Goal: Task Accomplishment & Management: Manage account settings

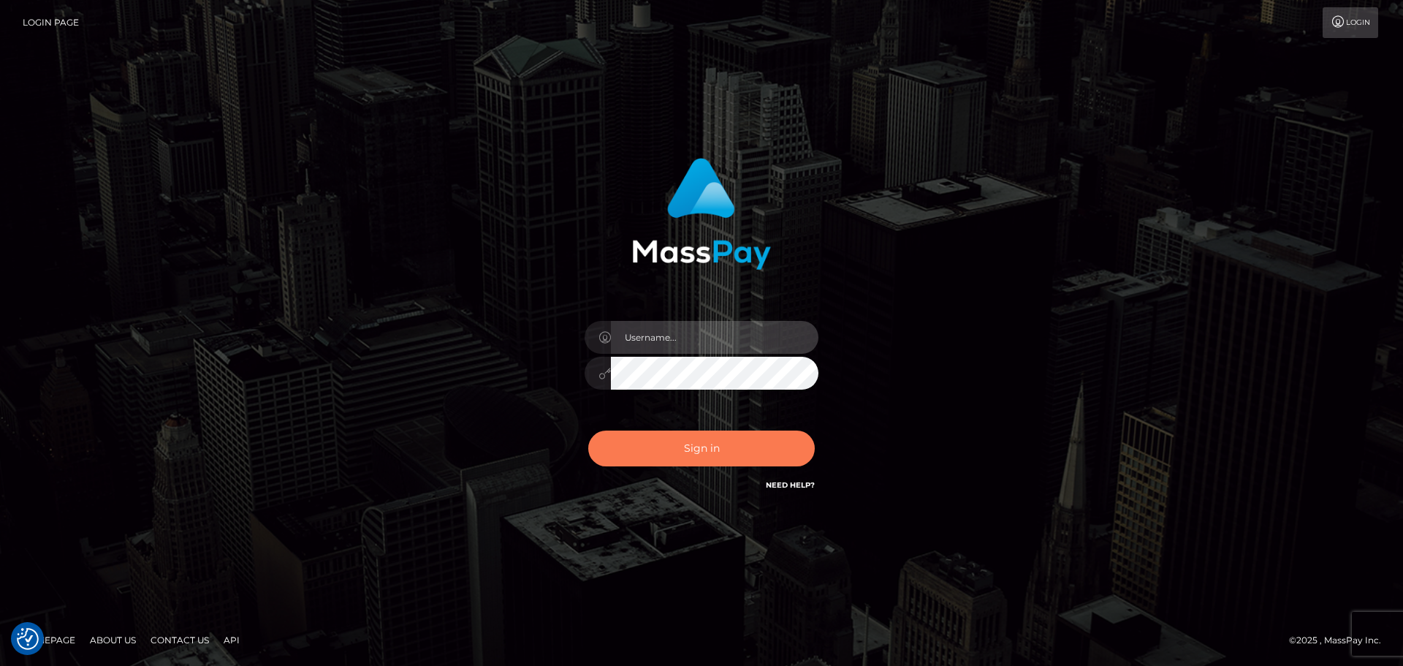
type input "constantin.mp"
click at [703, 448] on button "Sign in" at bounding box center [701, 448] width 226 height 36
type input "[DOMAIN_NAME]"
click at [710, 460] on button "Sign in" at bounding box center [701, 448] width 226 height 36
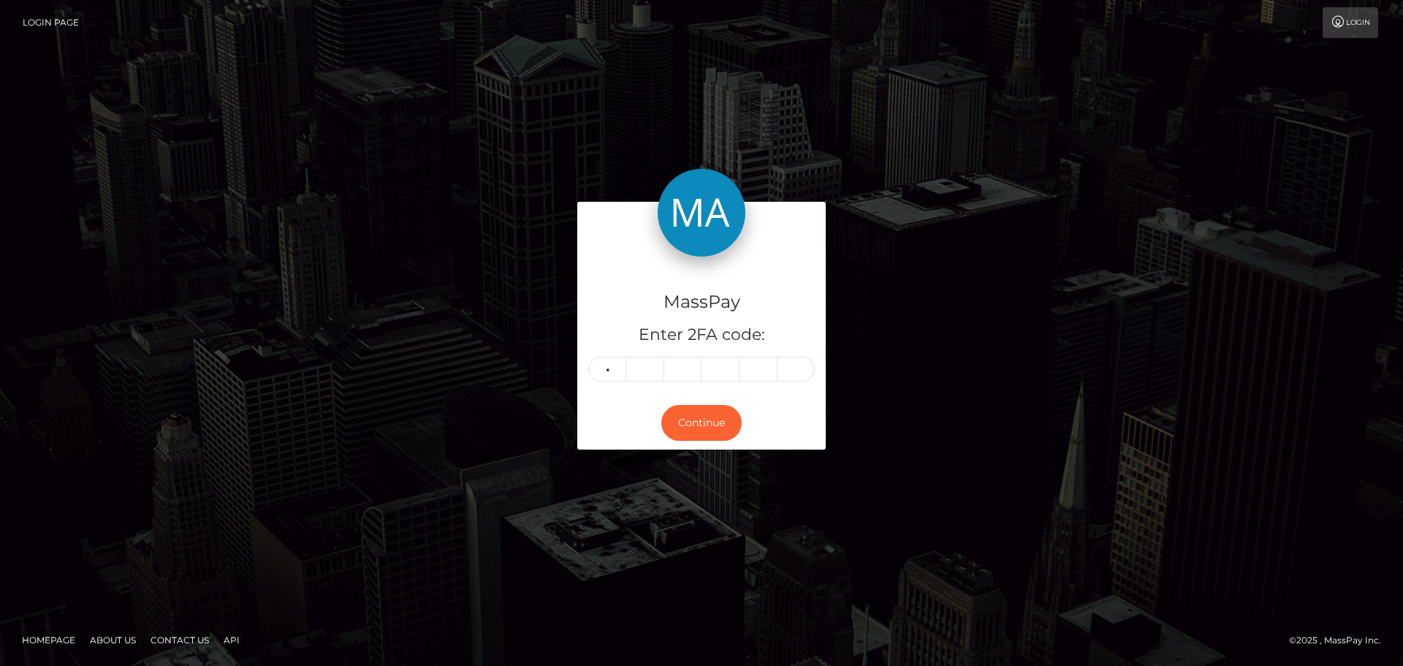
type input "2"
type input "8"
type input "6"
type input "9"
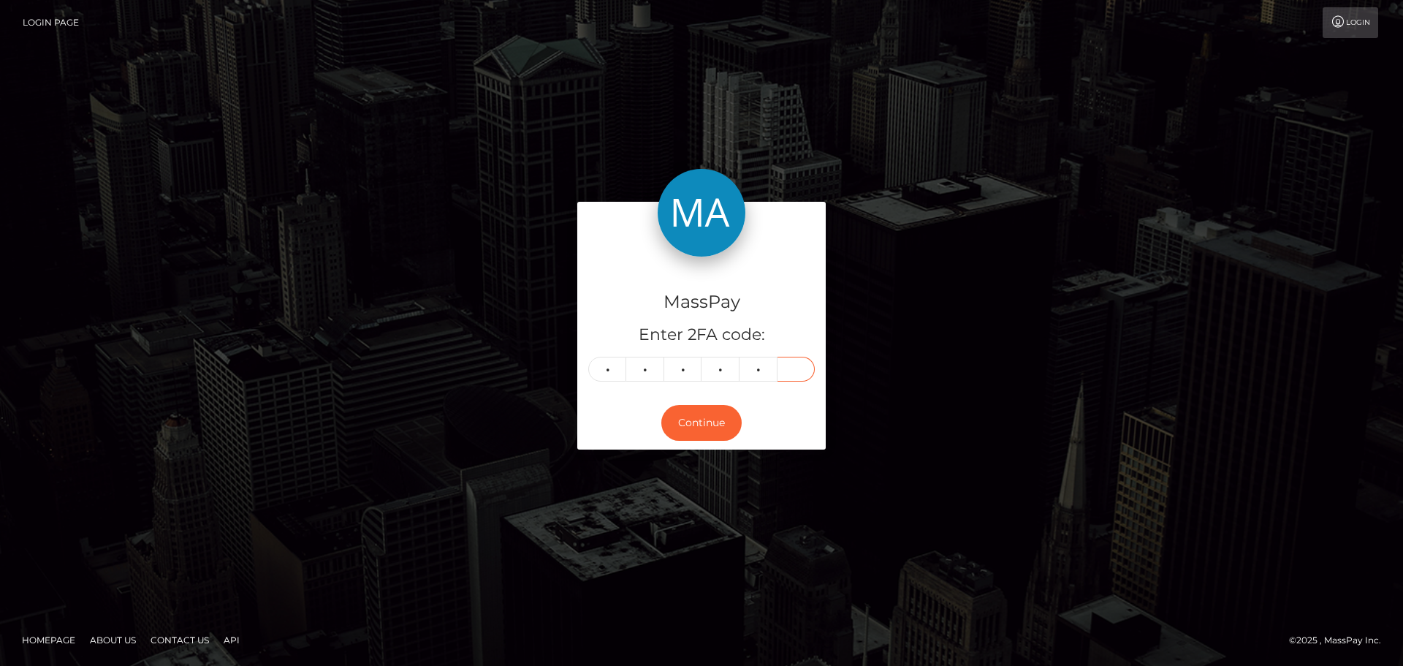
type input "7"
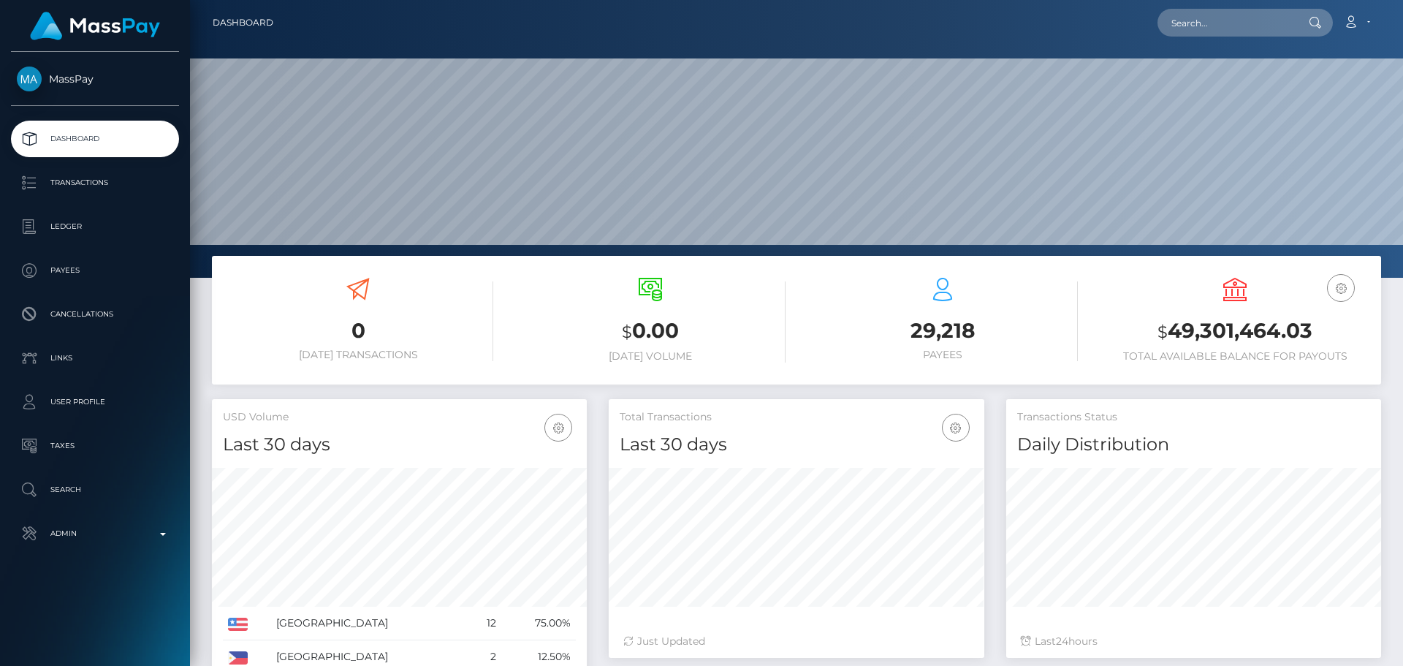
scroll to position [259, 375]
click at [1200, 23] on input "text" at bounding box center [1225, 23] width 137 height 28
paste input "822942915926978560"
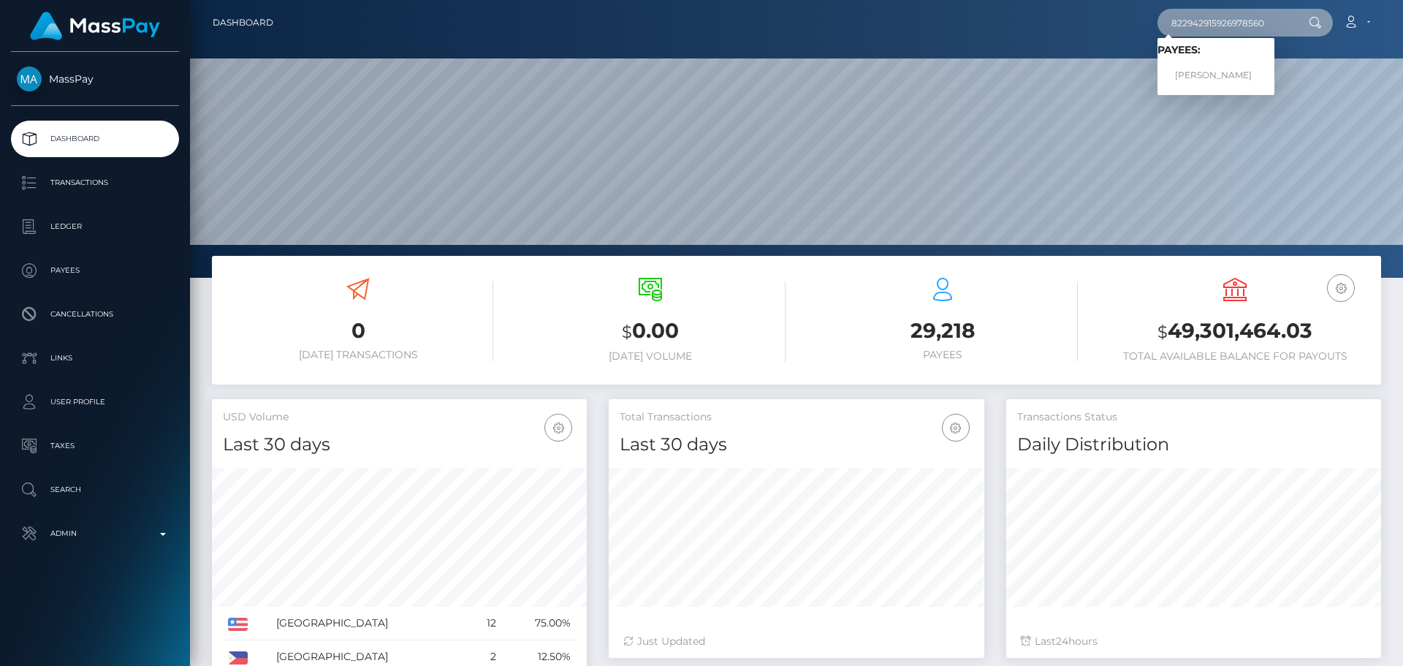
type input "822942915926978560"
click at [1213, 72] on link "EMILIIA PATSKAN" at bounding box center [1215, 75] width 117 height 27
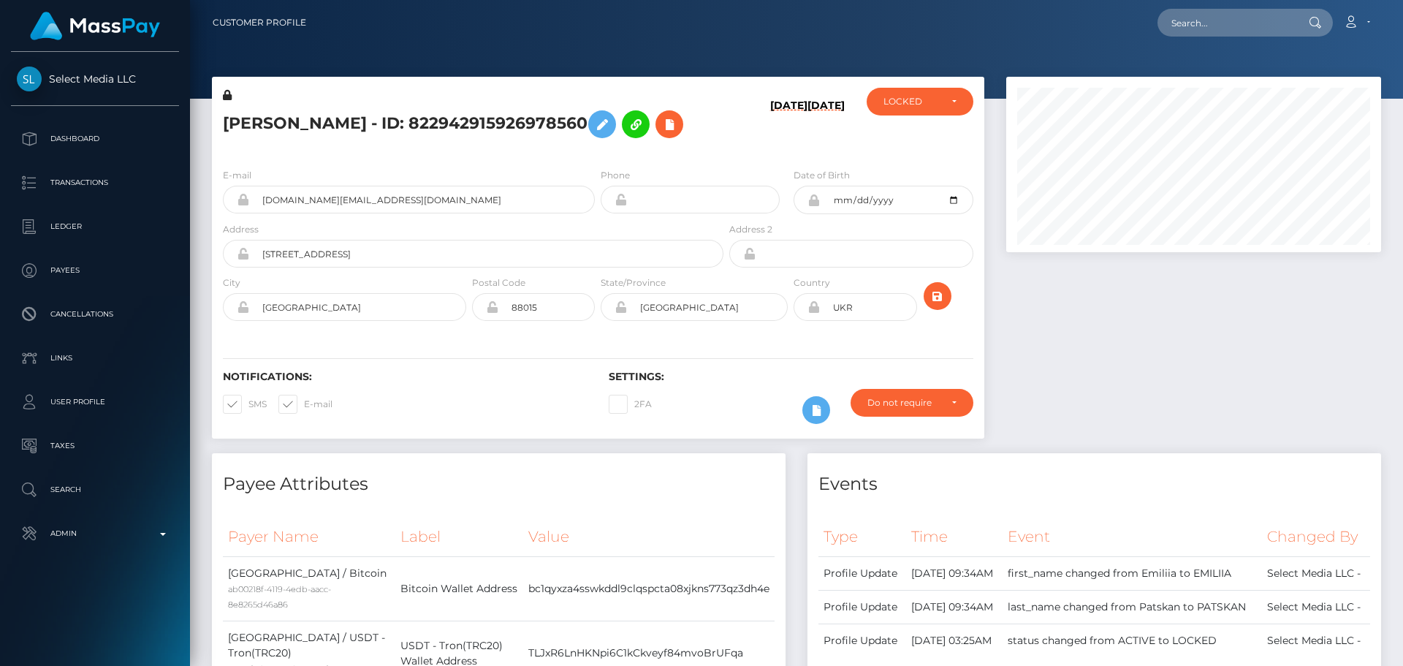
scroll to position [175, 375]
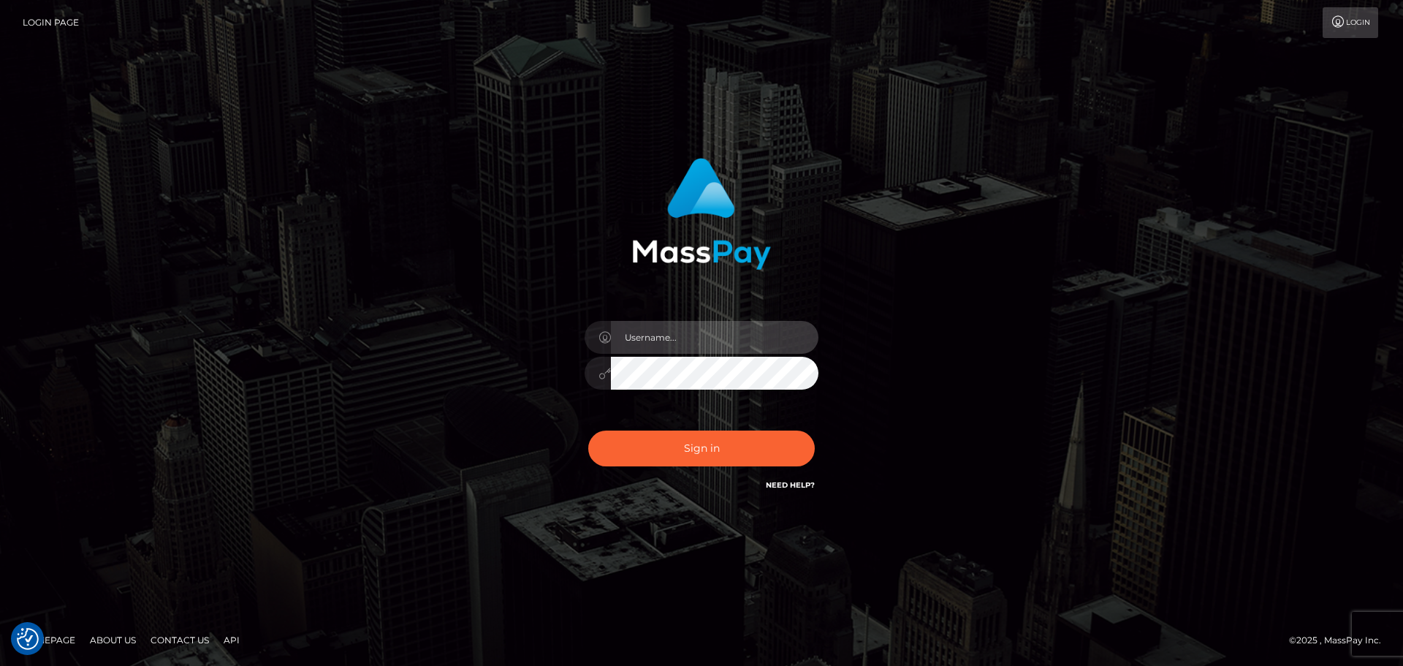
type input "[DOMAIN_NAME]"
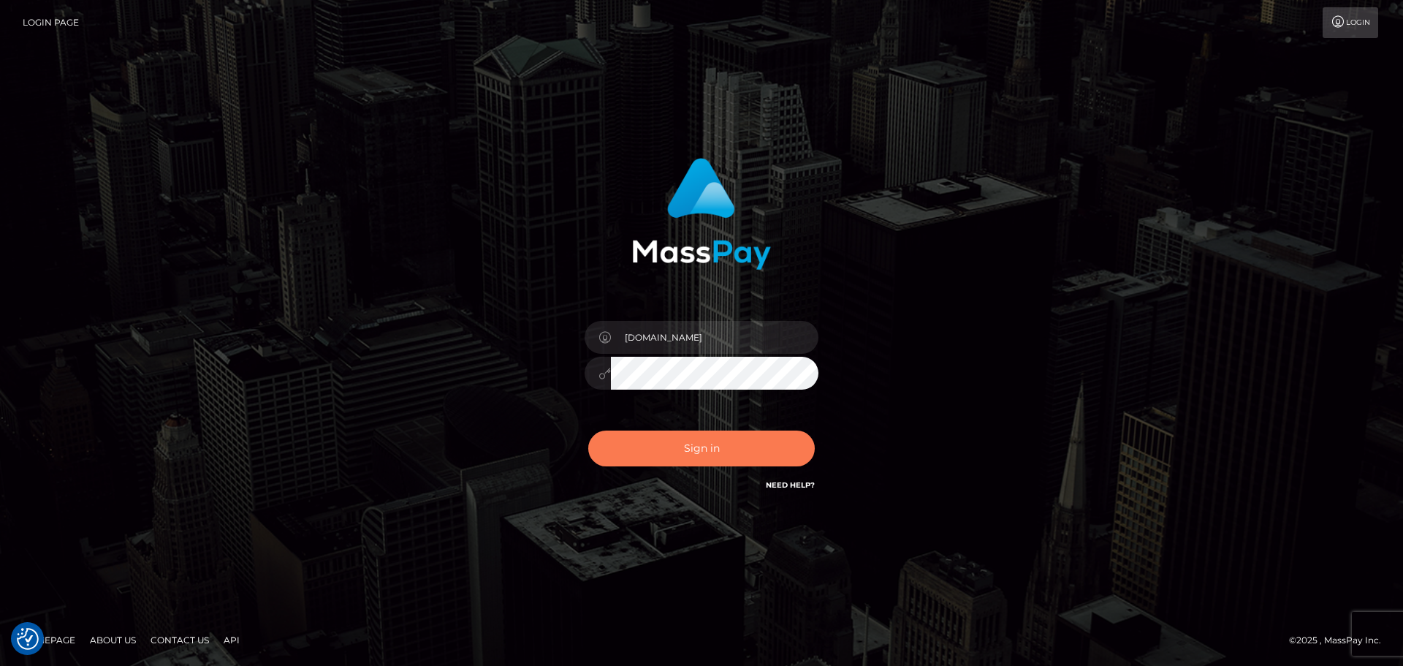
click at [723, 446] on button "Sign in" at bounding box center [701, 448] width 226 height 36
type input "[DOMAIN_NAME]"
click at [736, 455] on button "Sign in" at bounding box center [701, 448] width 226 height 36
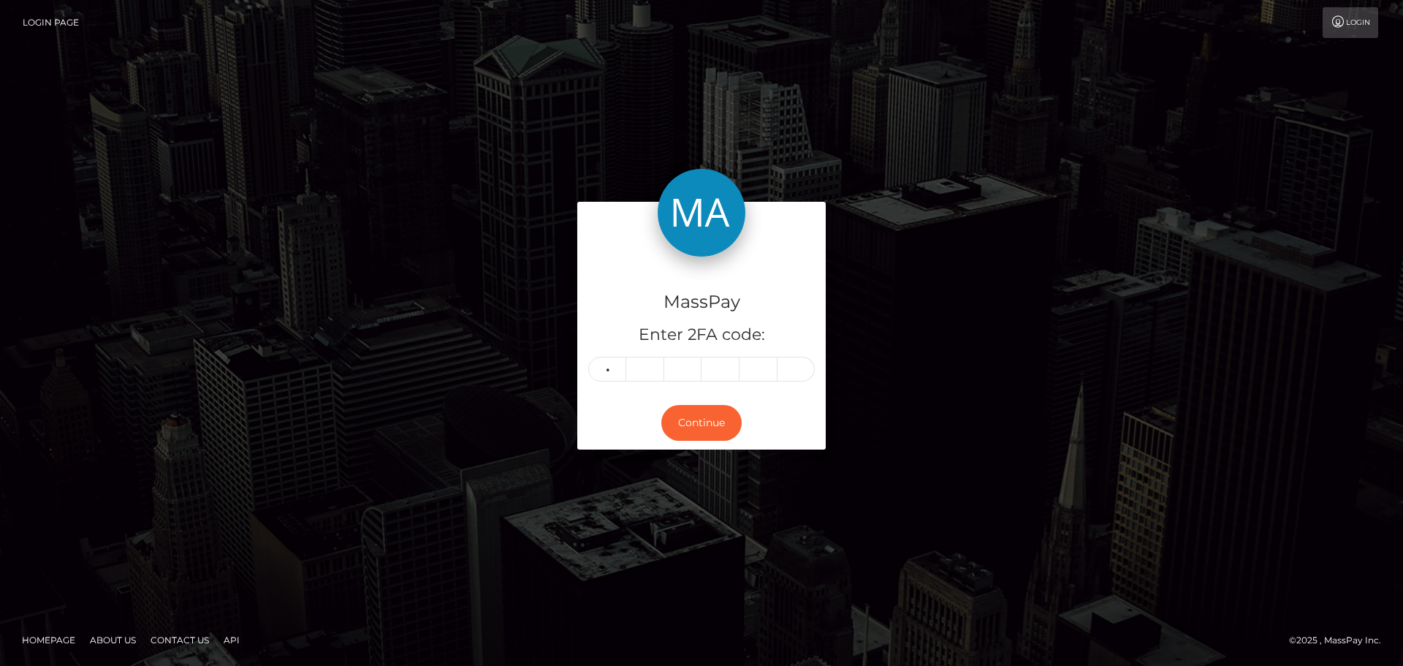
type input "0"
type input "9"
type input "5"
type input "8"
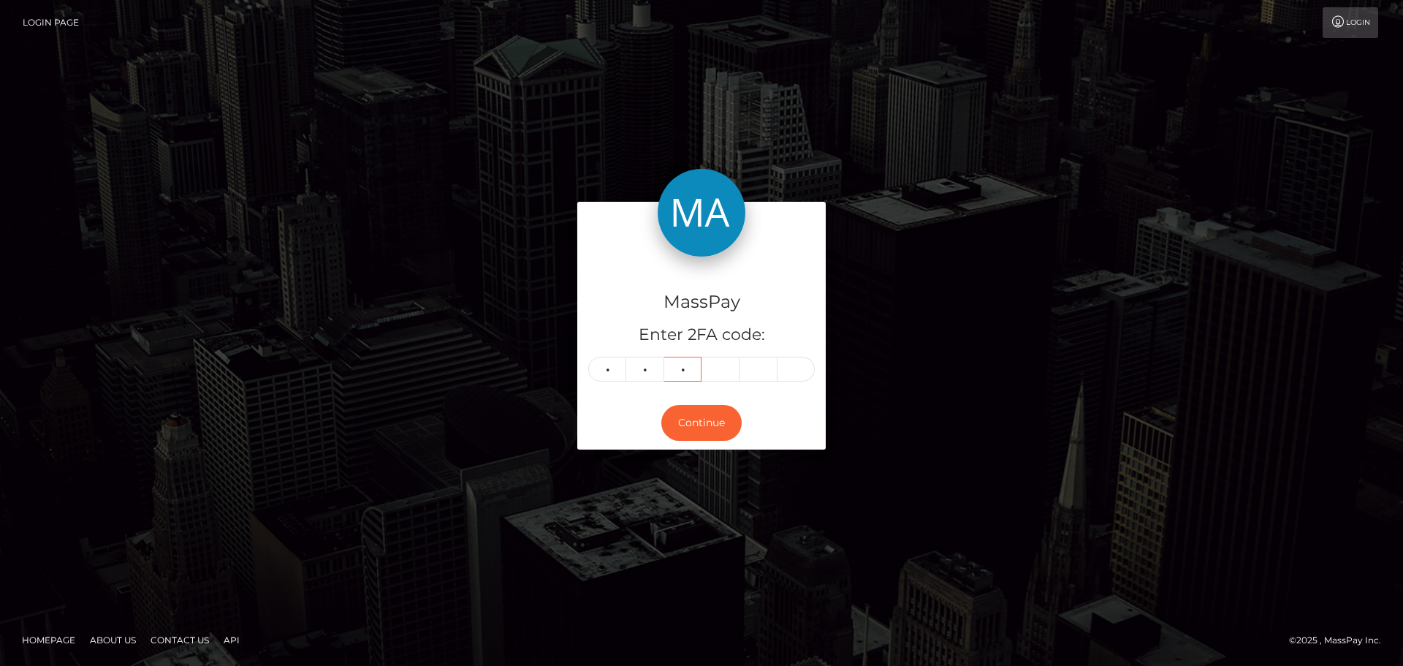
type input "6"
type input "5"
type input "7"
type input "4"
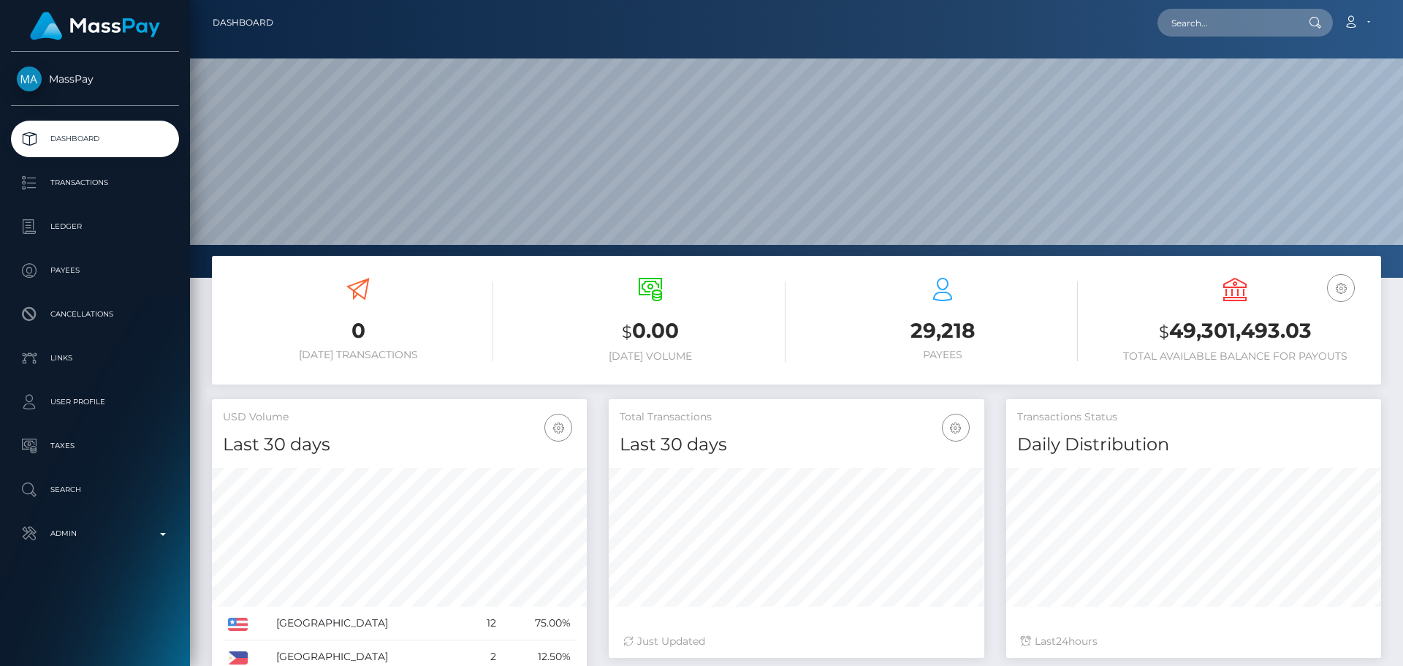
scroll to position [259, 375]
click at [1222, 20] on input "text" at bounding box center [1225, 23] width 137 height 28
paste input "822942915926978560"
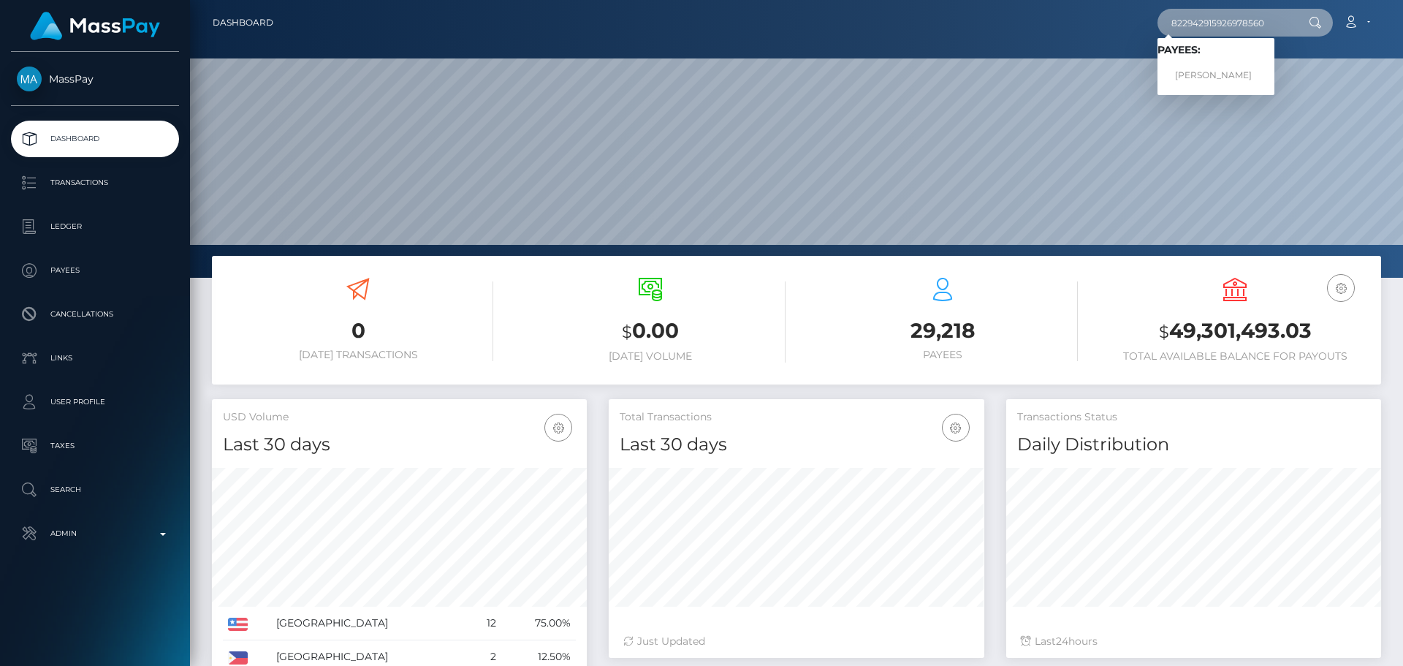
type input "822942915926978560"
click at [1189, 72] on link "EMILIIA PATSKAN" at bounding box center [1215, 75] width 117 height 27
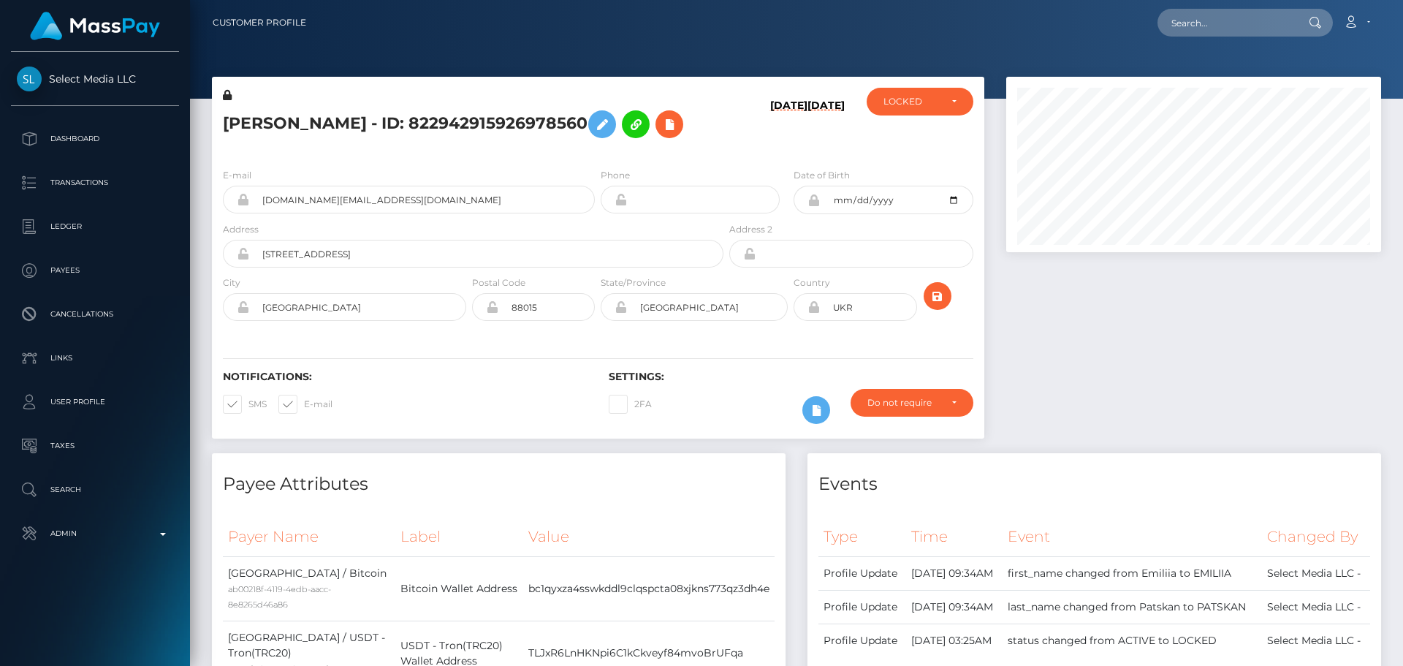
scroll to position [175, 375]
click at [770, 138] on h6 "[DATE]" at bounding box center [788, 124] width 37 height 51
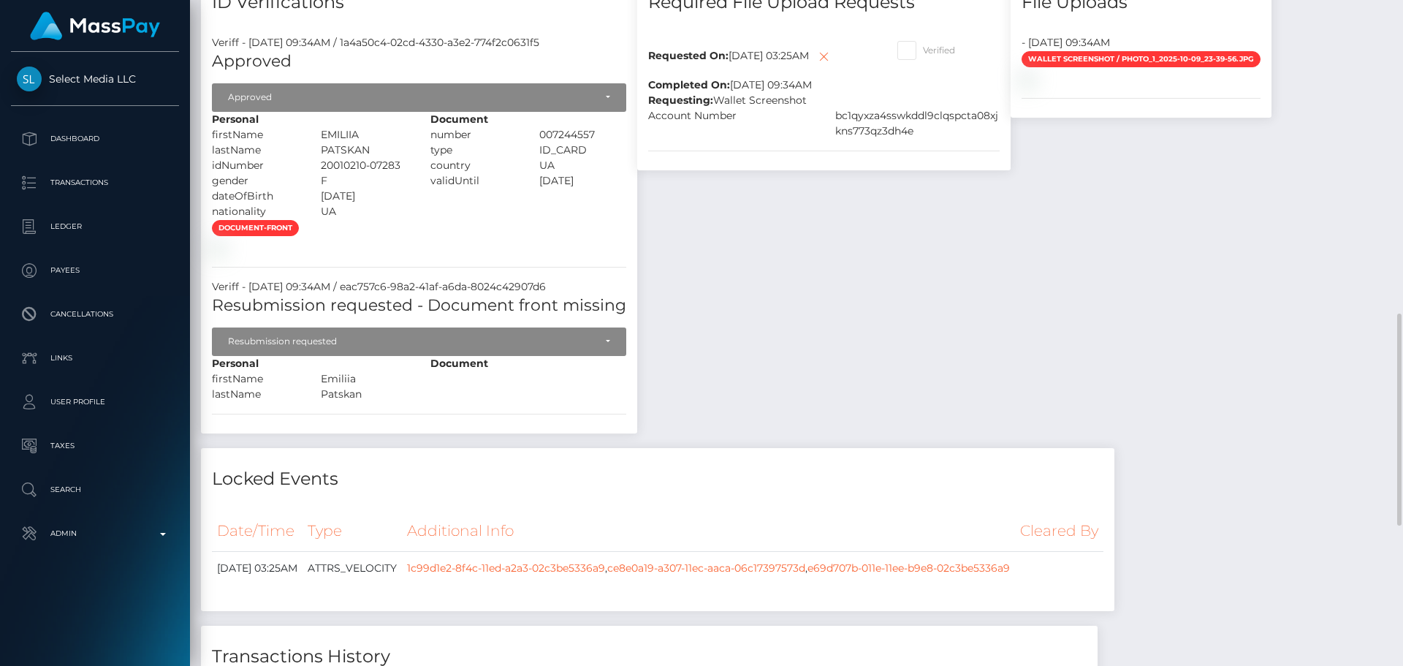
scroll to position [687, 0]
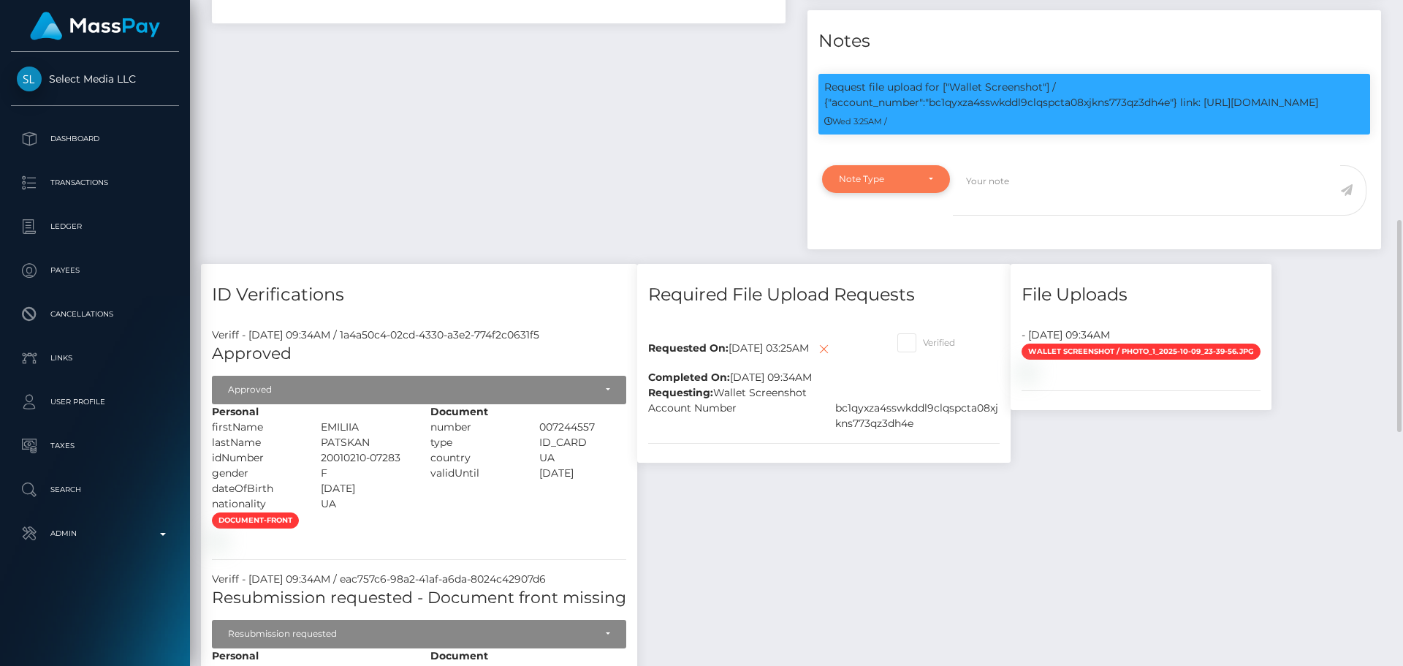
click at [912, 185] on div "Note Type" at bounding box center [877, 179] width 77 height 12
click at [875, 262] on link "Compliance" at bounding box center [886, 248] width 128 height 27
select select "COMPLIANCE"
click at [1034, 216] on textarea at bounding box center [1146, 190] width 387 height 50
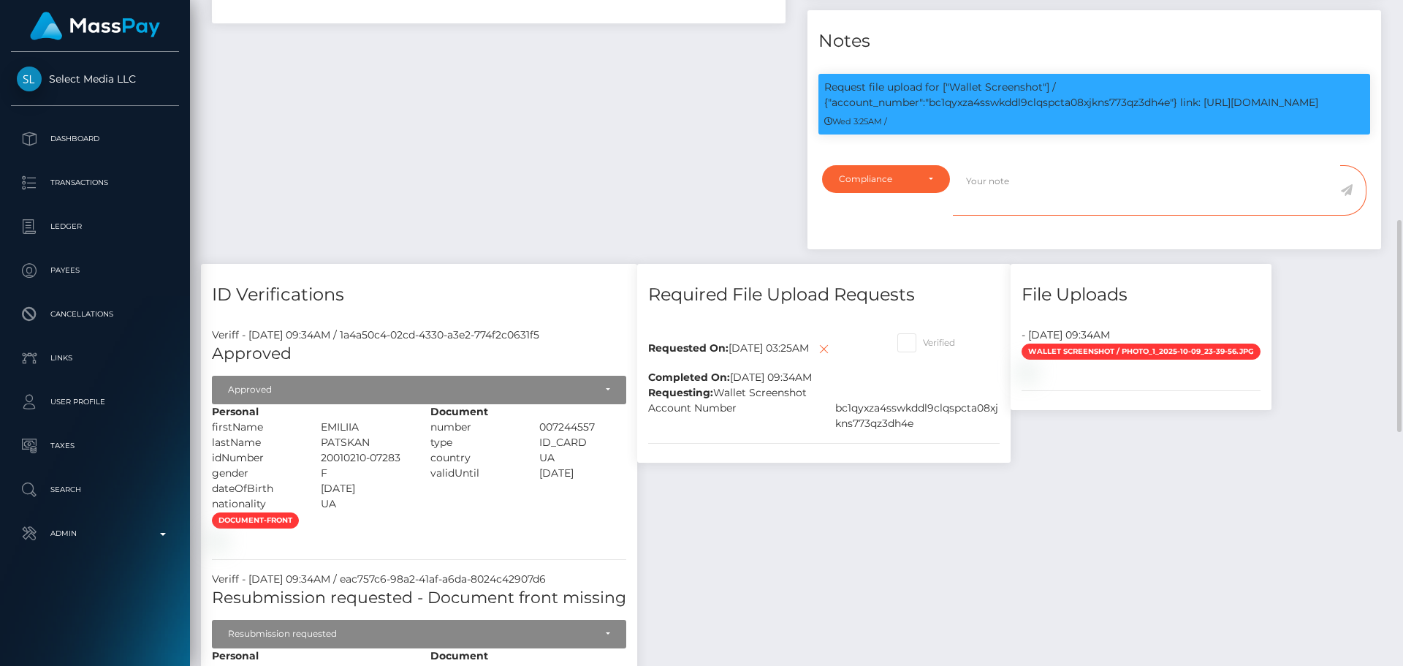
paste textarea "Crypto wallet screenshot for TJ1JVLhSiu5ToSyV63dhPCo6unjJescfAB provided."
click at [1086, 110] on p "Request file upload for ["Wallet Screenshot"] / {"account_number":"bc1qyxza4ssw…" at bounding box center [1094, 95] width 540 height 31
copy p "bc1qyxza4sswkddl9clqspcta08xjkns773qz3dh4e"
click at [1137, 216] on textarea "Crypto wallet screenshot for TJ1JVLhSiu5ToSyV63dhPCo6unjJescfAB provided." at bounding box center [1146, 190] width 387 height 50
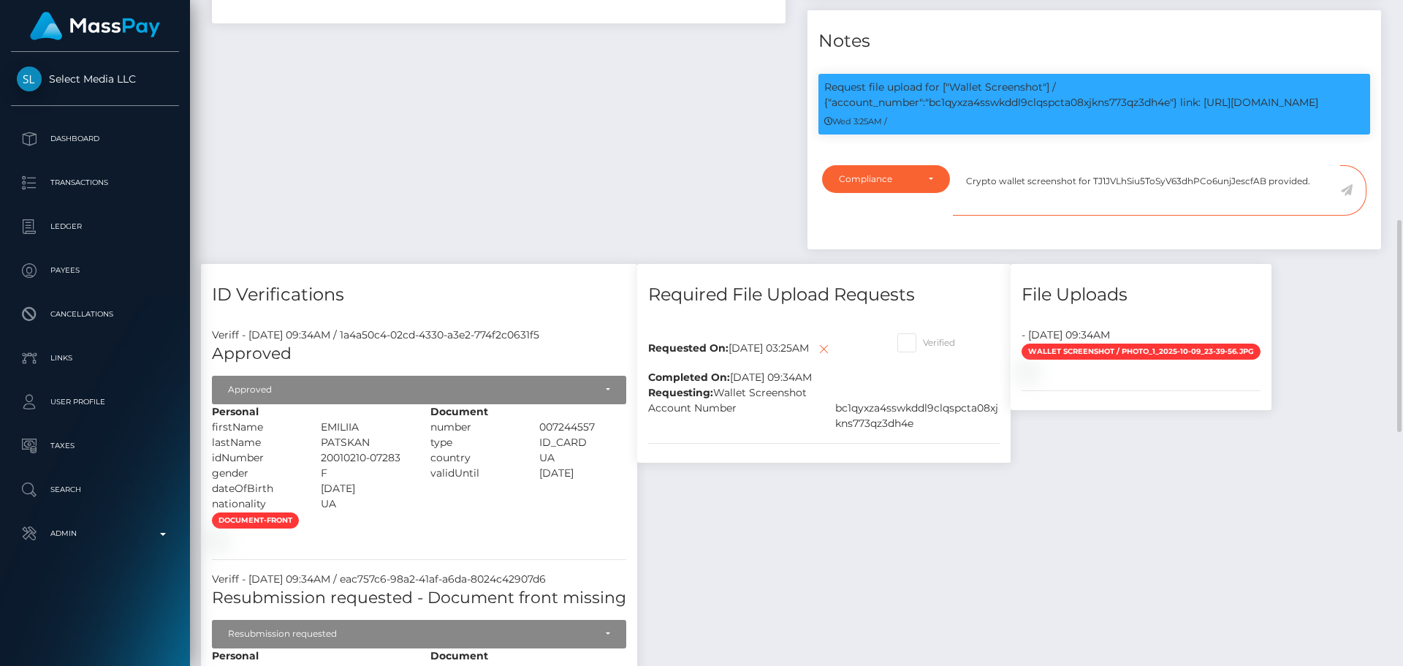
click at [1137, 216] on textarea "Crypto wallet screenshot for TJ1JVLhSiu5ToSyV63dhPCo6unjJescfAB provided." at bounding box center [1146, 190] width 387 height 50
paste textarea "bc1qyxza4sswkddl9clqspcta08xjkns773qz3dh4e"
click at [1106, 216] on textarea "Crypto wallet screenshot for bc1qyxza4sswkddl9clqspcta08xjkns773qz3dh4e provide…" at bounding box center [1146, 190] width 387 height 50
type textarea "Crypto wallet screenshot for bc1qyxza4sswkddl9clqspcta08xjkns773qz3dh4e provide…"
click at [1346, 196] on icon at bounding box center [1346, 190] width 12 height 12
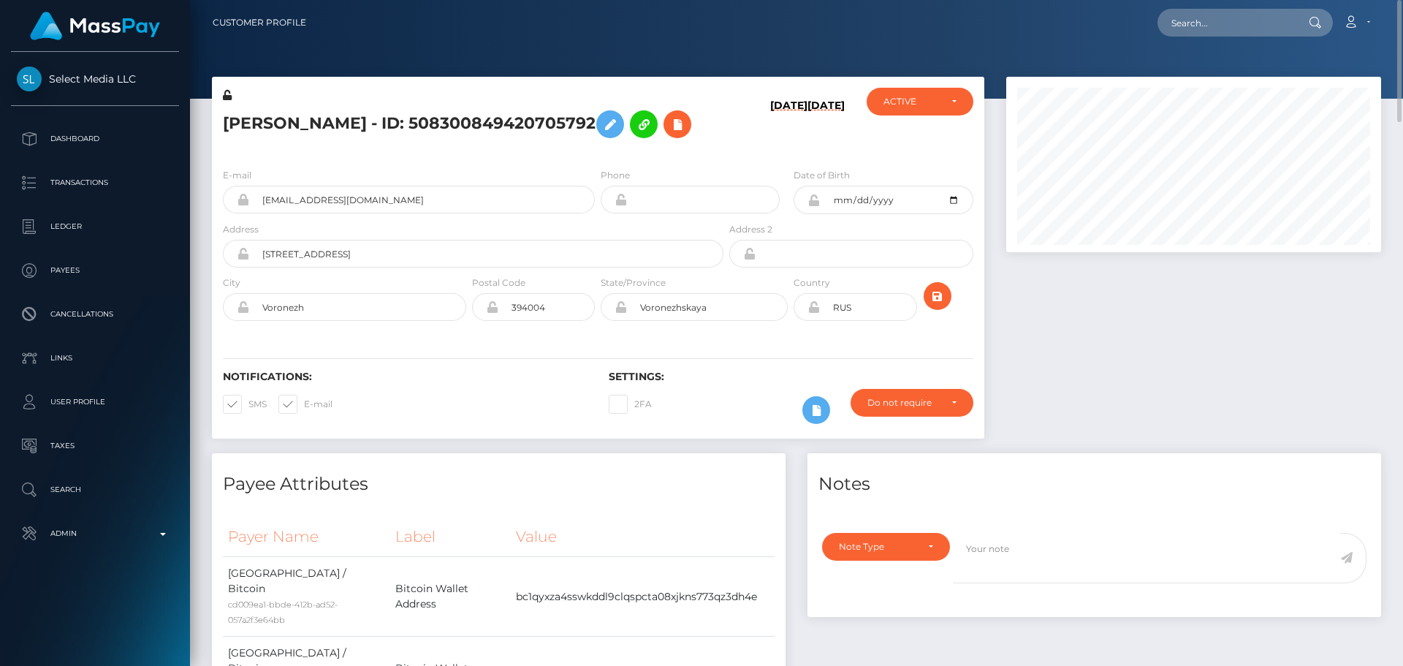
click at [484, 150] on div "Daria Akulova - ID: 508300849420705792" at bounding box center [469, 122] width 514 height 69
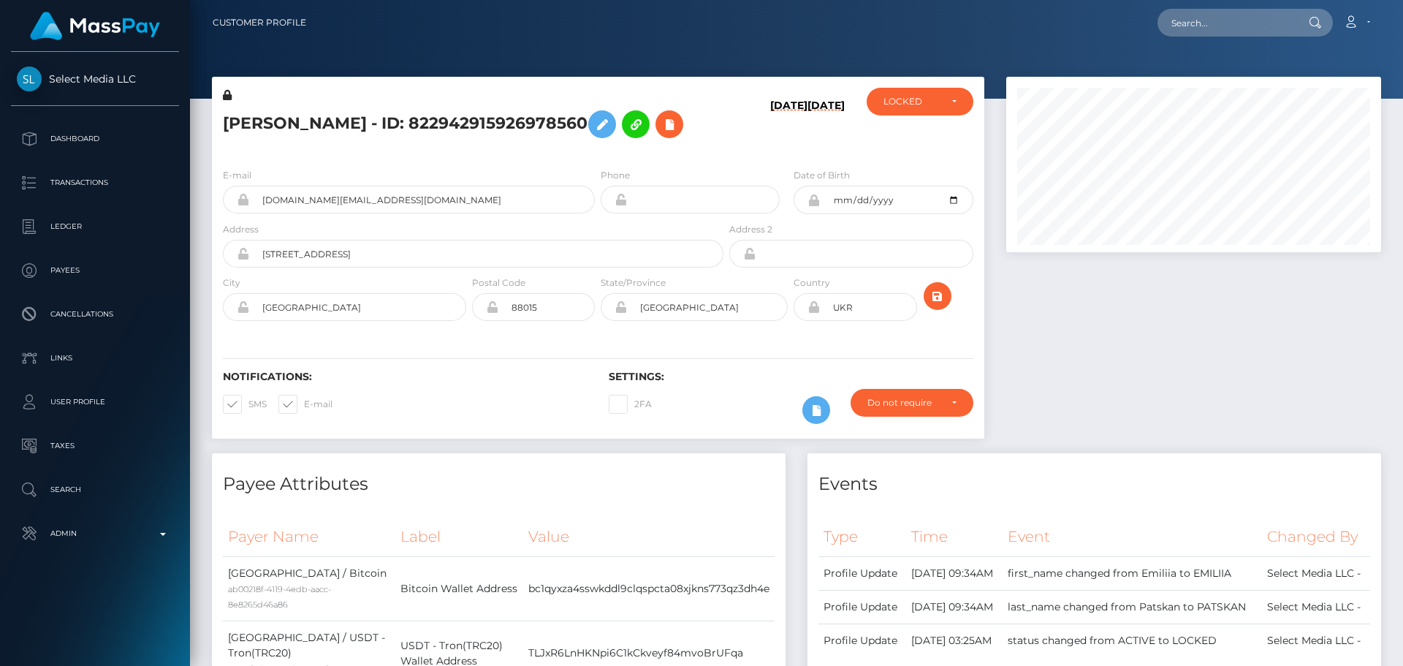
scroll to position [175, 375]
click at [484, 153] on div "[PERSON_NAME] - ID: 822942915926978560" at bounding box center [469, 122] width 514 height 69
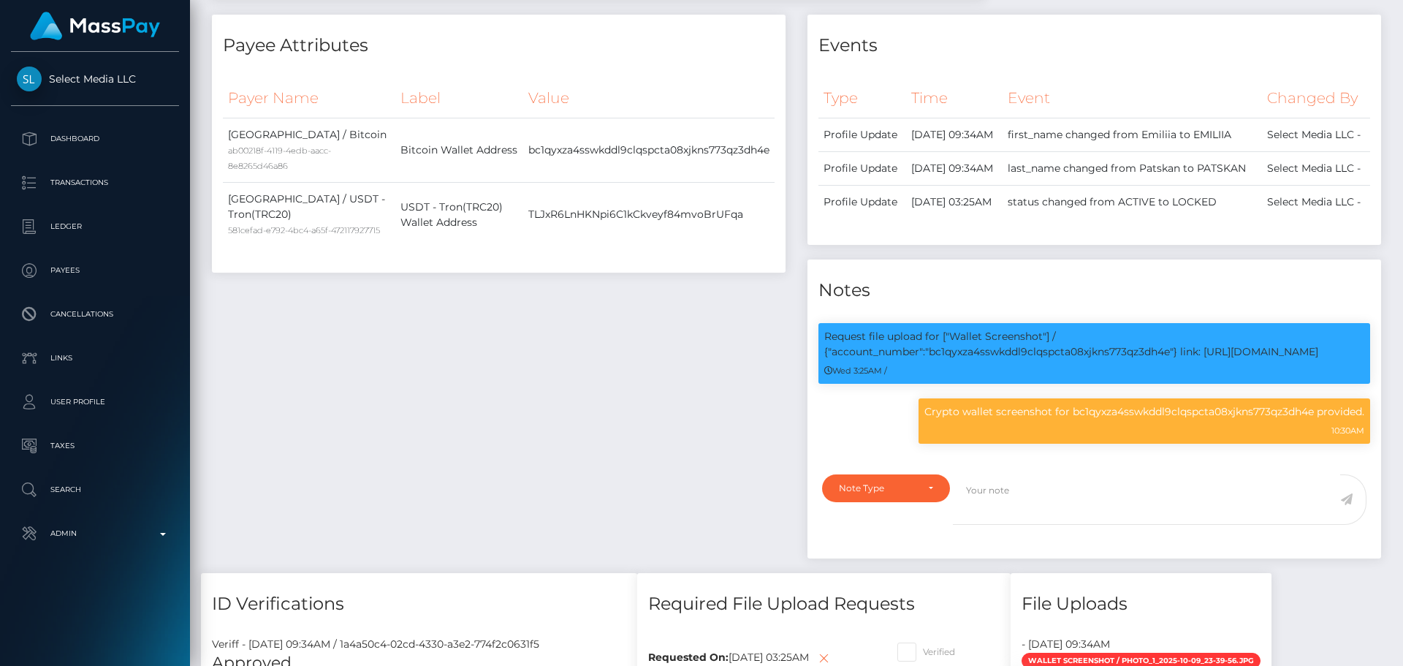
scroll to position [0, 0]
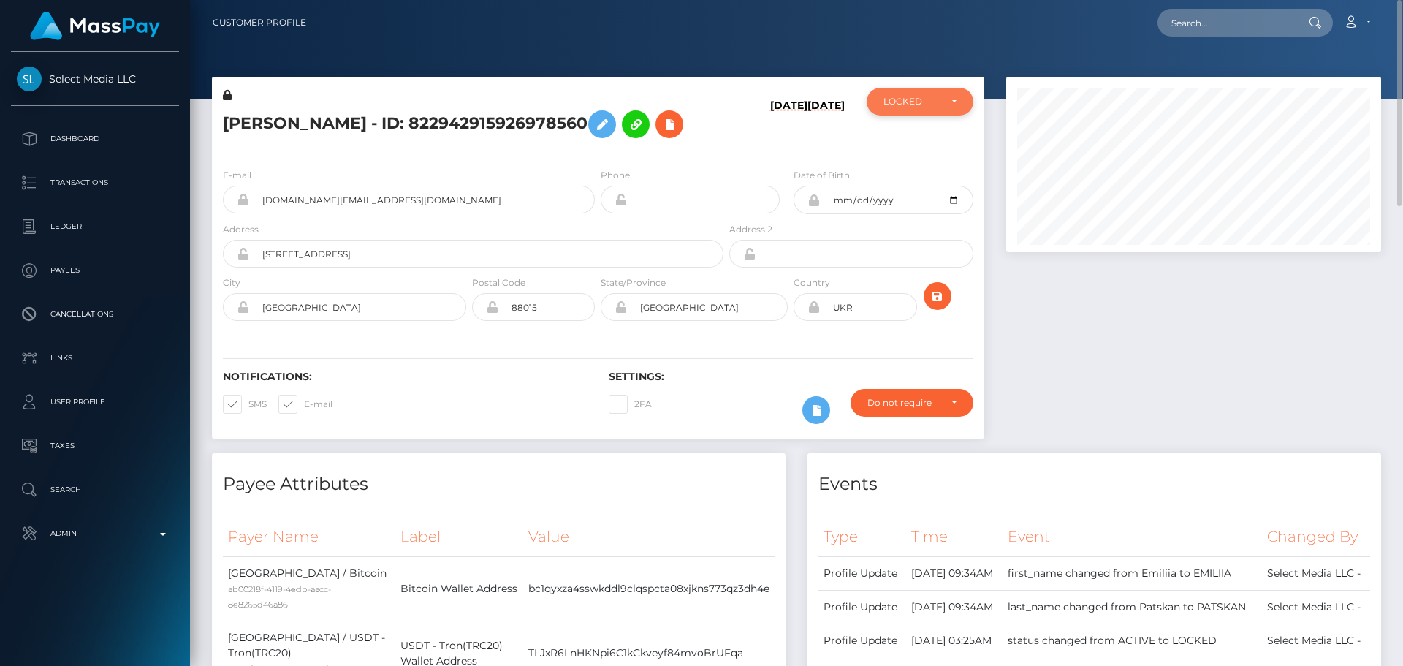
click at [909, 99] on div "LOCKED" at bounding box center [911, 102] width 56 height 12
click at [910, 137] on span "ACTIVE" at bounding box center [900, 140] width 33 height 13
select select "ACTIVE"
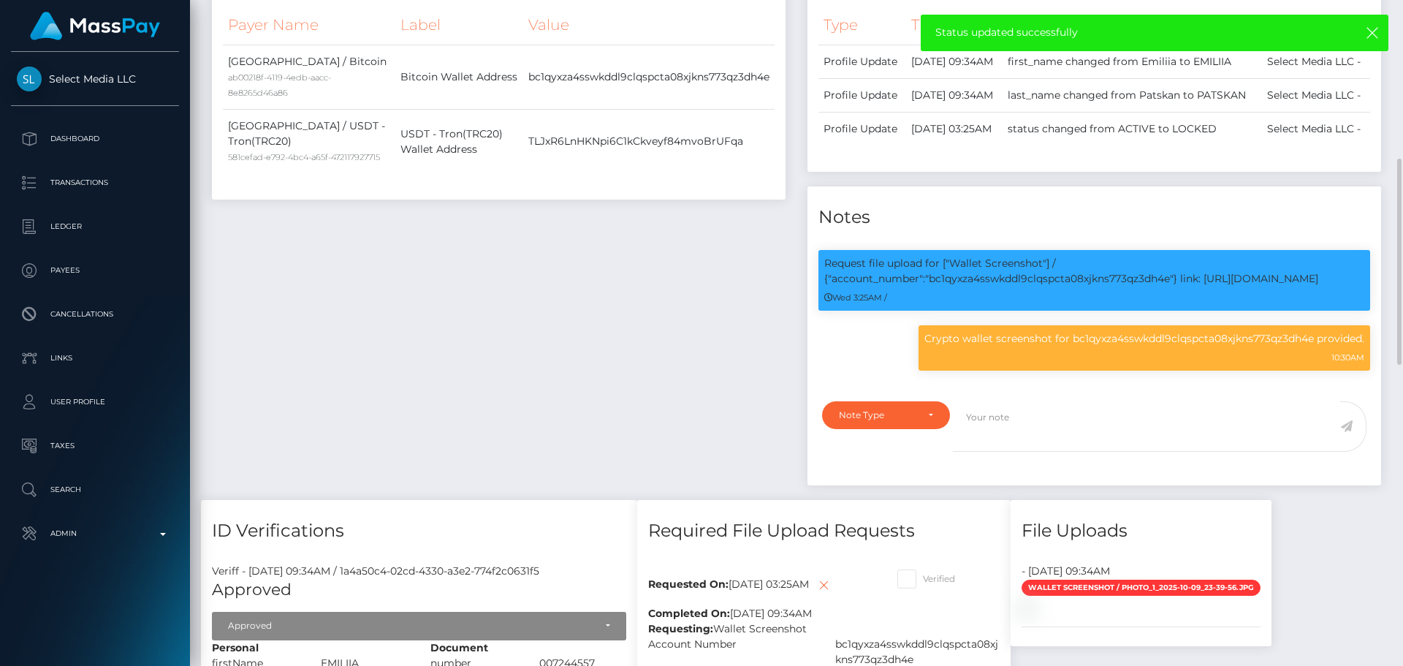
scroll to position [950, 0]
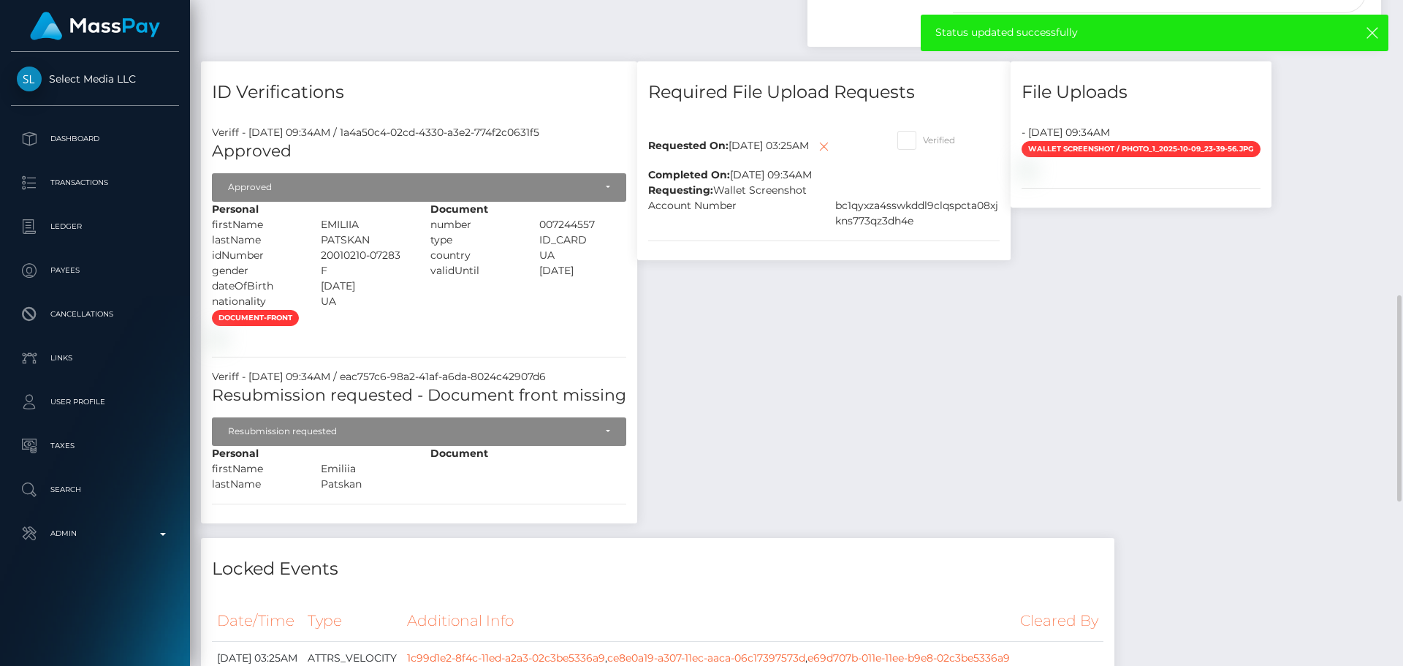
click at [923, 145] on span at bounding box center [923, 139] width 0 height 11
click at [923, 140] on input "Verified" at bounding box center [927, 135] width 9 height 9
checkbox input "true"
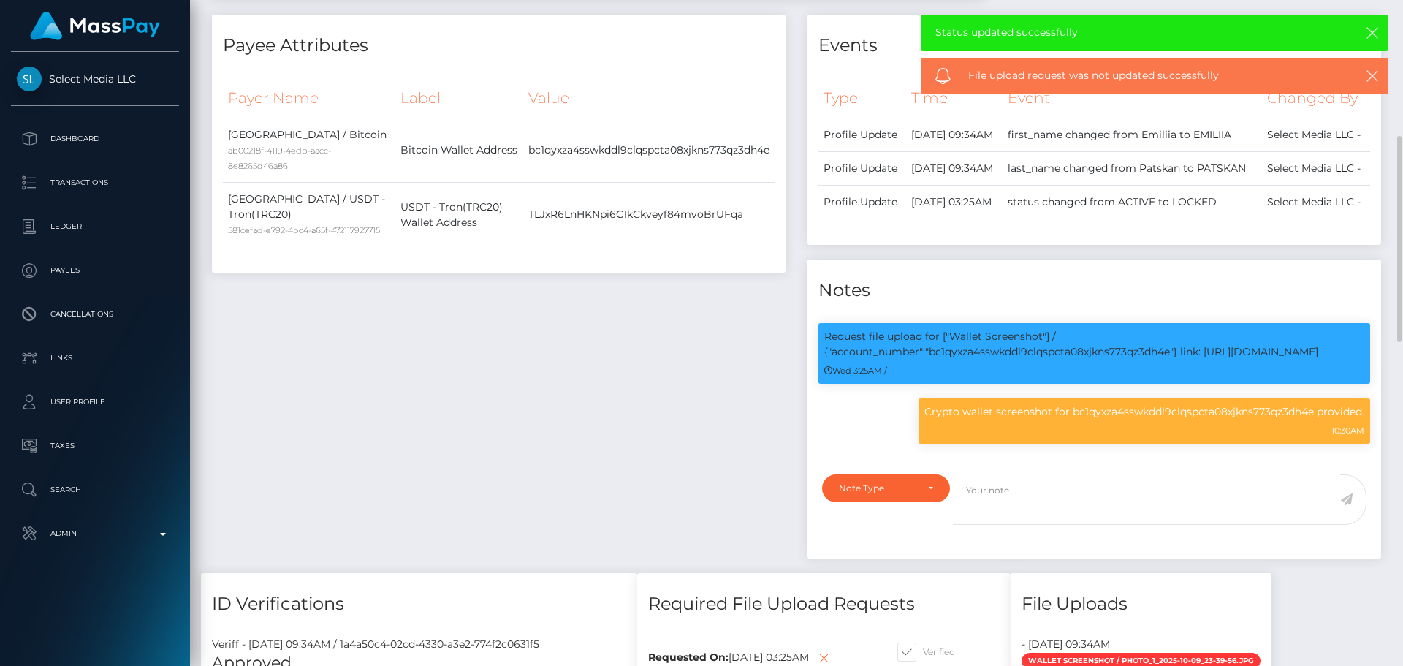
scroll to position [0, 0]
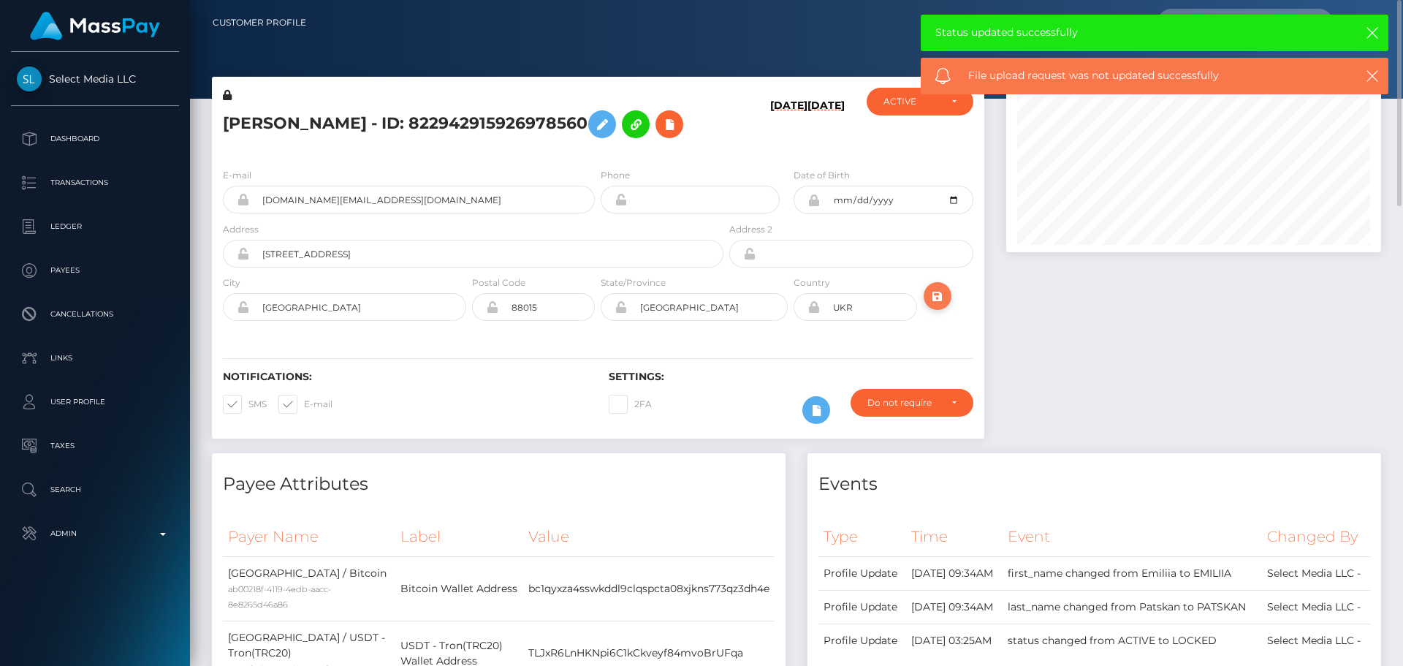
click at [937, 296] on icon "submit" at bounding box center [938, 296] width 18 height 18
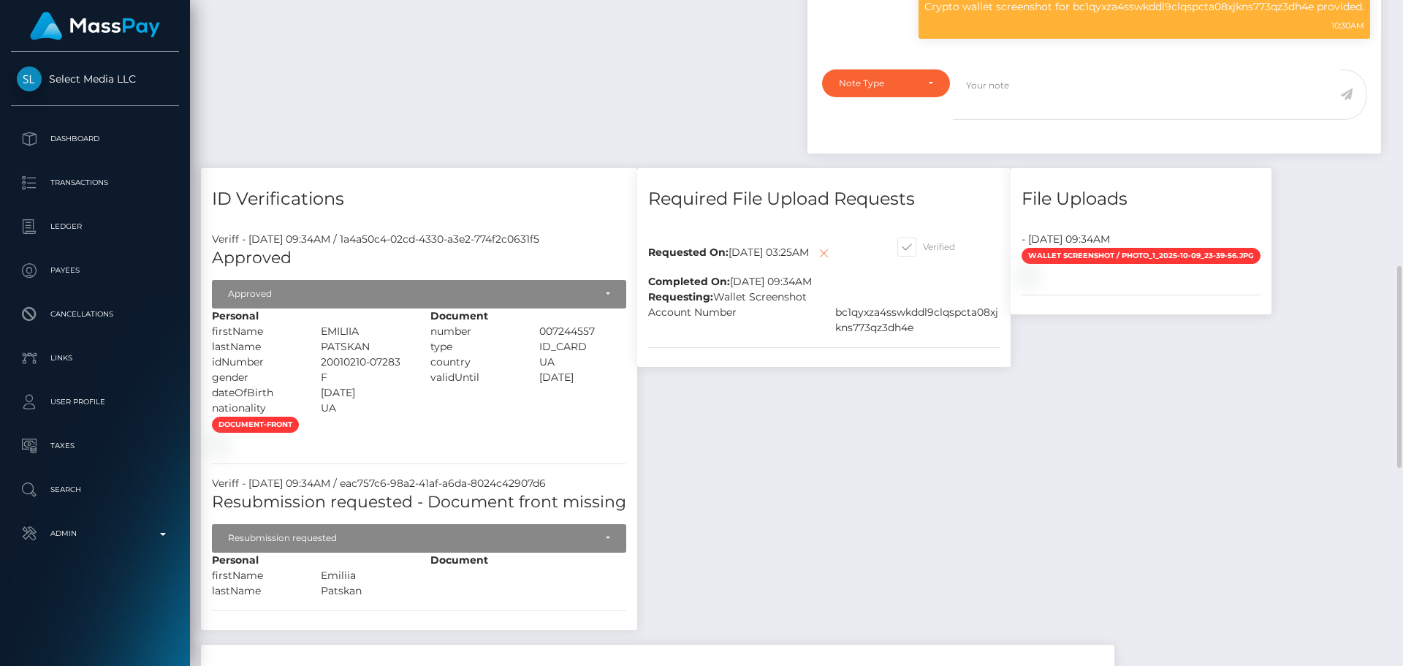
scroll to position [175, 375]
click at [815, 262] on icon at bounding box center [824, 253] width 18 height 18
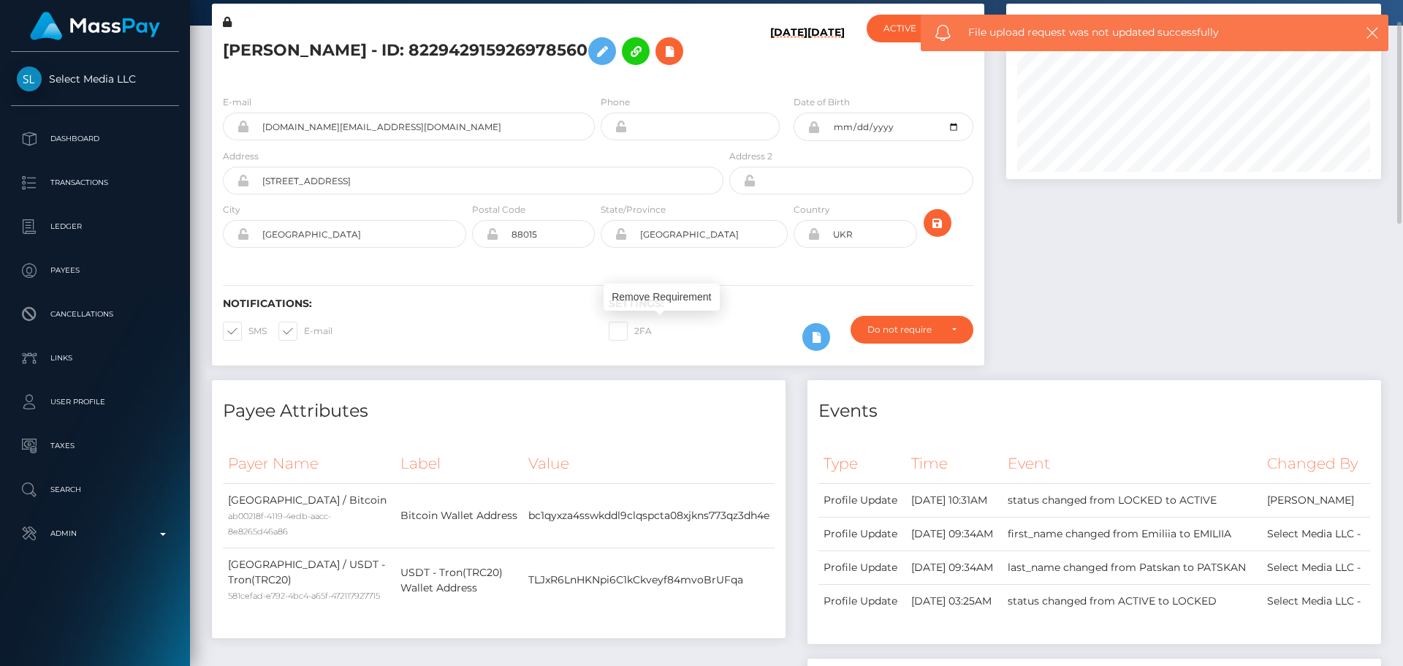
scroll to position [0, 0]
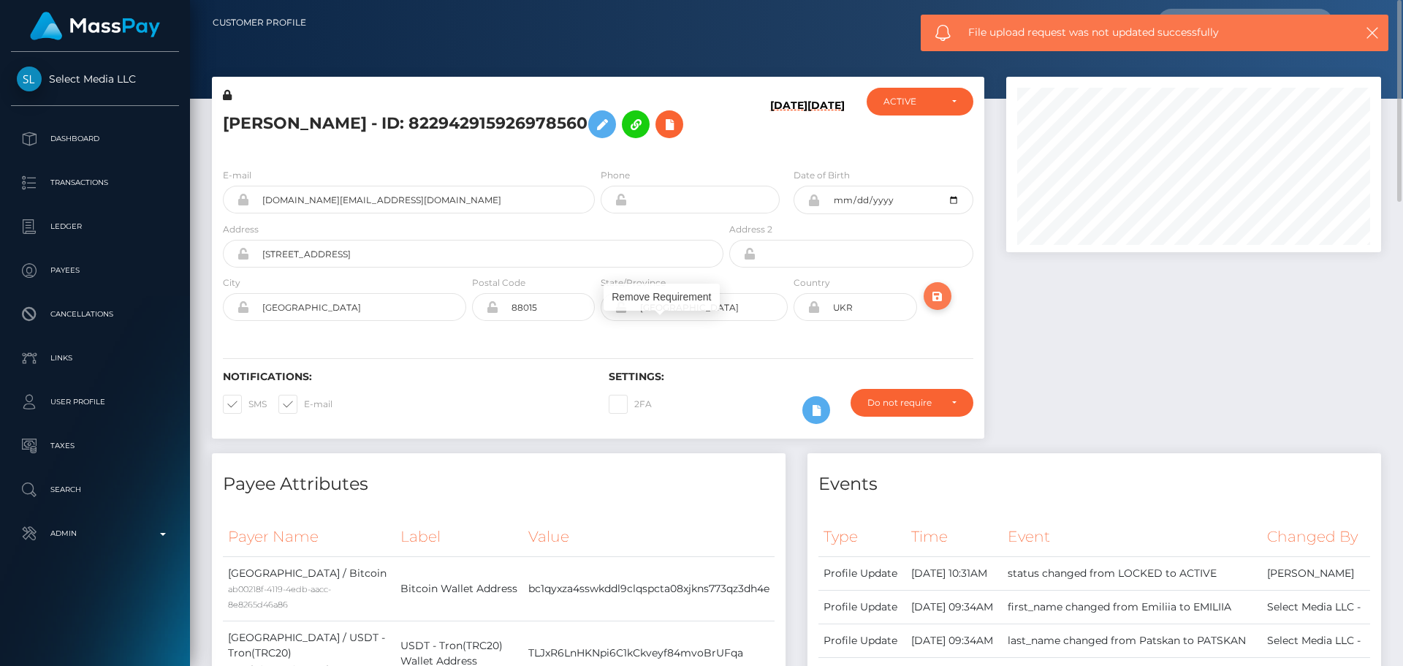
click at [937, 297] on icon "submit" at bounding box center [938, 296] width 18 height 18
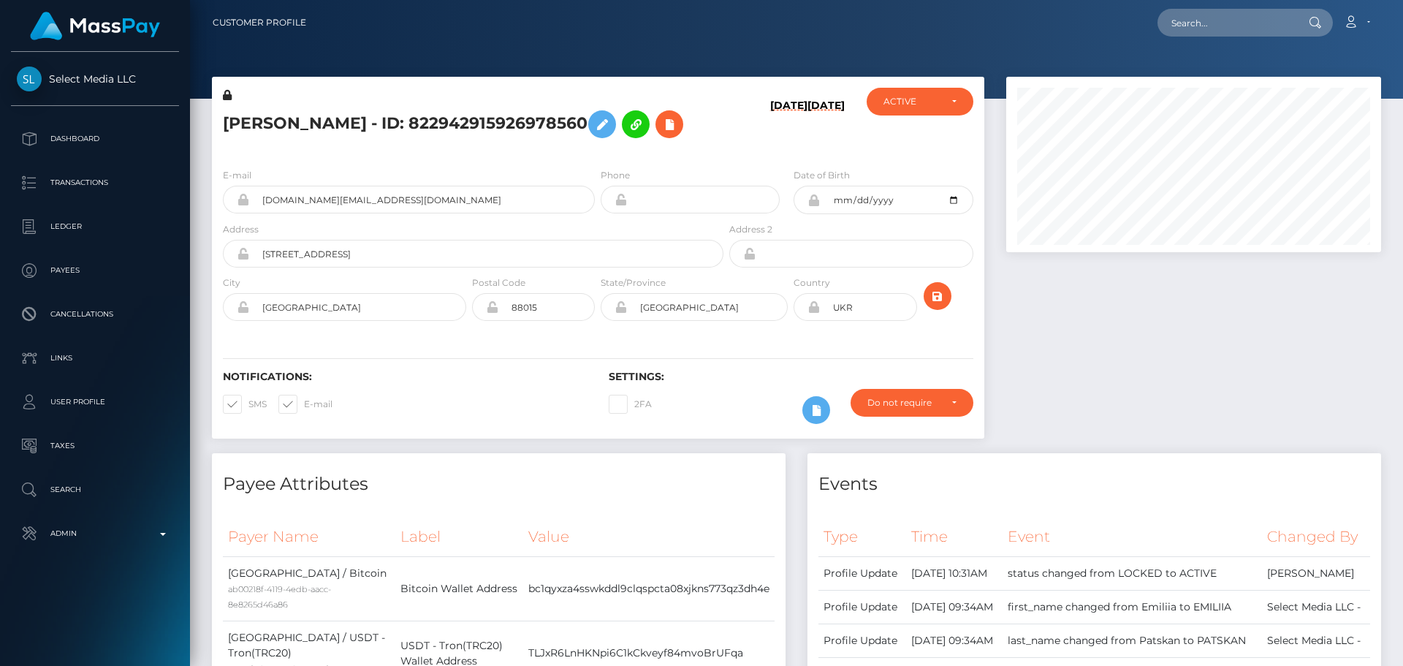
scroll to position [175, 375]
drag, startPoint x: 384, startPoint y: 200, endPoint x: 222, endPoint y: 192, distance: 162.4
click at [222, 192] on div "E-mail mark.invest.capital@gmail.com" at bounding box center [405, 194] width 386 height 54
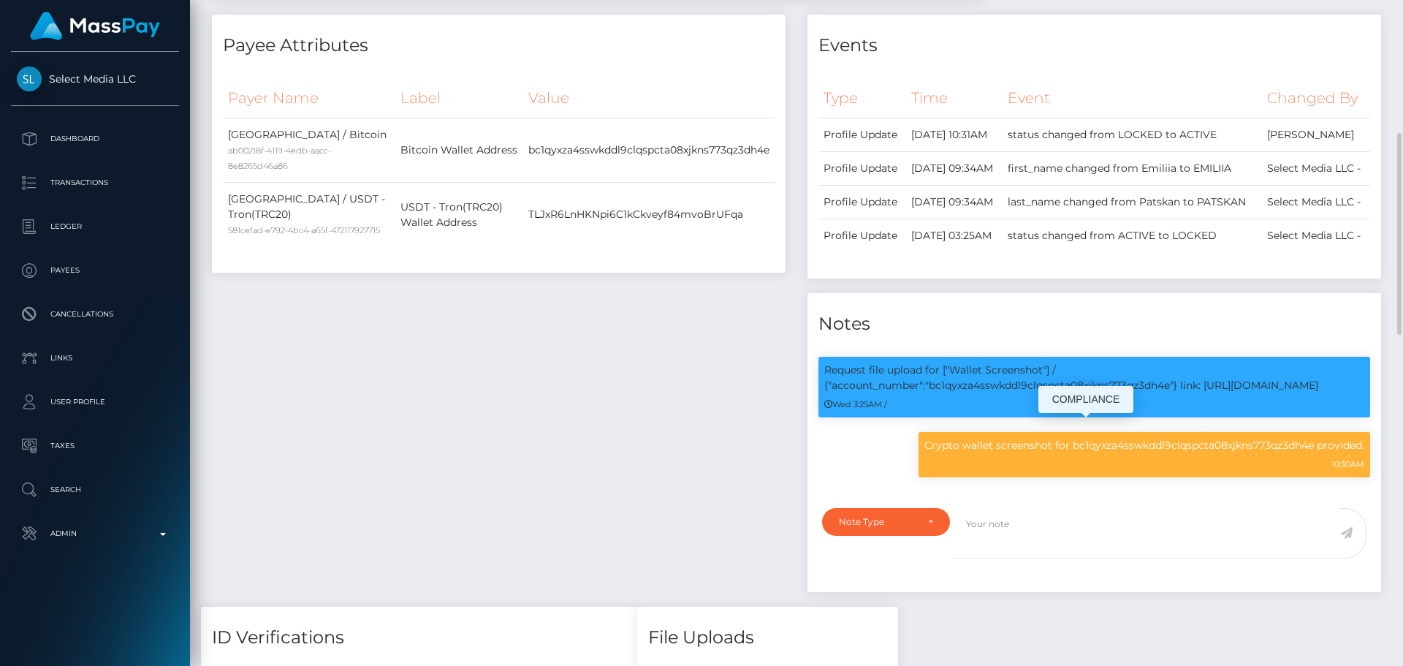
click at [1073, 393] on p "Request file upload for ["Wallet Screenshot"] / {"account_number":"bc1qyxza4ssw…" at bounding box center [1094, 377] width 540 height 31
copy p "bc1qyxza4sswkddl9clqspcta08xjkns773qz3dh4e"
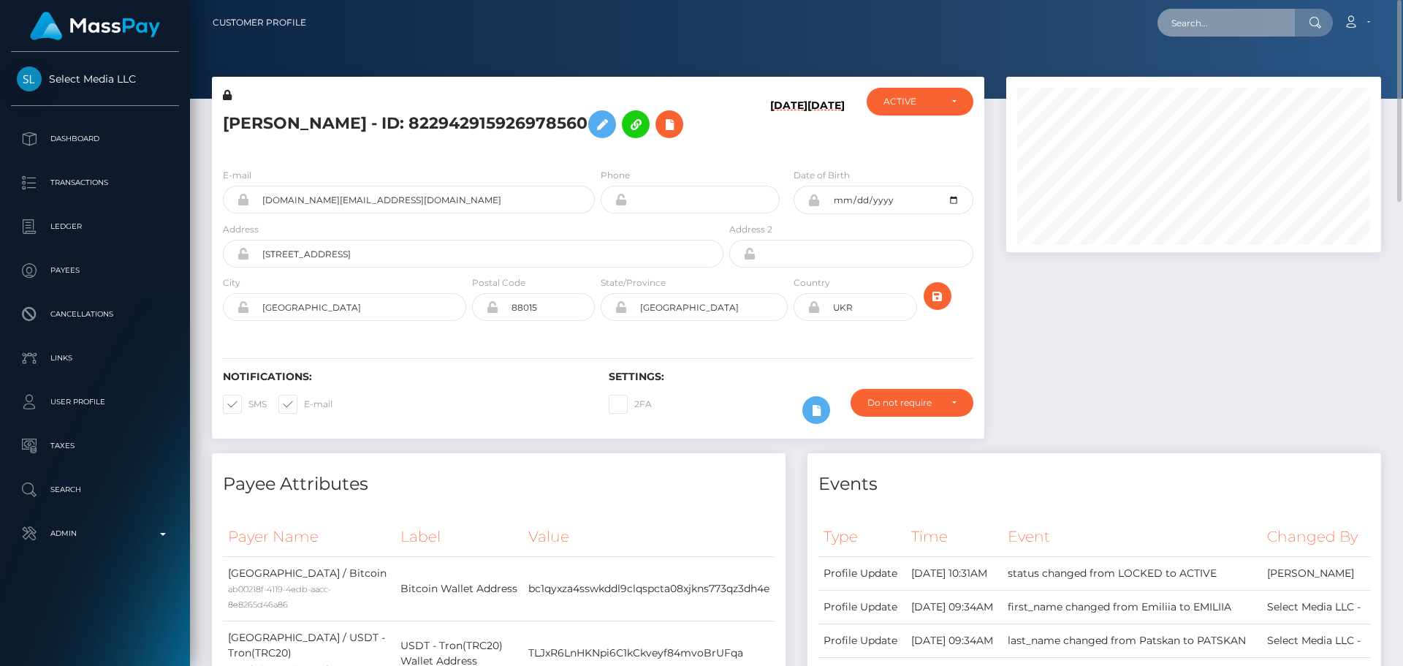
click at [1212, 26] on input "text" at bounding box center [1225, 23] width 137 height 28
paste input "450303312265228288"
type input "450303312265228288"
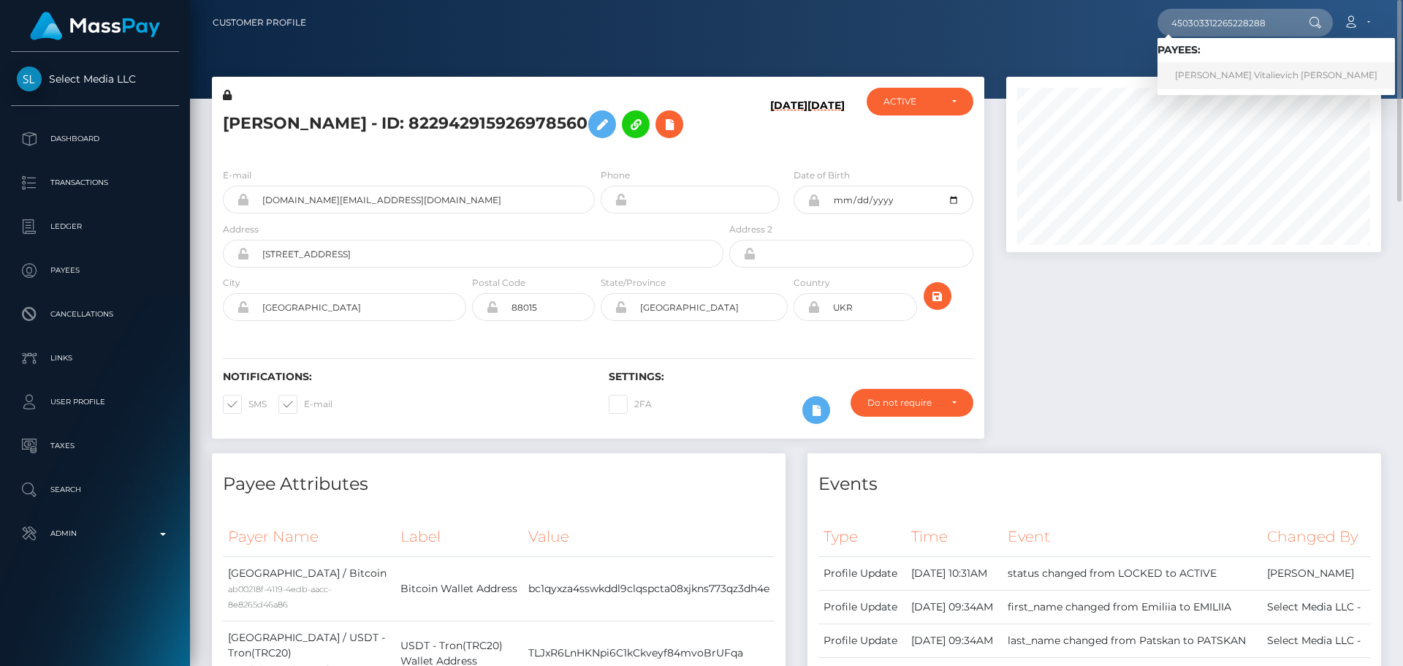
click at [1223, 80] on link "Viktor Vitalievich Tarasenko" at bounding box center [1275, 75] width 237 height 27
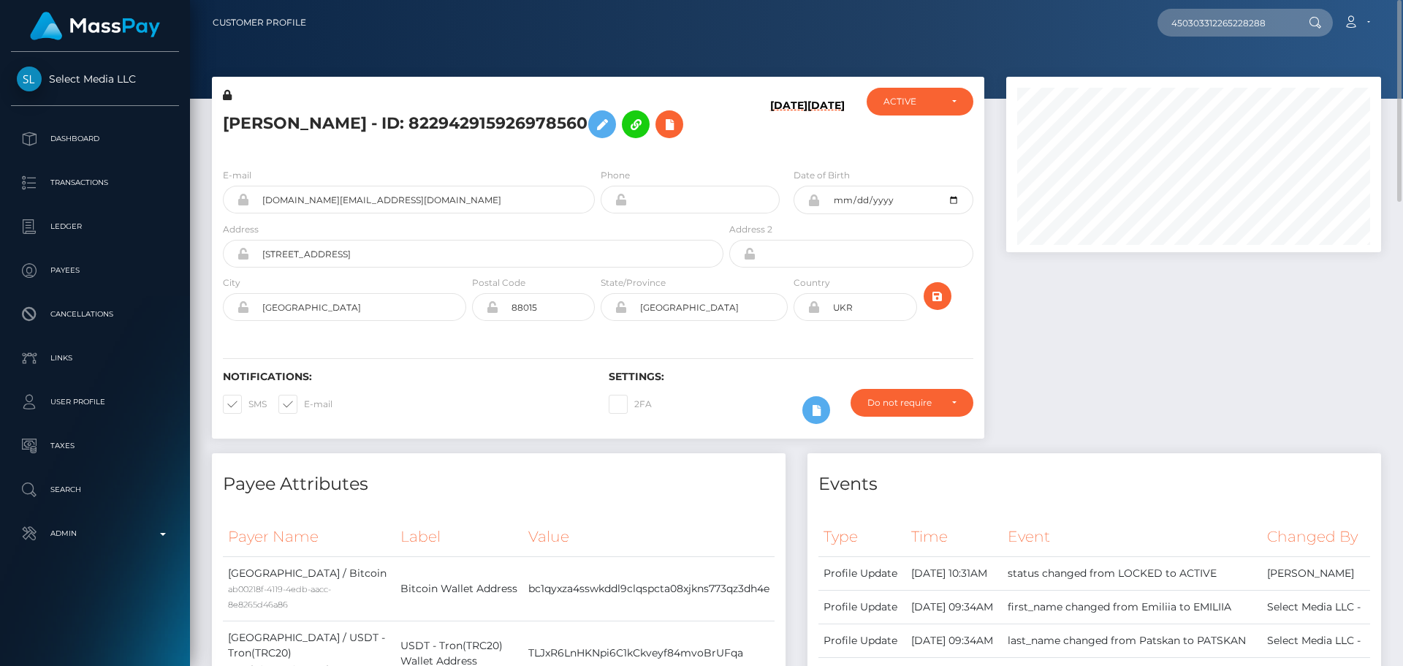
drag, startPoint x: 726, startPoint y: 149, endPoint x: 744, endPoint y: 145, distance: 18.6
click at [726, 148] on div "10/07/25 10/07/25" at bounding box center [790, 122] width 129 height 69
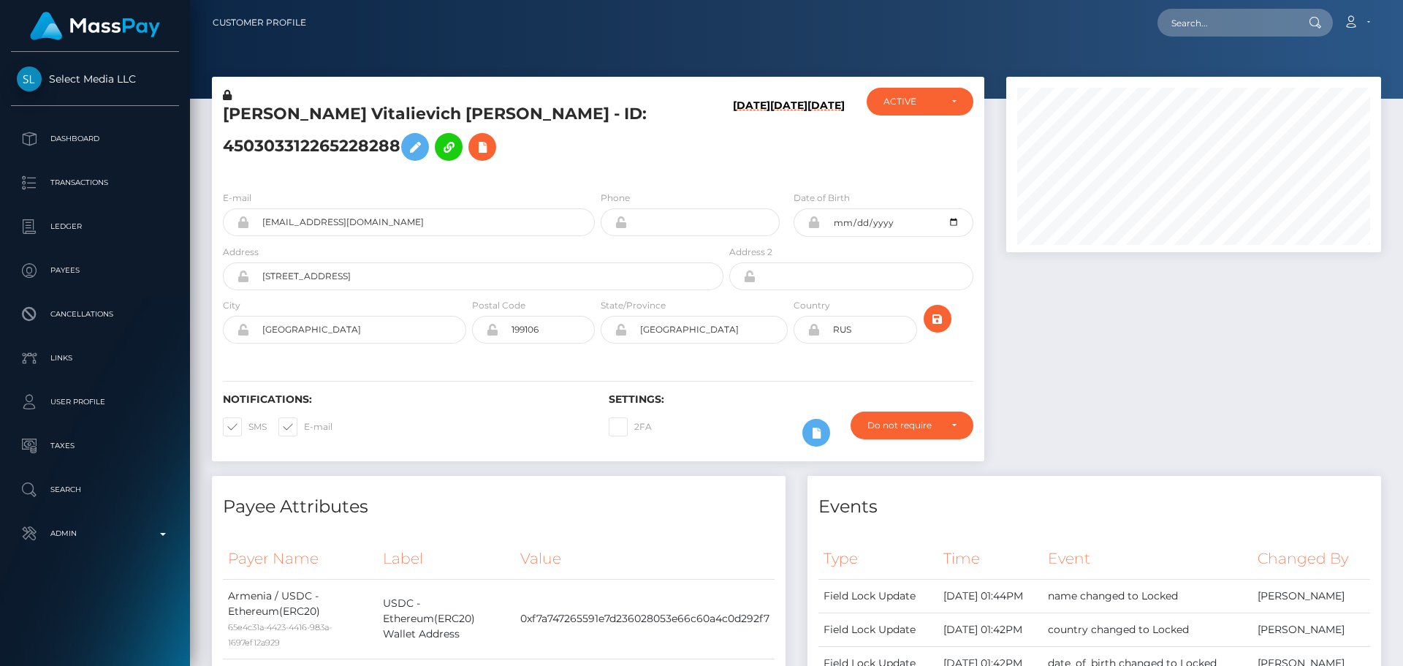
scroll to position [175, 375]
click at [630, 168] on h5 "Viktor Vitalievich Tarasenko - ID: 450303312265228288" at bounding box center [469, 135] width 492 height 65
click at [597, 168] on h5 "Viktor Vitalievich Tarasenko - ID: 450303312265228288" at bounding box center [469, 135] width 492 height 65
click at [575, 168] on h5 "[PERSON_NAME] Vitalievich [PERSON_NAME] - ID: 450303312265228288" at bounding box center [469, 135] width 492 height 65
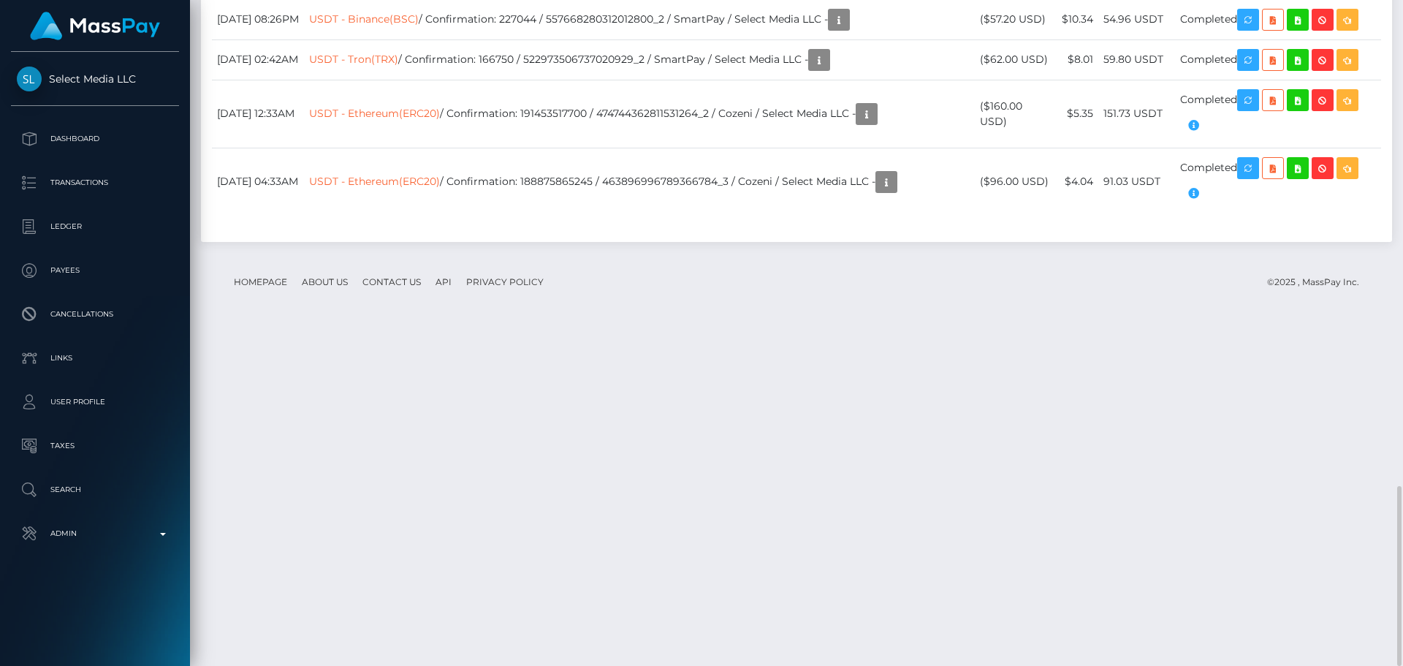
scroll to position [1502, 0]
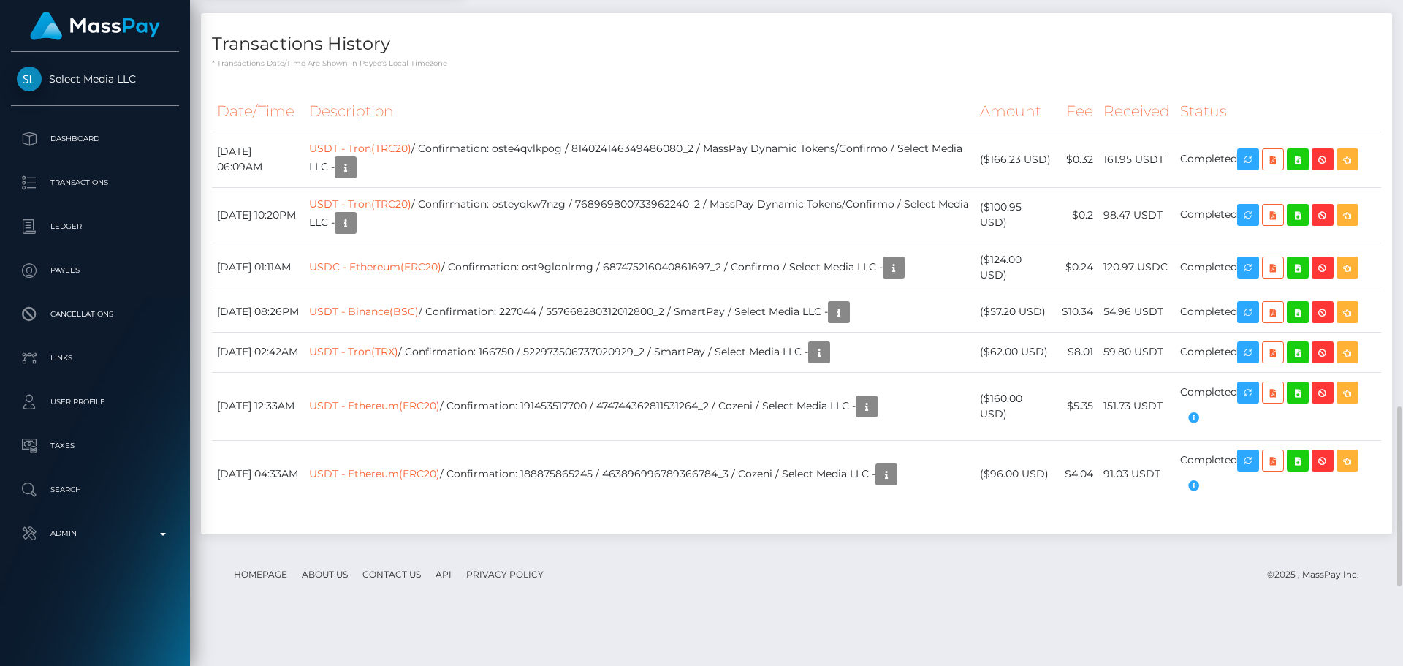
drag, startPoint x: 628, startPoint y: 95, endPoint x: 519, endPoint y: 103, distance: 108.4
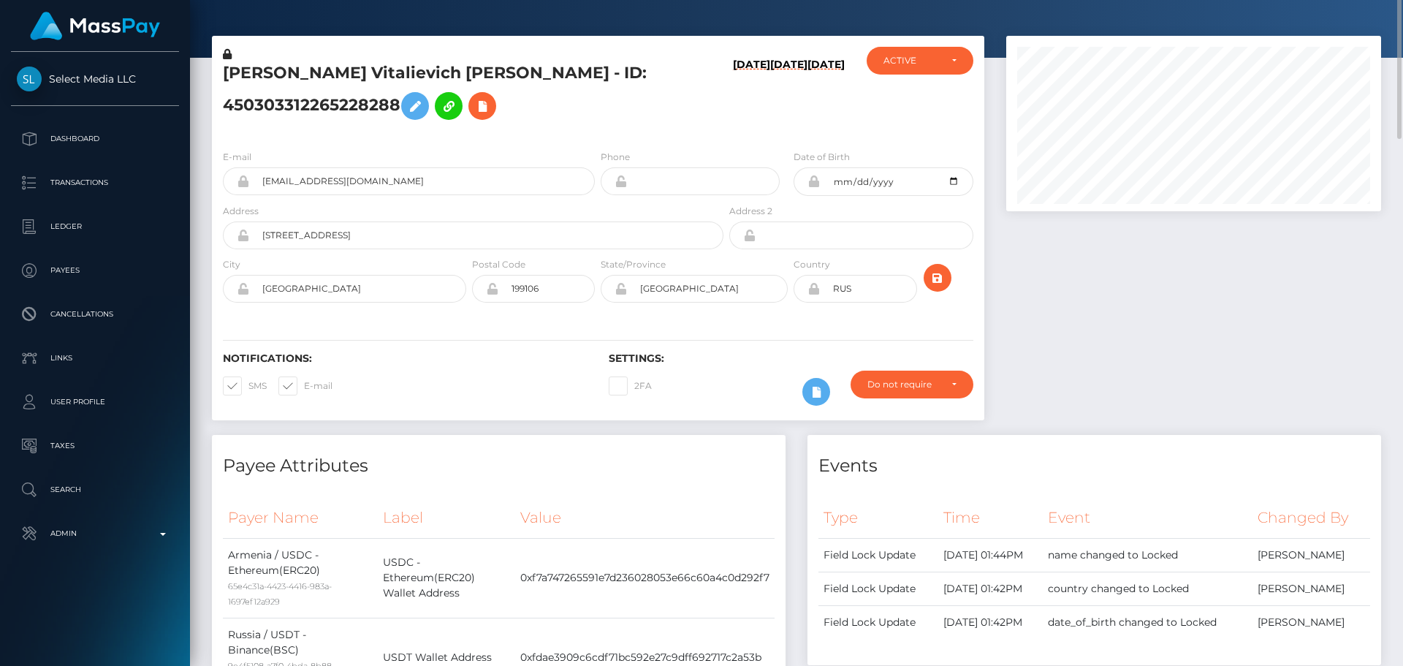
scroll to position [0, 0]
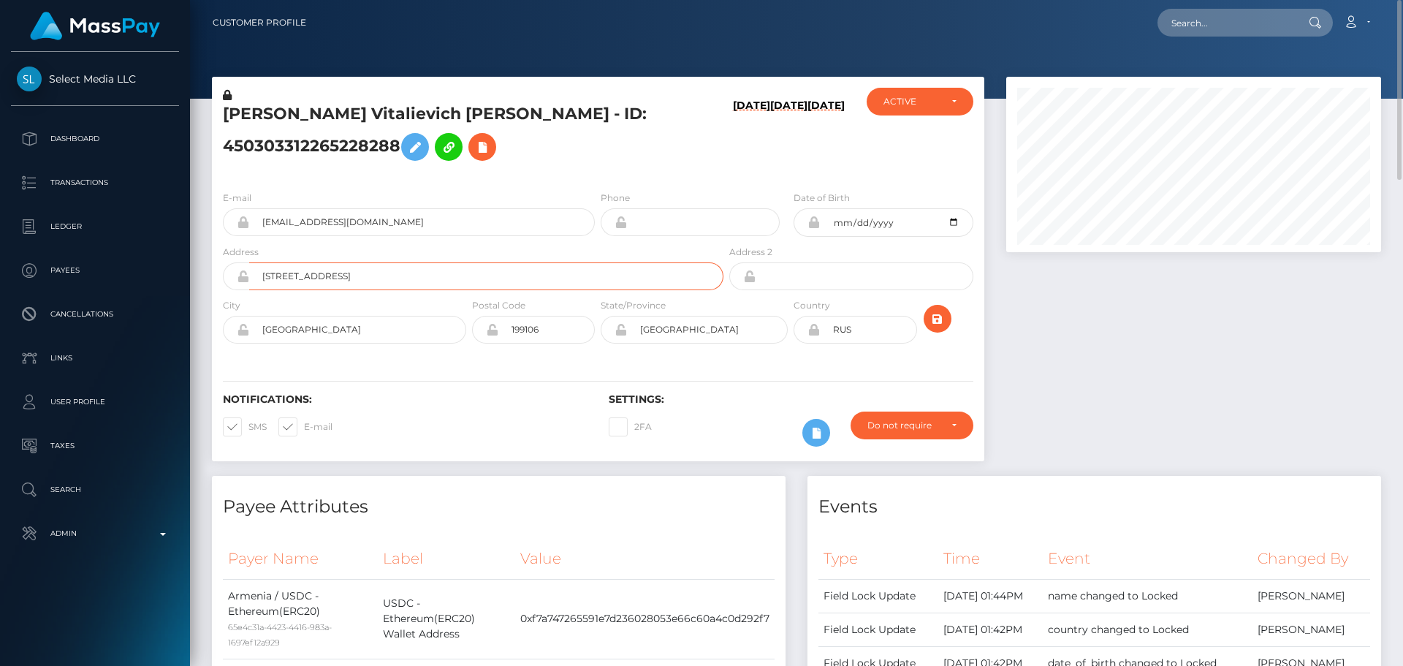
click at [449, 290] on input "Kanareyechnaya Ulitsa, 2, 44" at bounding box center [486, 276] width 474 height 28
paste input "Shirakyan Street 9"
click at [414, 405] on h6 "Notifications:" at bounding box center [405, 399] width 364 height 12
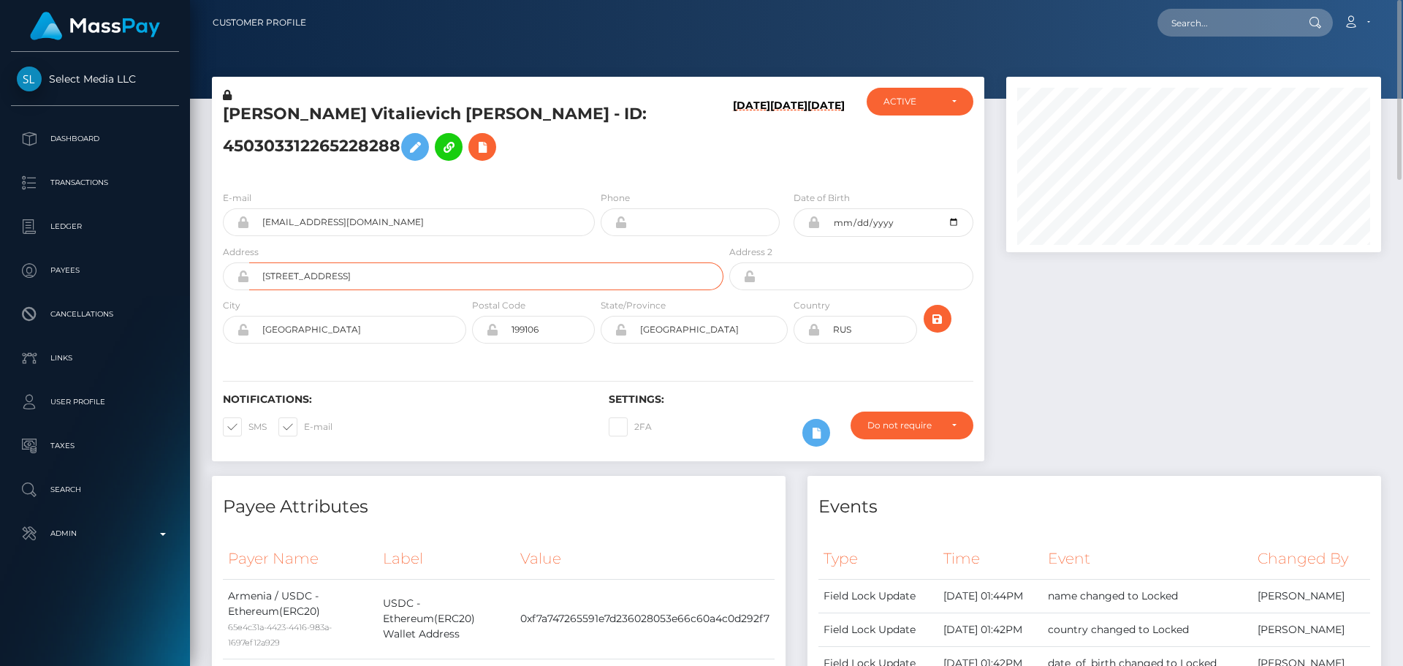
click at [390, 290] on input "Shirakyan Street 94" at bounding box center [486, 276] width 474 height 28
paste input "A. Manu"
type input "[PERSON_NAME][STREET_ADDRESS]"
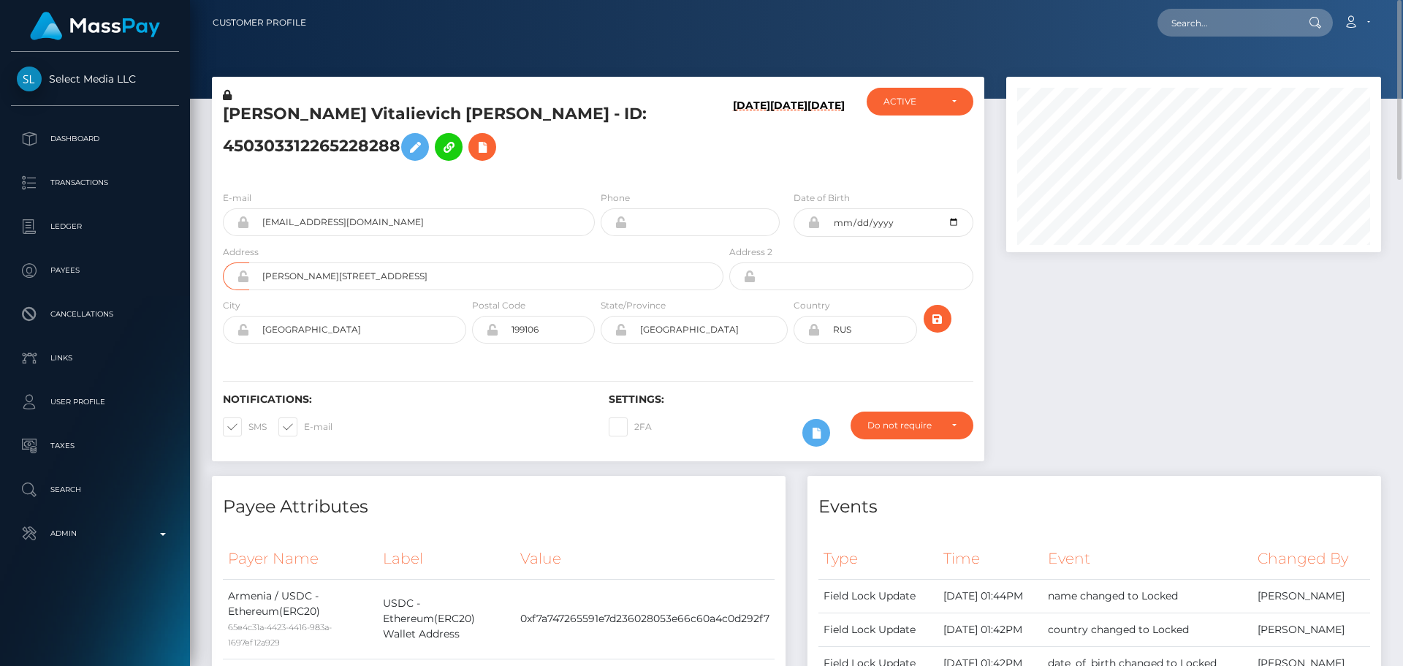
click at [414, 411] on div "Notifications: SMS E-mail Settings: 2FA" at bounding box center [598, 409] width 772 height 103
click at [389, 343] on input "Sankt-Peterburg" at bounding box center [357, 330] width 217 height 28
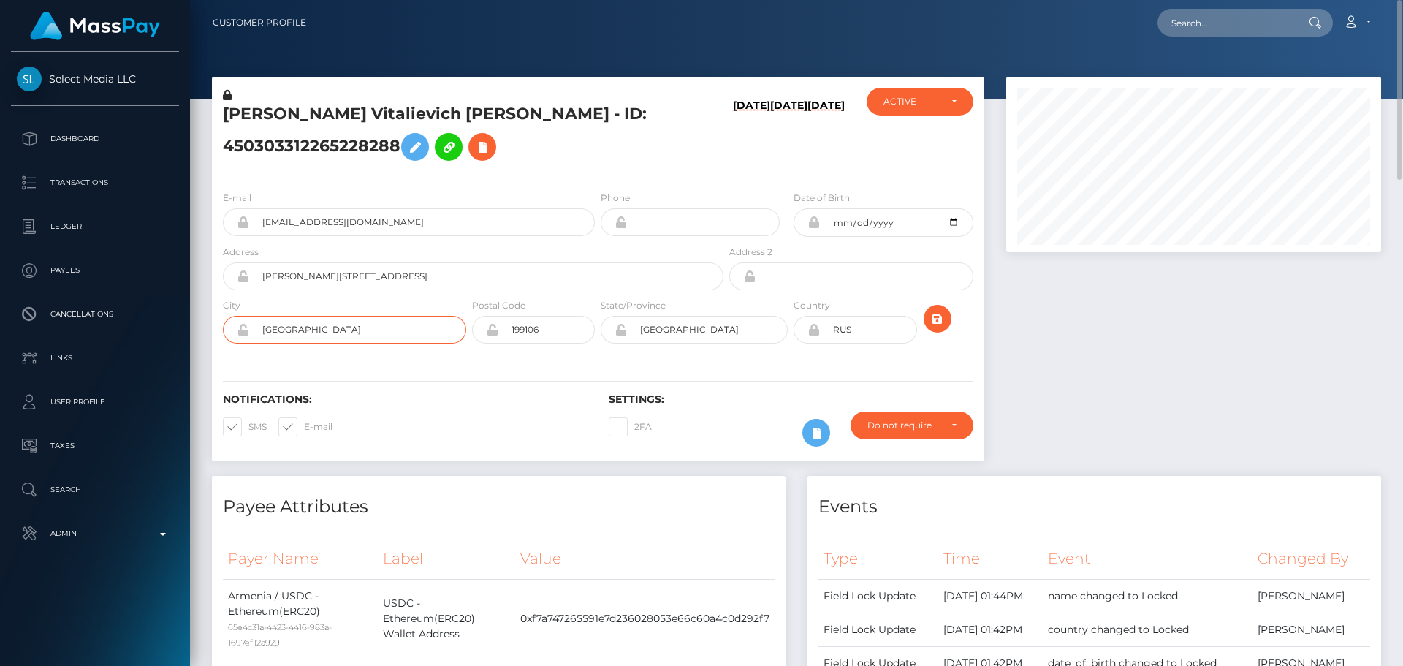
paste input "Gyumri"
type input "Gyumri"
click at [750, 343] on input "Sankt-Peterburg" at bounding box center [707, 330] width 161 height 28
click at [748, 343] on input "Sankt-Peterburg" at bounding box center [707, 330] width 161 height 28
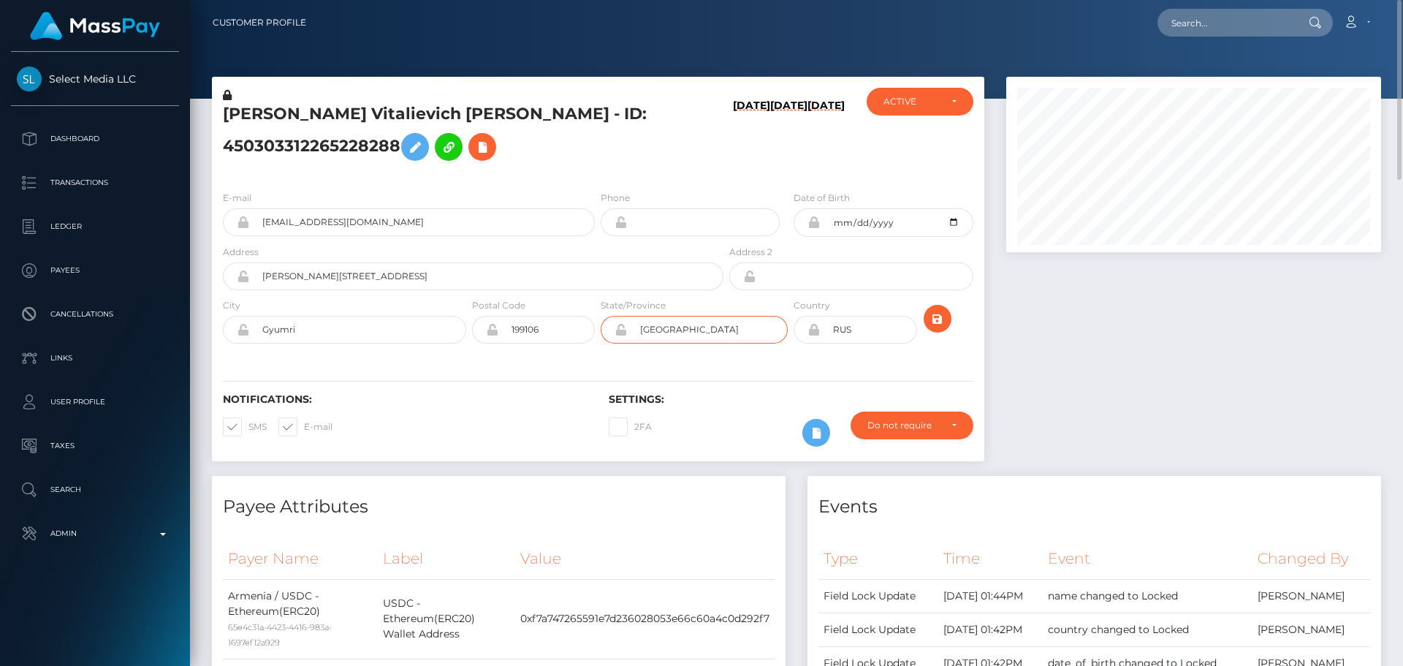
click at [748, 343] on input "Sankt-Peterburg" at bounding box center [707, 330] width 161 height 28
click at [747, 343] on input "Sankt-Peterburg" at bounding box center [707, 330] width 161 height 28
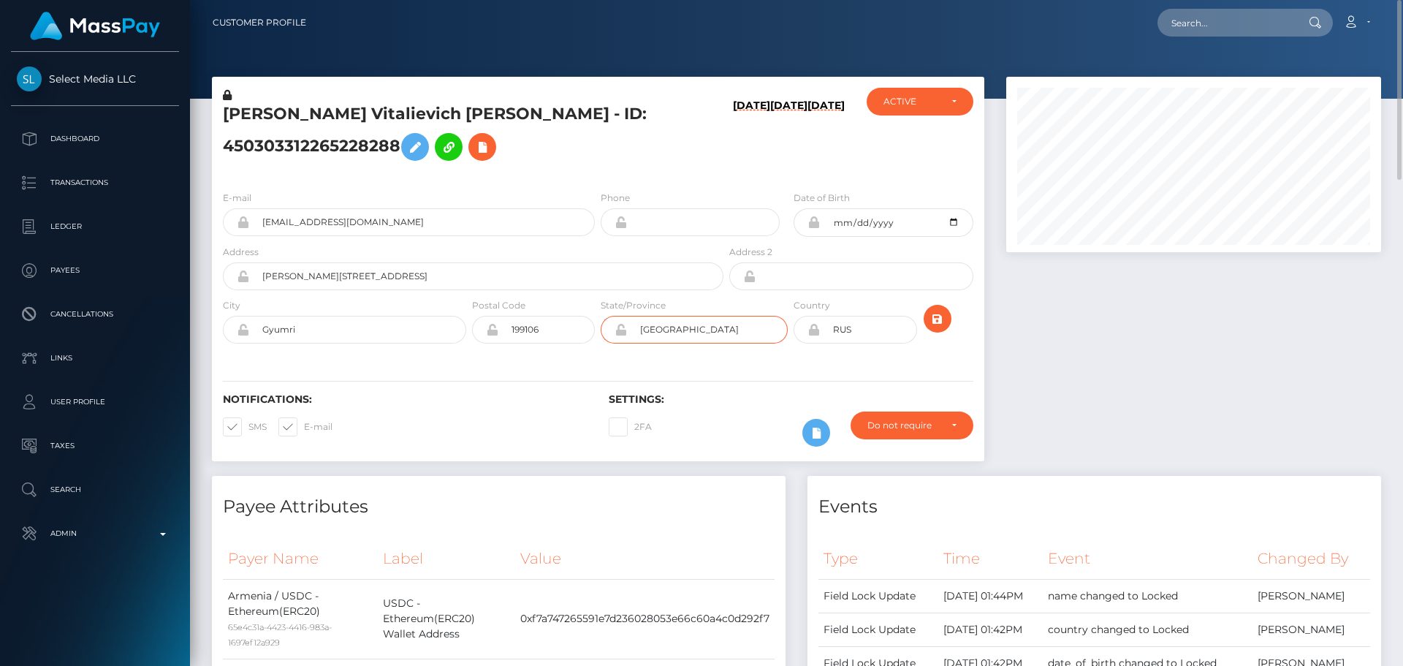
paste input "hirak"
type input "Shirak"
click at [508, 411] on div "Notifications: SMS E-mail Settings: 2FA" at bounding box center [598, 409] width 772 height 103
click at [557, 343] on input "199106" at bounding box center [546, 330] width 96 height 28
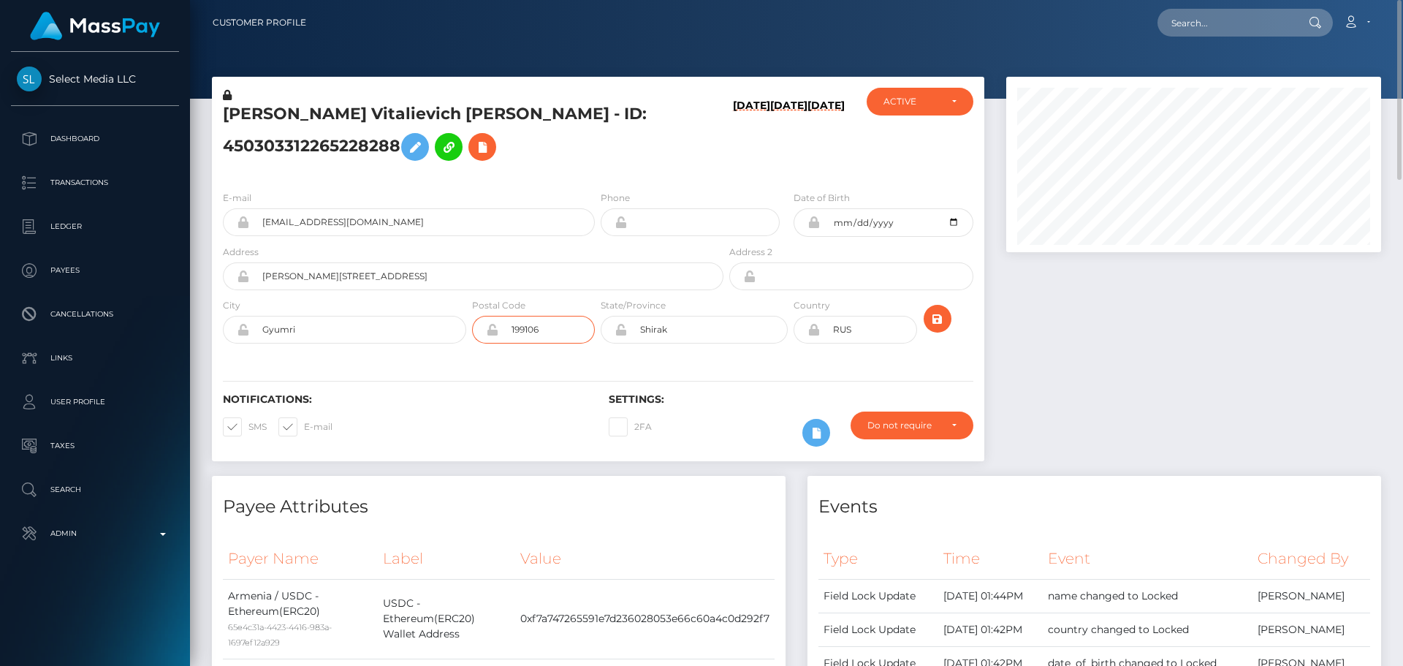
click at [557, 343] on input "199106" at bounding box center [546, 330] width 96 height 28
paste input "3101"
type input "3101"
click at [866, 343] on input "RUS" at bounding box center [868, 330] width 96 height 28
click at [869, 343] on input "RUS" at bounding box center [868, 330] width 96 height 28
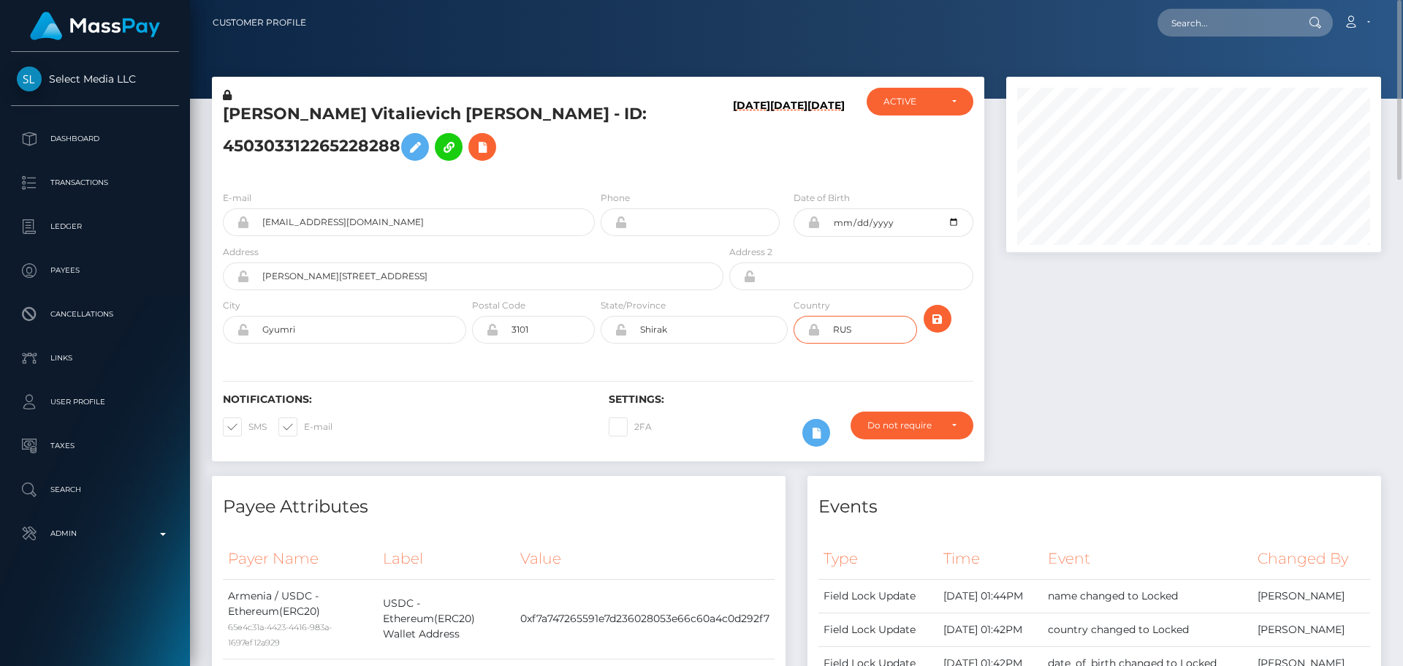
click at [869, 343] on input "RUS" at bounding box center [868, 330] width 96 height 28
paste input "ARM"
type input "ARM"
drag, startPoint x: 779, startPoint y: 383, endPoint x: 791, endPoint y: 377, distance: 13.7
click at [779, 382] on div "Notifications: SMS E-mail Settings: 2FA" at bounding box center [598, 409] width 772 height 103
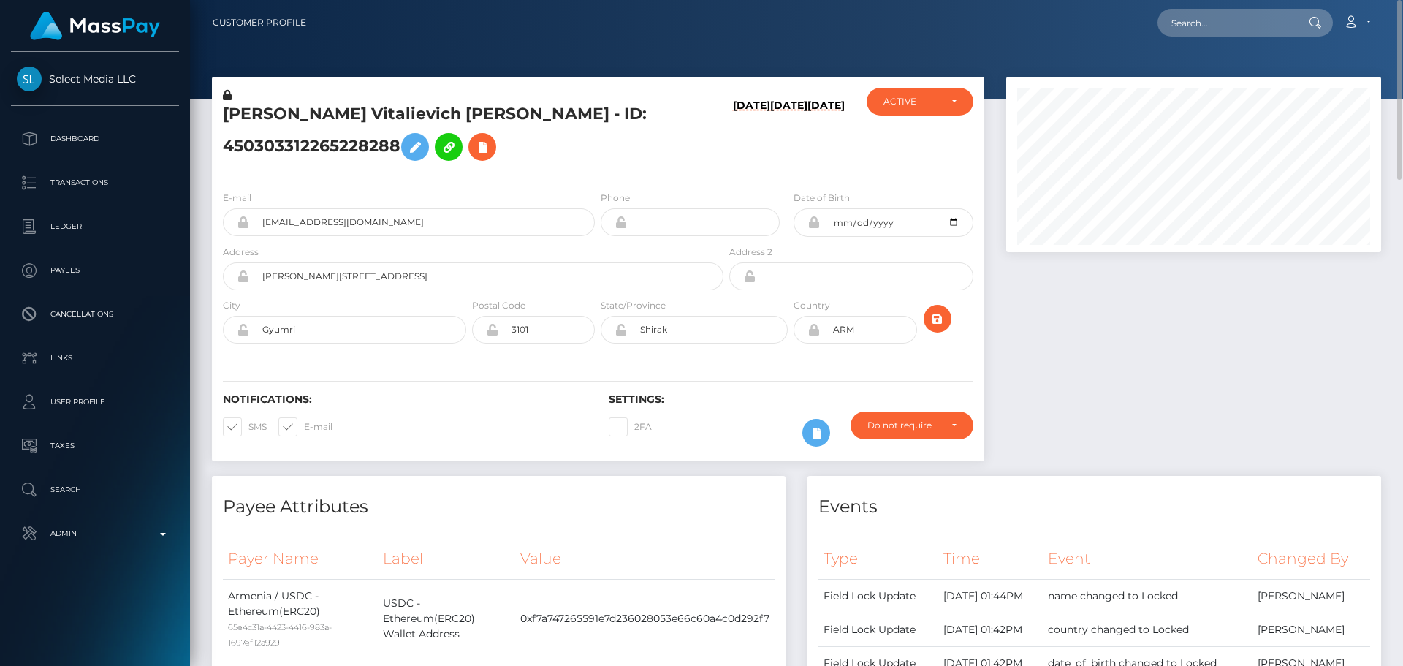
click at [818, 335] on icon at bounding box center [813, 330] width 12 height 12
click at [808, 358] on div "E-mail ethan7inches@gmail.com Phone Date of Birth" at bounding box center [598, 268] width 772 height 179
click at [937, 328] on icon "submit" at bounding box center [938, 319] width 18 height 18
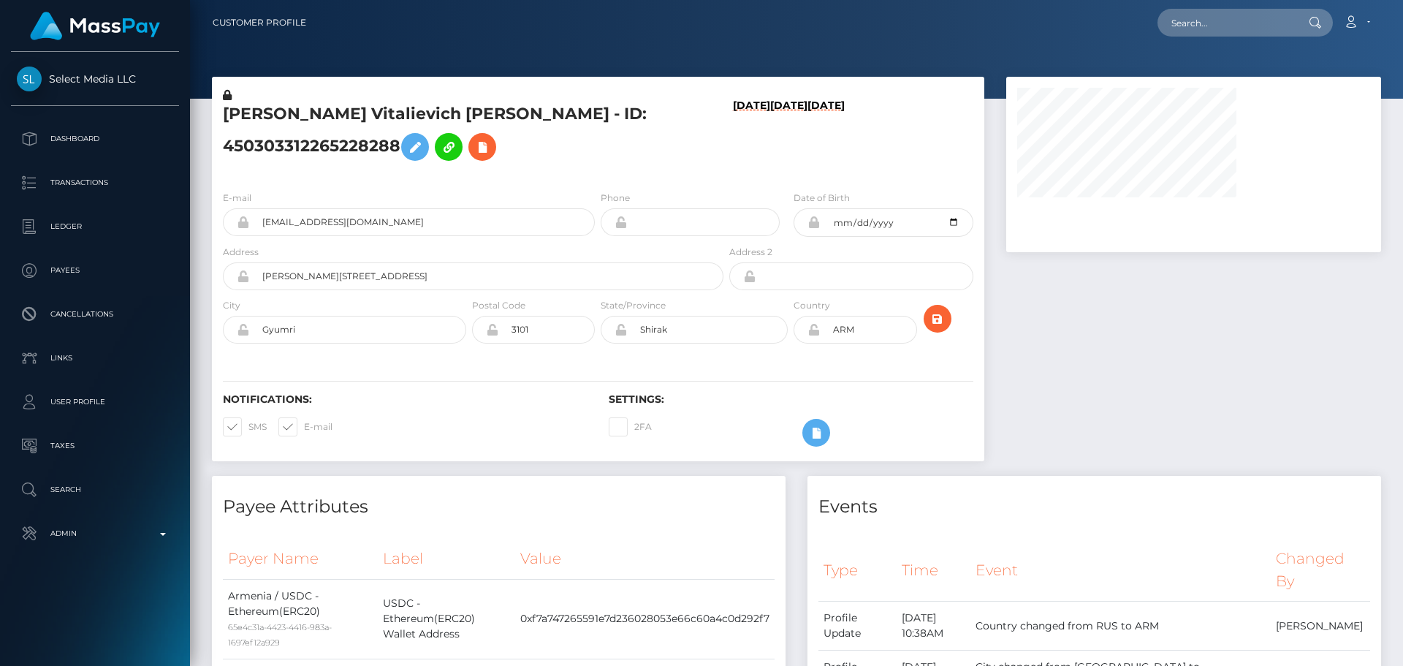
click at [748, 128] on h6 "[DATE]" at bounding box center [751, 136] width 37 height 74
click at [733, 156] on h6 "[DATE]" at bounding box center [751, 136] width 37 height 74
click at [733, 159] on h6 "[DATE]" at bounding box center [751, 136] width 37 height 74
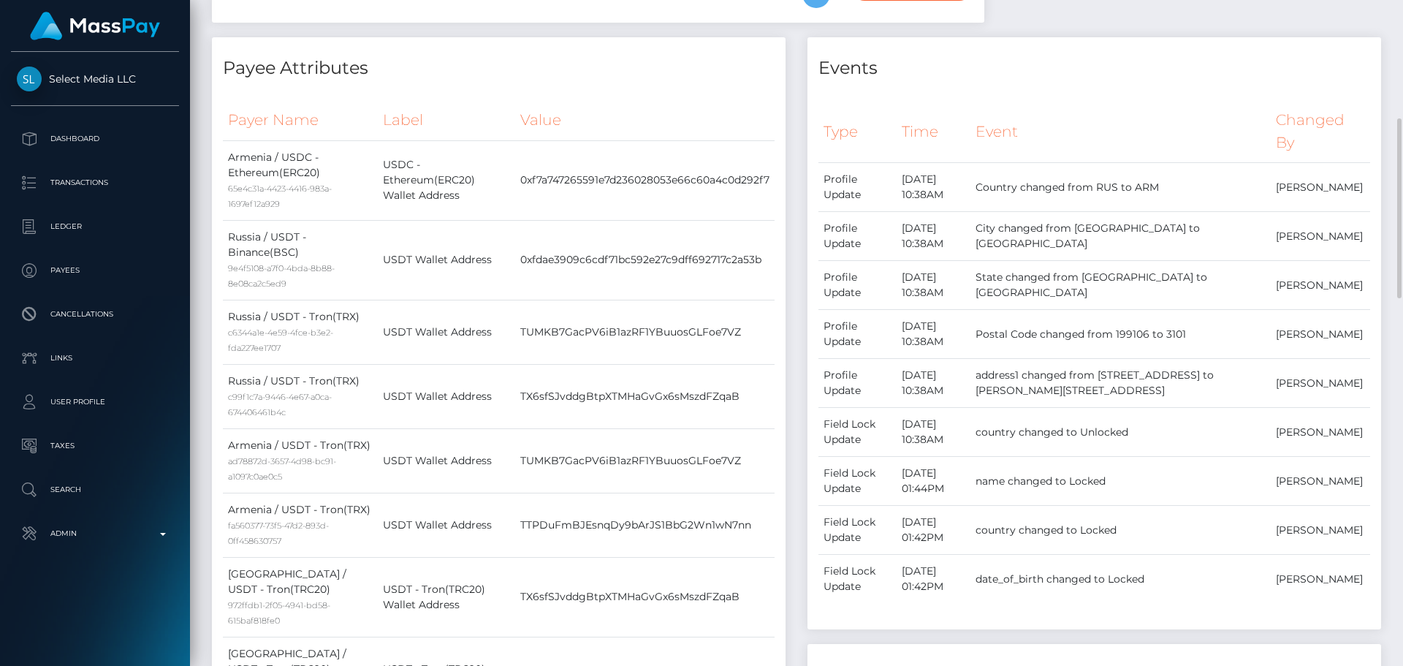
scroll to position [0, 0]
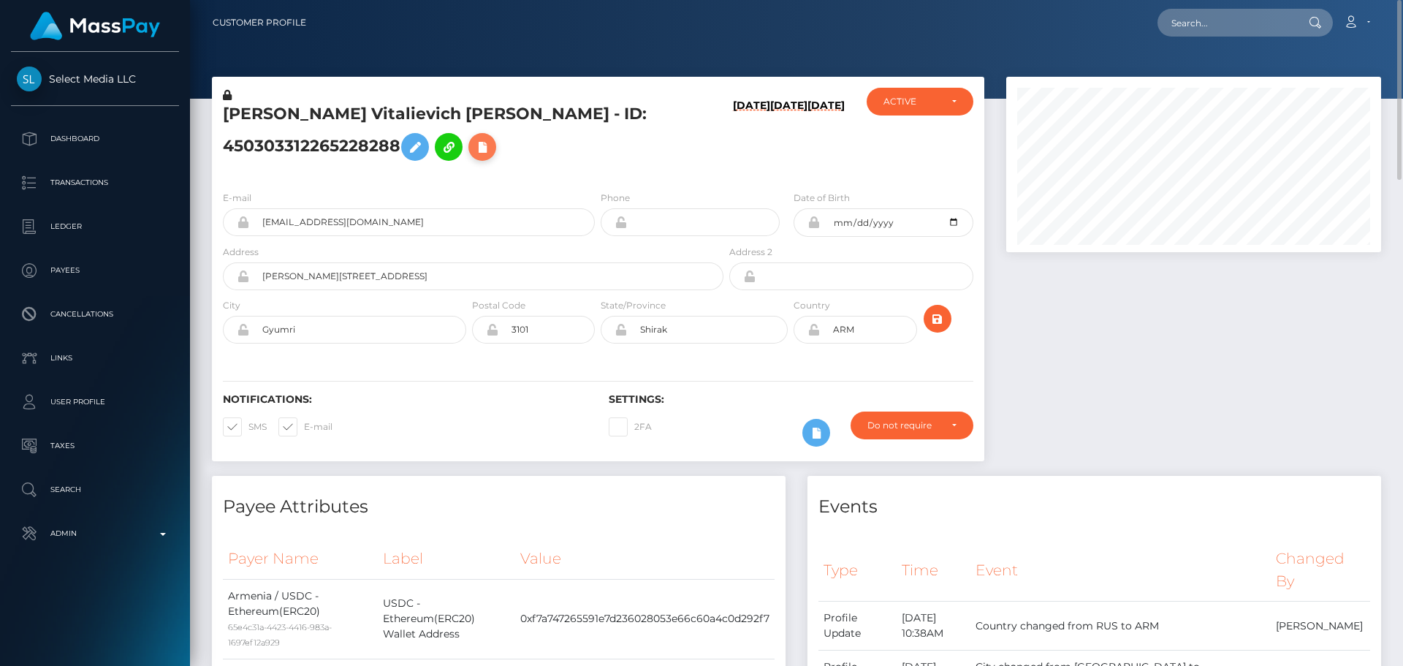
click at [473, 156] on icon at bounding box center [482, 147] width 18 height 18
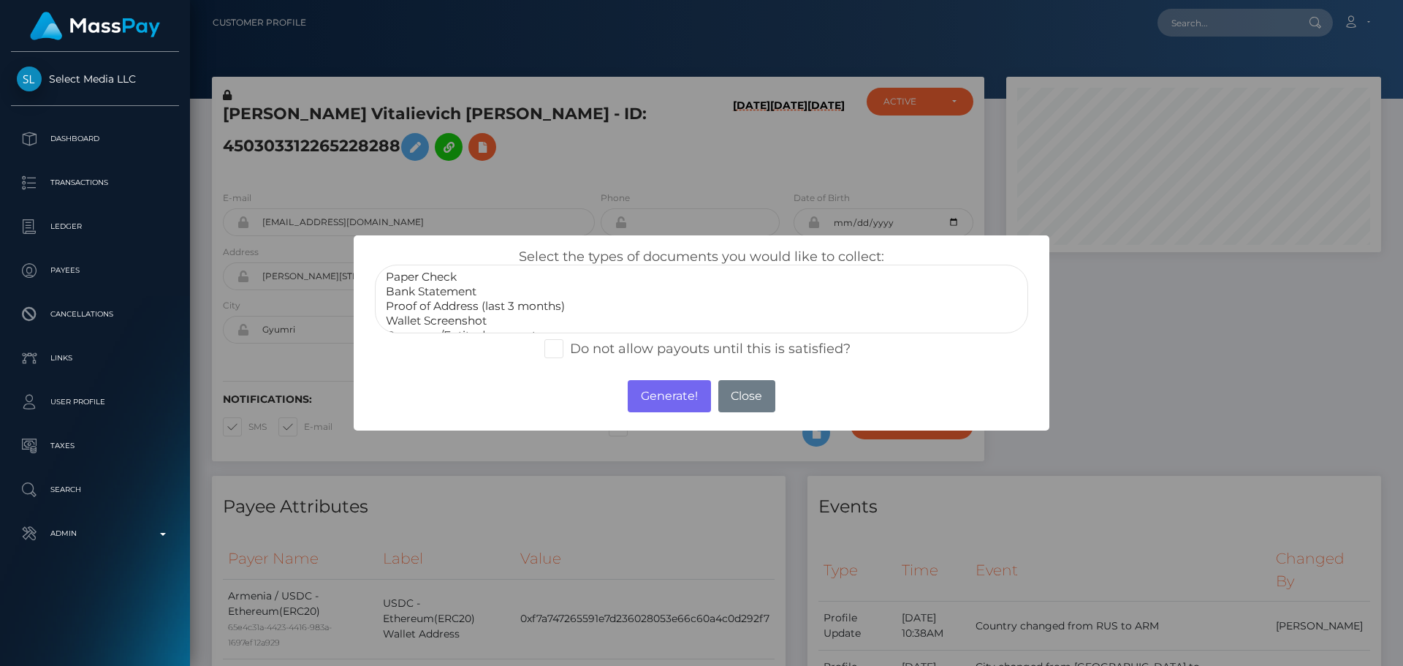
scroll to position [44, 0]
select select "Miscellaneous"
click at [437, 318] on option "Miscellaneous" at bounding box center [701, 320] width 634 height 15
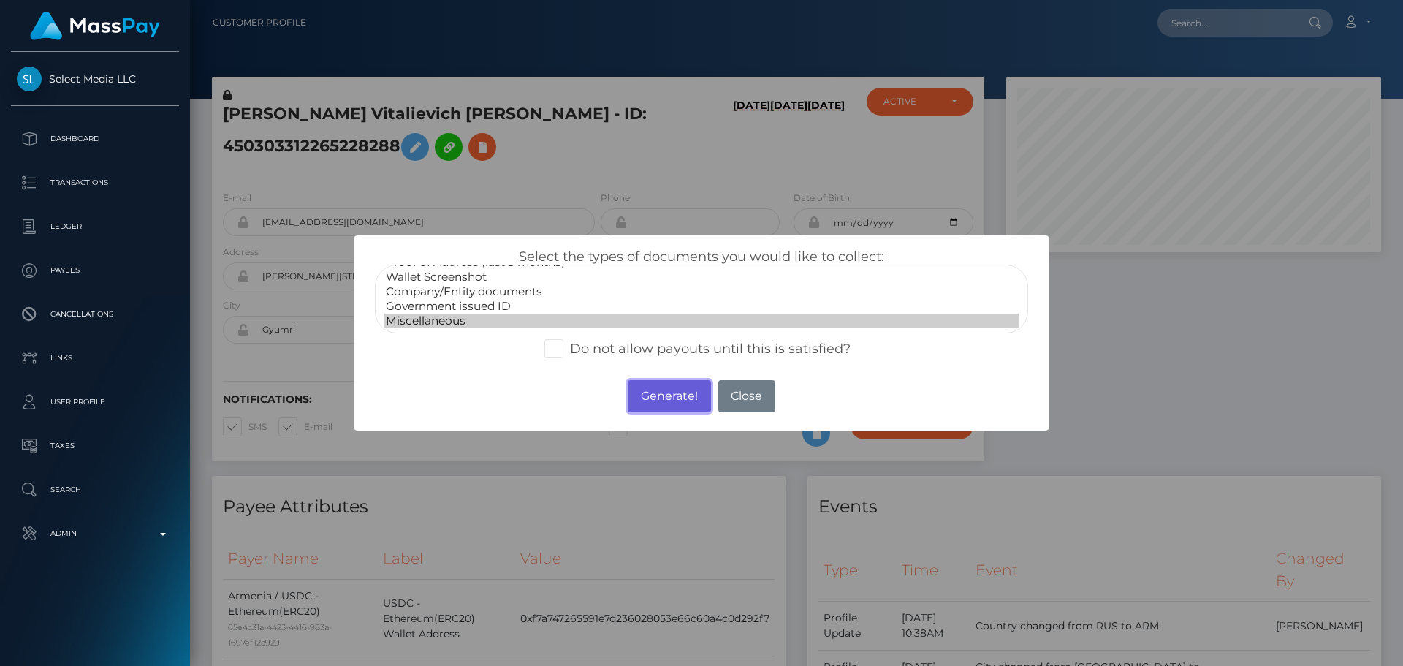
click at [653, 403] on button "Generate!" at bounding box center [669, 396] width 83 height 32
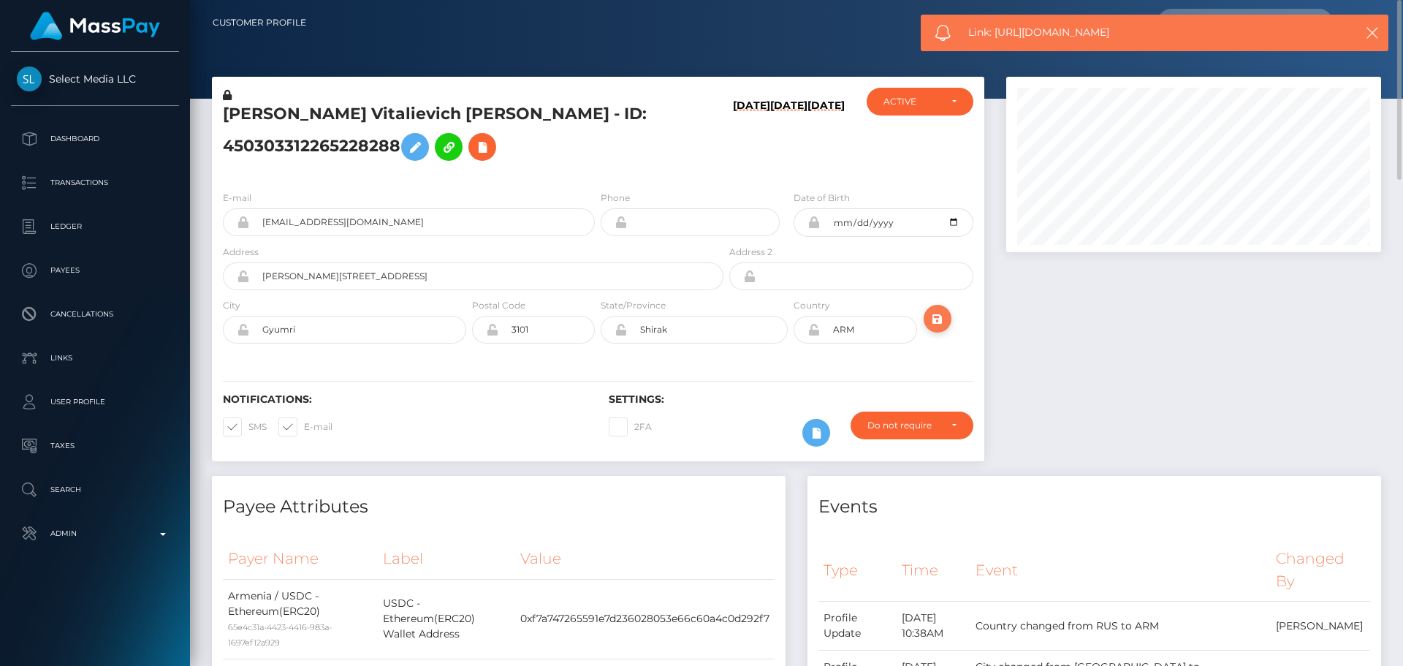
click at [935, 328] on icon "submit" at bounding box center [938, 319] width 18 height 18
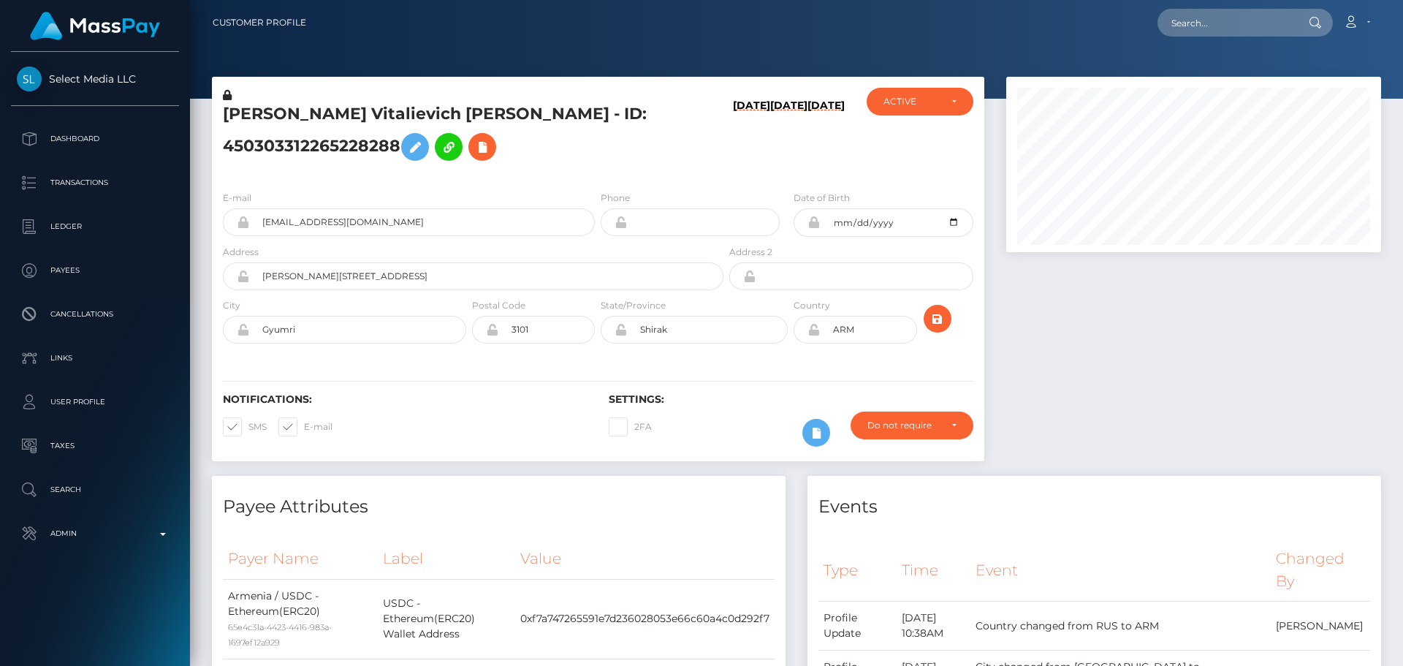
scroll to position [175, 375]
click at [814, 335] on icon at bounding box center [813, 330] width 12 height 12
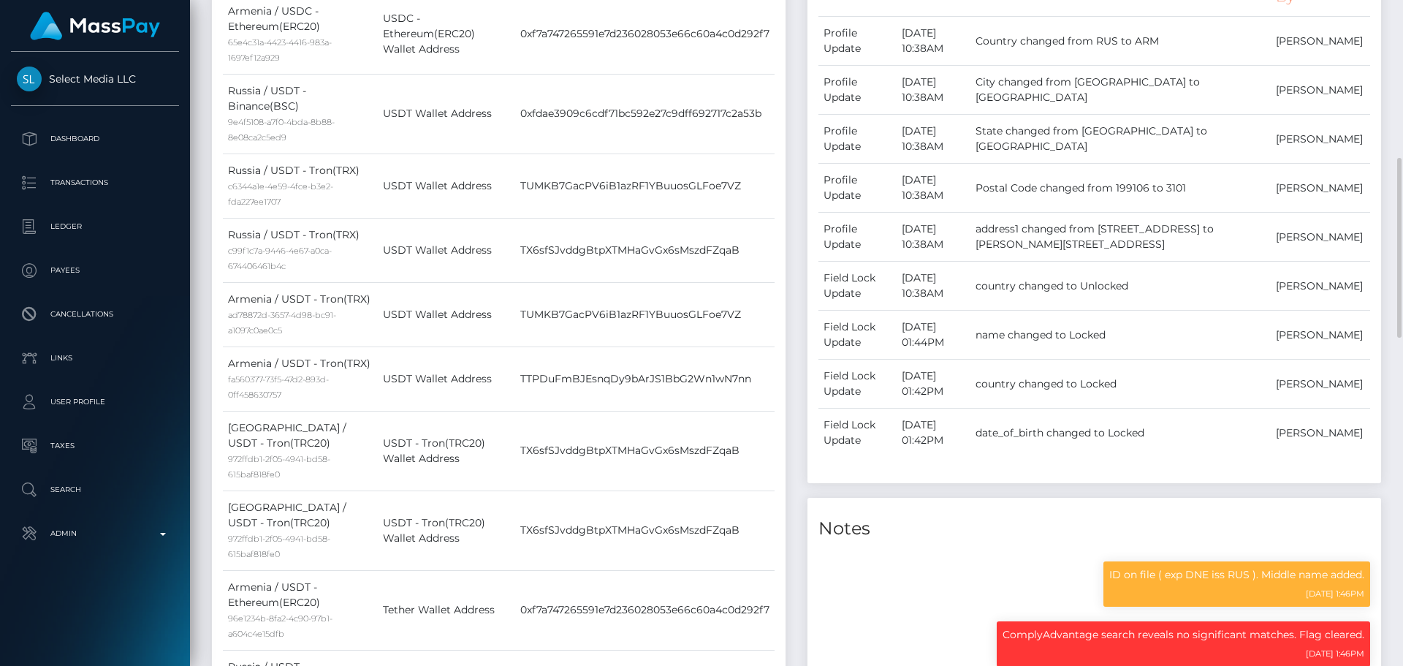
scroll to position [1023, 0]
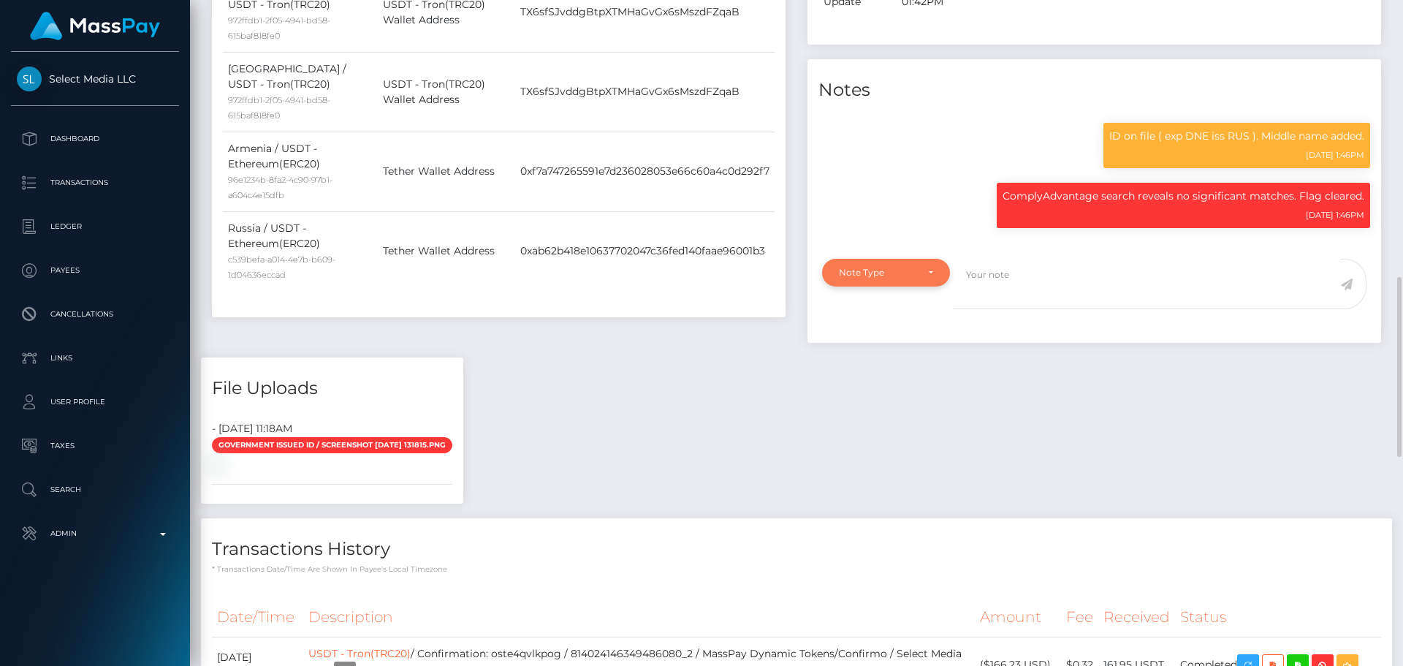
click at [934, 286] on div "Note Type" at bounding box center [886, 273] width 128 height 28
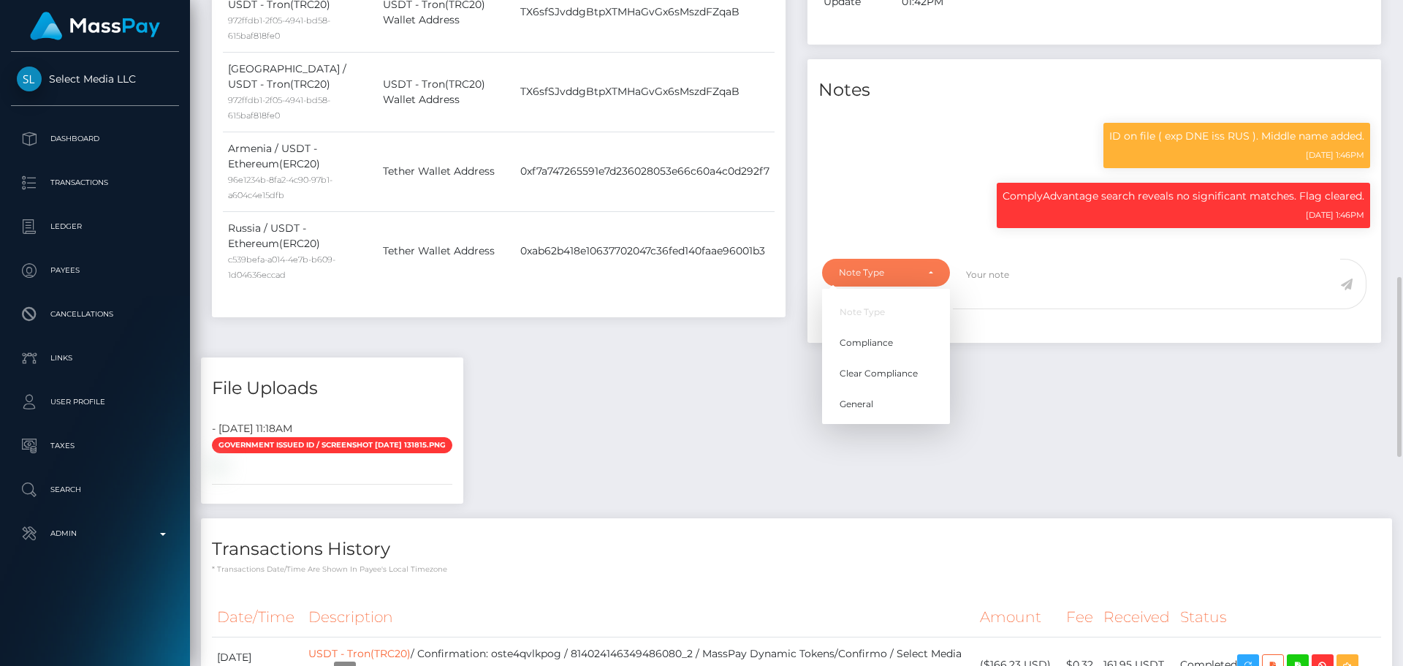
scroll to position [175, 375]
click at [877, 352] on link "Compliance" at bounding box center [886, 342] width 128 height 27
select select "COMPLIANCE"
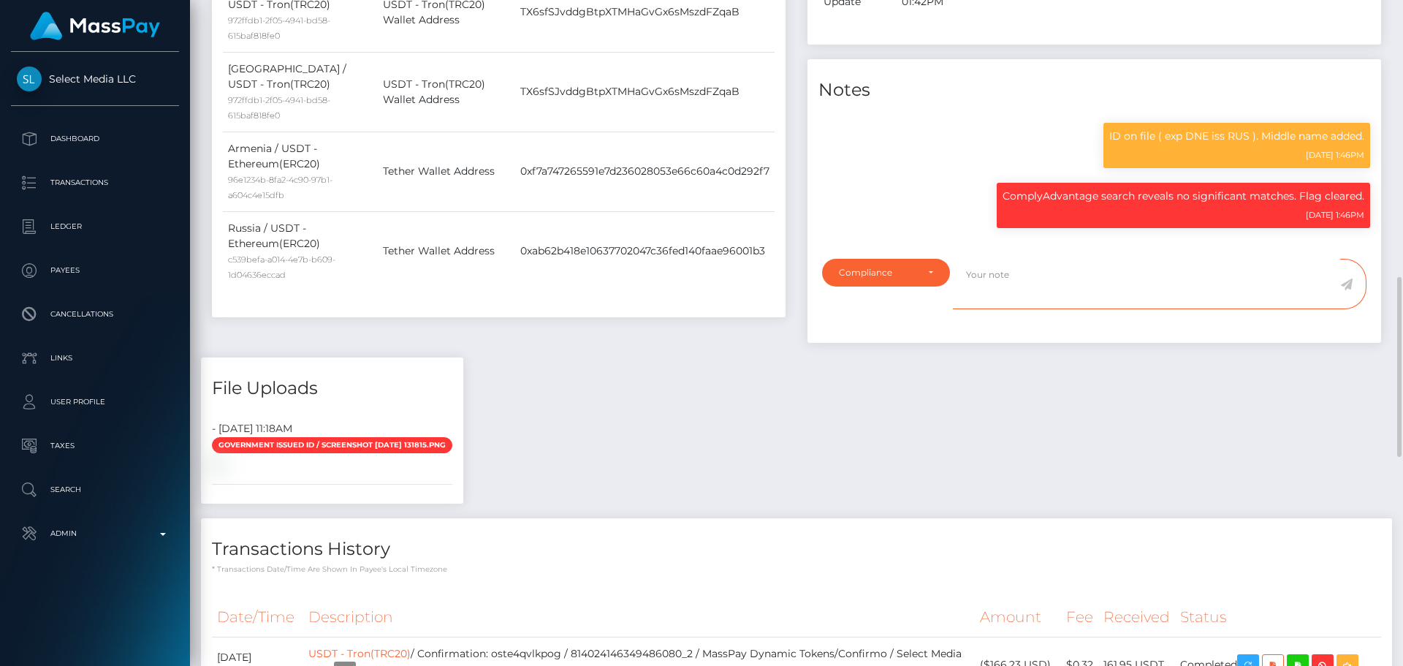
click at [1015, 309] on textarea at bounding box center [1146, 284] width 387 height 50
type textarea "Address updated as per the provided proof."
click at [1346, 290] on icon at bounding box center [1346, 284] width 12 height 12
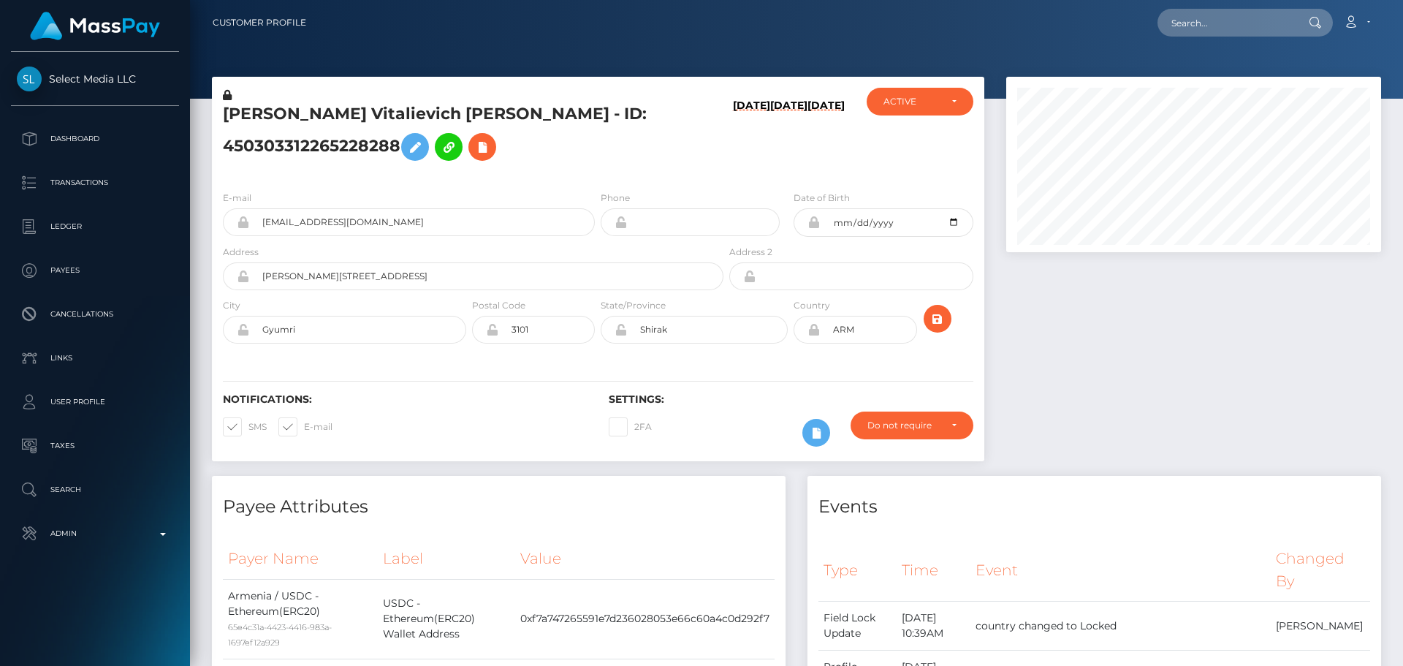
scroll to position [175, 375]
click at [386, 118] on h5 "Viktor Vitalievich Tarasenko - ID: 450303312265228288" at bounding box center [469, 135] width 492 height 65
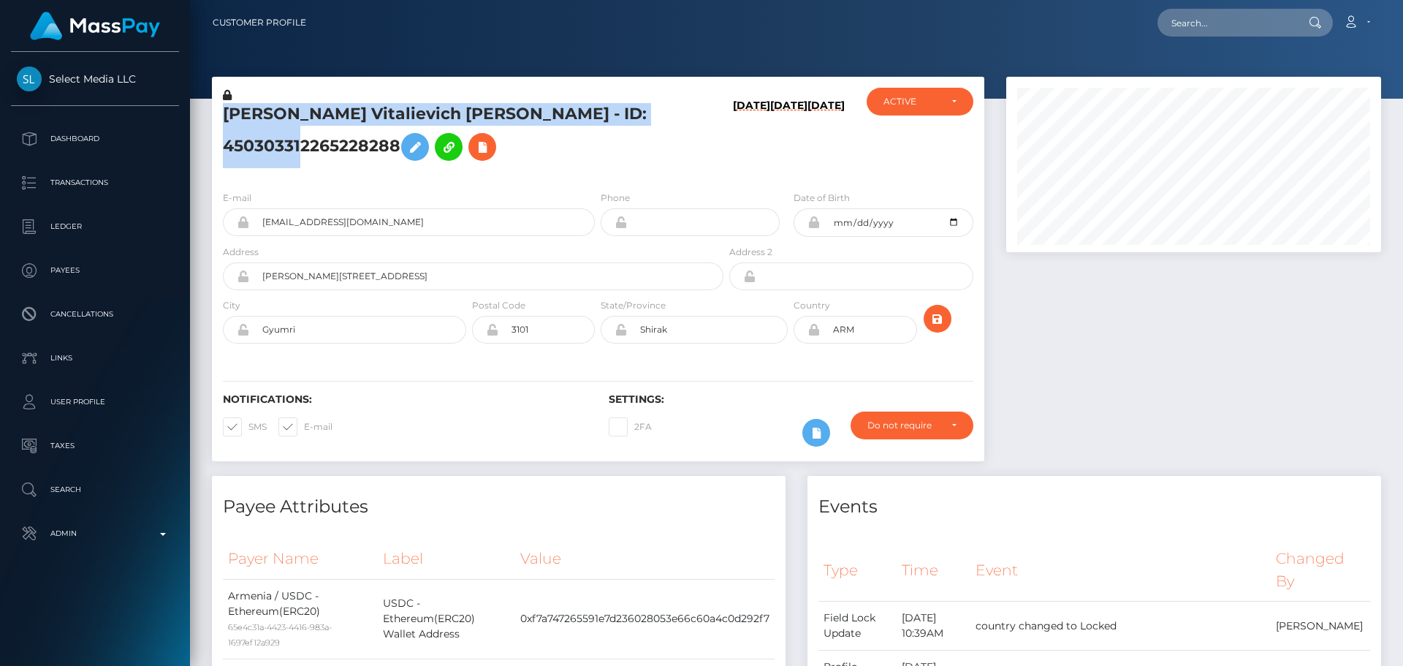
click at [386, 118] on h5 "Viktor Vitalievich Tarasenko - ID: 450303312265228288" at bounding box center [469, 135] width 492 height 65
copy h5 "Viktor Vitalievich Tarasenko - ID: 450303312265228288"
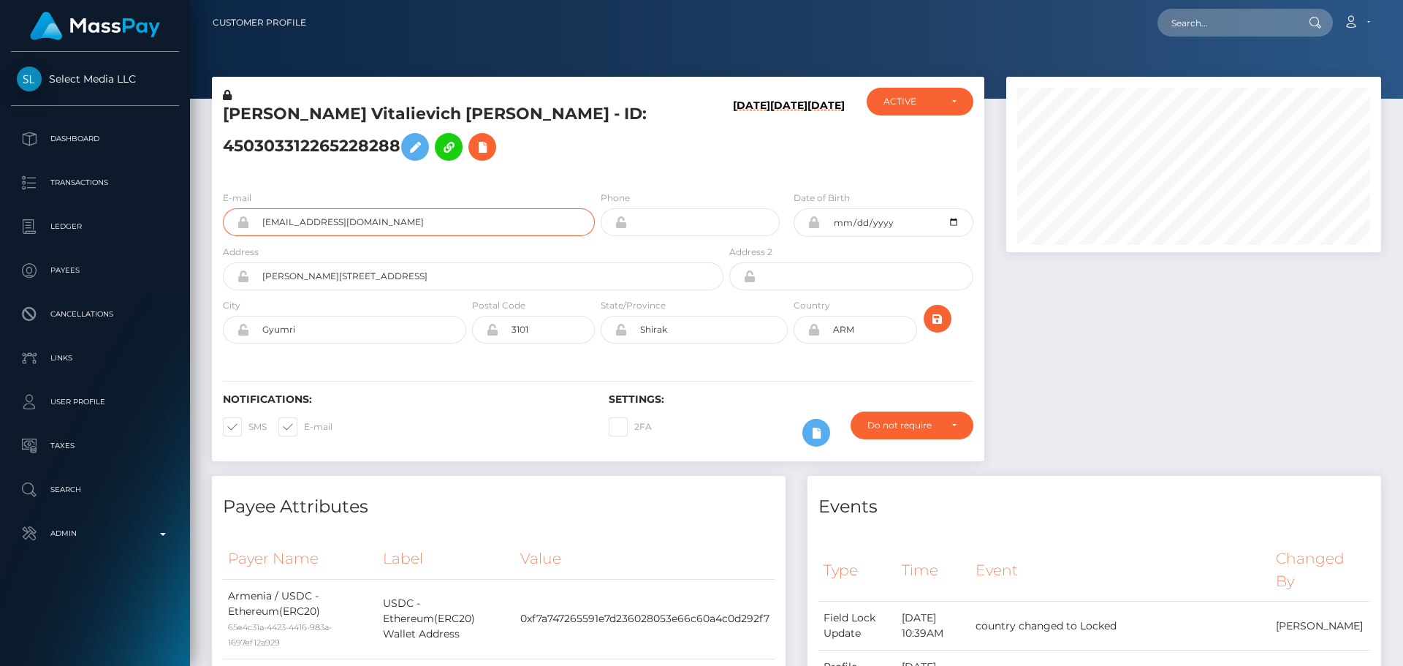
drag, startPoint x: 427, startPoint y: 243, endPoint x: 217, endPoint y: 227, distance: 210.2
click at [217, 227] on div "E-mail ethan7inches@gmail.com" at bounding box center [405, 217] width 386 height 54
click at [1237, 27] on input "text" at bounding box center [1225, 23] width 137 height 28
paste input "698235182838194181"
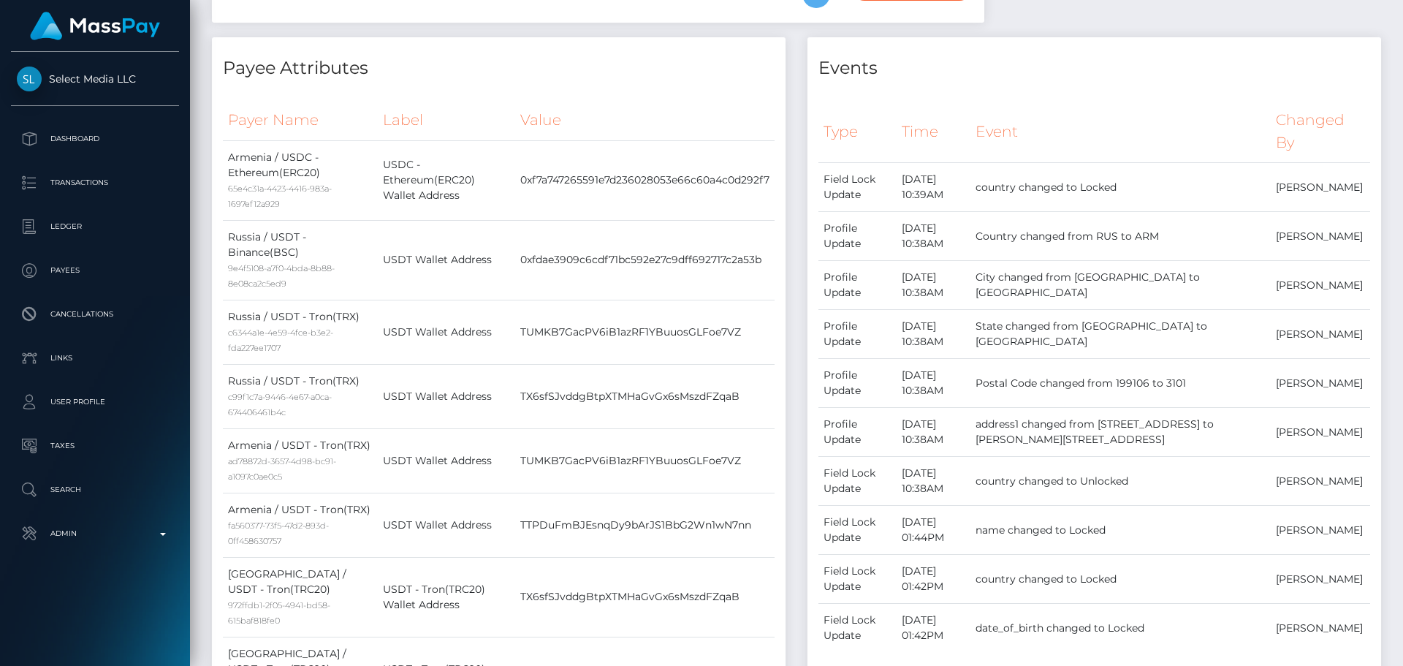
scroll to position [0, 0]
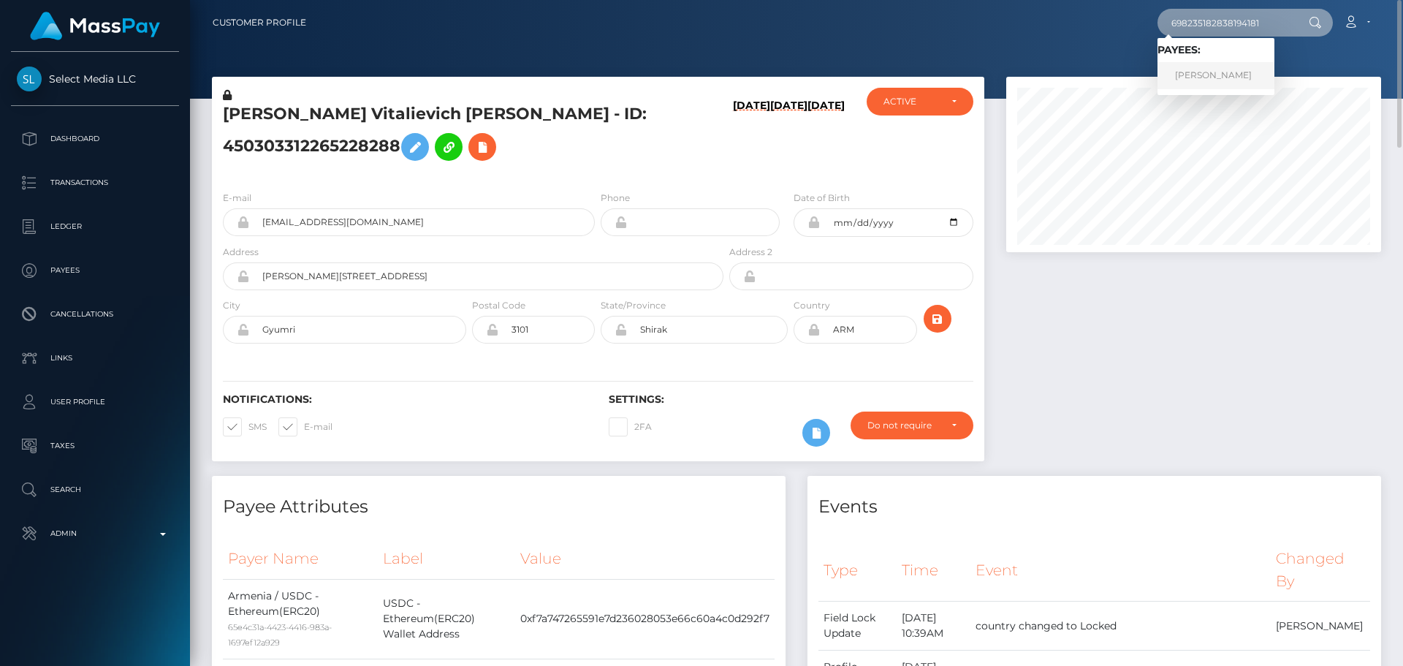
type input "698235182838194181"
click at [1200, 67] on link "ANNA DUDAREVA" at bounding box center [1215, 75] width 117 height 27
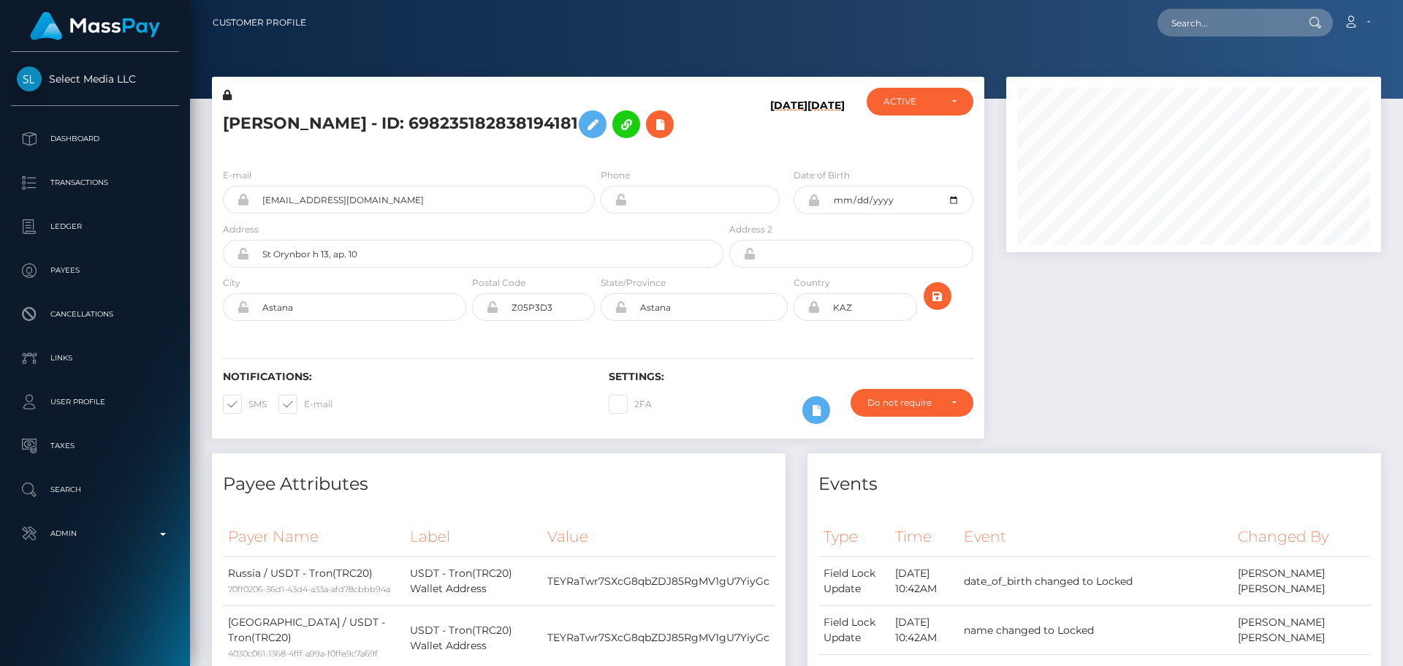
scroll to position [175, 375]
click at [770, 123] on h6 "[DATE]" at bounding box center [788, 124] width 37 height 51
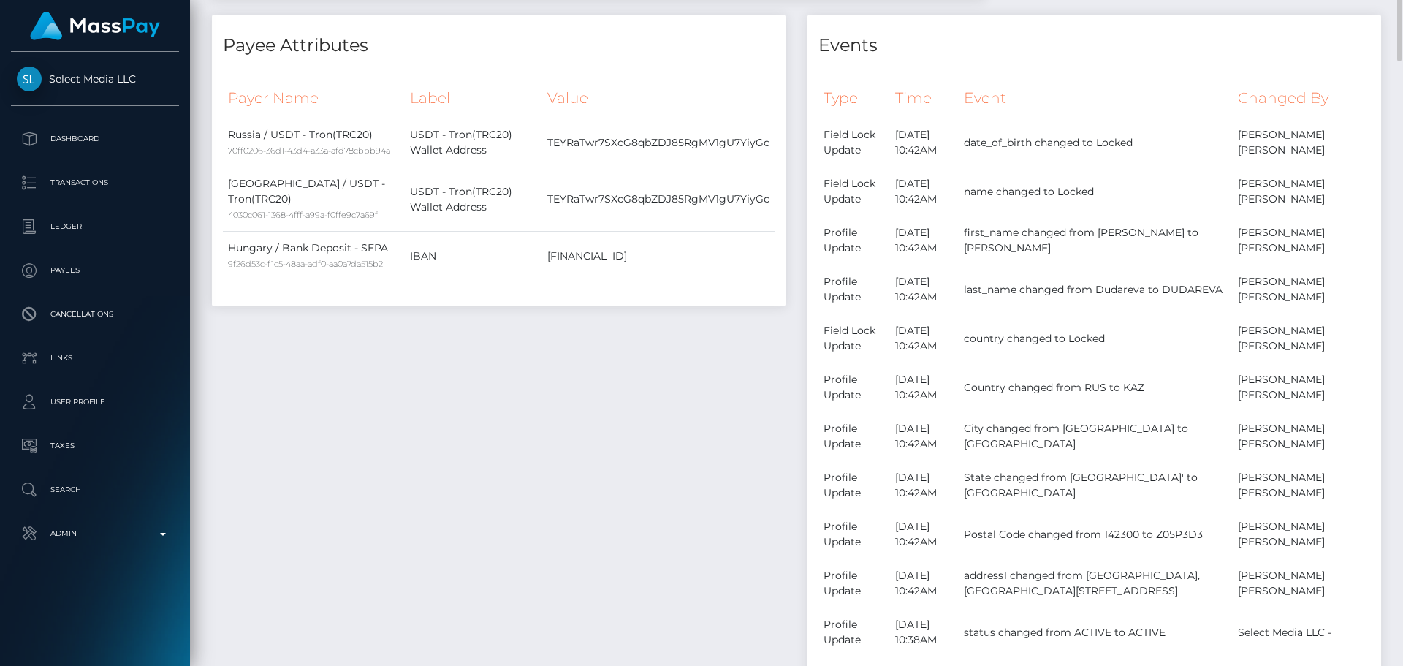
scroll to position [0, 0]
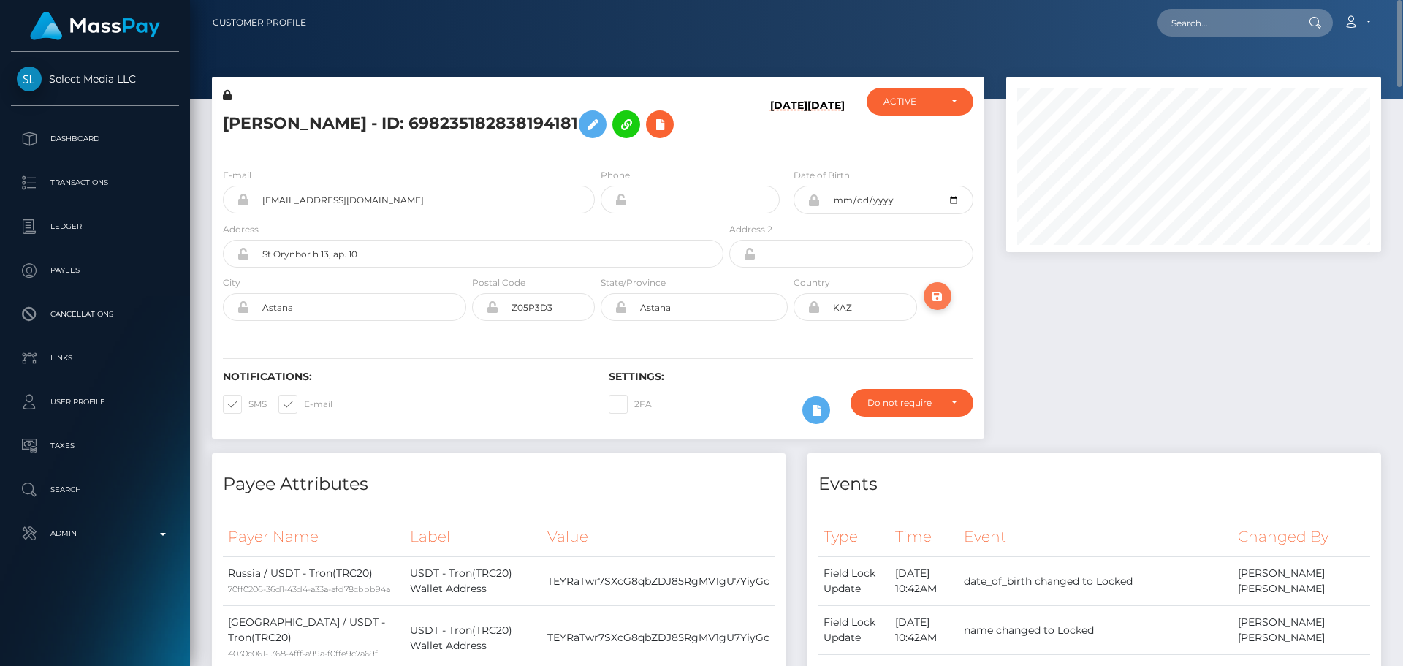
click at [934, 293] on icon "submit" at bounding box center [938, 296] width 18 height 18
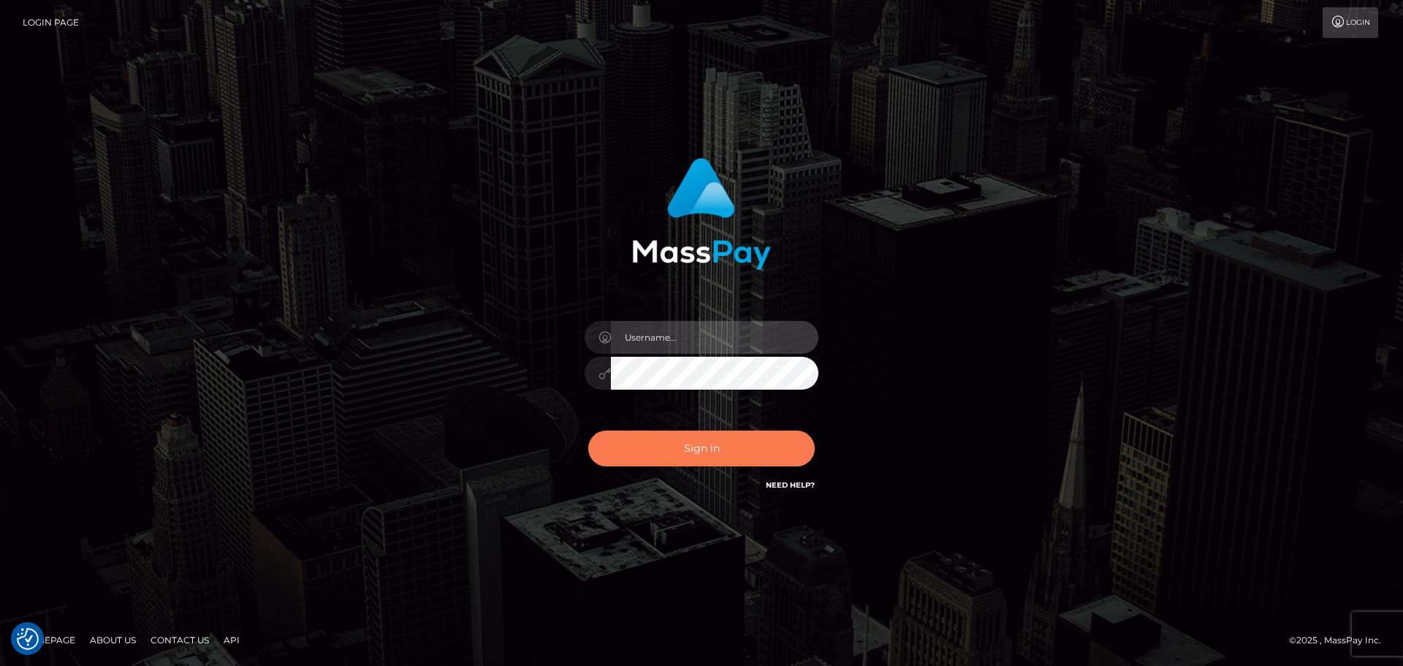
type input "[DOMAIN_NAME]"
click at [685, 437] on button "Sign in" at bounding box center [701, 448] width 226 height 36
type input "[DOMAIN_NAME]"
click at [744, 440] on button "Sign in" at bounding box center [701, 448] width 226 height 36
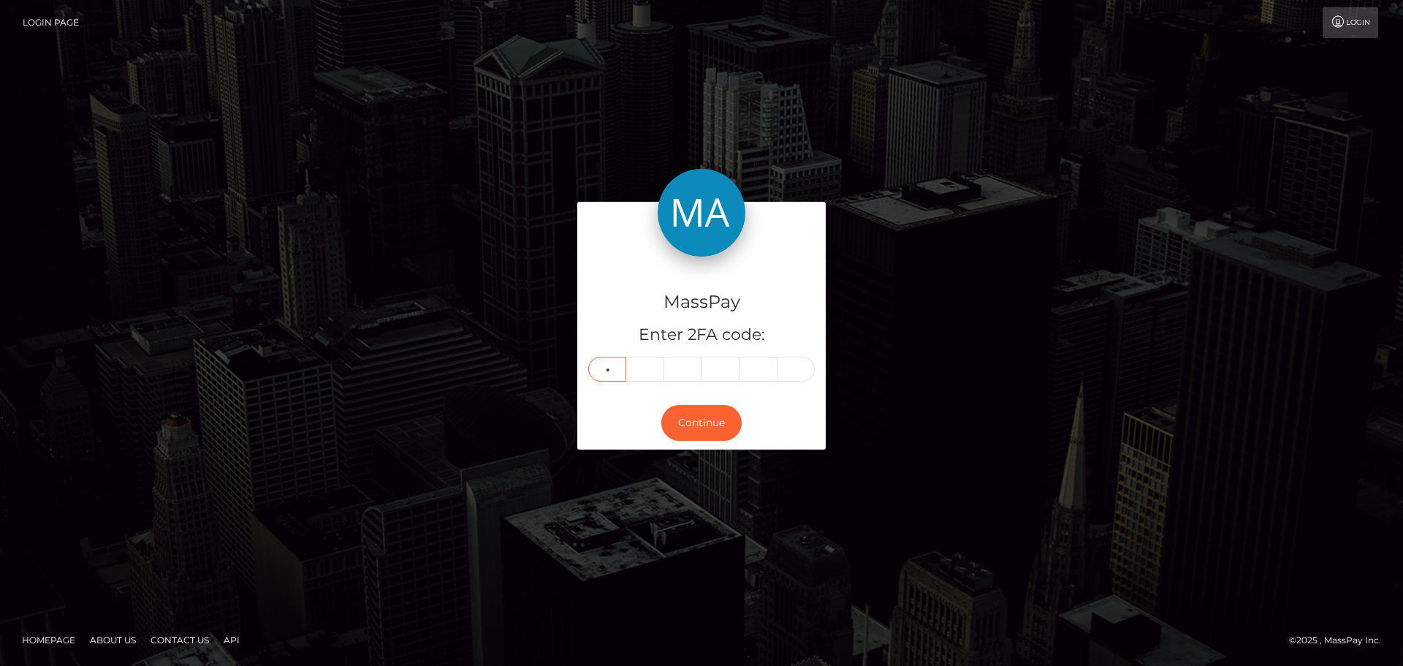
type input "7"
type input "1"
type input "0"
type input "8"
type input "3"
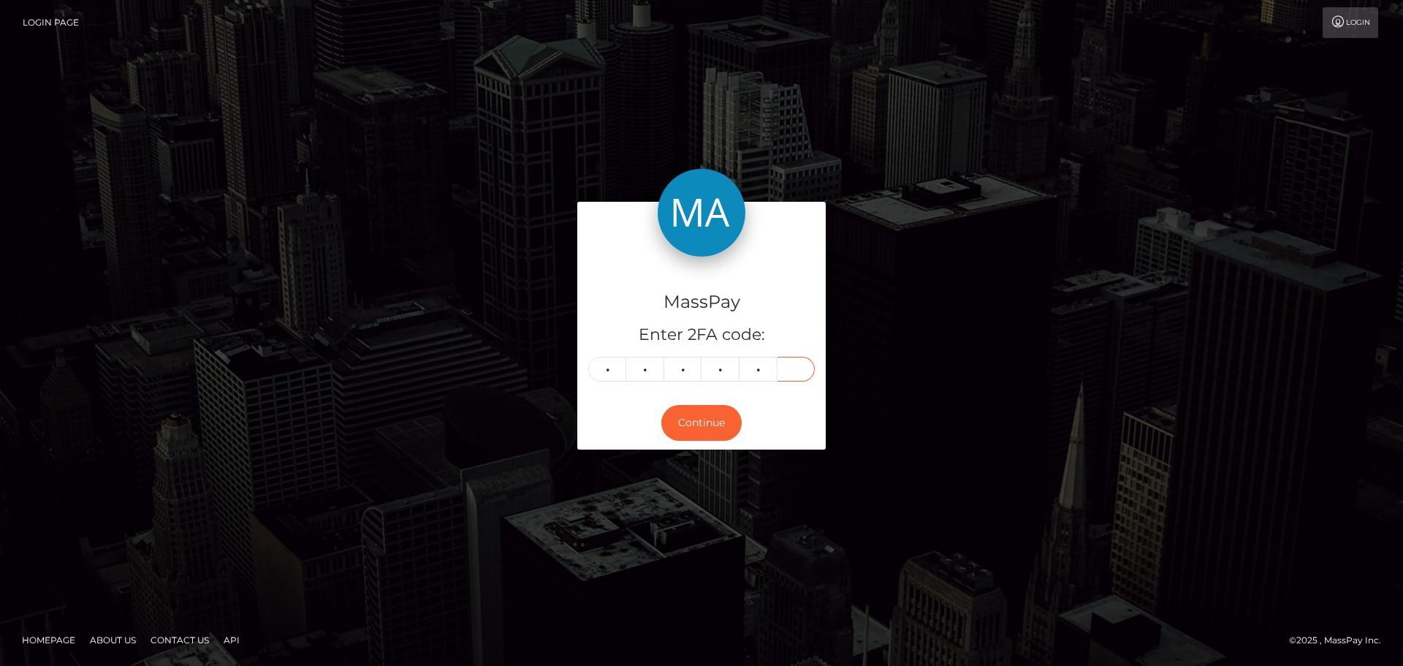
type input "1"
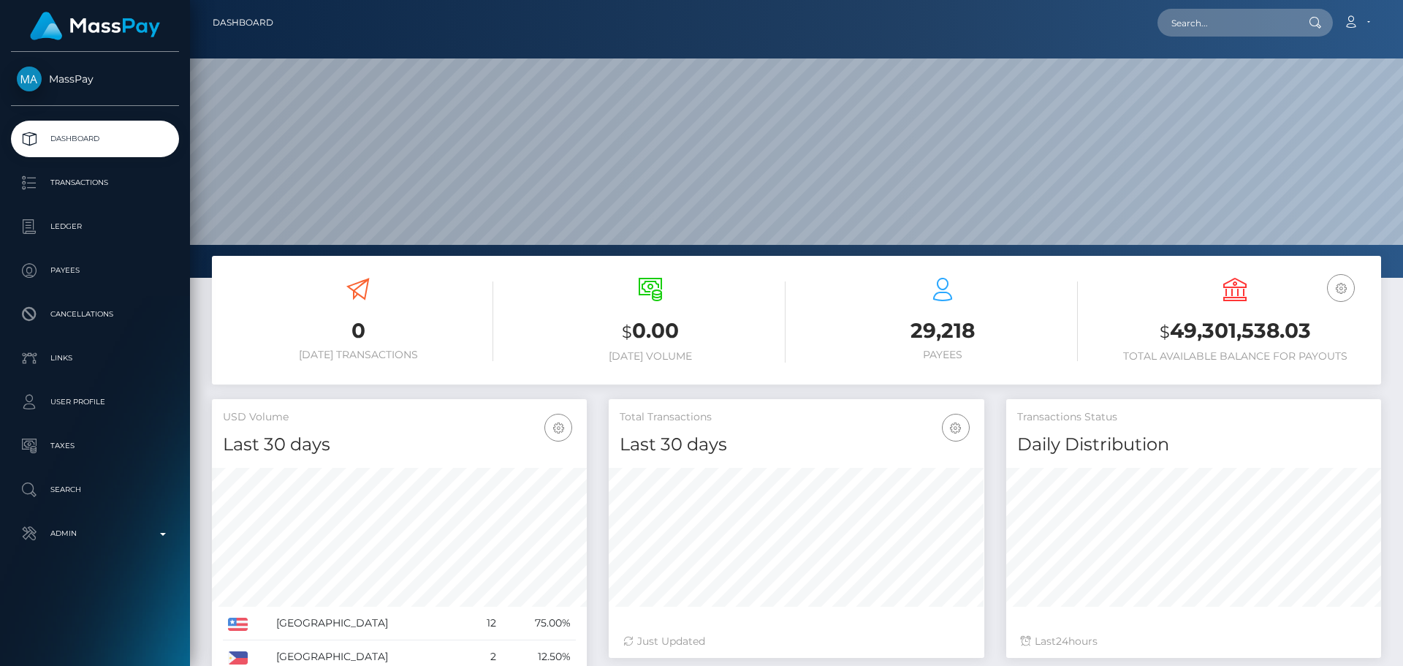
scroll to position [259, 375]
click at [1219, 26] on input "text" at bounding box center [1225, 23] width 137 height 28
drag, startPoint x: 1219, startPoint y: 26, endPoint x: 1269, endPoint y: 17, distance: 51.3
click at [1269, 17] on input "text" at bounding box center [1225, 23] width 137 height 28
paste input "poact_kCjbqvS9EZ0B"
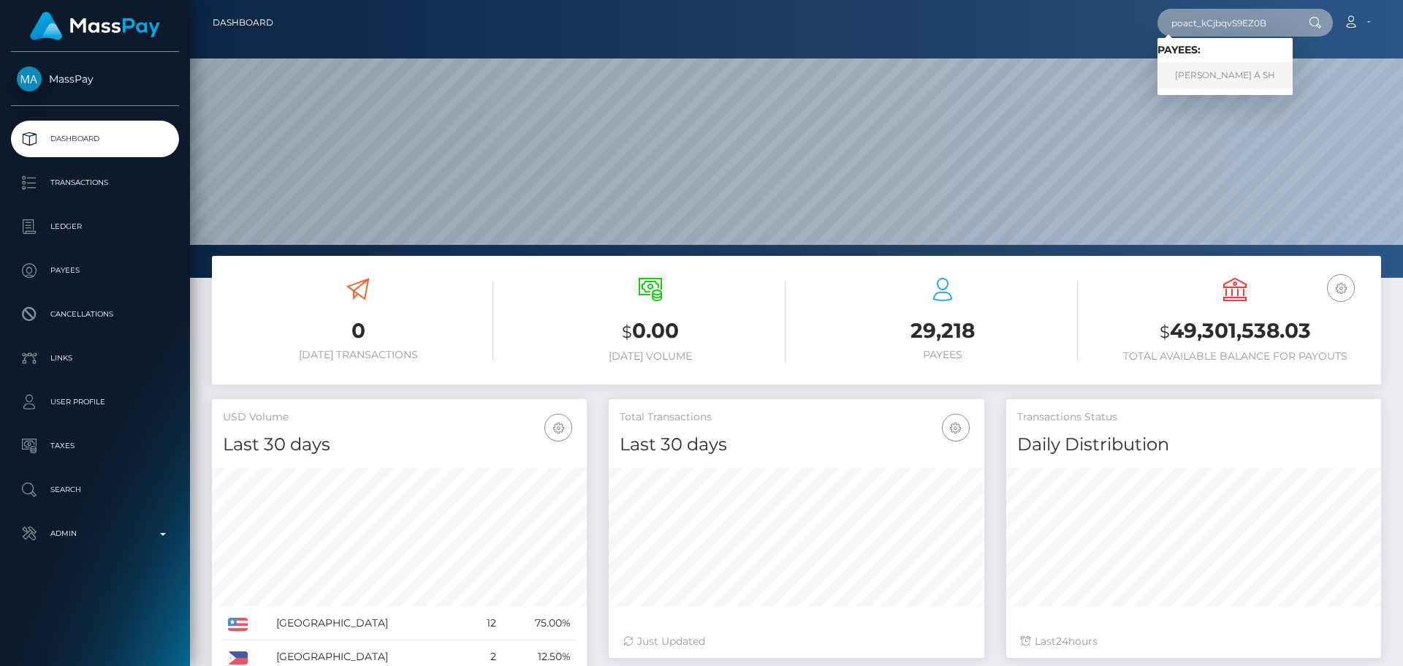
type input "poact_kCjbqvS9EZ0B"
click at [1213, 77] on link "AHMAD A SH" at bounding box center [1224, 75] width 135 height 27
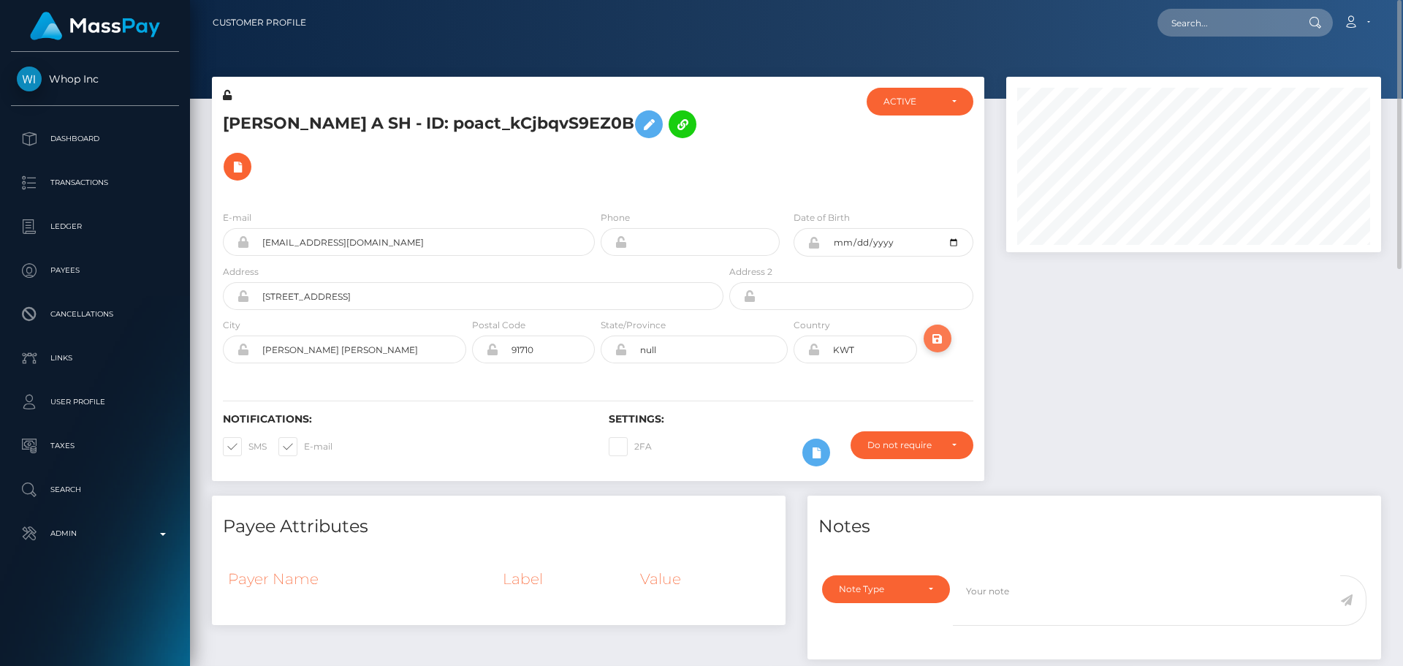
click at [934, 329] on icon "submit" at bounding box center [938, 338] width 18 height 18
click at [1232, 21] on input "text" at bounding box center [1225, 23] width 137 height 28
paste input "poact_xk1LvicLPnFu"
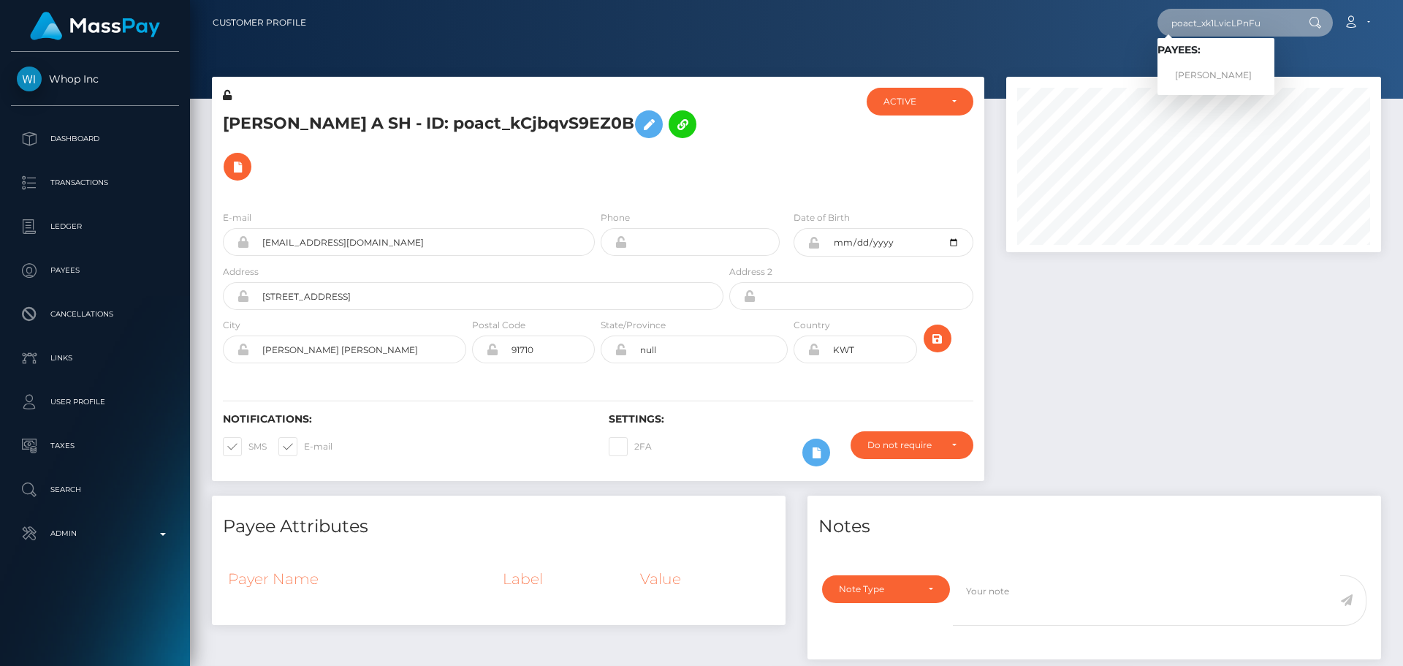
type input "poact_xk1LvicLPnFu"
click at [1213, 71] on link "Abhishek Kumar" at bounding box center [1215, 75] width 117 height 27
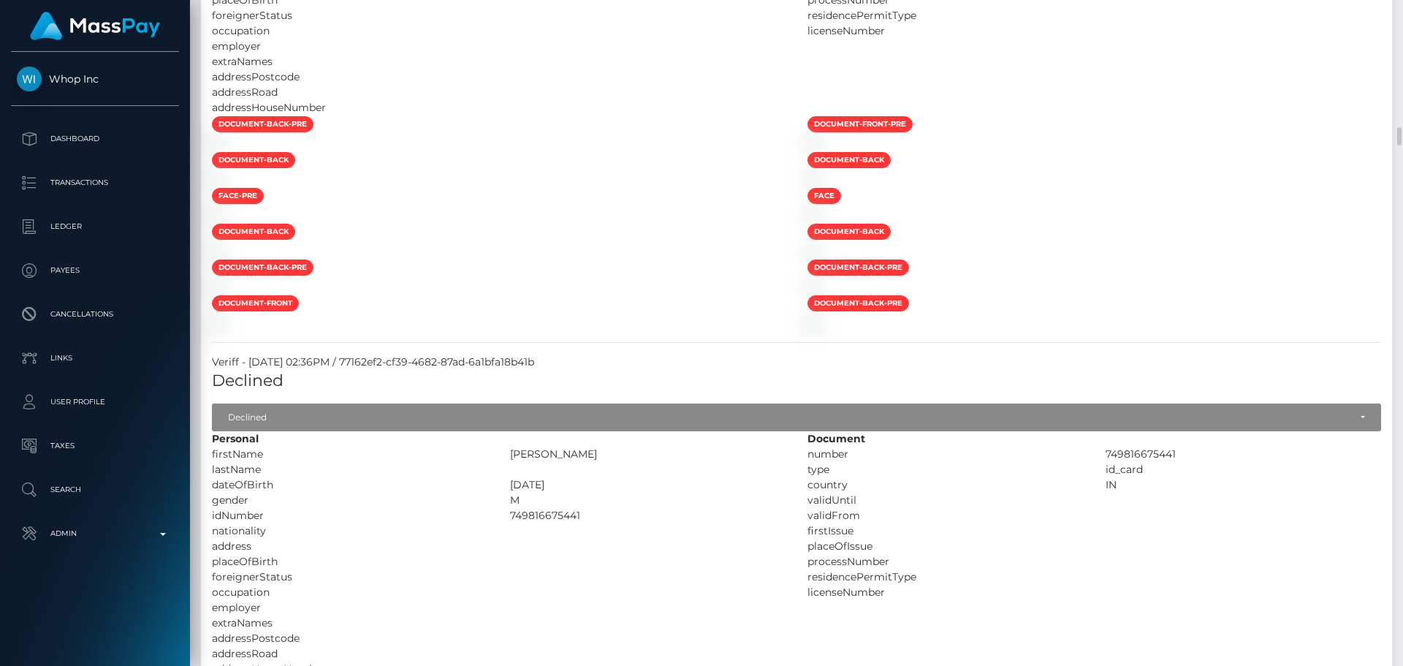
scroll to position [5114, 0]
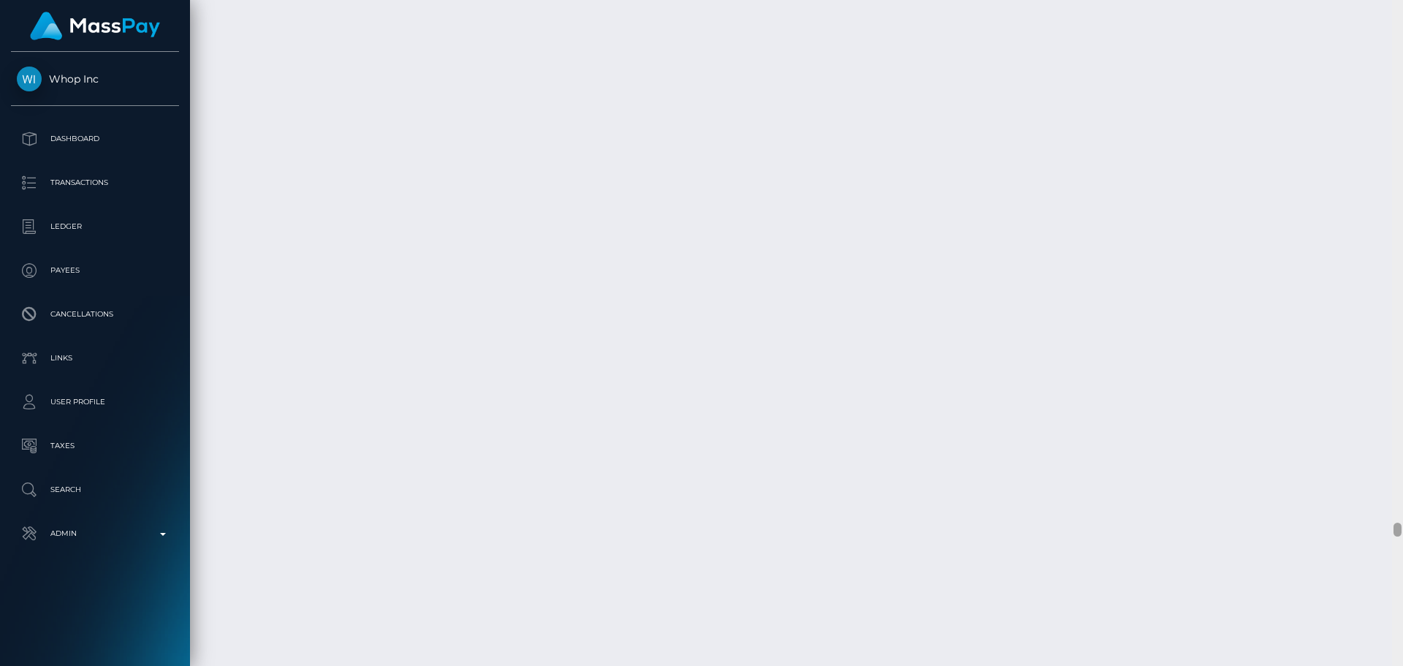
drag, startPoint x: 1400, startPoint y: 148, endPoint x: 1197, endPoint y: 592, distance: 488.4
click at [1221, 662] on div "Customer Profile Loading... Loading..." at bounding box center [796, 333] width 1213 height 666
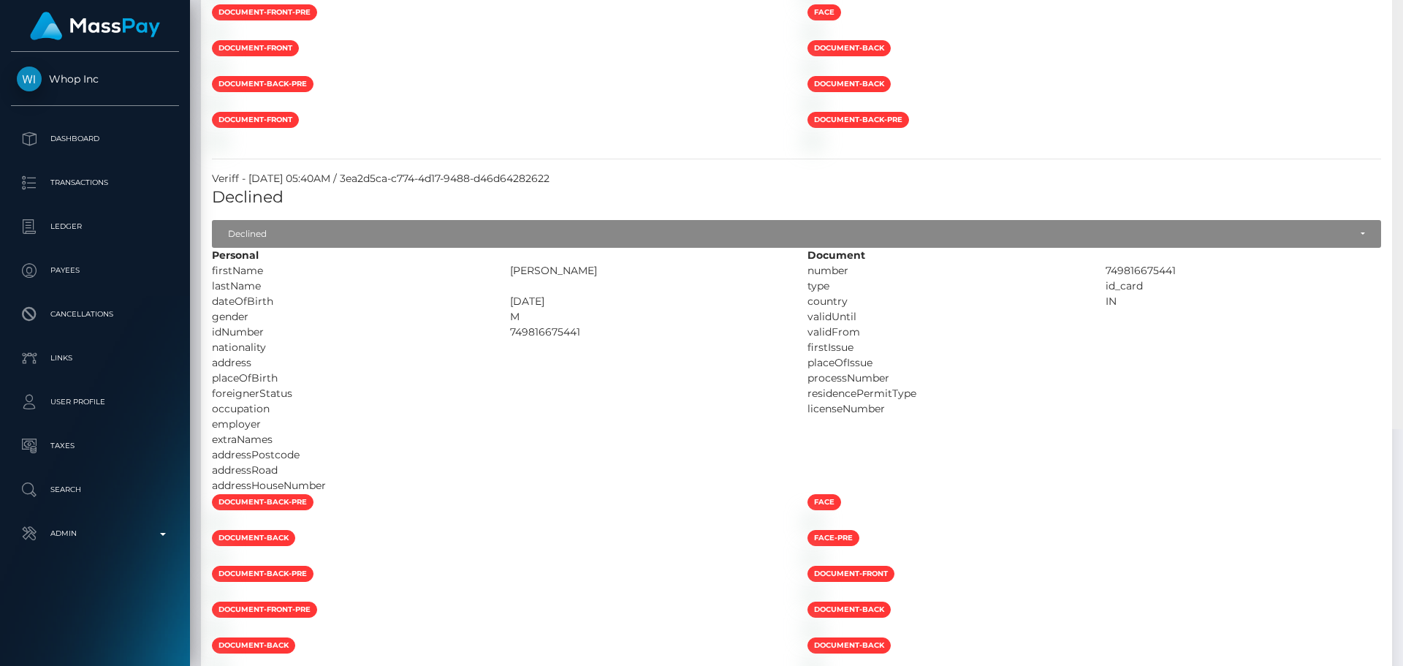
scroll to position [0, 0]
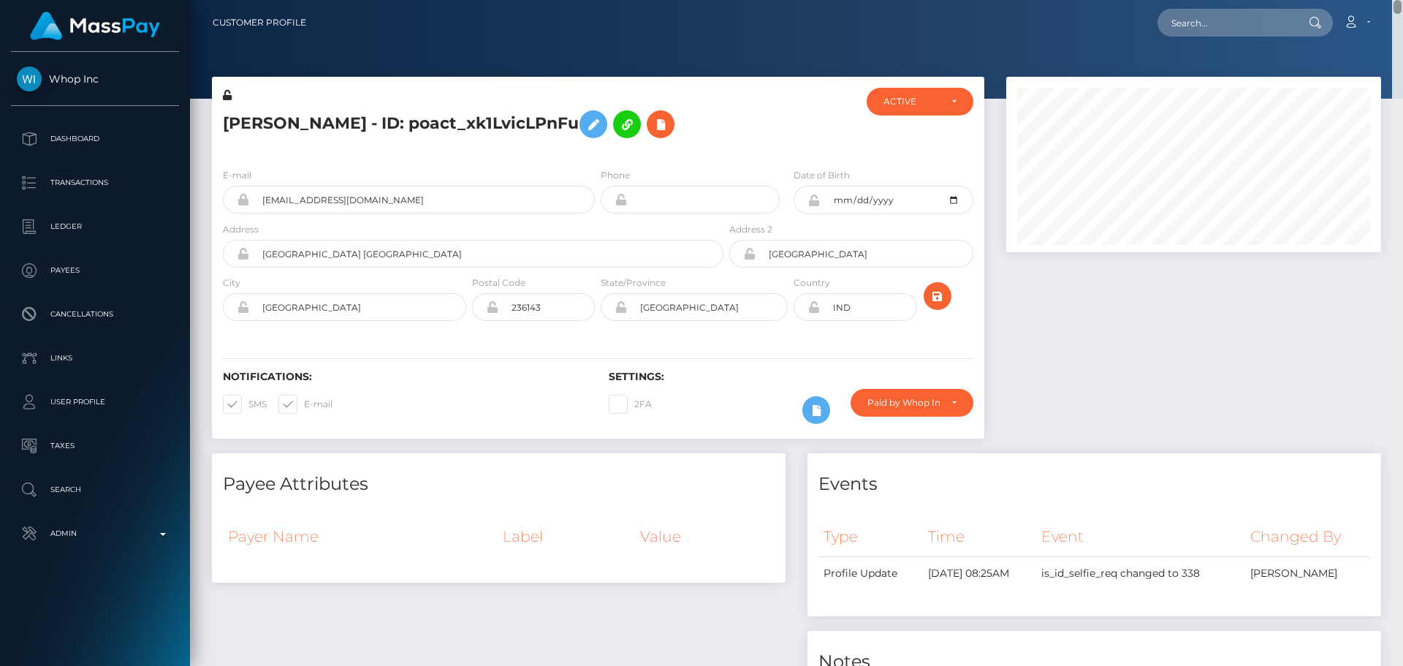
drag, startPoint x: 1395, startPoint y: 235, endPoint x: 1368, endPoint y: -17, distance: 252.8
click at [1368, 0] on html "Whop Inc Dashboard Transactions Ledger Payees Cancellations Links" at bounding box center [701, 333] width 1403 height 666
click at [1254, 26] on input "text" at bounding box center [1225, 23] width 137 height 28
paste input "poact_GpdiDKjBfCl2"
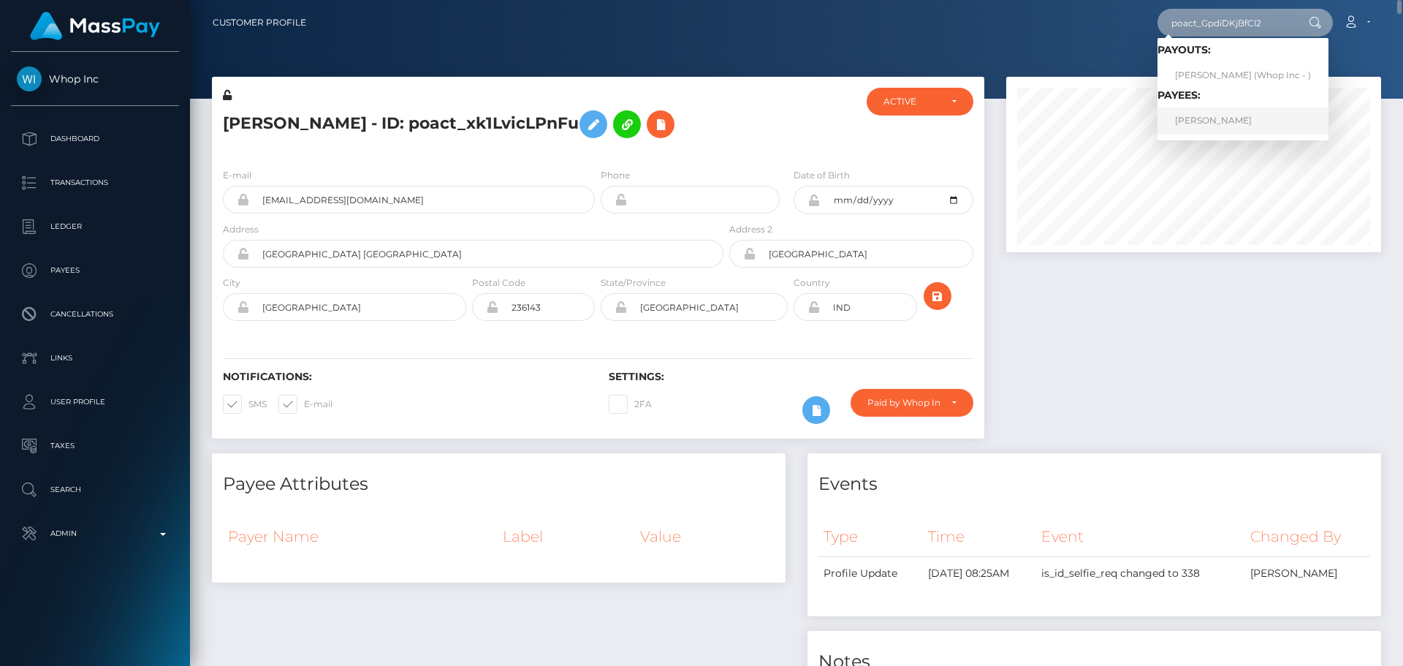
type input "poact_GpdiDKjBfCl2"
click at [1198, 126] on link "HARPREET SINGH" at bounding box center [1242, 120] width 171 height 27
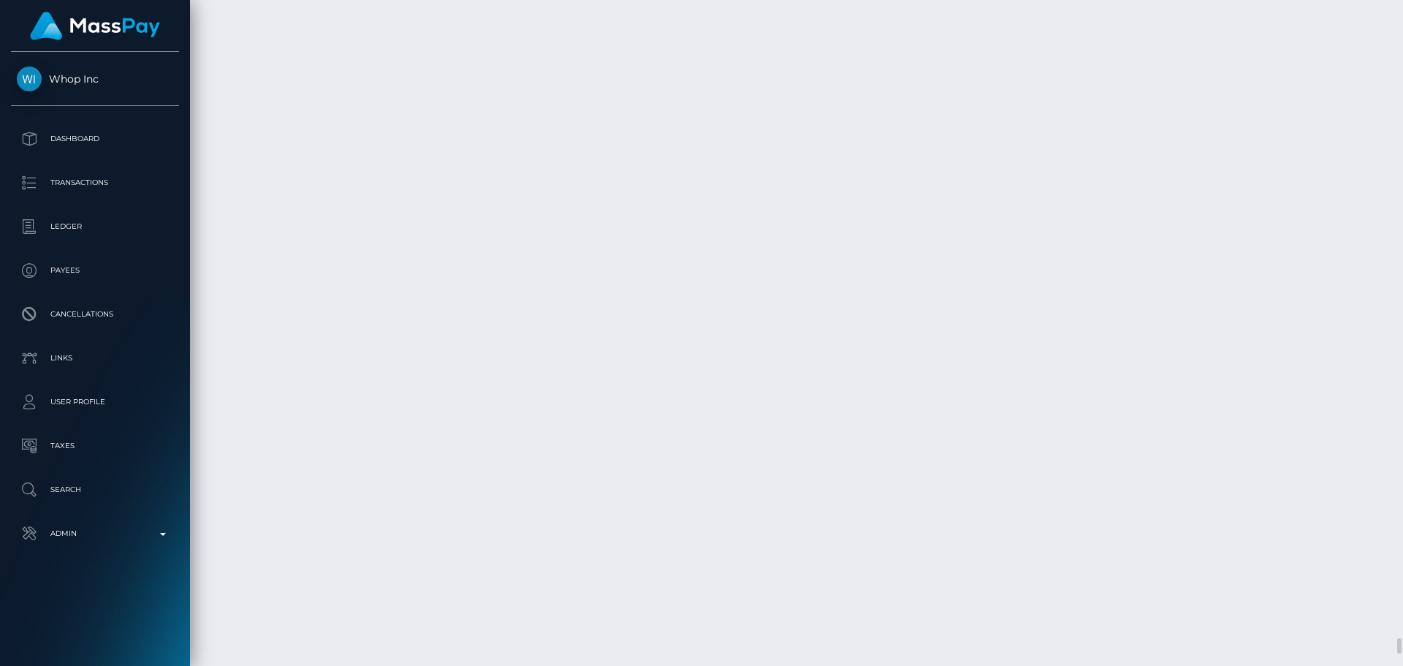
scroll to position [27026, 0]
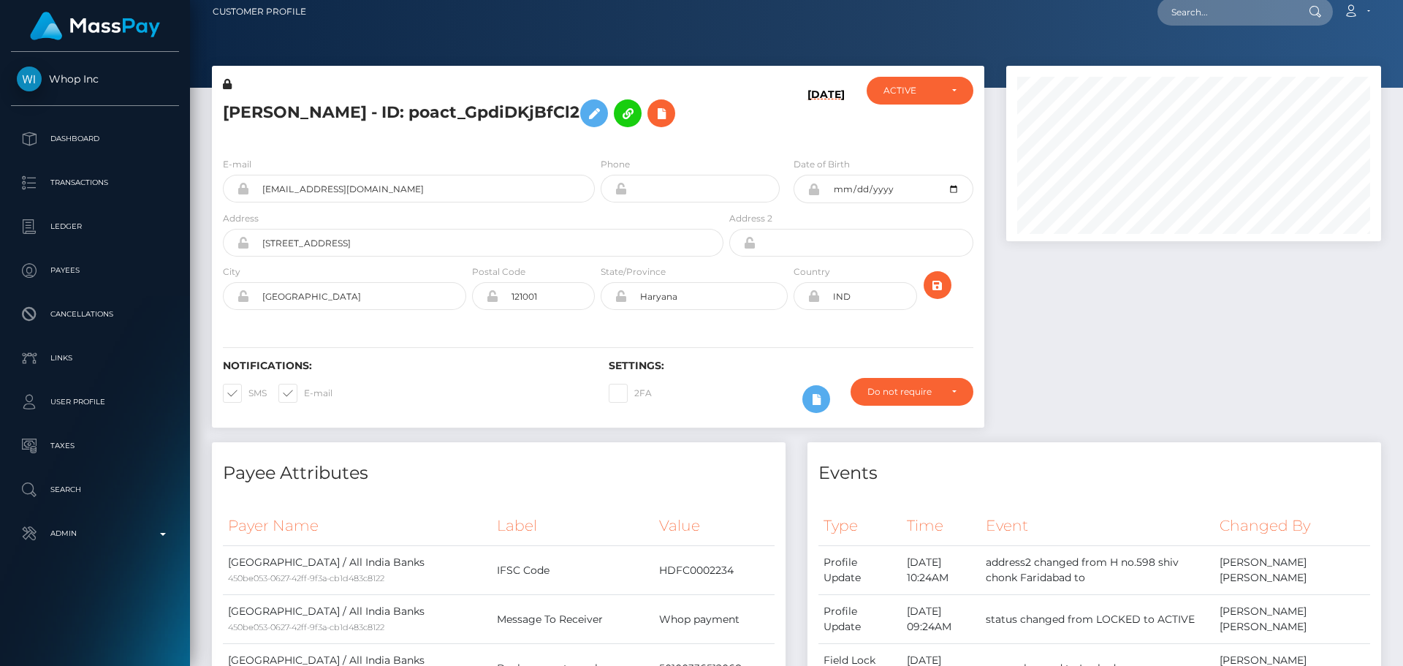
scroll to position [175, 375]
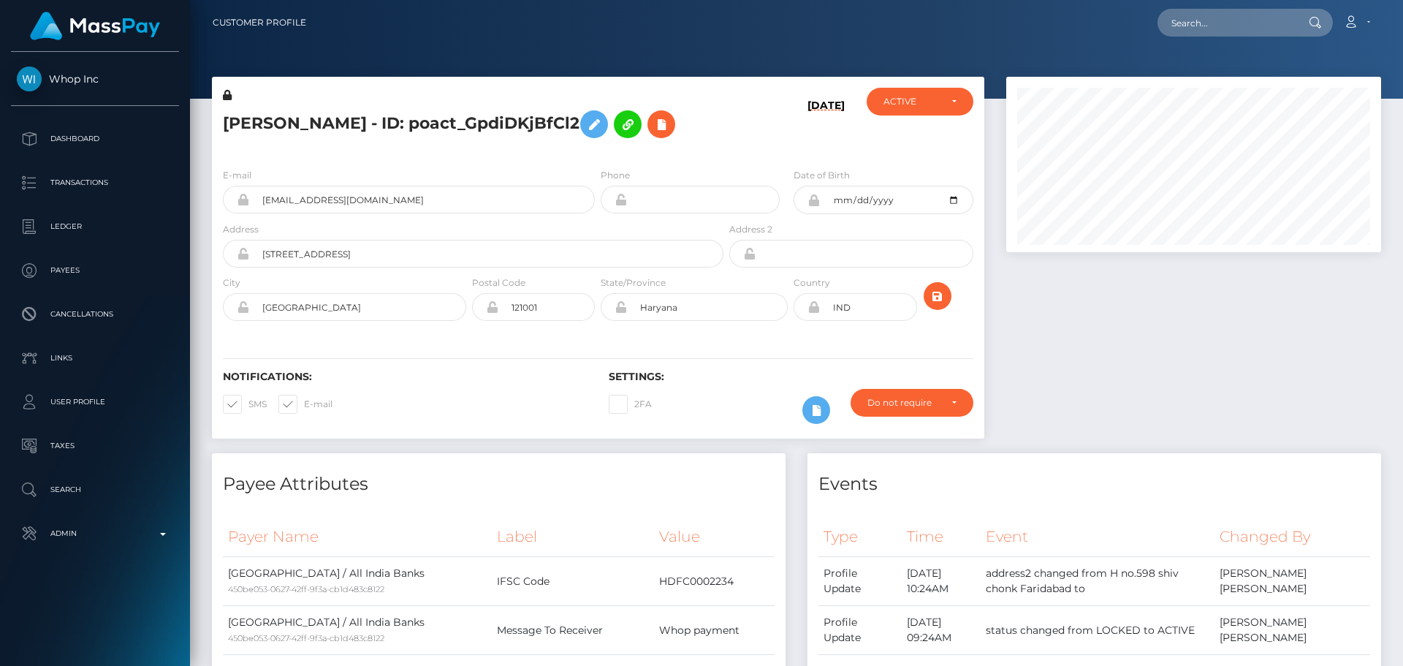
drag, startPoint x: 1398, startPoint y: 645, endPoint x: 1389, endPoint y: -12, distance: 657.5
click at [1389, 0] on html "Whop Inc Dashboard Transactions Ledger Payees Cancellations Links" at bounding box center [701, 333] width 1403 height 666
click at [279, 119] on h5 "HARPREET SINGH - ID: poact_GpdiDKjBfCl2" at bounding box center [469, 124] width 492 height 42
drag, startPoint x: 279, startPoint y: 119, endPoint x: 489, endPoint y: 118, distance: 210.4
click at [489, 118] on h5 "HARPREET SINGH - ID: poact_GpdiDKjBfCl2" at bounding box center [469, 124] width 492 height 42
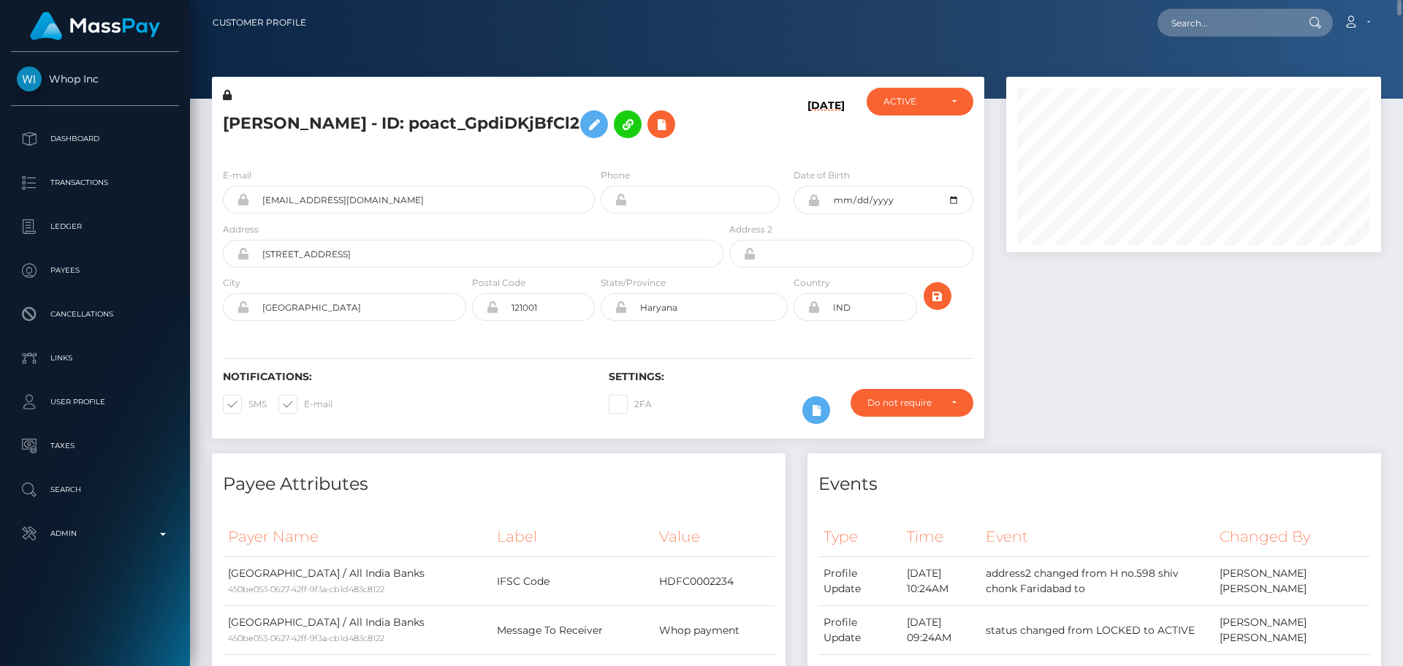
copy h5 "HARPREET SINGH - ID: poact_GpdiDKjBfCl2"
click at [75, 503] on link "Search" at bounding box center [95, 489] width 168 height 37
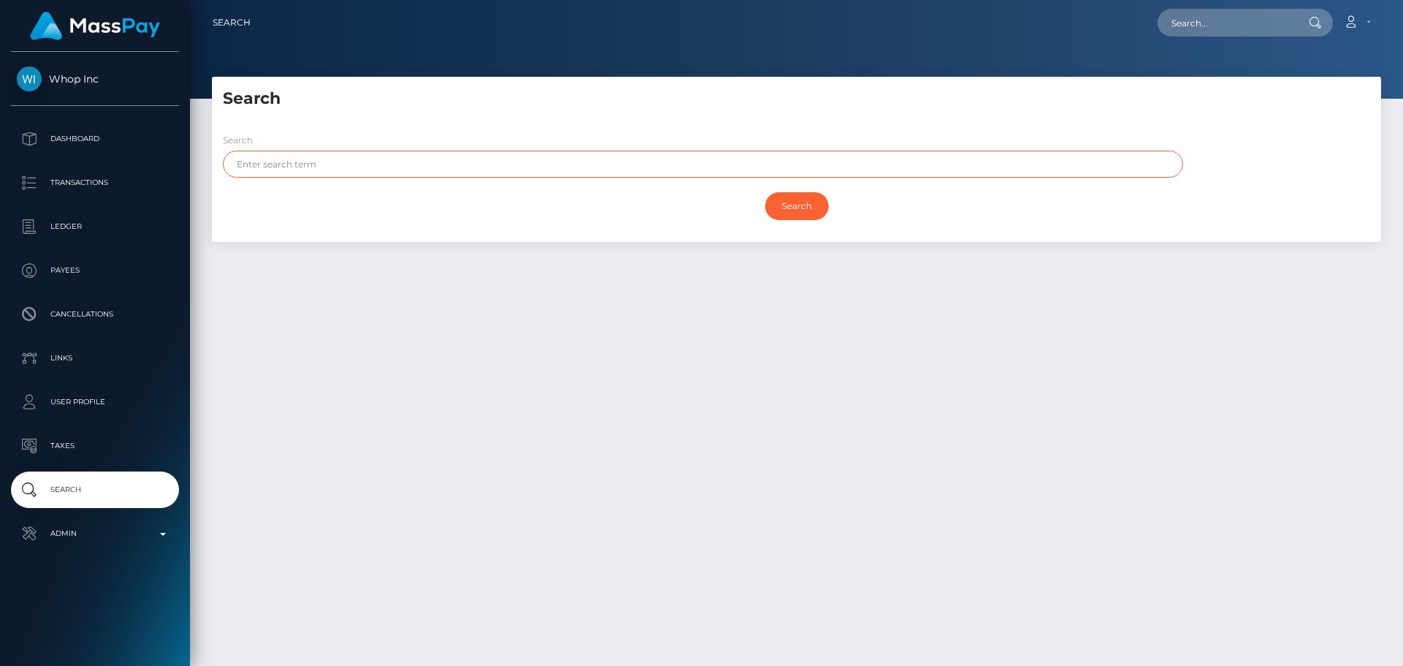
click at [418, 168] on input "text" at bounding box center [703, 163] width 960 height 27
type input "[PERSON_NAME]"
click at [792, 199] on input "Search" at bounding box center [797, 206] width 64 height 28
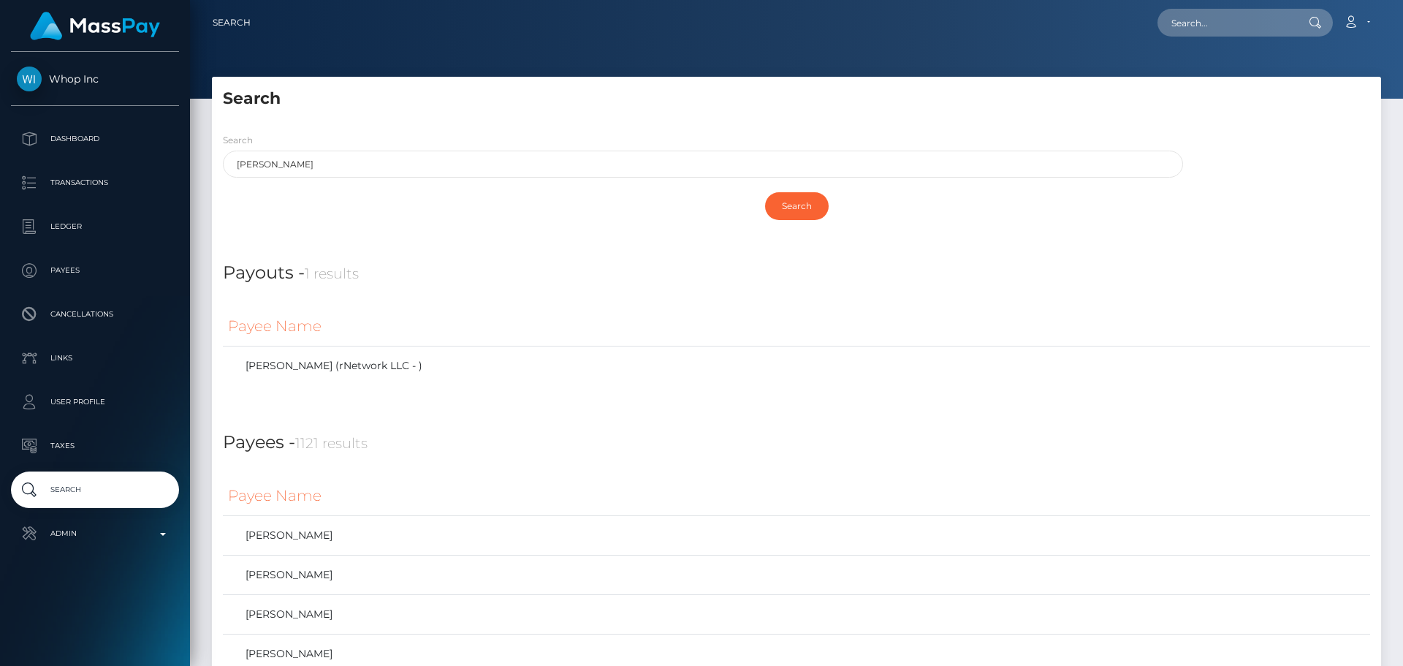
click at [634, 94] on h5 "Search" at bounding box center [796, 99] width 1147 height 23
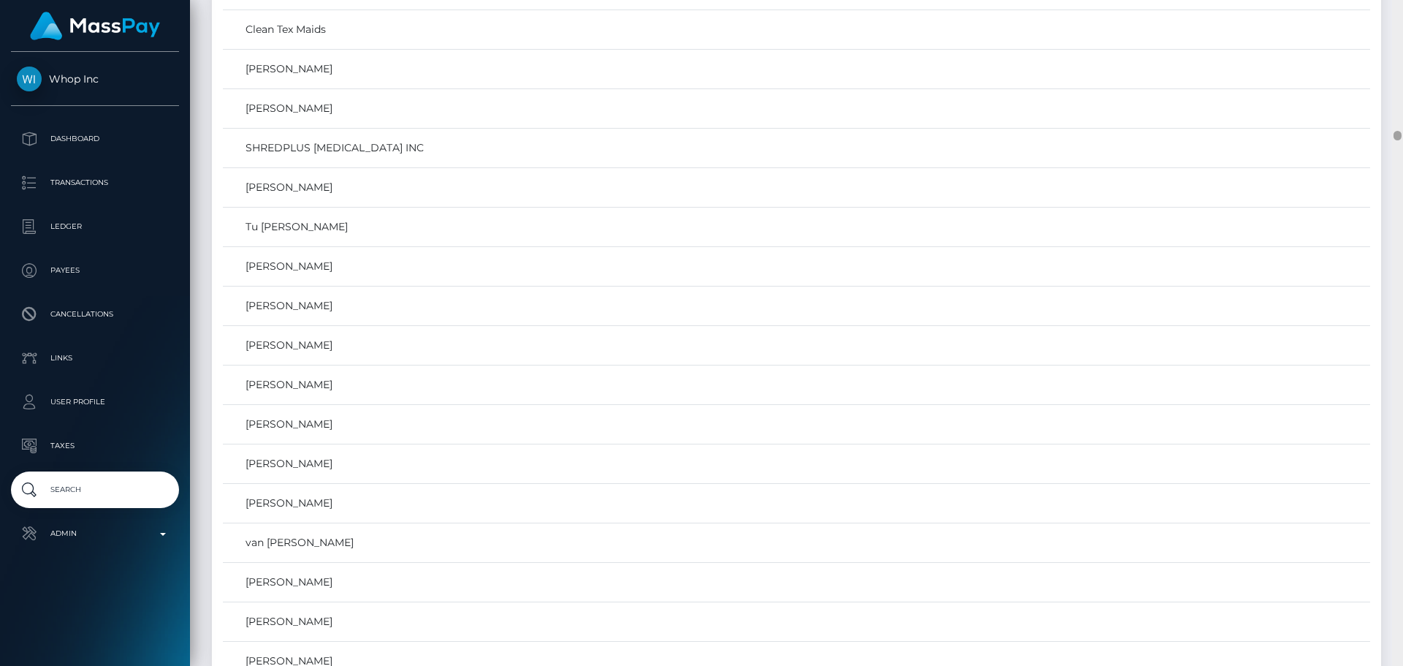
scroll to position [8780, 0]
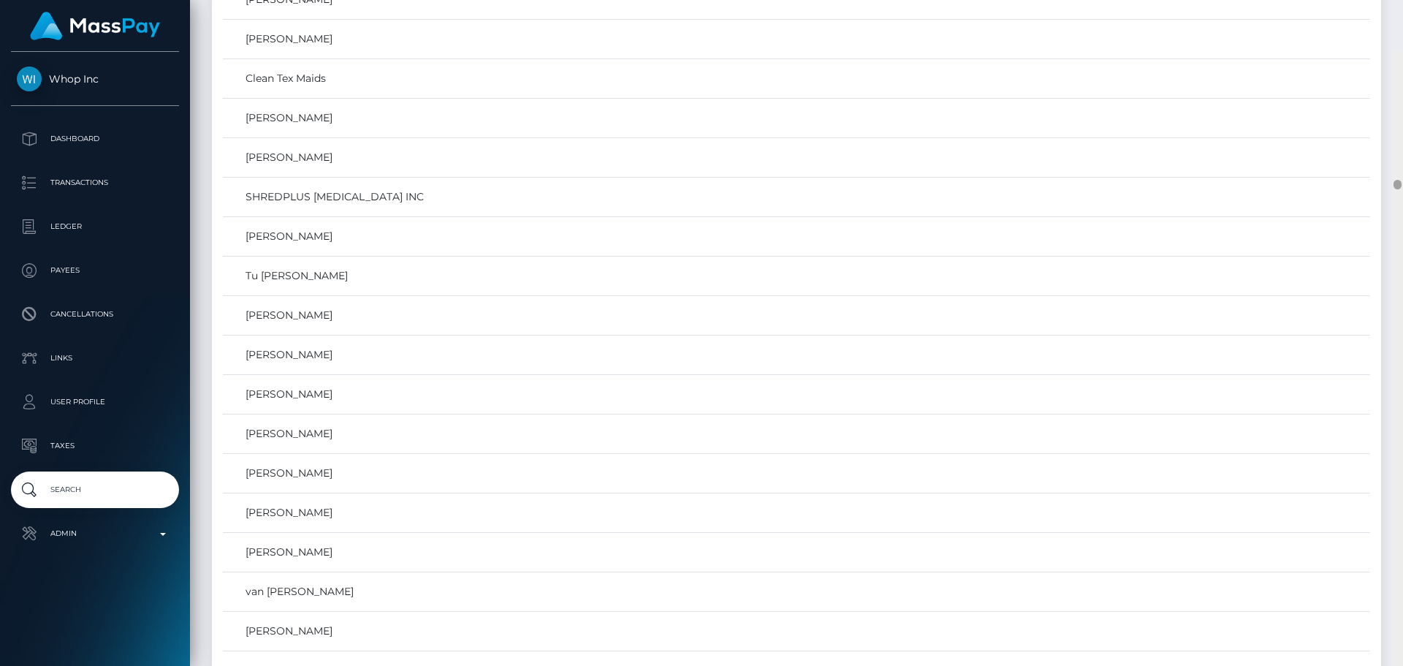
drag, startPoint x: 1398, startPoint y: 113, endPoint x: 1390, endPoint y: 133, distance: 21.0
click at [1390, 133] on div "Search Loading... Loading..." at bounding box center [796, 333] width 1213 height 666
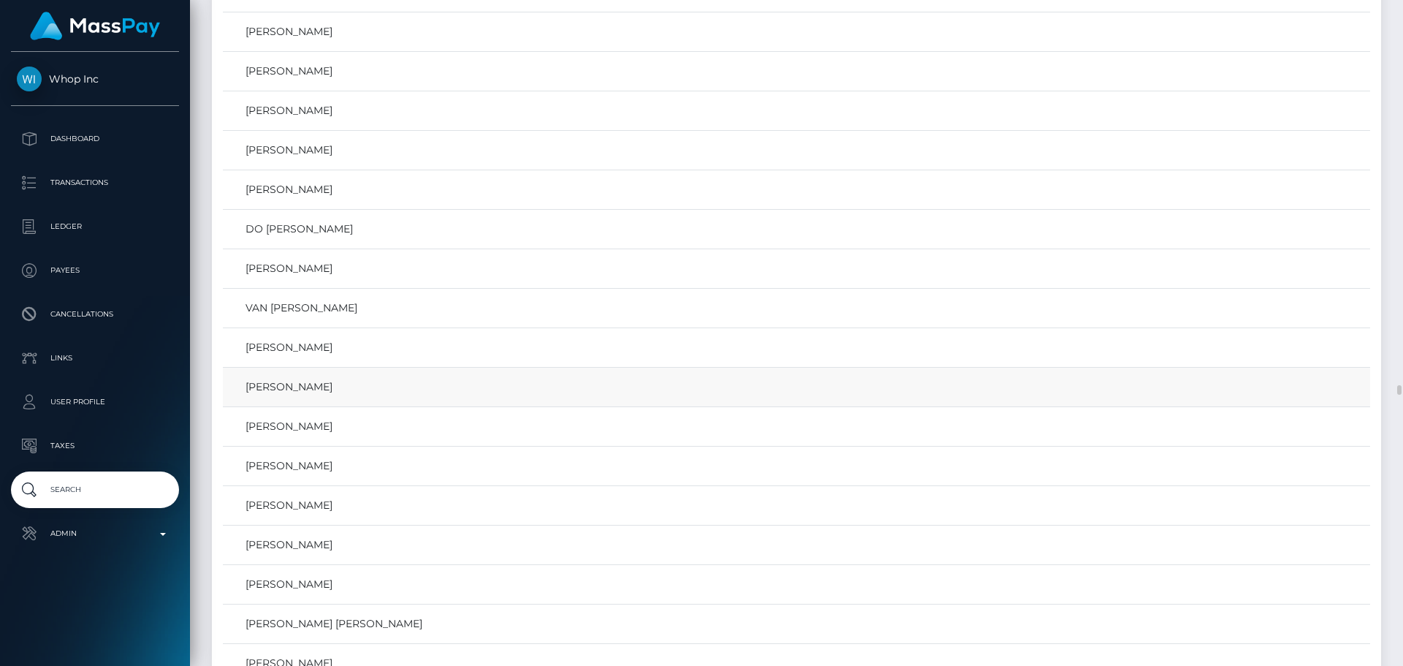
scroll to position [26240, 0]
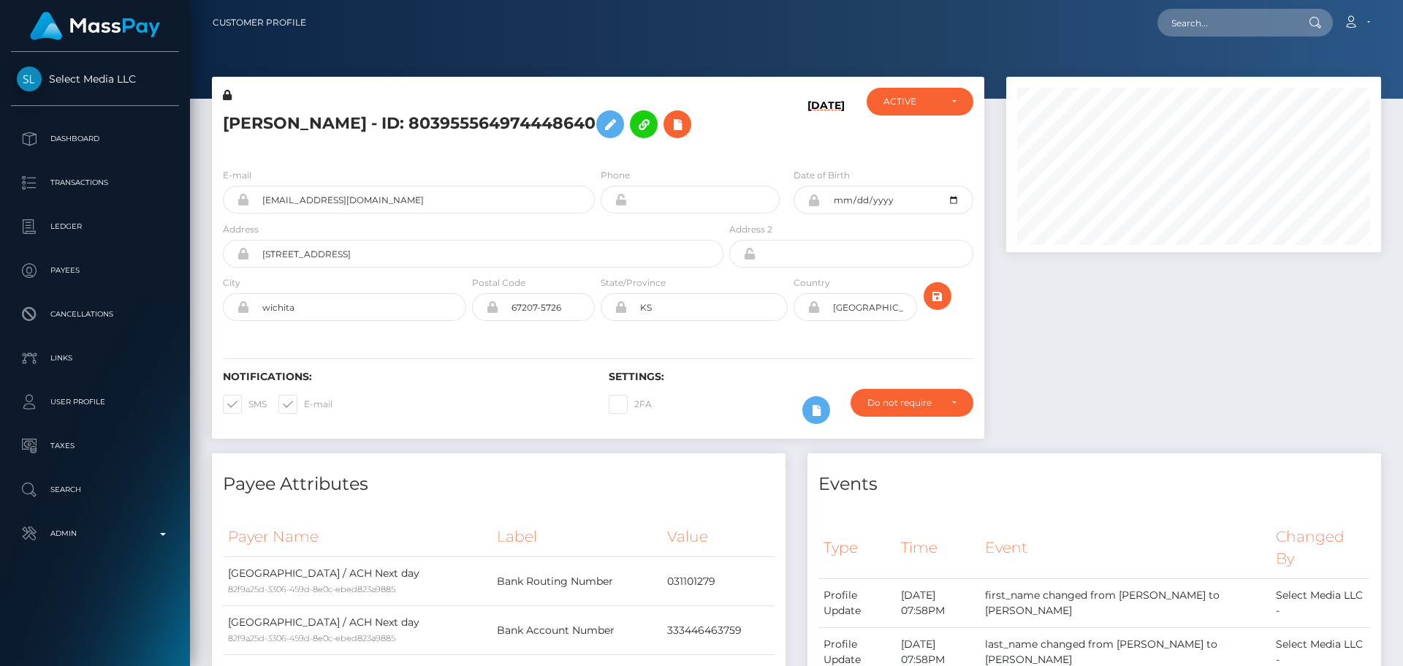
scroll to position [175, 375]
click at [740, 146] on div "[DATE]" at bounding box center [790, 122] width 129 height 69
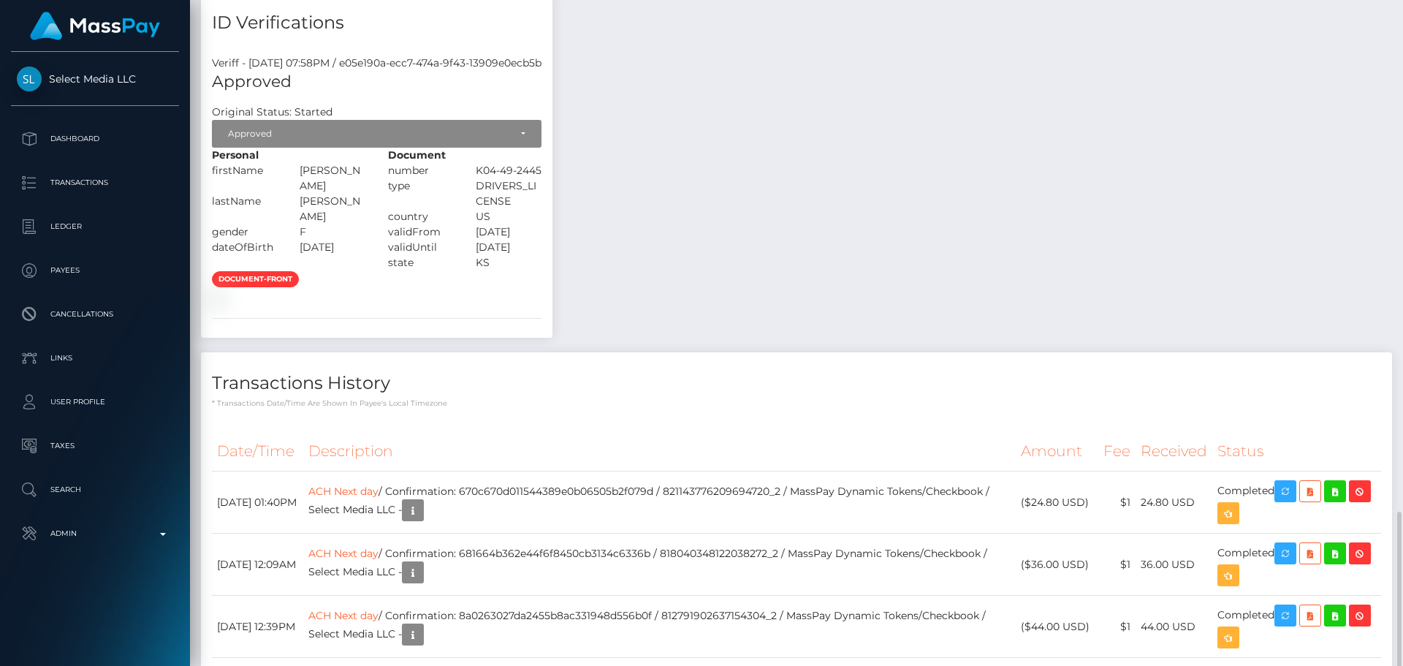
scroll to position [1169, 0]
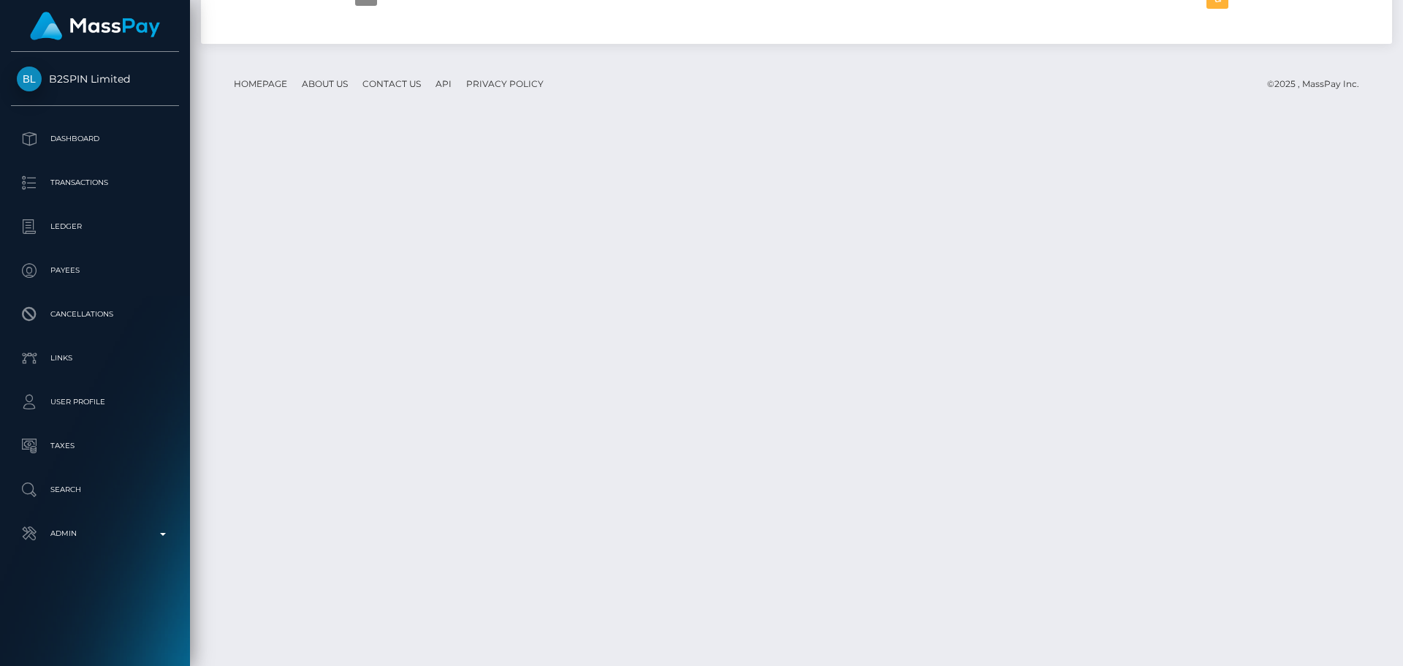
scroll to position [2740, 0]
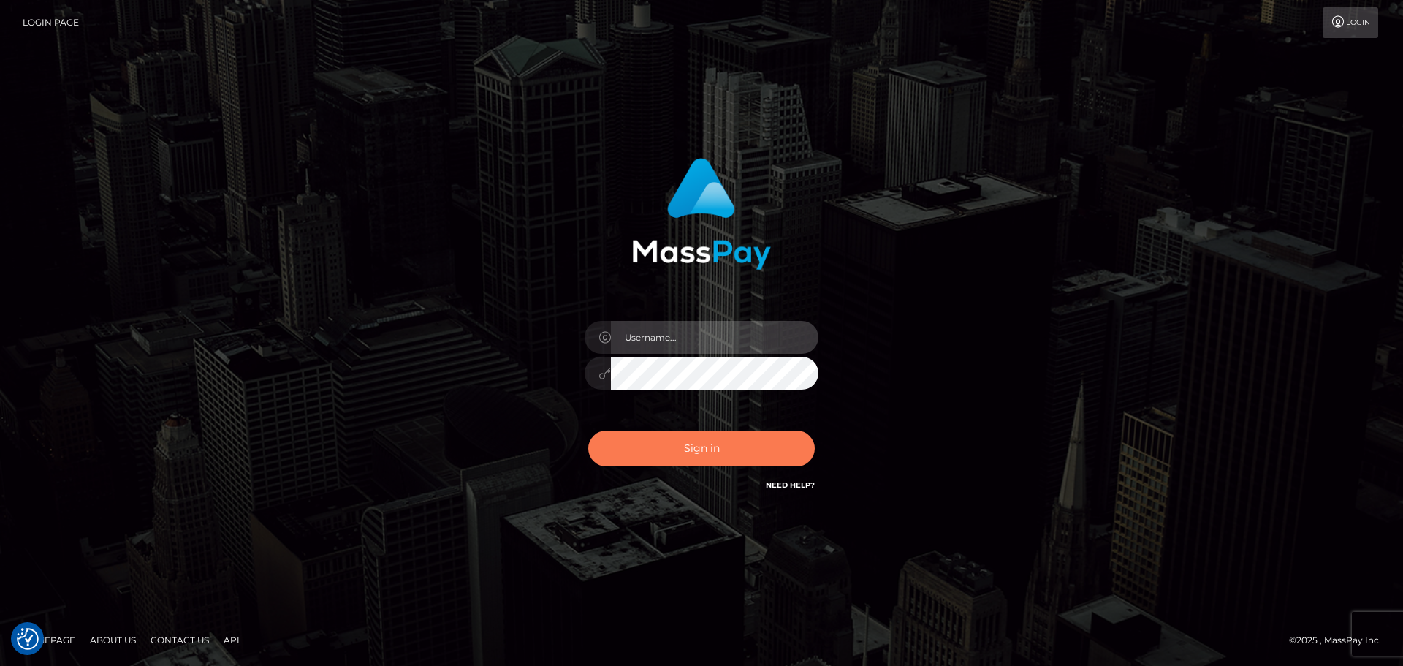
type input "[DOMAIN_NAME]"
click at [750, 446] on button "Sign in" at bounding box center [701, 448] width 226 height 36
type input "[DOMAIN_NAME]"
click at [761, 463] on button "Sign in" at bounding box center [701, 448] width 226 height 36
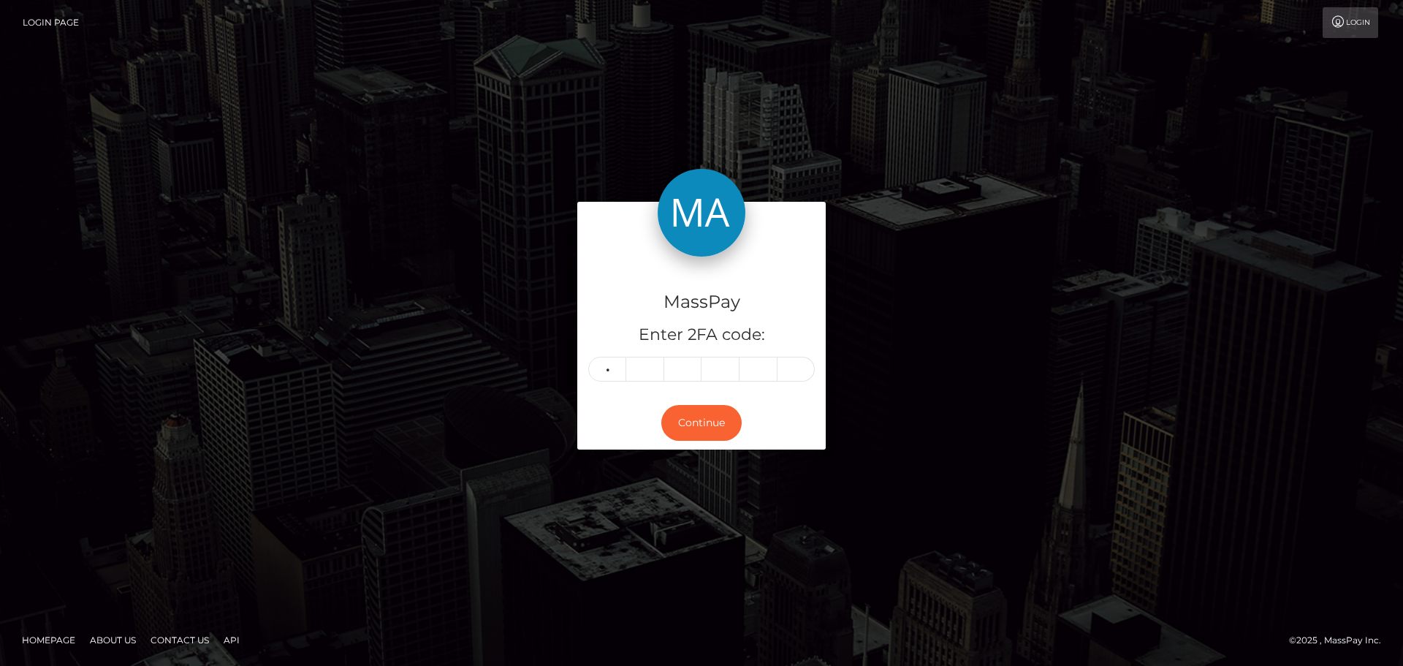
type input "6"
type input "1"
type input "7"
type input "5"
type input "6"
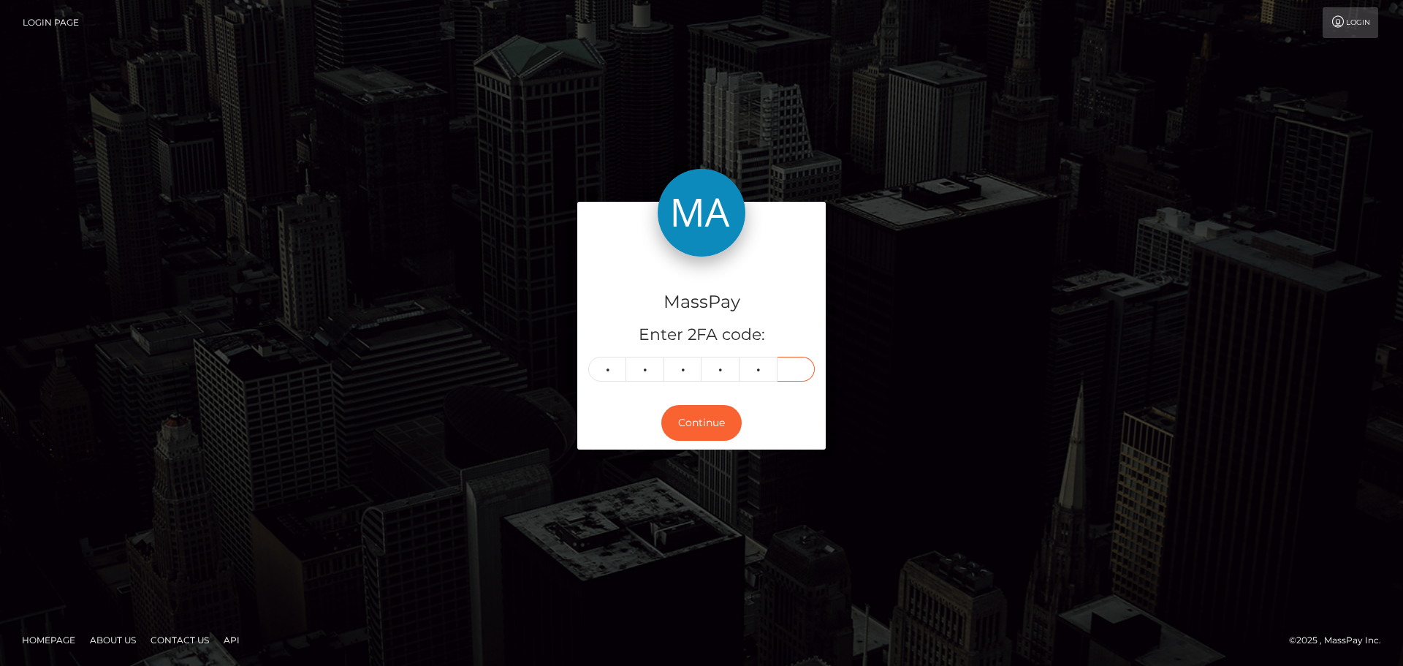
type input "5"
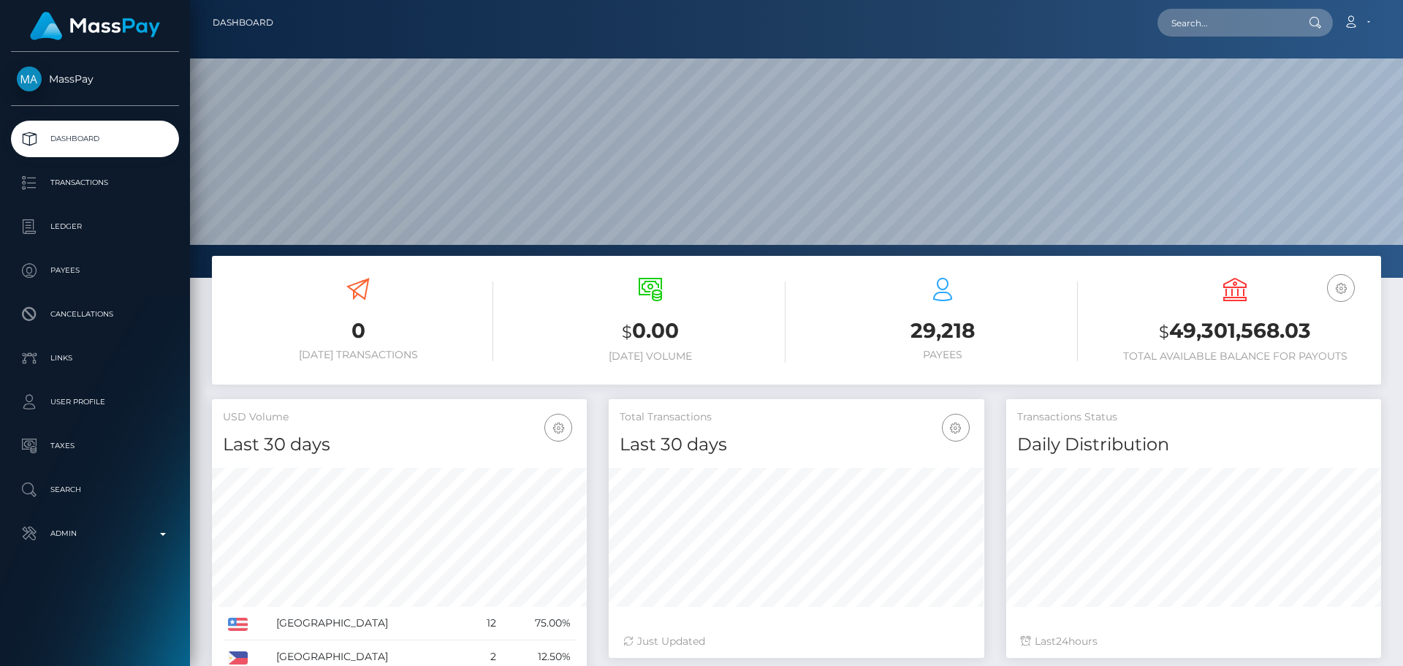
scroll to position [259, 375]
click at [1265, 21] on input "text" at bounding box center [1225, 23] width 137 height 28
paste input "615616231487053824"
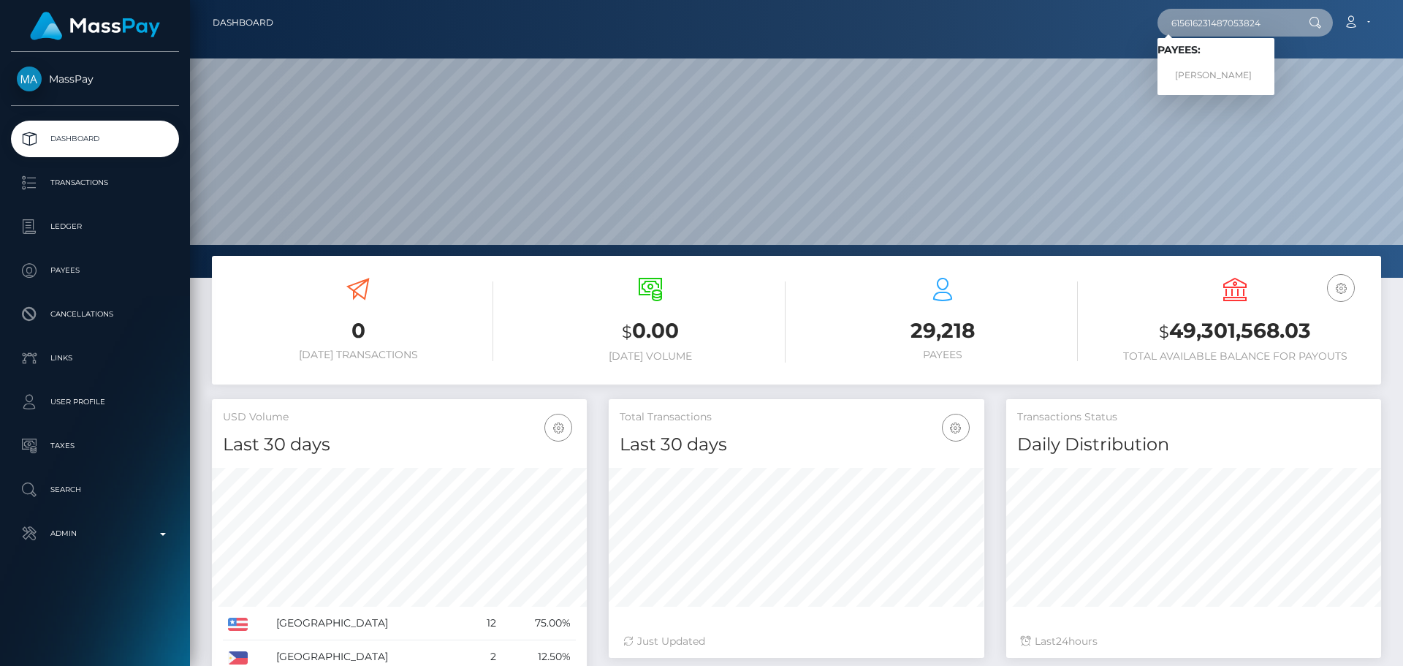
type input "615616231487053824"
click at [1229, 67] on link "ELENA Pankova" at bounding box center [1215, 75] width 117 height 27
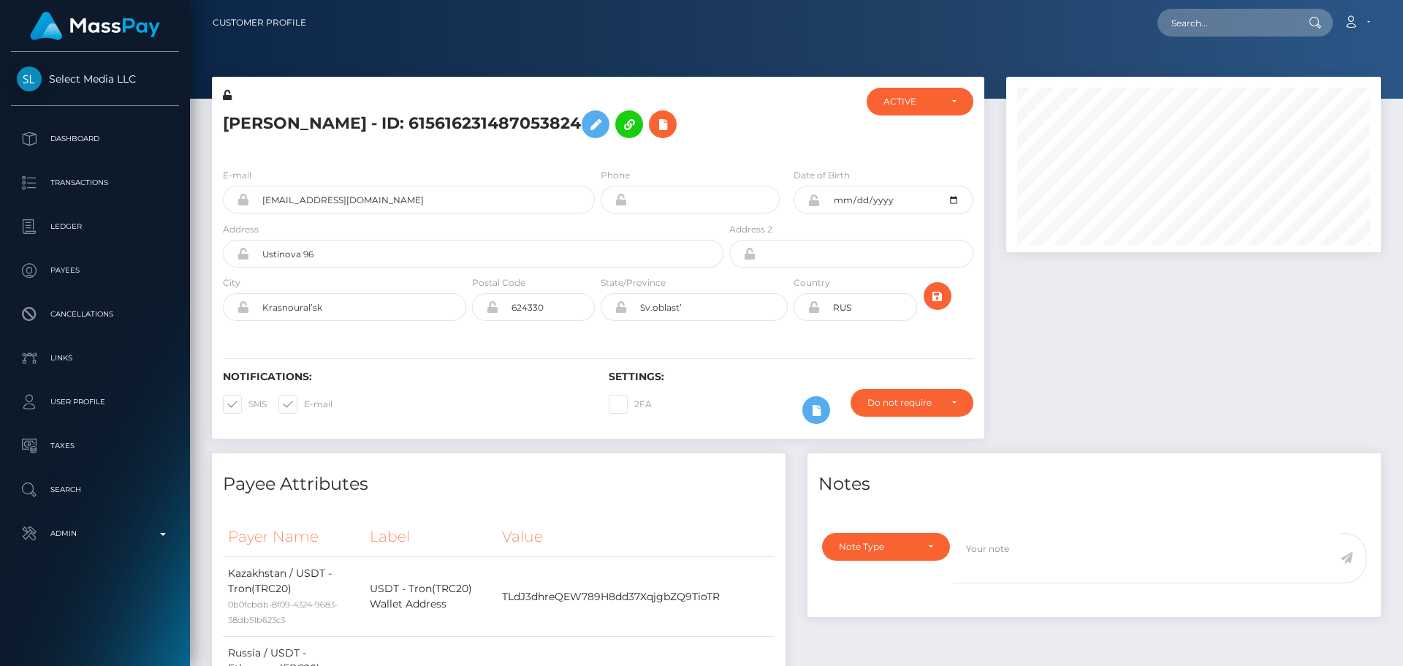
scroll to position [175, 375]
click at [785, 150] on div at bounding box center [790, 122] width 129 height 69
click at [656, 122] on icon at bounding box center [663, 124] width 18 height 18
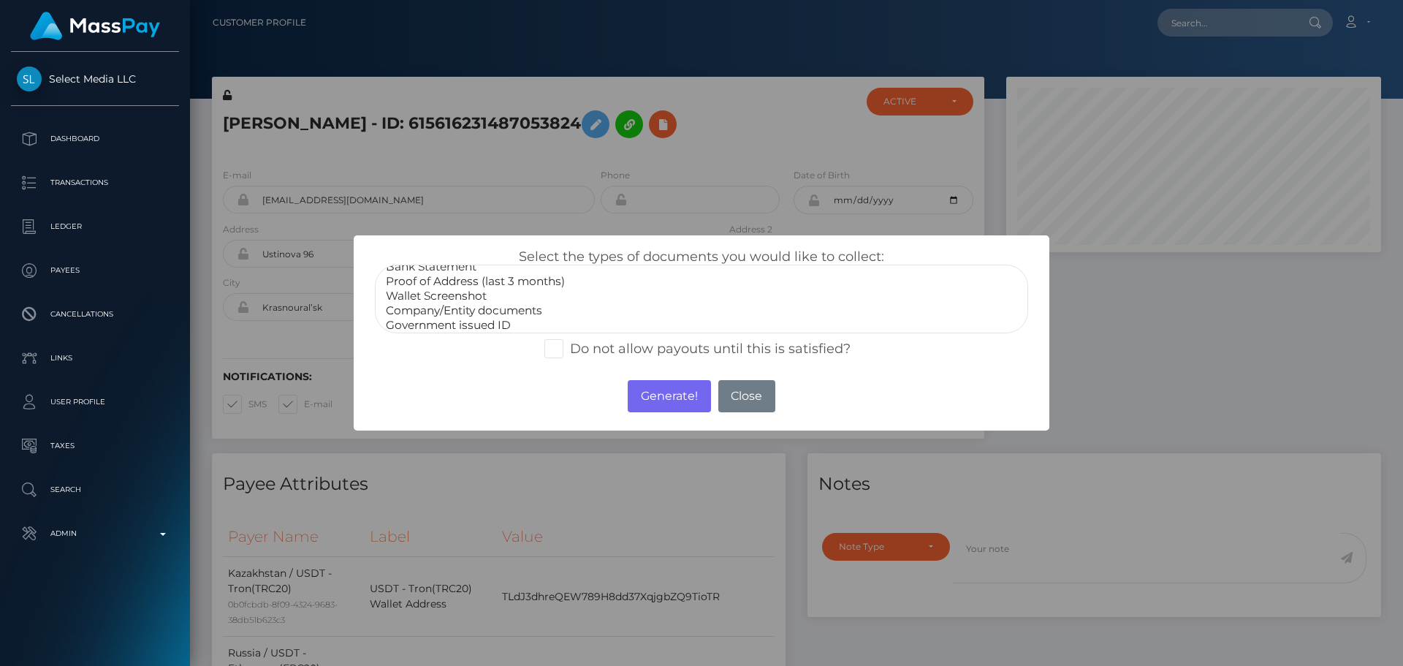
scroll to position [44, 0]
select select "Miscellaneous"
click at [426, 316] on option "Miscellaneous" at bounding box center [701, 320] width 634 height 15
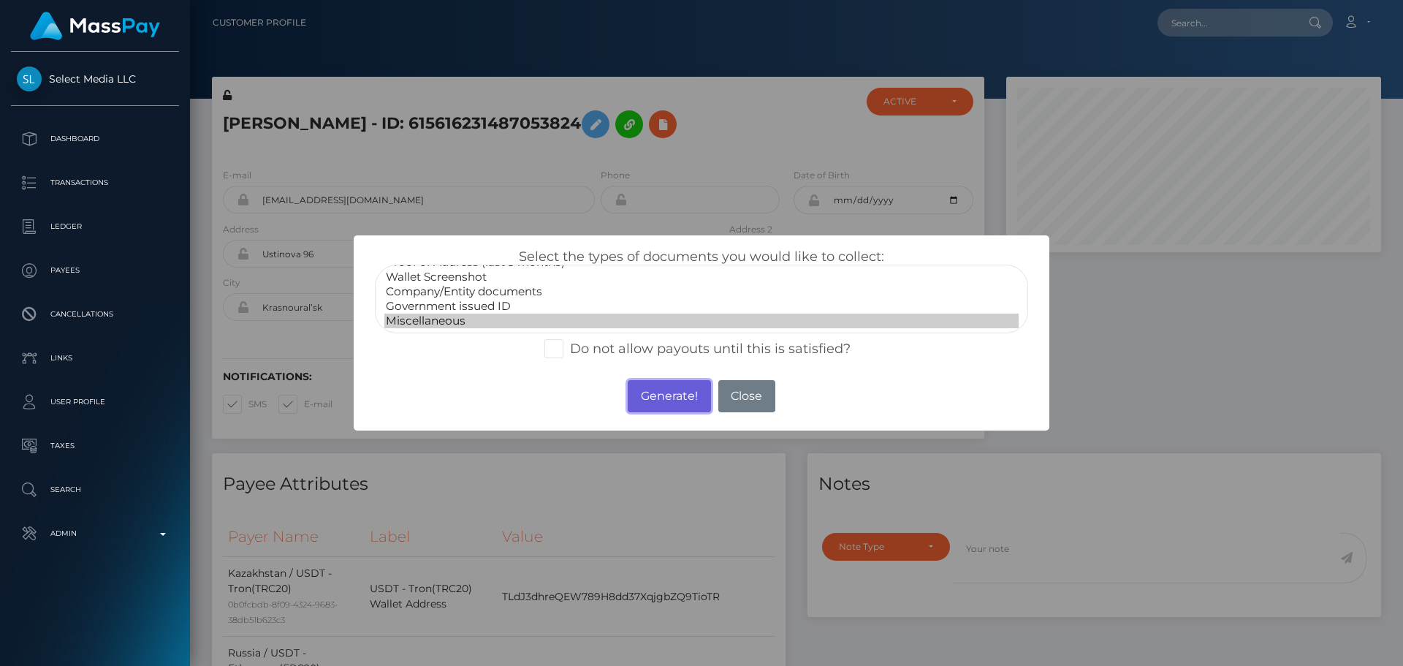
click at [672, 402] on button "Generate!" at bounding box center [669, 396] width 83 height 32
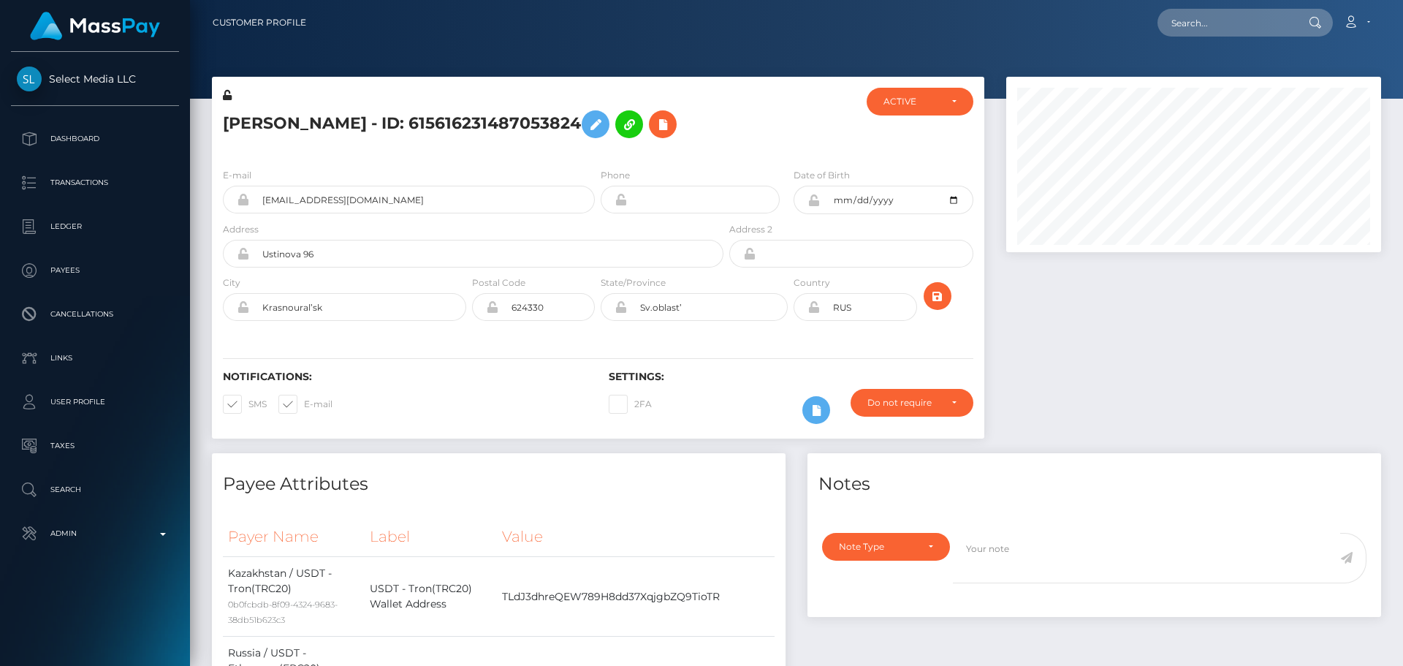
click at [750, 121] on div at bounding box center [790, 122] width 129 height 69
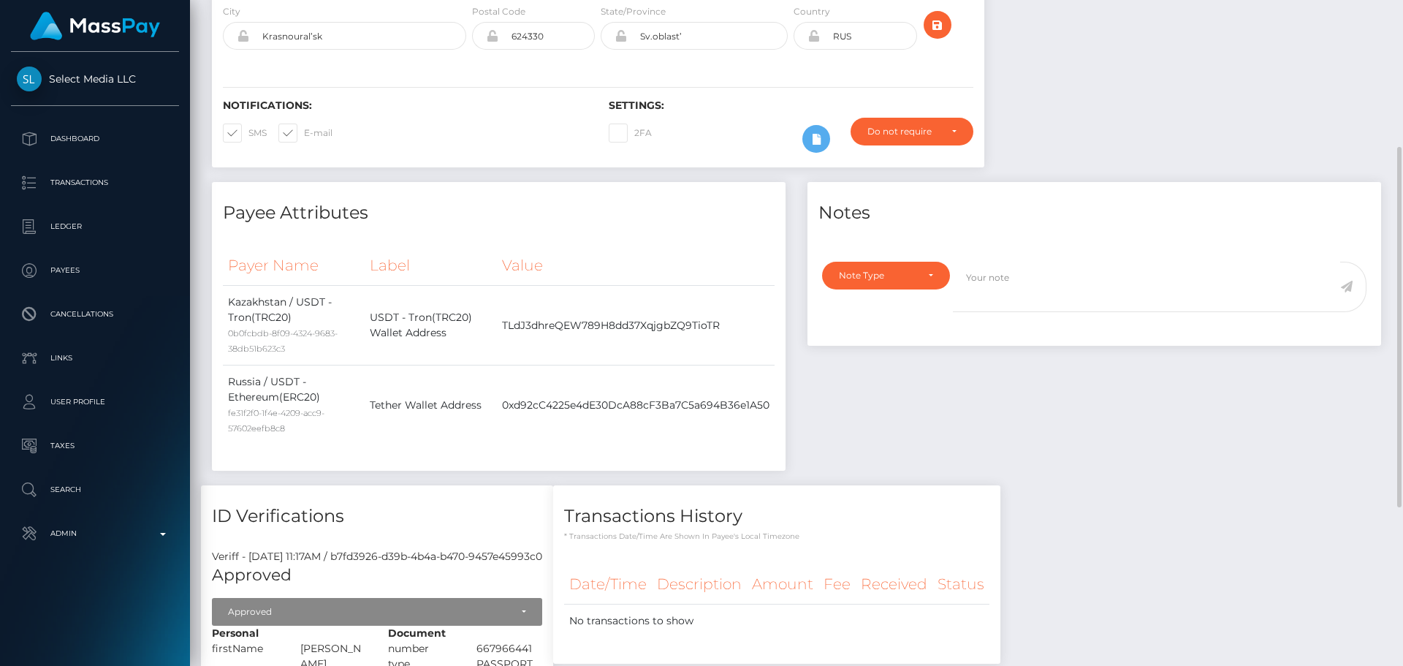
scroll to position [0, 0]
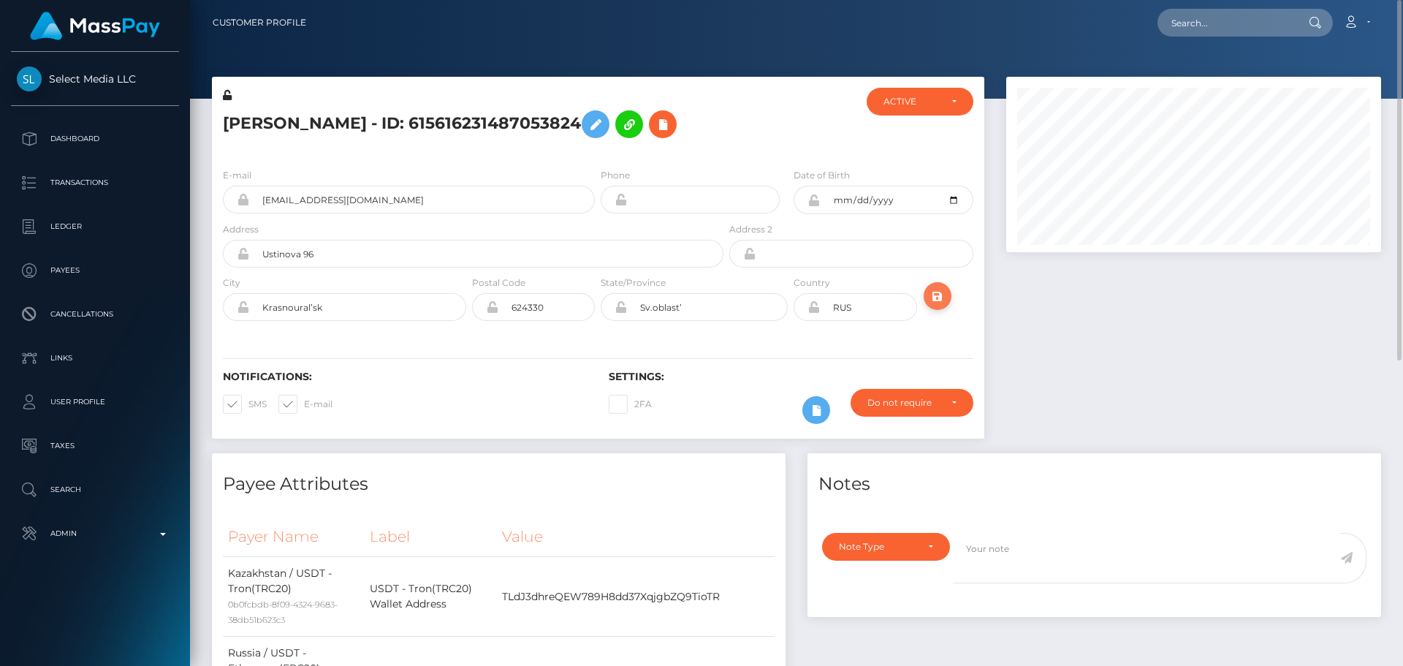
click at [943, 299] on icon "submit" at bounding box center [938, 296] width 18 height 18
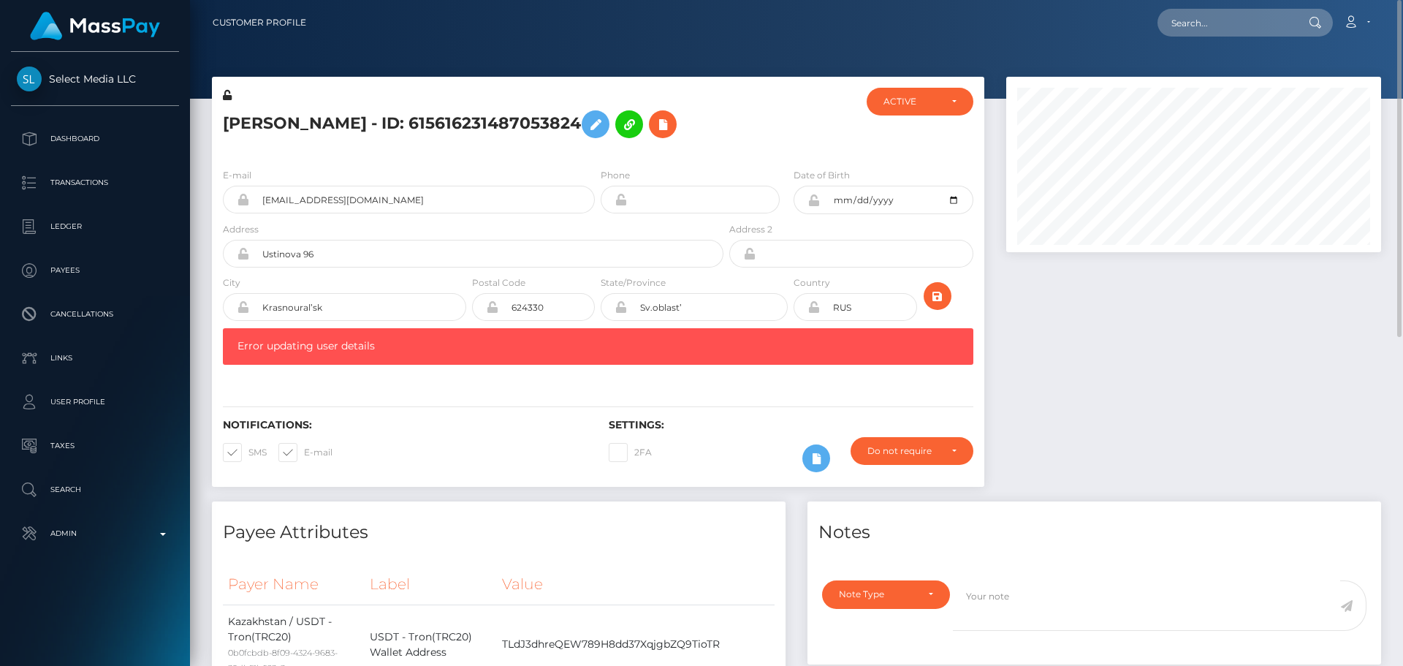
click at [413, 150] on div "ELENA Pankova - ID: 615616231487053824" at bounding box center [469, 122] width 514 height 69
click at [587, 122] on icon at bounding box center [596, 124] width 18 height 18
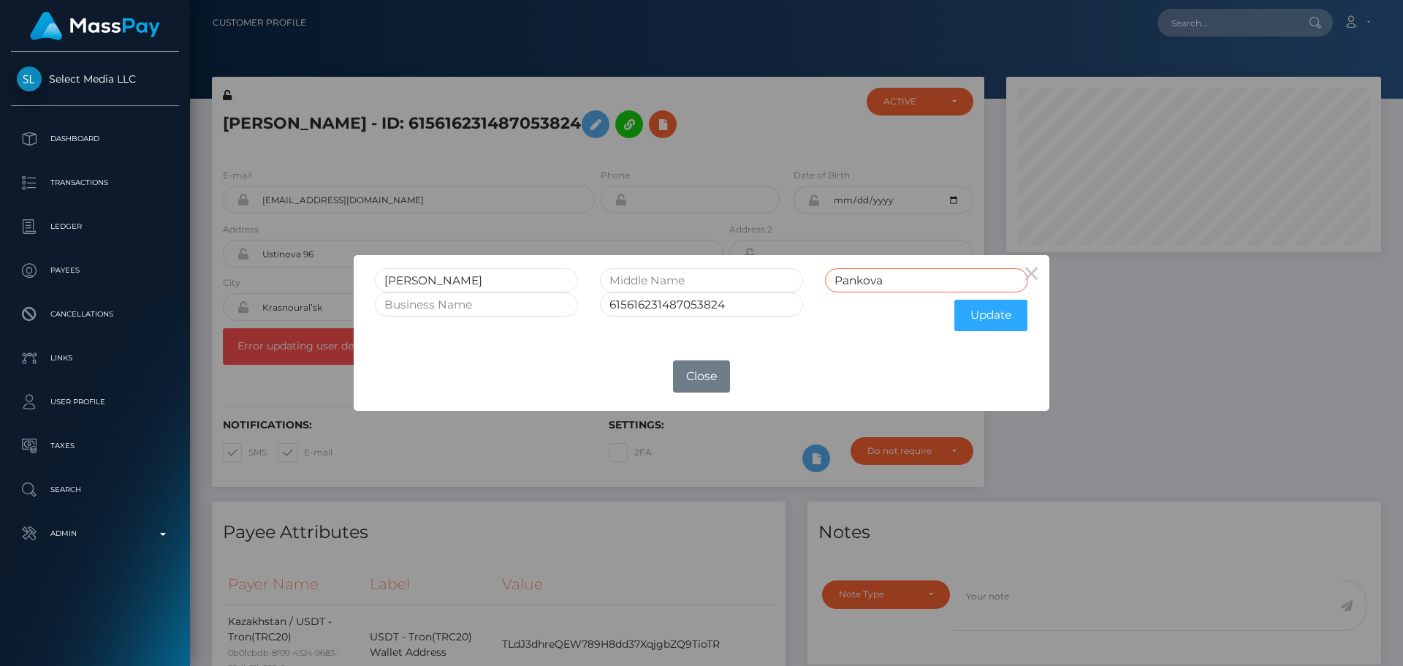
click at [845, 284] on input "Pankova" at bounding box center [926, 280] width 203 height 24
type input "PANKOVA"
click at [975, 321] on button "Update" at bounding box center [990, 315] width 73 height 31
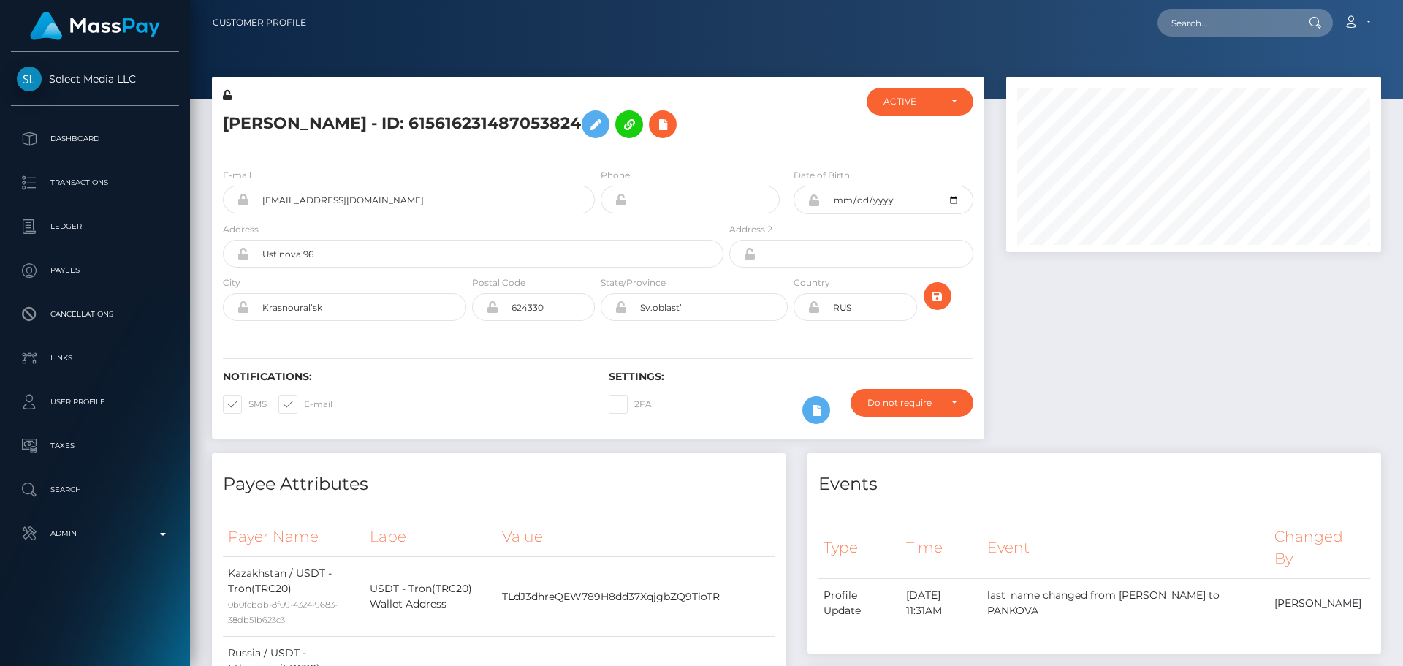
scroll to position [175, 375]
click at [812, 202] on icon at bounding box center [813, 200] width 12 height 12
click at [816, 310] on icon at bounding box center [813, 307] width 12 height 12
click at [228, 96] on icon at bounding box center [227, 95] width 9 height 10
click at [750, 148] on div at bounding box center [790, 122] width 129 height 69
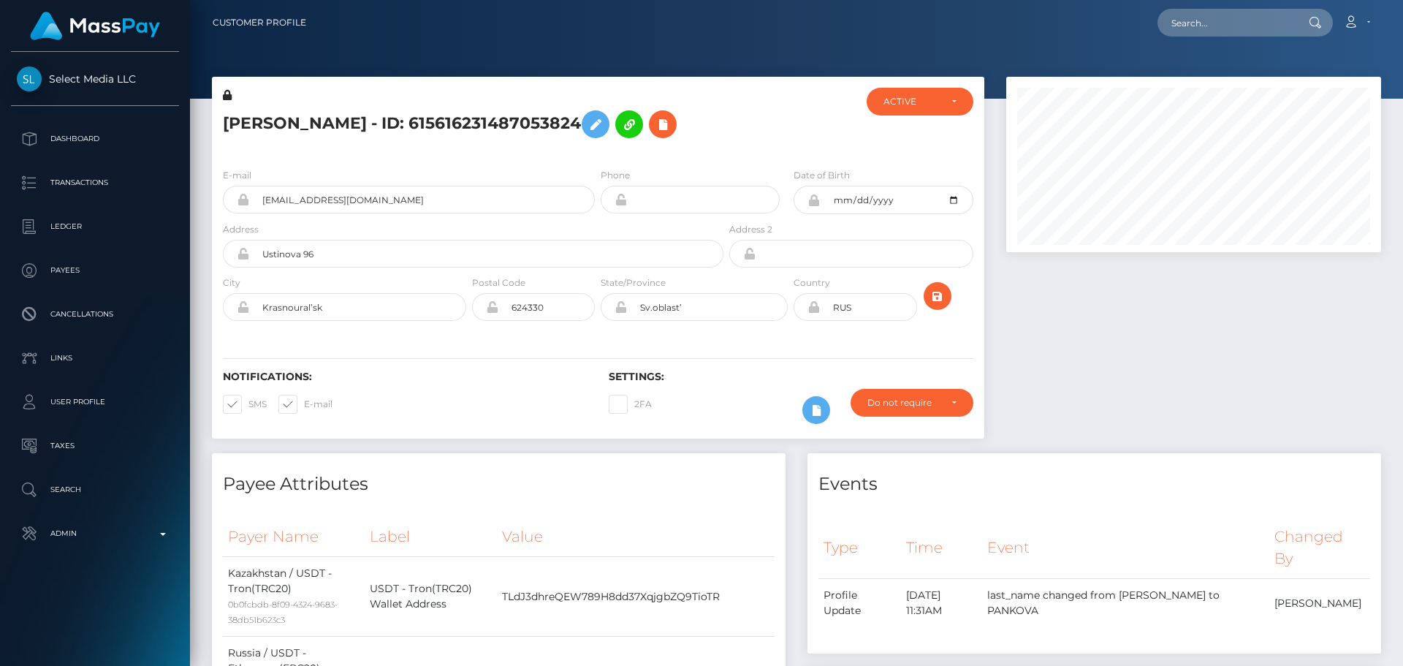
click at [815, 310] on icon at bounding box center [813, 307] width 12 height 12
click at [403, 248] on input "Ustinova 96" at bounding box center [486, 254] width 474 height 28
click at [403, 249] on input "Ustinova 96" at bounding box center [486, 254] width 474 height 28
paste input "[STREET_ADDRESS]"
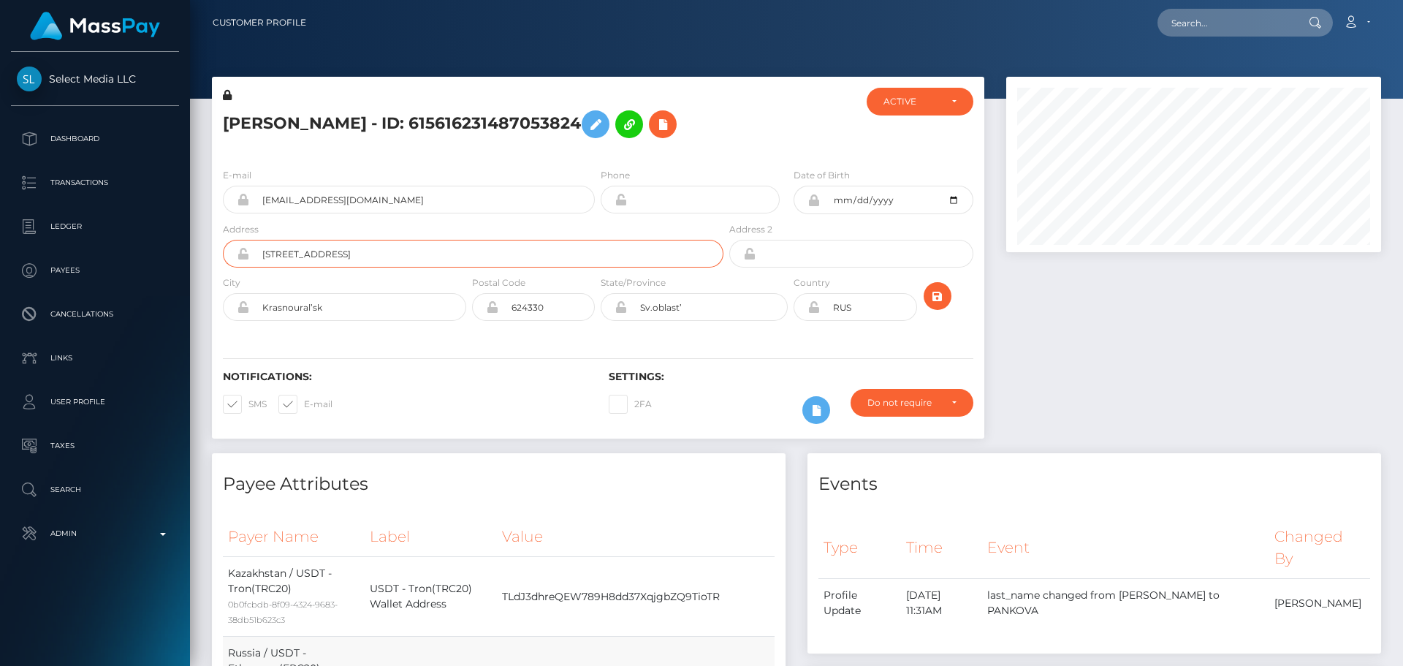
type input "[STREET_ADDRESS]"
click at [384, 306] on input "Krasnoural’sk" at bounding box center [357, 307] width 217 height 28
paste input "Almaty"
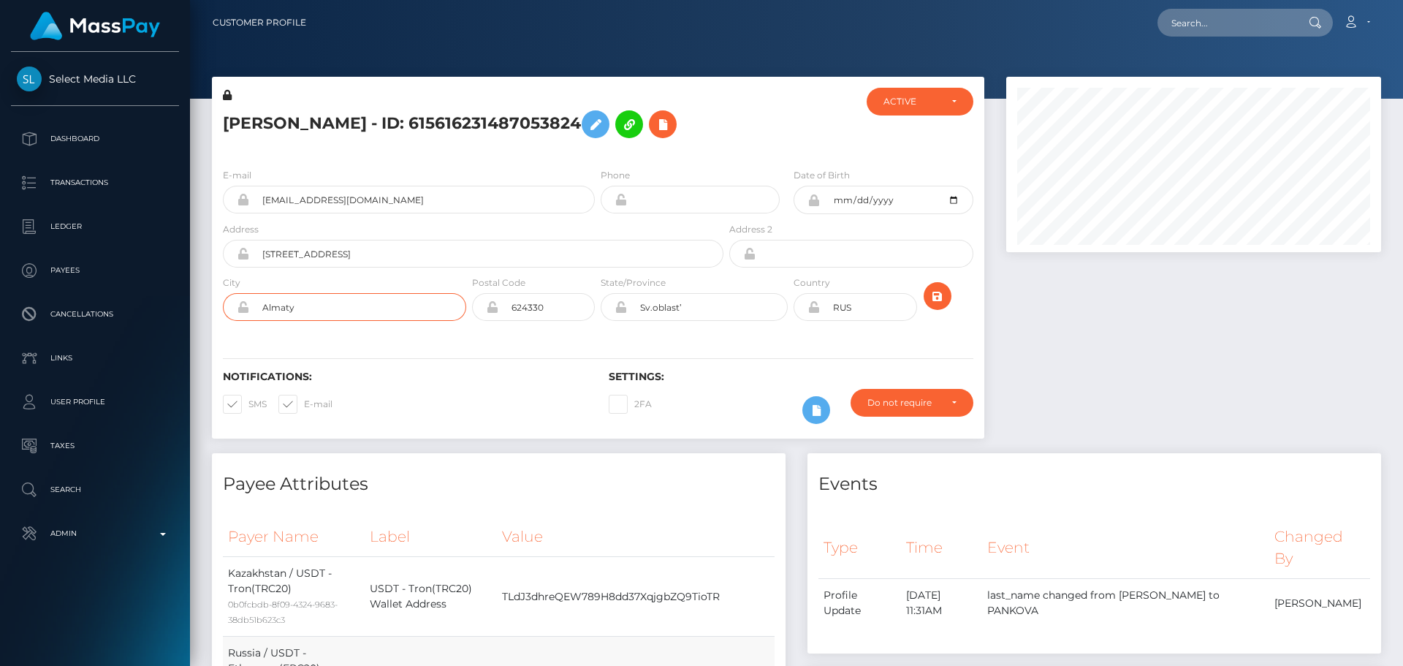
type input "Almaty"
click at [558, 305] on input "624330" at bounding box center [546, 307] width 96 height 28
paste input "A05D9D4"
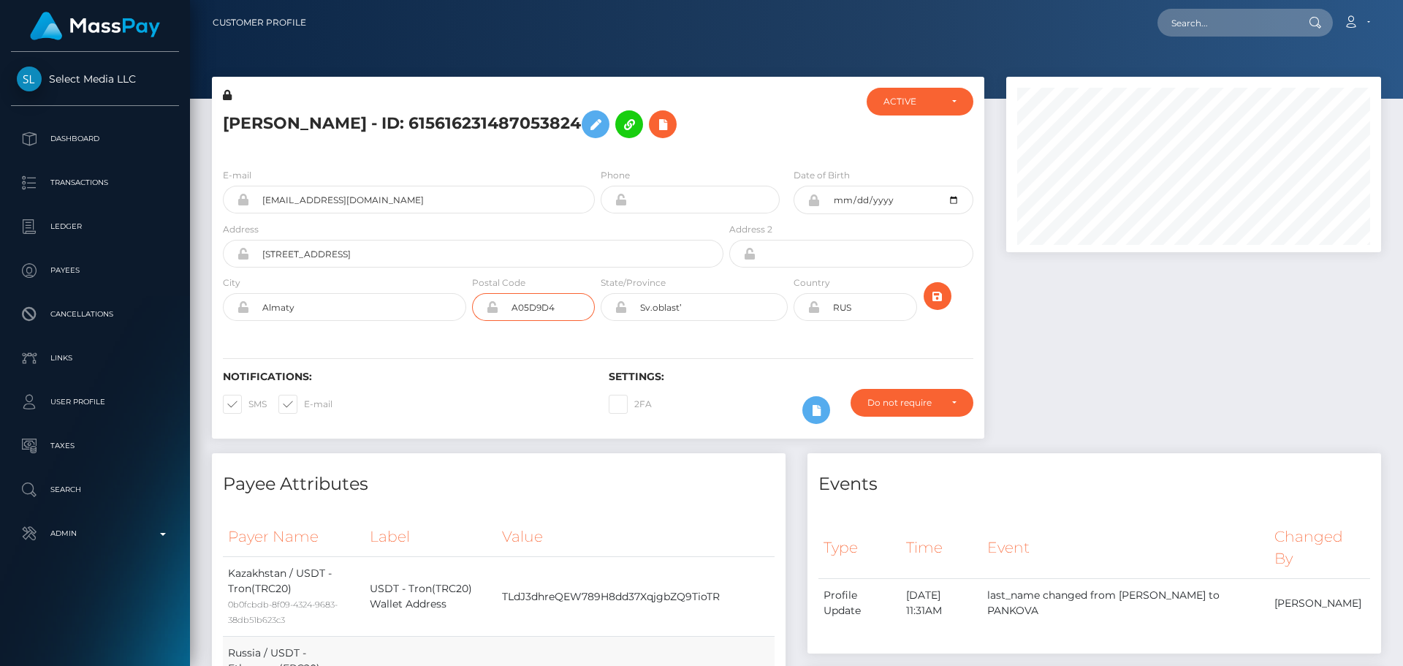
type input "A05D9D4"
click at [698, 299] on input "Sv.oblast’" at bounding box center [707, 307] width 161 height 28
click at [698, 298] on input "Sv.oblast’" at bounding box center [707, 307] width 161 height 28
paste input "Almaty"
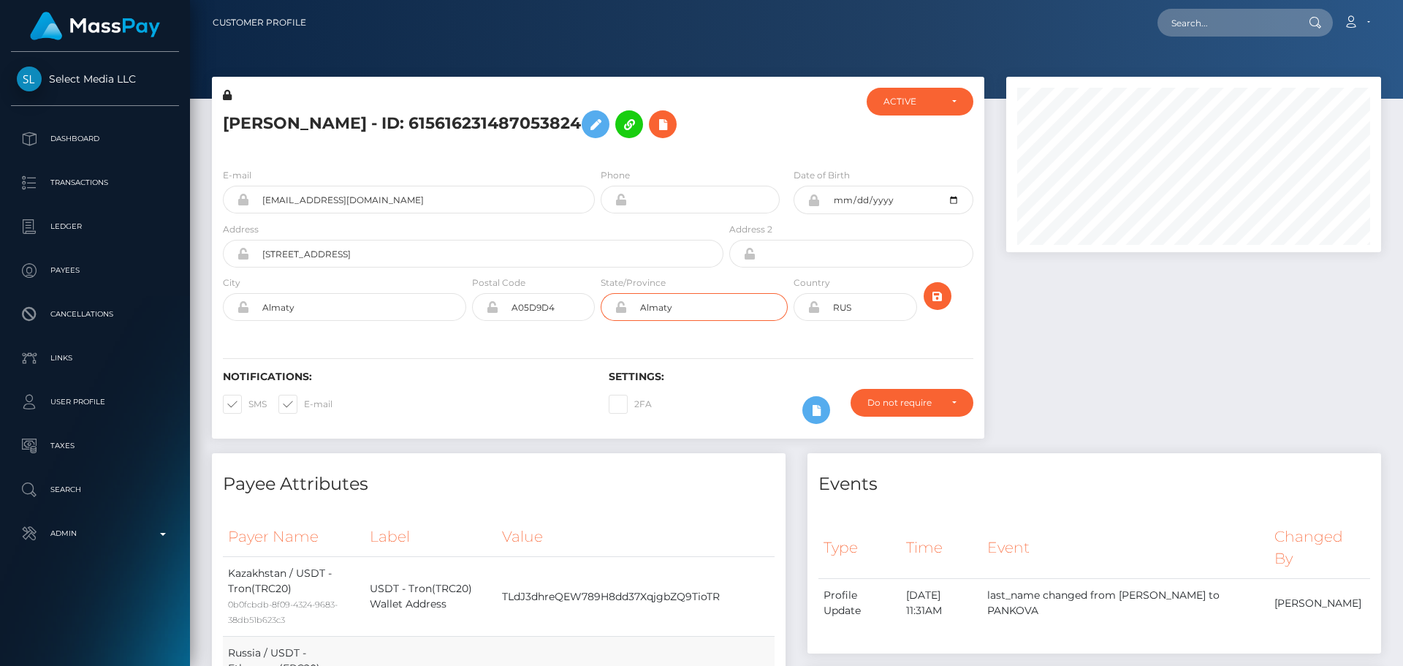
type input "Almaty"
click at [883, 319] on input "RUS" at bounding box center [868, 307] width 96 height 28
click at [883, 318] on input "RUS" at bounding box center [868, 307] width 96 height 28
paste input "KAZ"
type input "KAZ"
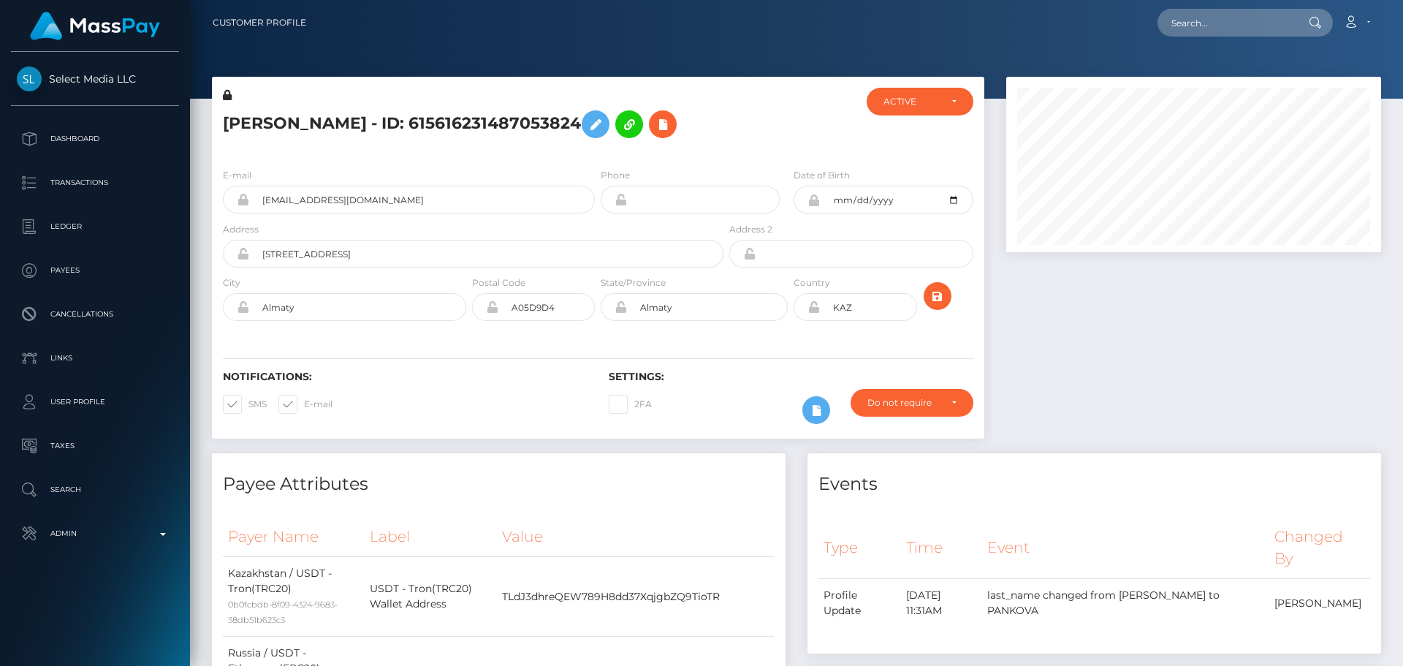
click at [824, 340] on div "Notifications: SMS E-mail Settings: 2FA" at bounding box center [598, 386] width 772 height 103
click at [932, 295] on icon "submit" at bounding box center [938, 296] width 18 height 18
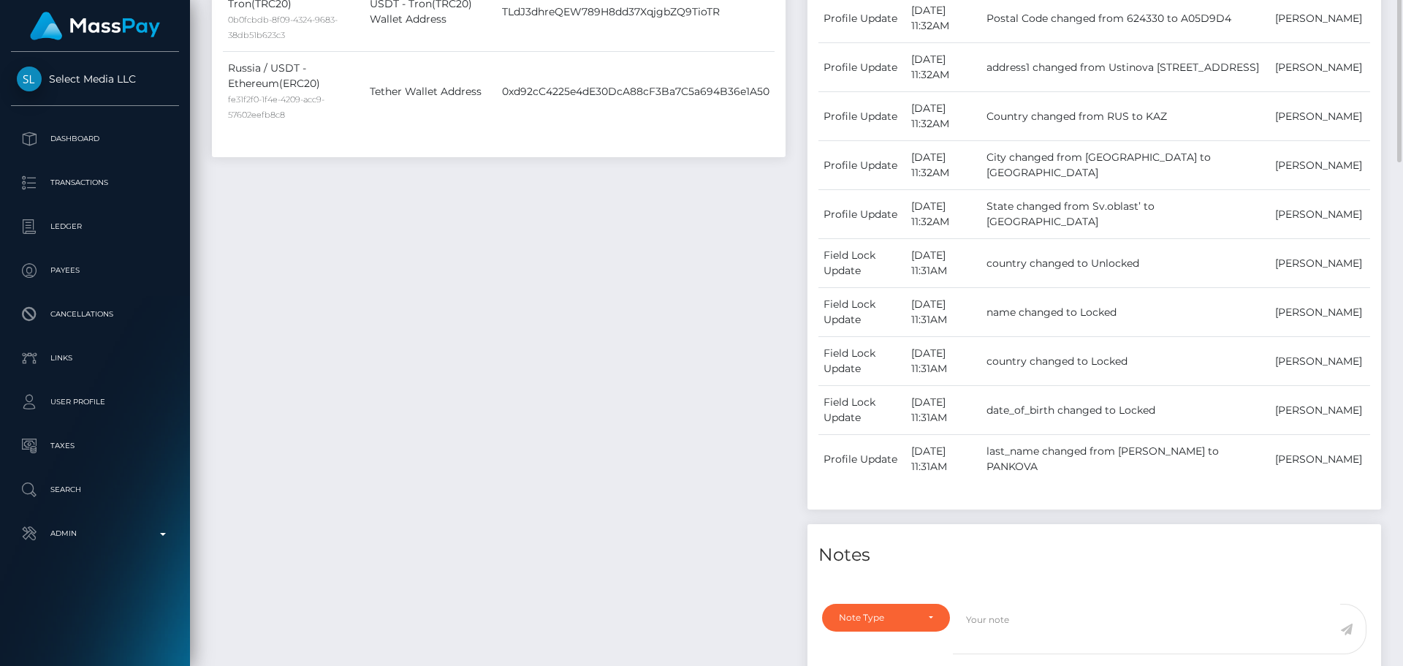
scroll to position [731, 0]
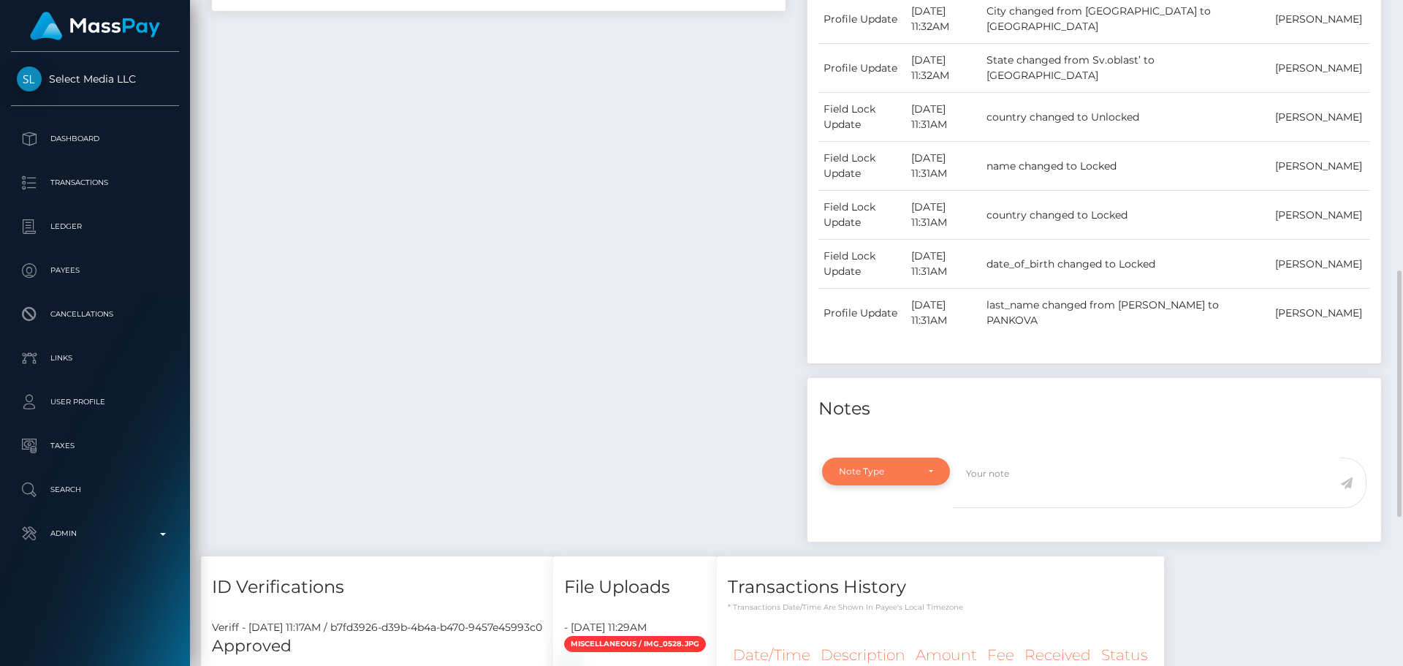
click at [924, 460] on div "Note Type" at bounding box center [886, 471] width 128 height 28
click at [883, 543] on span "Compliance" at bounding box center [865, 541] width 53 height 13
select select "COMPLIANCE"
click at [1031, 493] on textarea at bounding box center [1146, 482] width 387 height 50
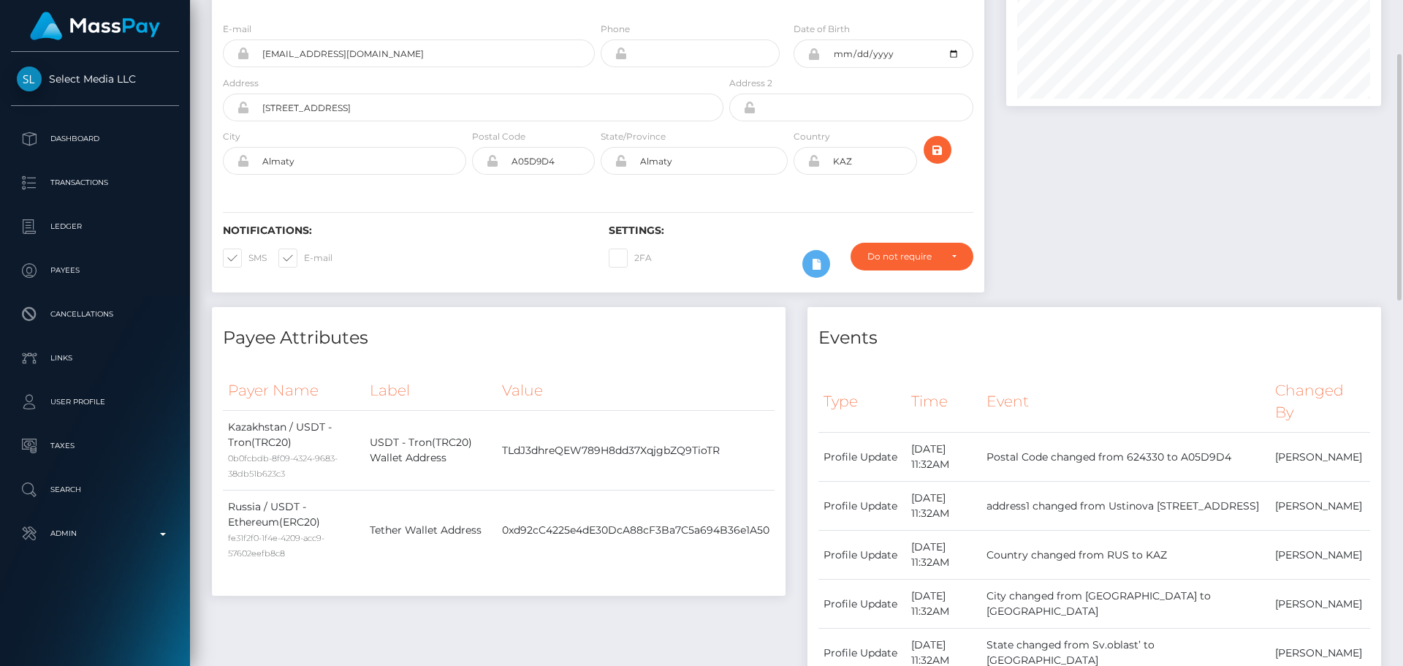
scroll to position [0, 0]
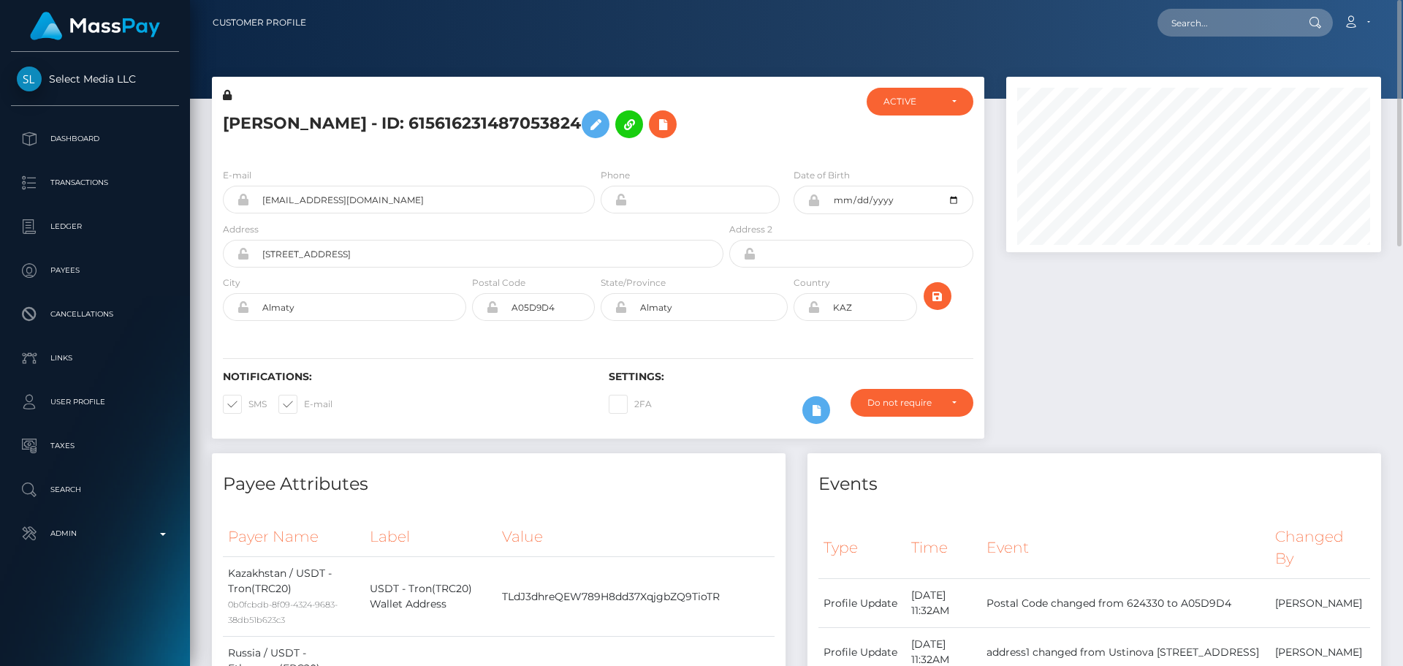
type textarea "Address updated as per the provided proof."
click at [813, 308] on icon at bounding box center [813, 307] width 12 height 12
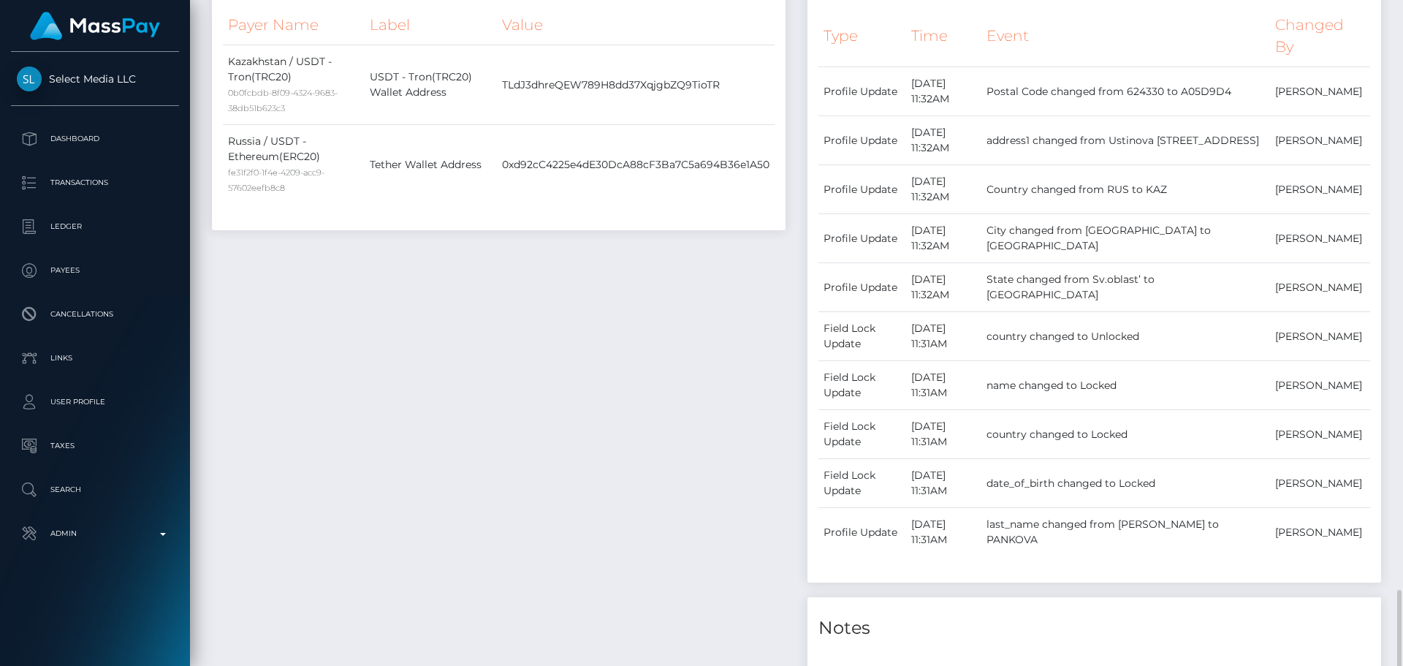
scroll to position [950, 0]
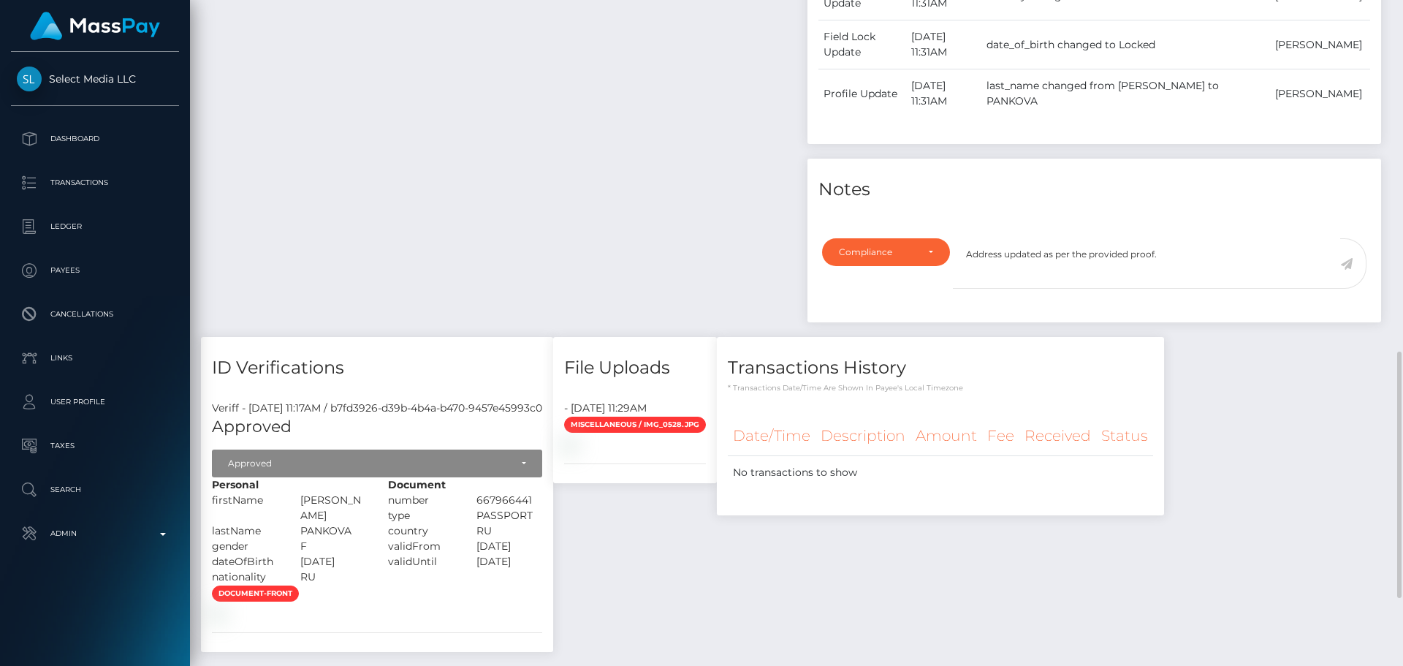
click at [1349, 264] on icon at bounding box center [1346, 264] width 12 height 12
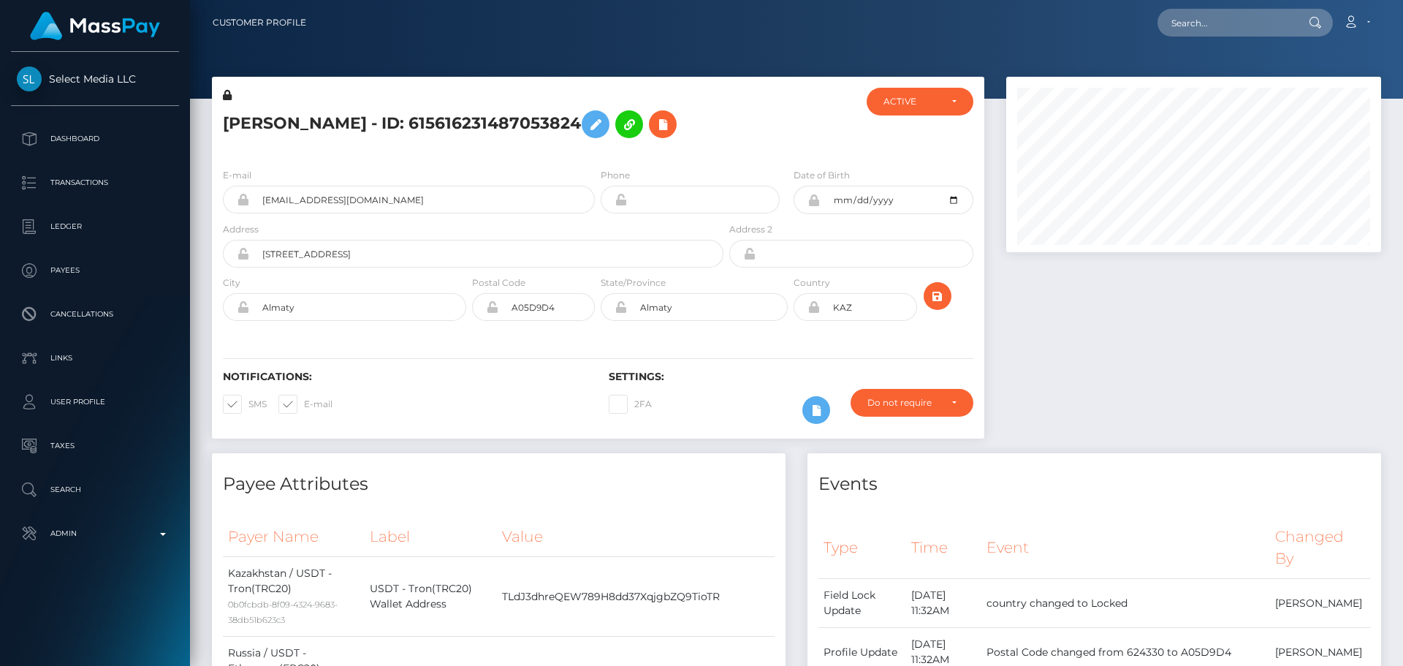
scroll to position [175, 375]
click at [348, 133] on h5 "ELENA PANKOVA - ID: 615616231487053824" at bounding box center [469, 124] width 492 height 42
click at [343, 119] on h5 "ELENA PANKOVA - ID: 615616231487053824" at bounding box center [469, 124] width 492 height 42
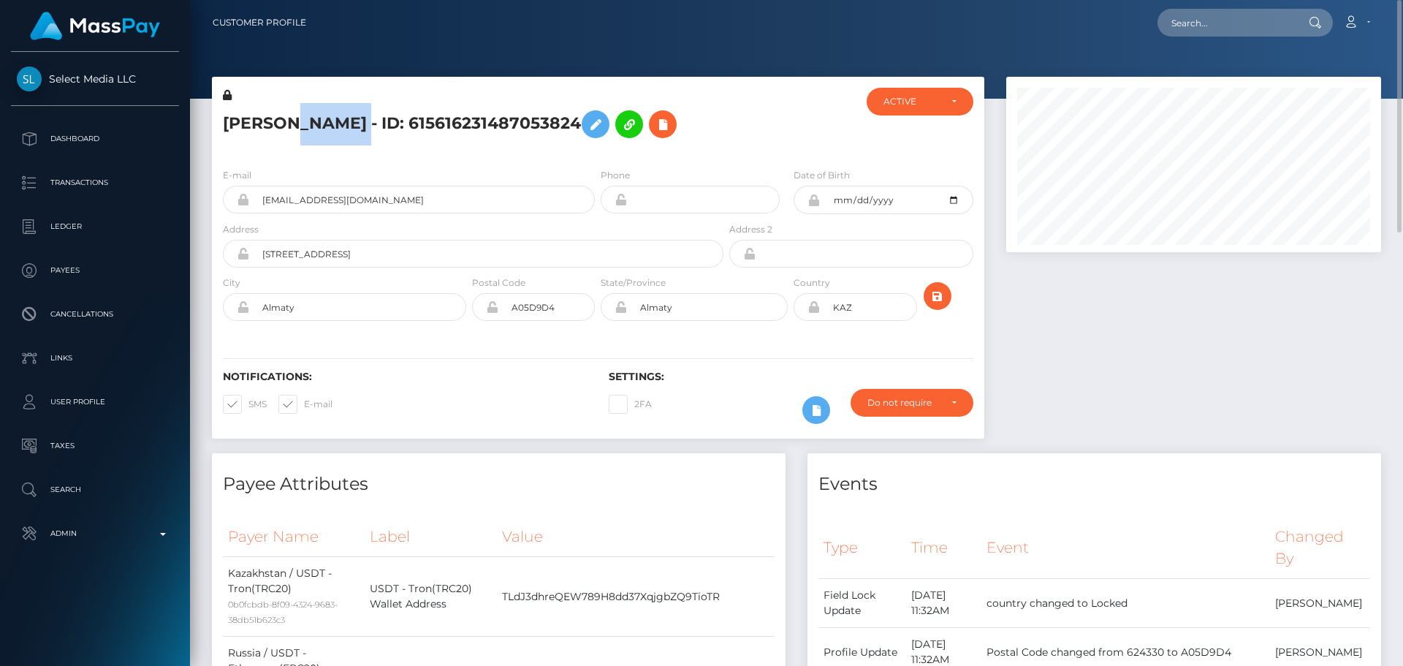
click at [343, 119] on h5 "ELENA PANKOVA - ID: 615616231487053824" at bounding box center [469, 124] width 492 height 42
drag, startPoint x: 392, startPoint y: 202, endPoint x: 202, endPoint y: 202, distance: 189.9
click at [202, 202] on div "ELENA PANKOVA - ID: 615616231487053824 ACTIVE CLOSED ACTIVE E-mail" at bounding box center [598, 265] width 794 height 376
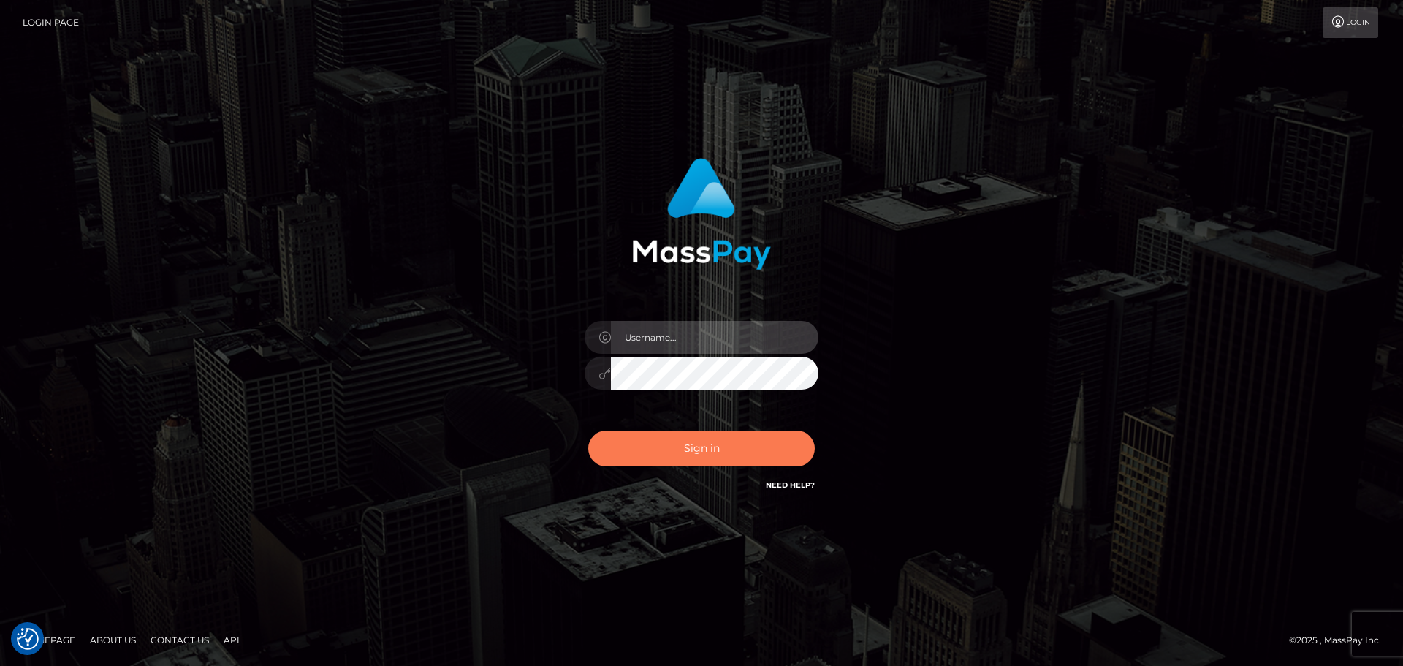
type input "[DOMAIN_NAME]"
click at [698, 451] on button "Sign in" at bounding box center [701, 448] width 226 height 36
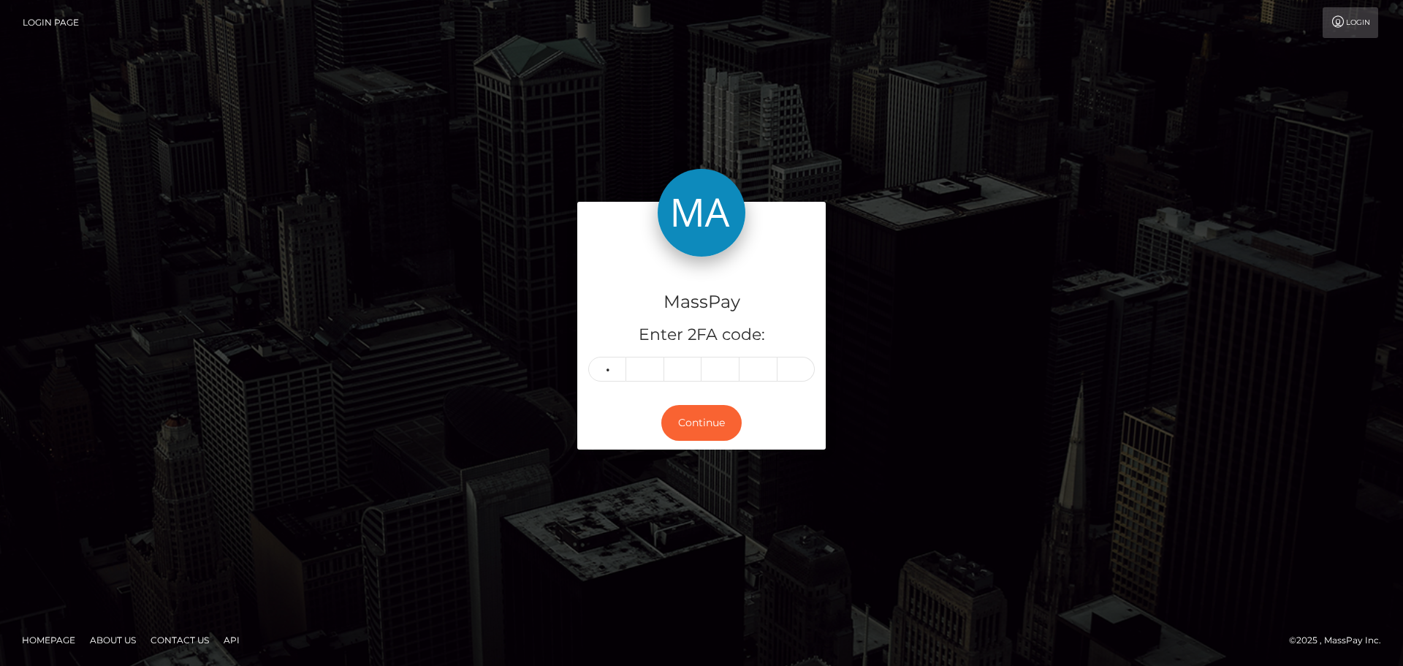
type input "0"
type input "3"
type input "5"
type input "6"
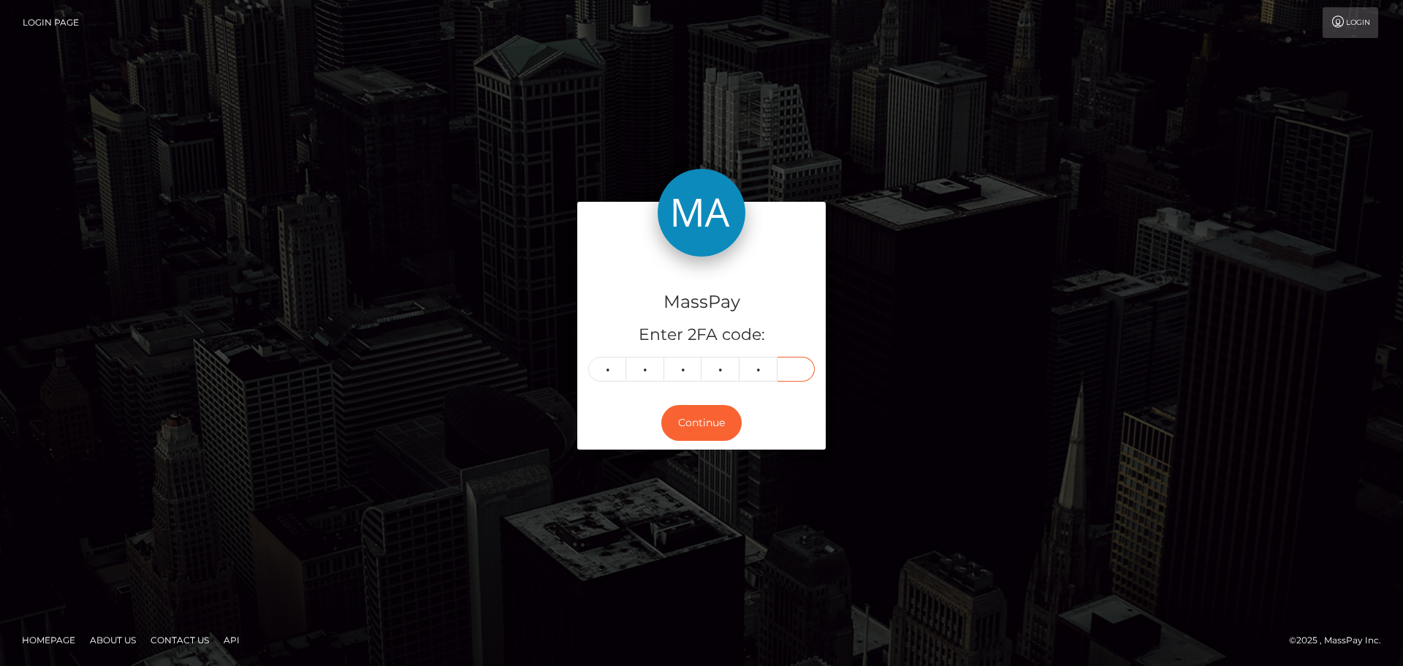
type input "8"
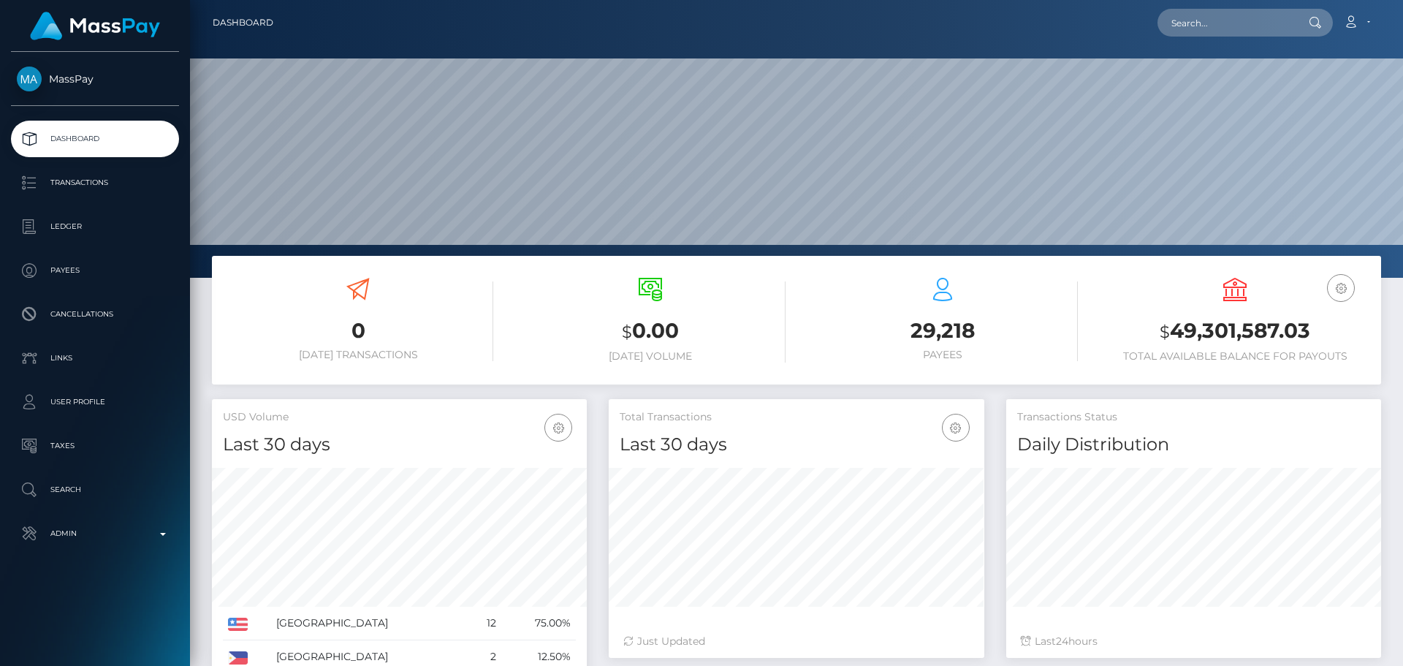
scroll to position [259, 375]
click at [1231, 24] on input "text" at bounding box center [1225, 23] width 137 height 28
paste input "285407001305952256"
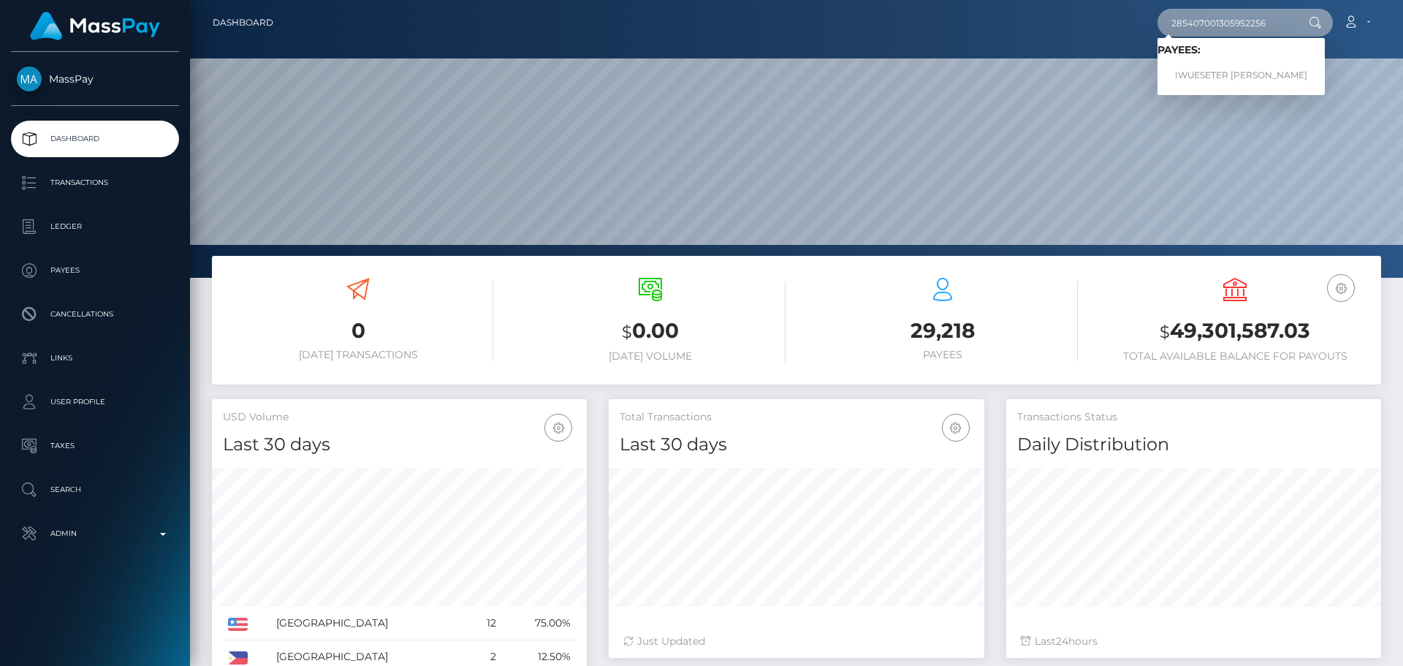
type input "285407001305952256"
click at [1206, 72] on link "IWUESETER JOAN APIR" at bounding box center [1240, 75] width 167 height 27
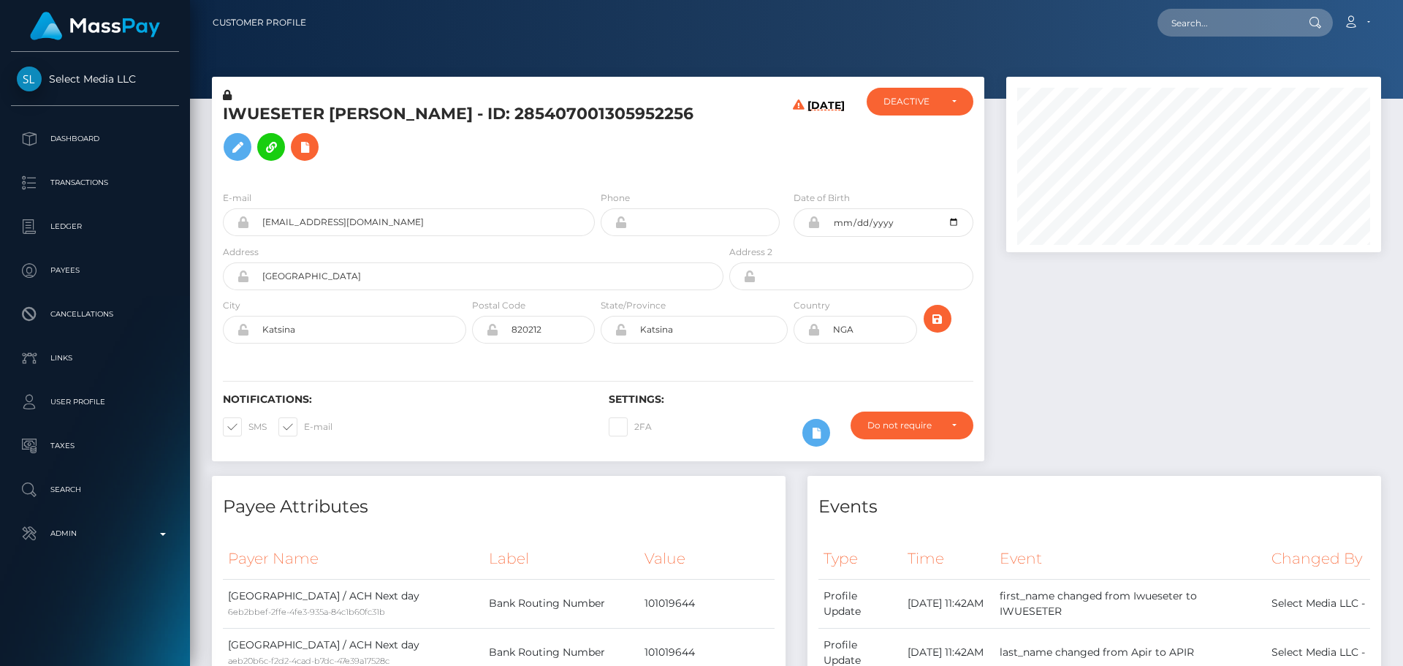
scroll to position [175, 375]
click at [689, 148] on h5 "IWUESETER JOAN APIR - ID: 285407001305952256" at bounding box center [469, 135] width 492 height 65
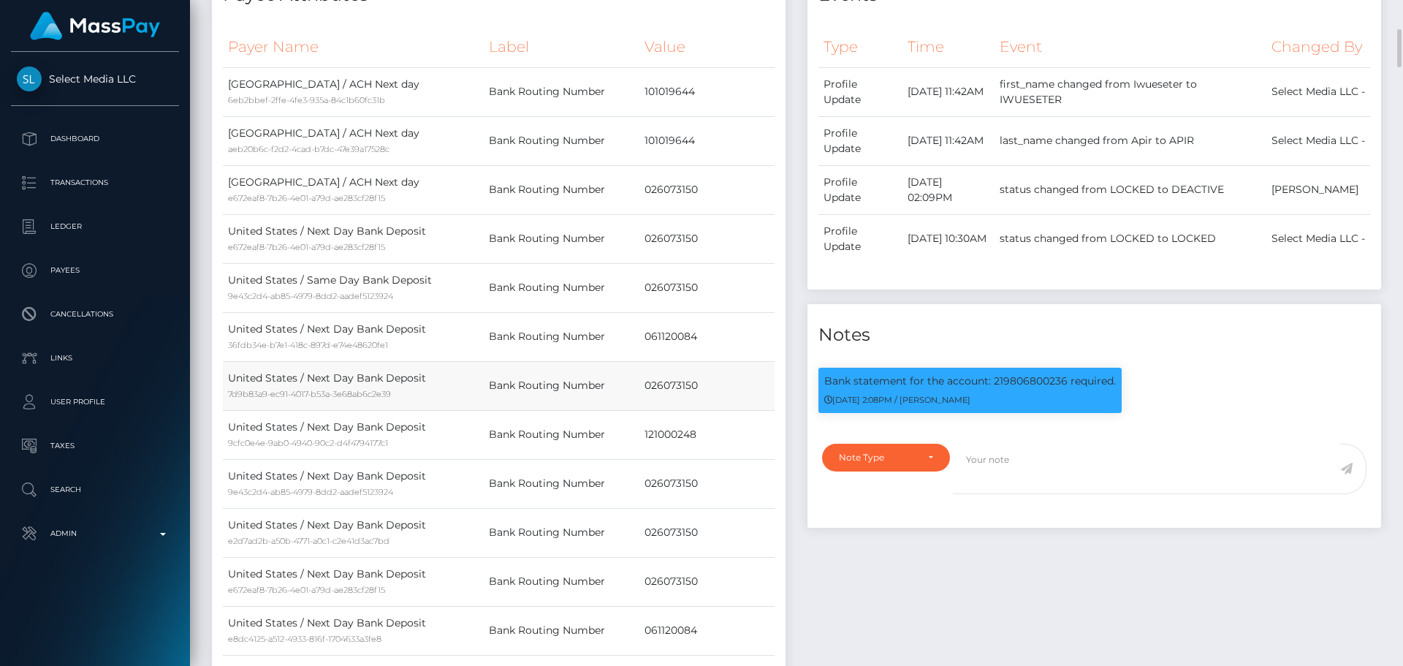
scroll to position [0, 0]
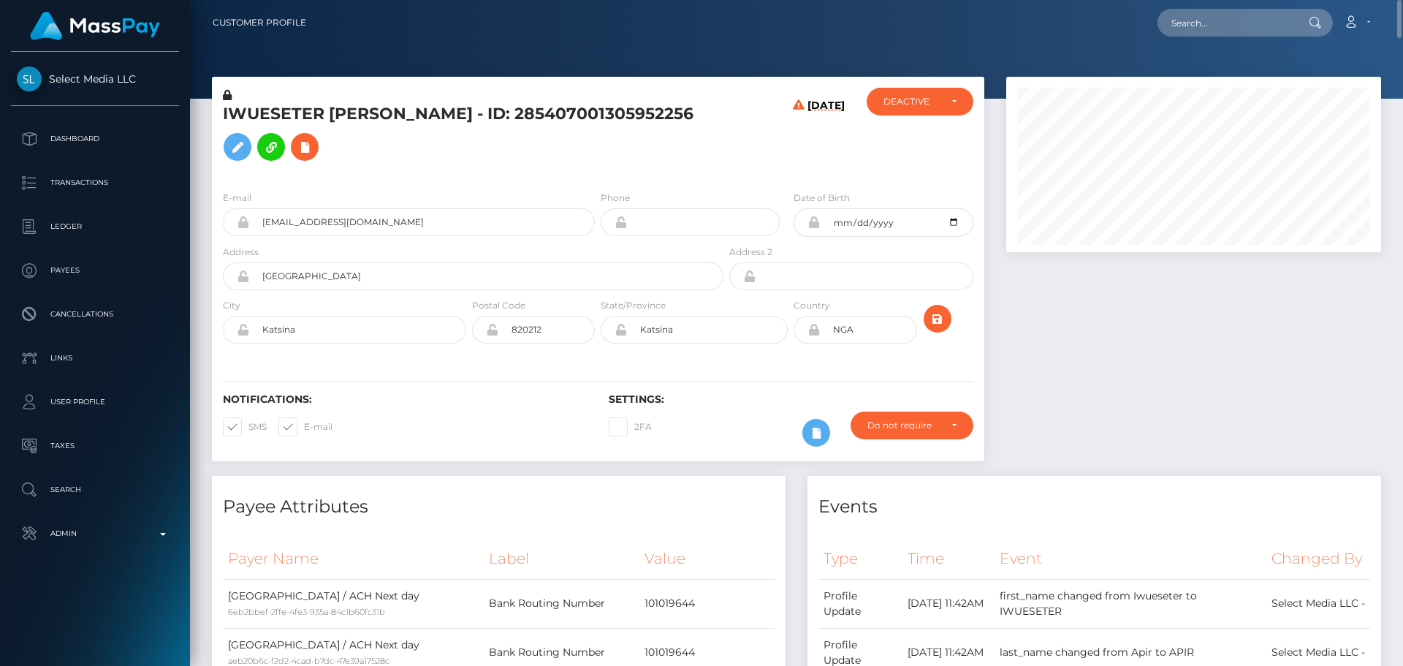
click at [262, 116] on h5 "IWUESETER JOAN APIR - ID: 285407001305952256" at bounding box center [469, 135] width 492 height 65
copy h5 "IWUESETER"
click at [404, 123] on h5 "IWUESETER JOAN APIR - ID: 285407001305952256" at bounding box center [469, 135] width 492 height 65
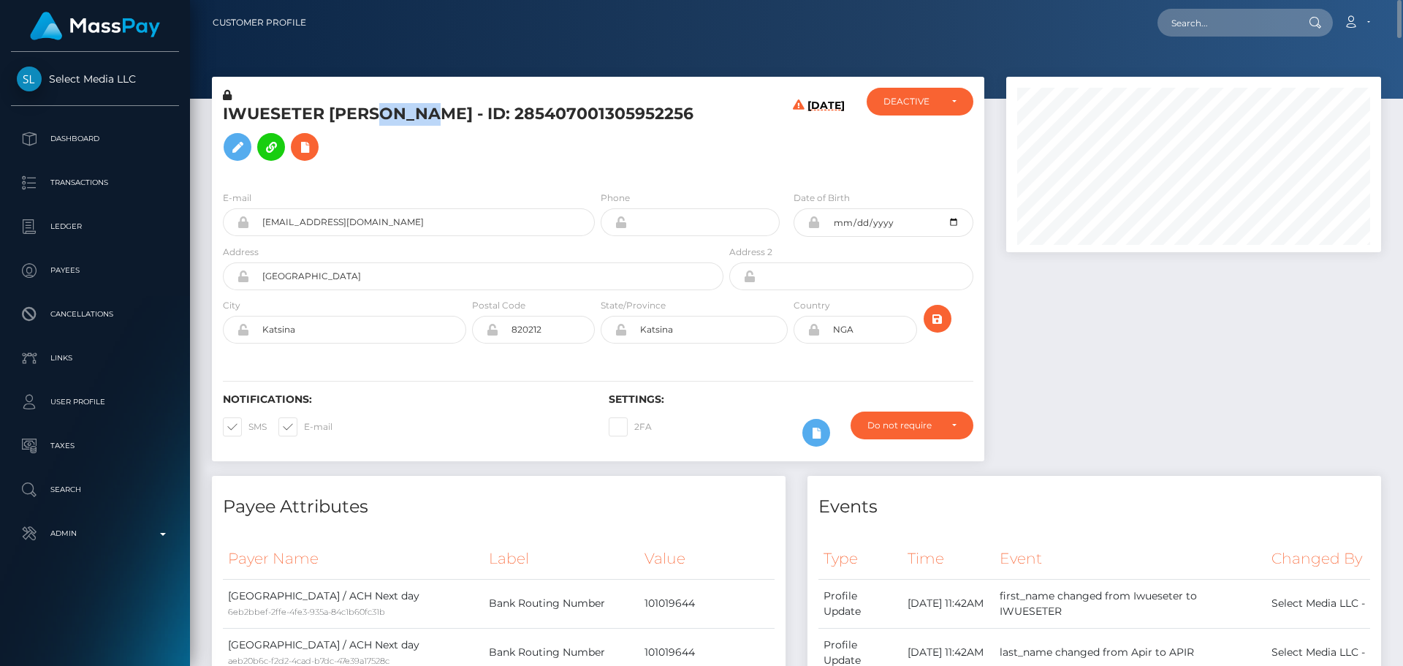
copy h5 "APIR"
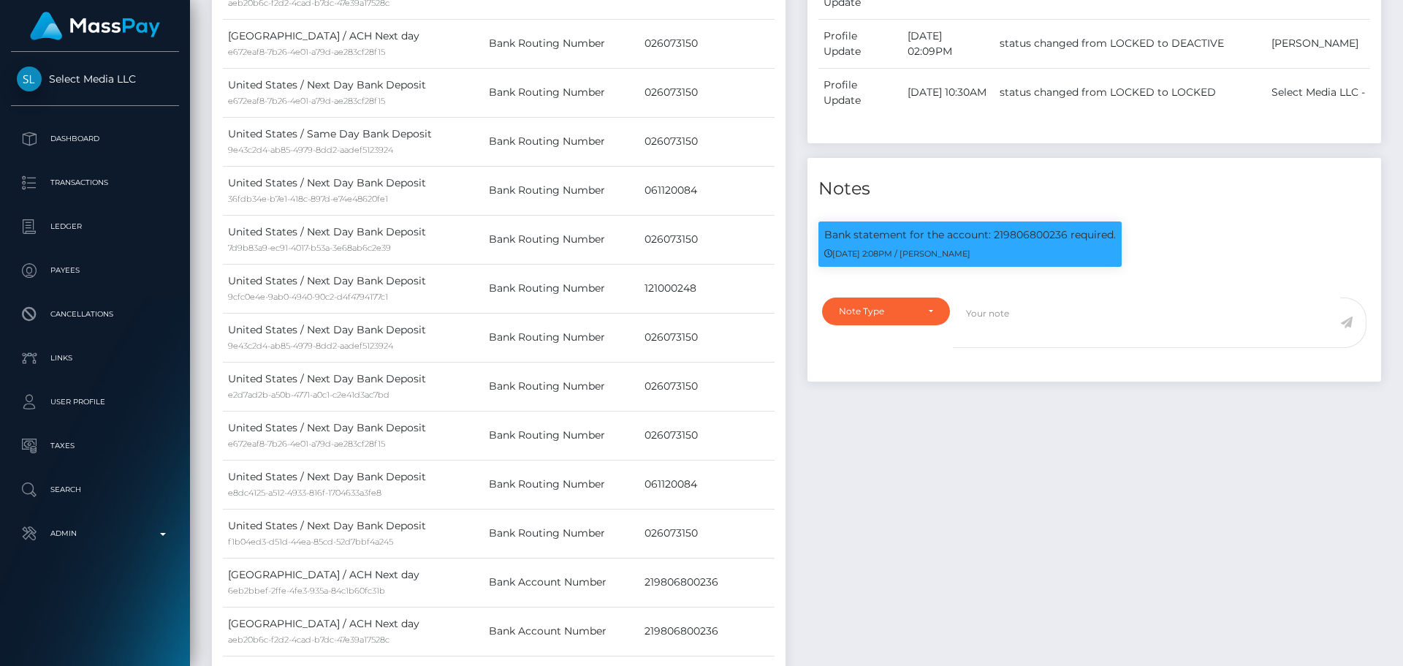
scroll to position [175, 375]
click at [1033, 243] on p "Bank statement for the account: 219806800236 required." at bounding box center [969, 234] width 291 height 15
copy p "219806800236"
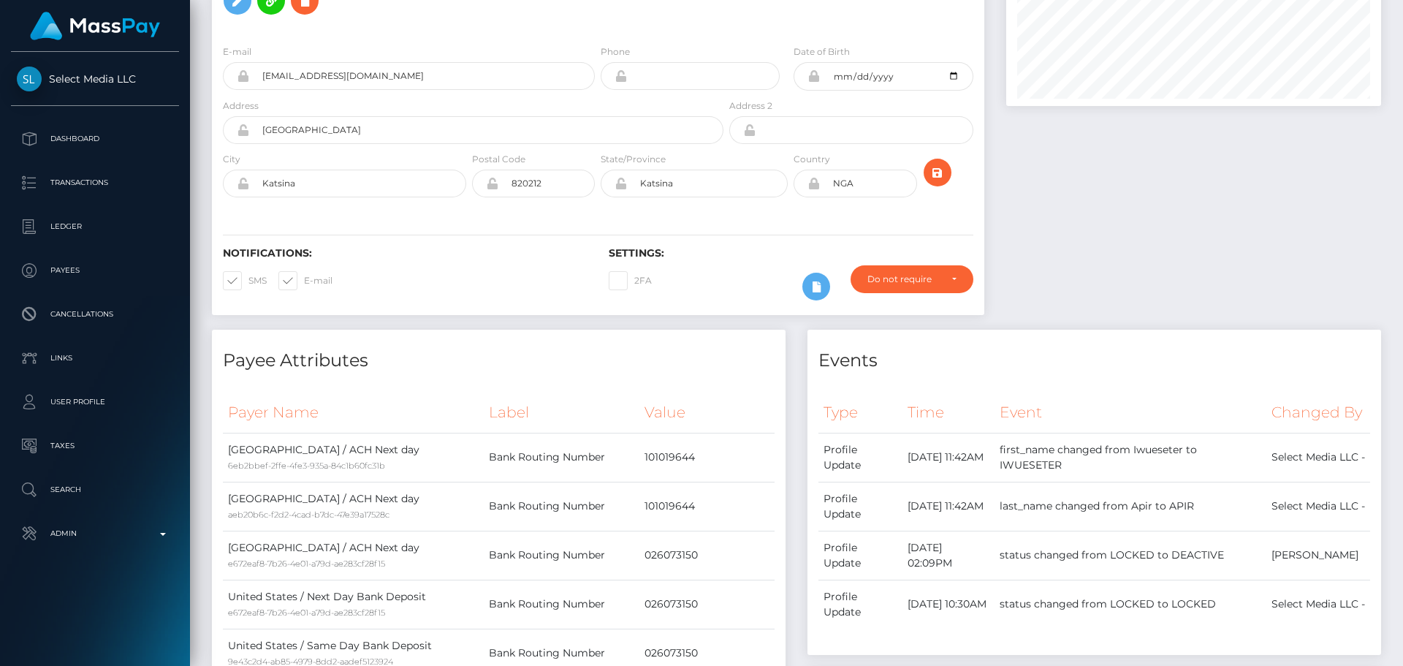
scroll to position [0, 0]
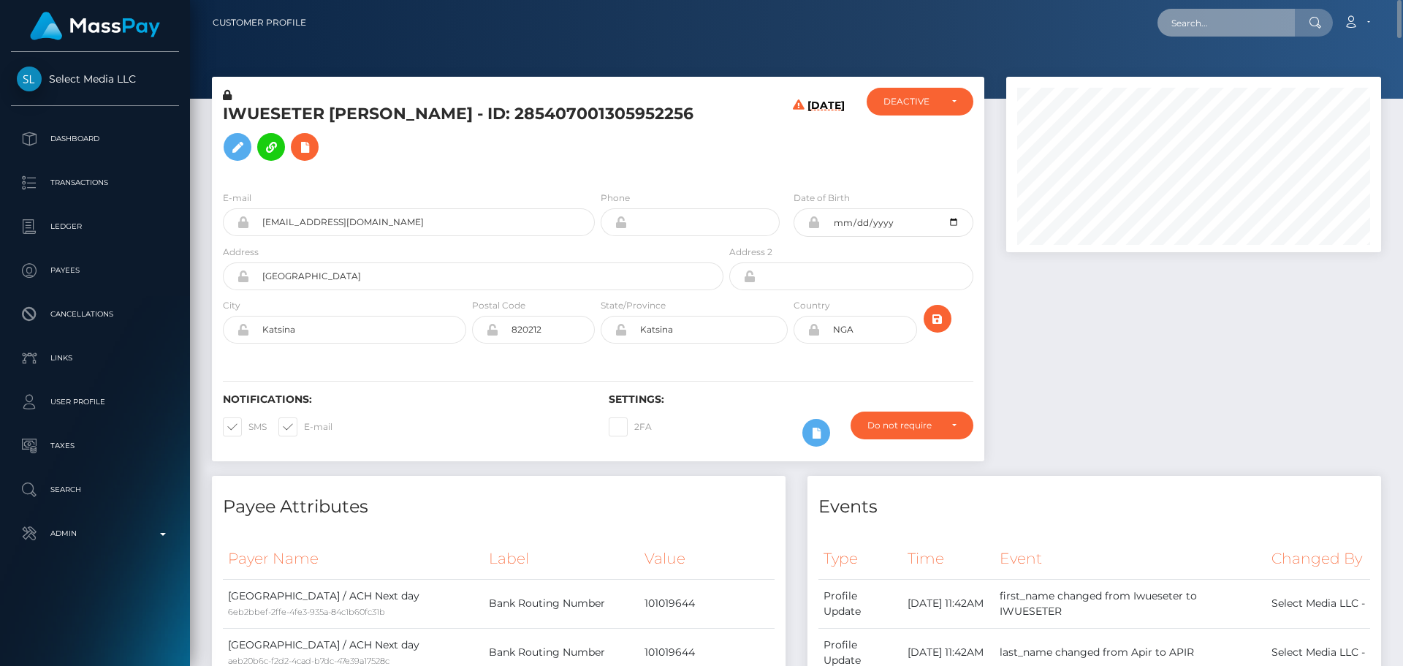
click at [1233, 30] on input "text" at bounding box center [1225, 23] width 137 height 28
paste input "640274669269688320"
type input "640274669269688320"
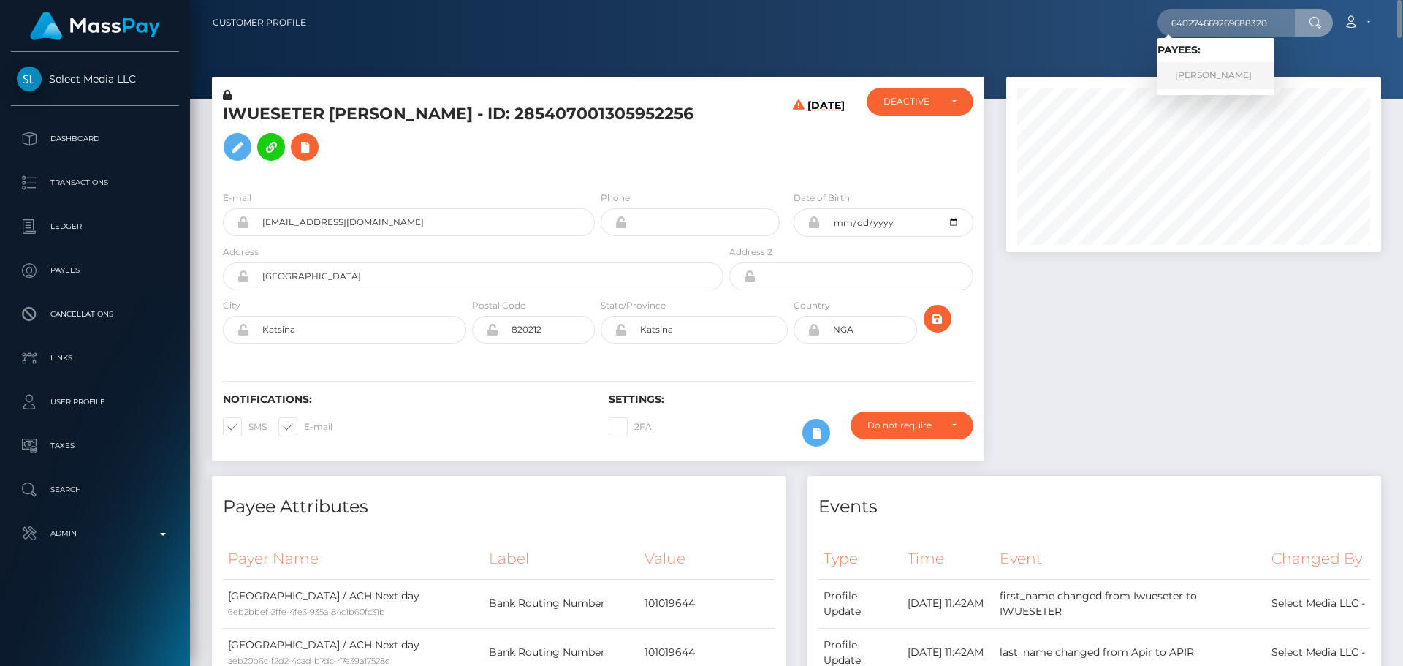
click at [1219, 72] on link "Alina Yuryevna Ustiuzhaninova" at bounding box center [1215, 75] width 117 height 27
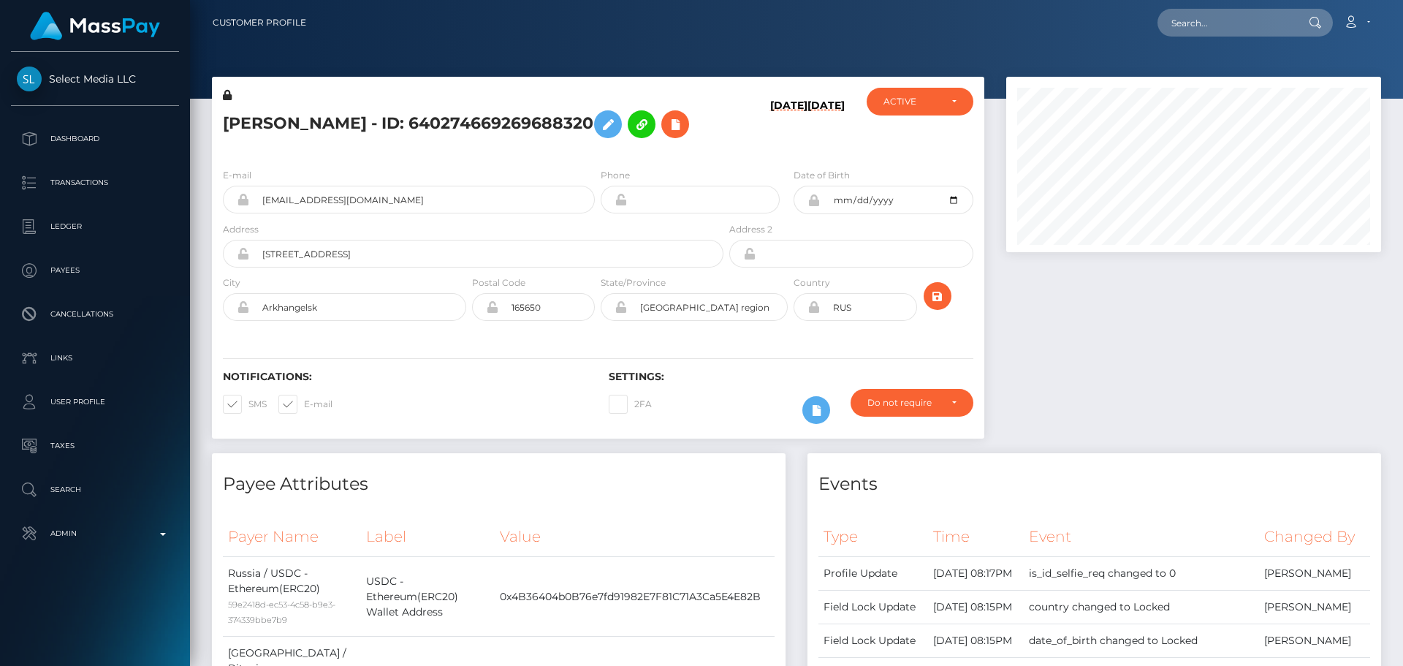
scroll to position [175, 375]
click at [578, 145] on h5 "Alina Yuryevna Ustiuzhaninova - ID: 640274669269688320" at bounding box center [469, 124] width 492 height 42
click at [940, 305] on icon "submit" at bounding box center [938, 296] width 18 height 18
click at [666, 134] on icon at bounding box center [675, 124] width 18 height 18
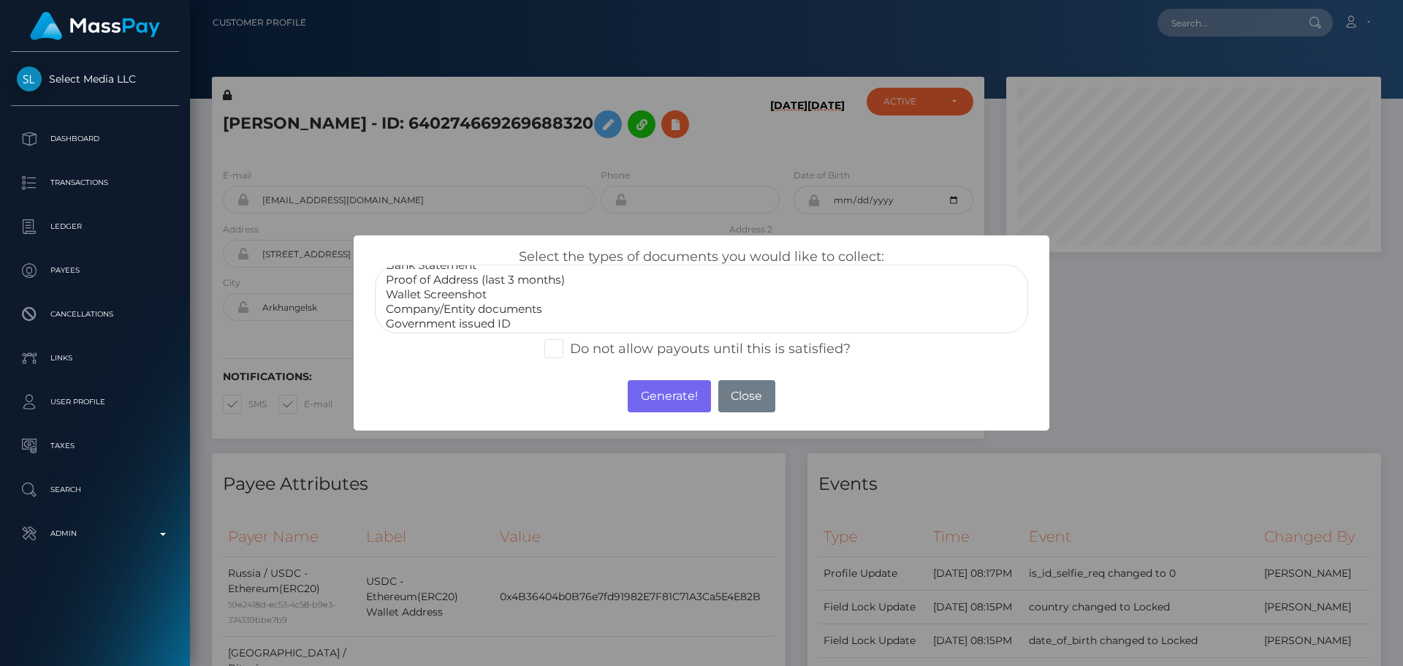
scroll to position [44, 0]
select select "Miscellaneous"
click at [432, 325] on option "Miscellaneous" at bounding box center [701, 320] width 634 height 15
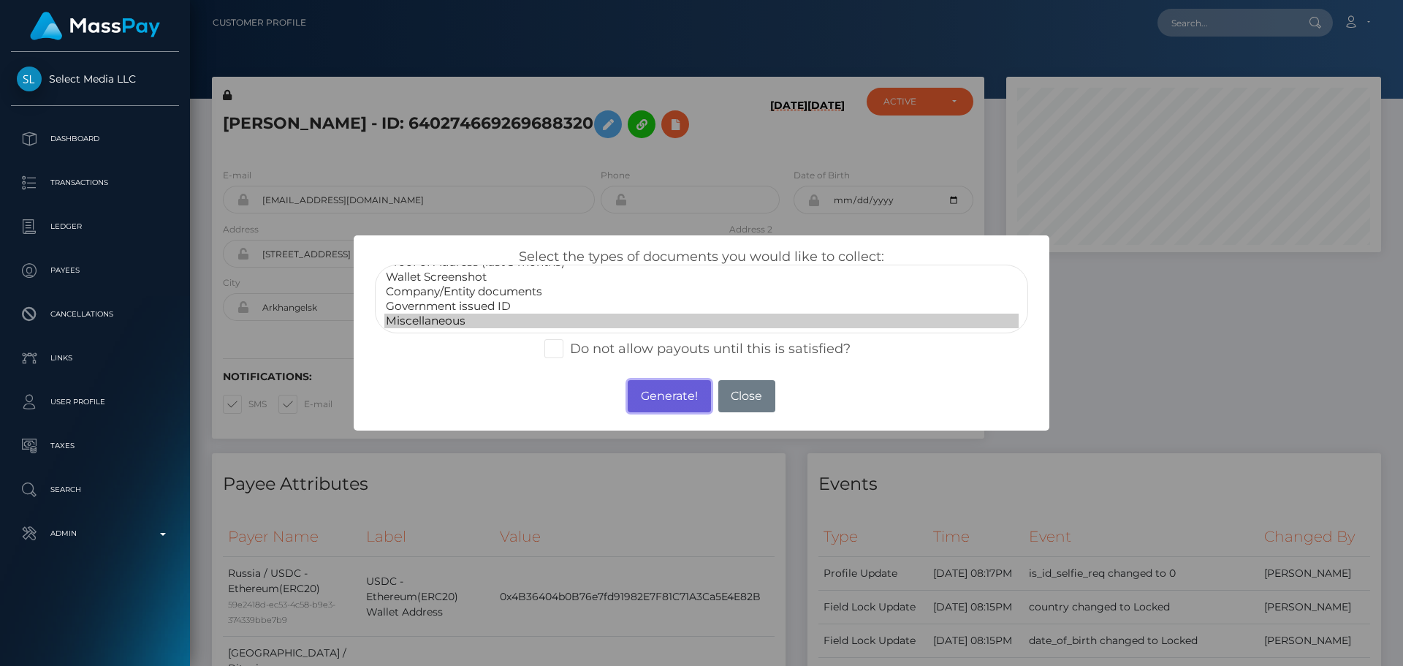
click at [660, 384] on button "Generate!" at bounding box center [669, 396] width 83 height 32
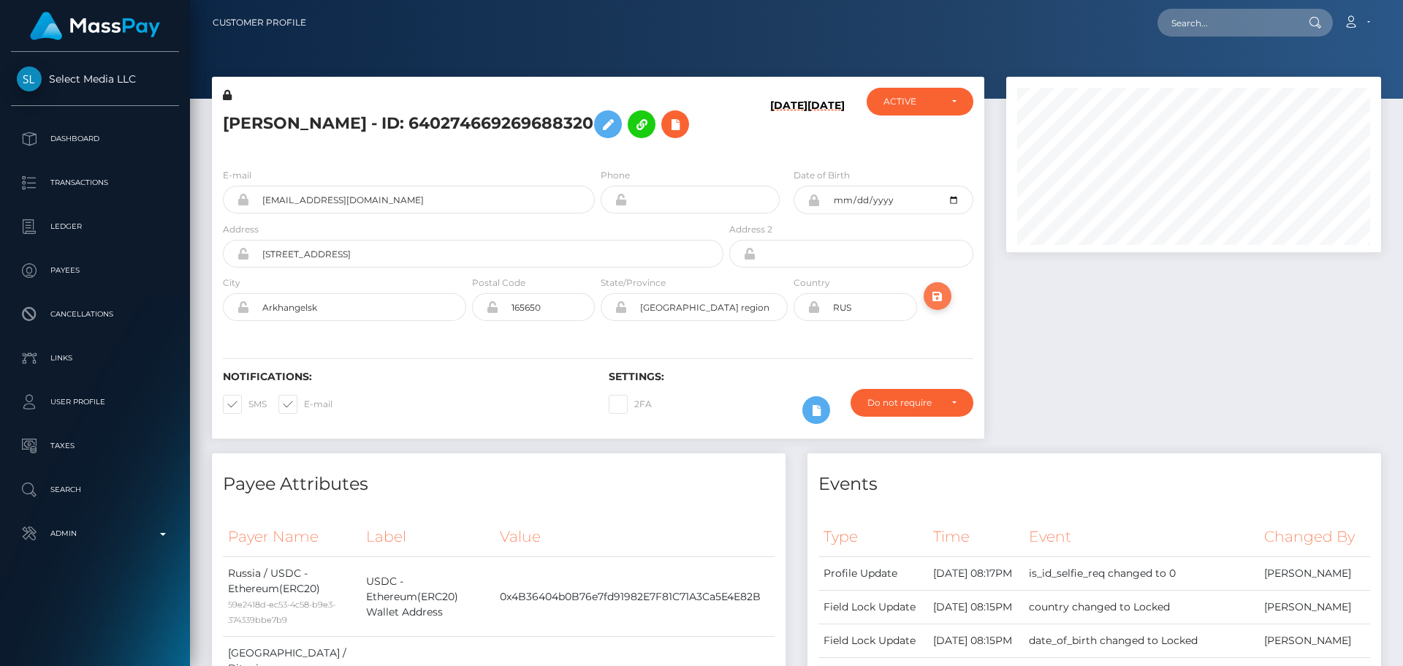
click at [937, 305] on icon "submit" at bounding box center [938, 296] width 18 height 18
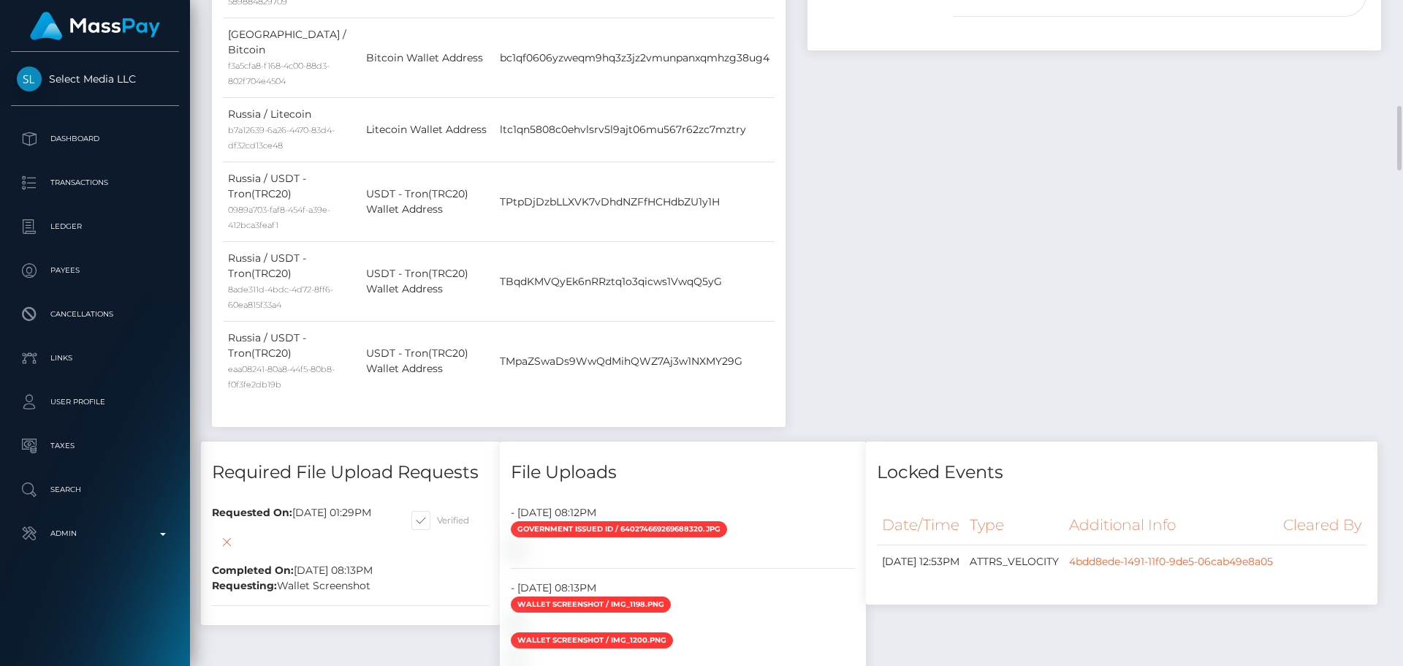
scroll to position [1534, 0]
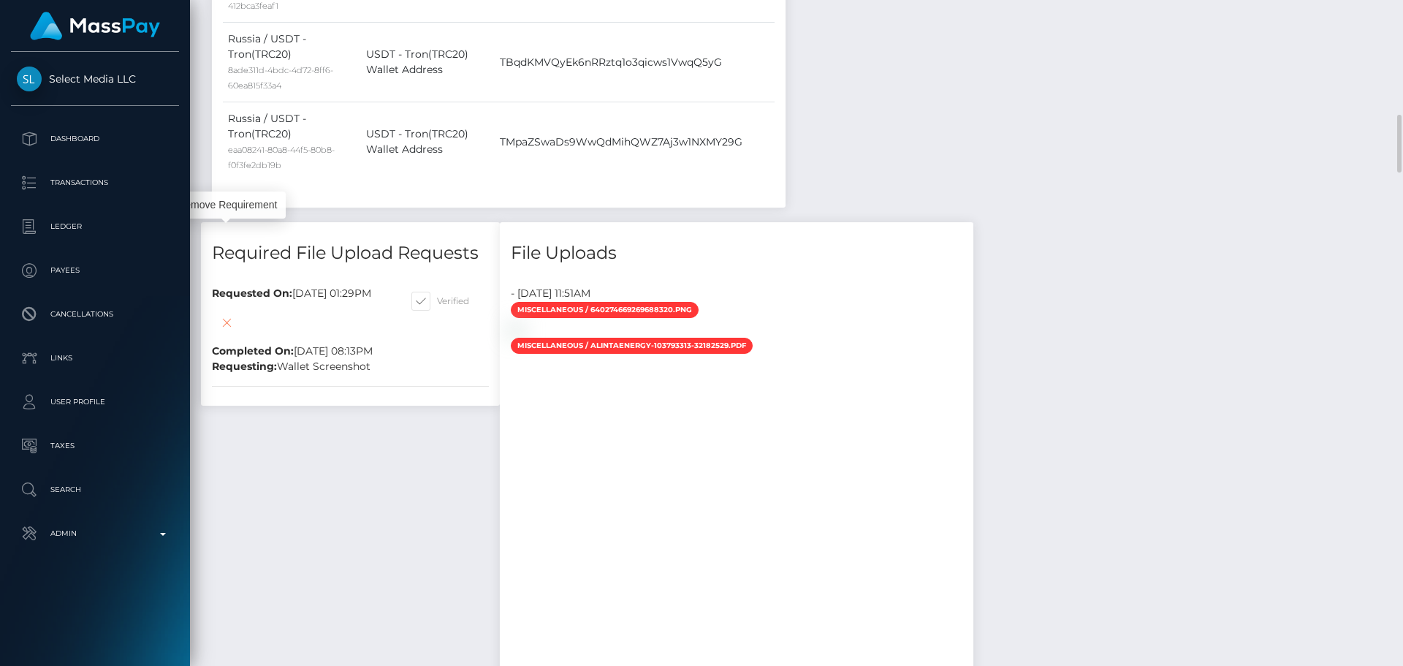
scroll to position [175, 375]
click at [228, 313] on icon at bounding box center [227, 322] width 18 height 18
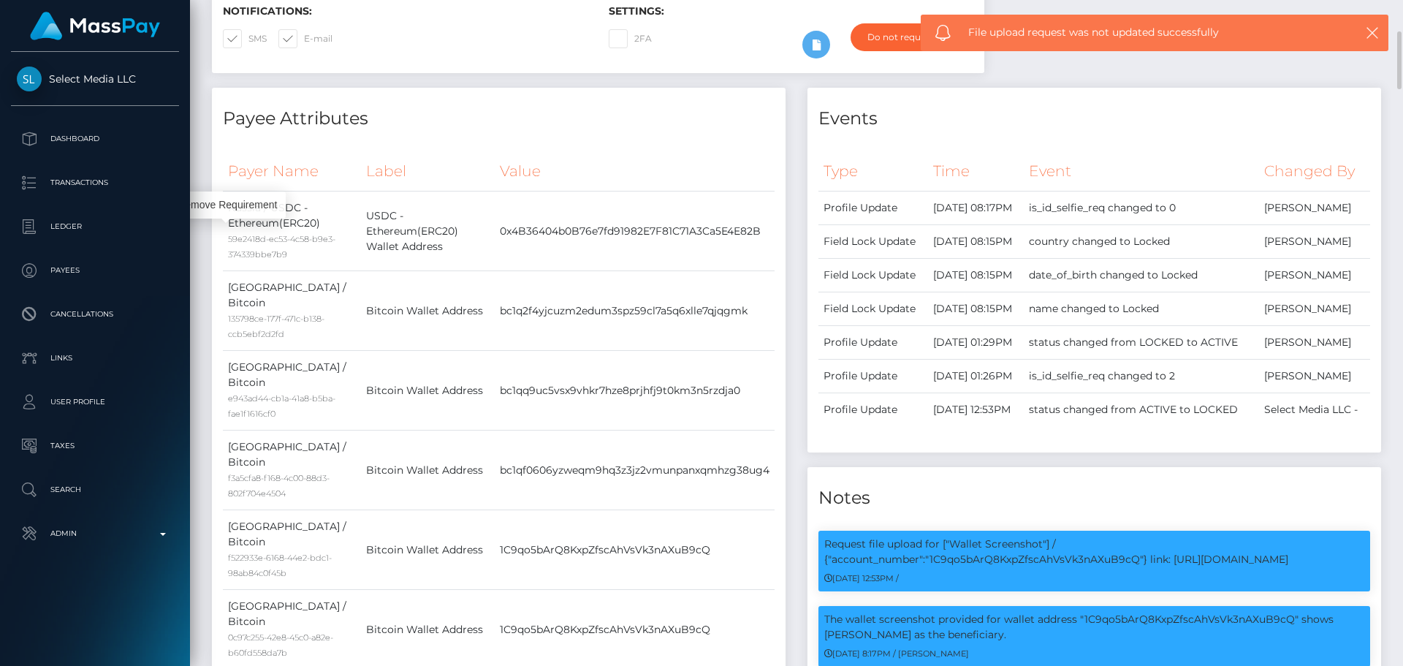
scroll to position [0, 0]
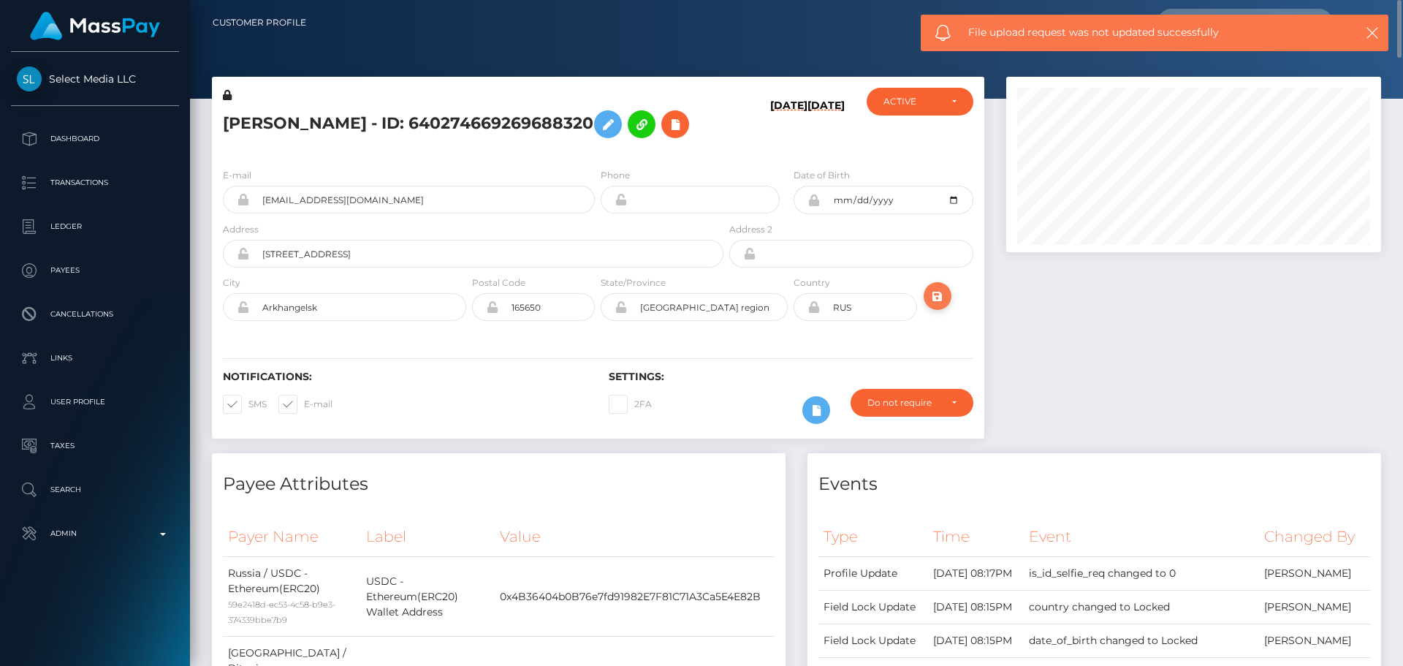
click at [935, 305] on icon "submit" at bounding box center [938, 296] width 18 height 18
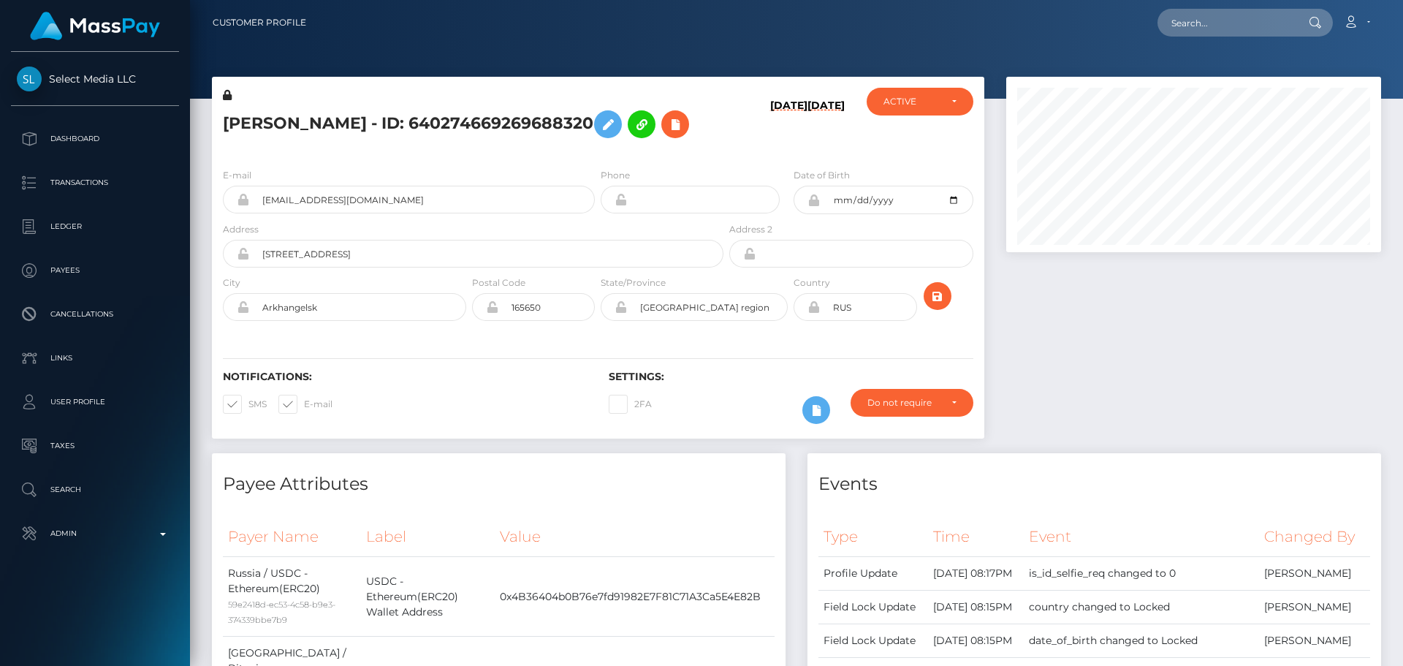
scroll to position [175, 375]
click at [449, 267] on input "Sovetskaya street, 12A, Koryazhma" at bounding box center [486, 254] width 474 height 28
paste input "[STREET_ADDRESS]"
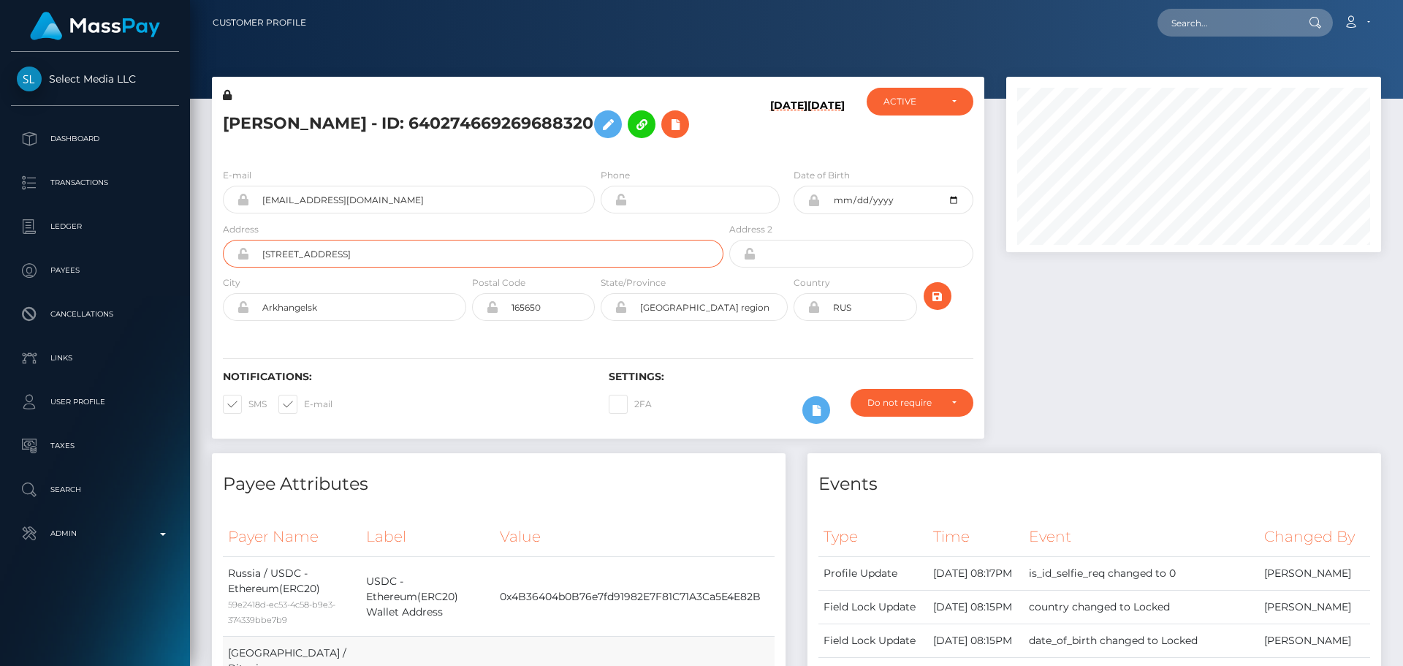
type input "[STREET_ADDRESS]"
click at [389, 321] on input "Arkhangelsk" at bounding box center [357, 307] width 217 height 28
paste input "Fairy Meadow"
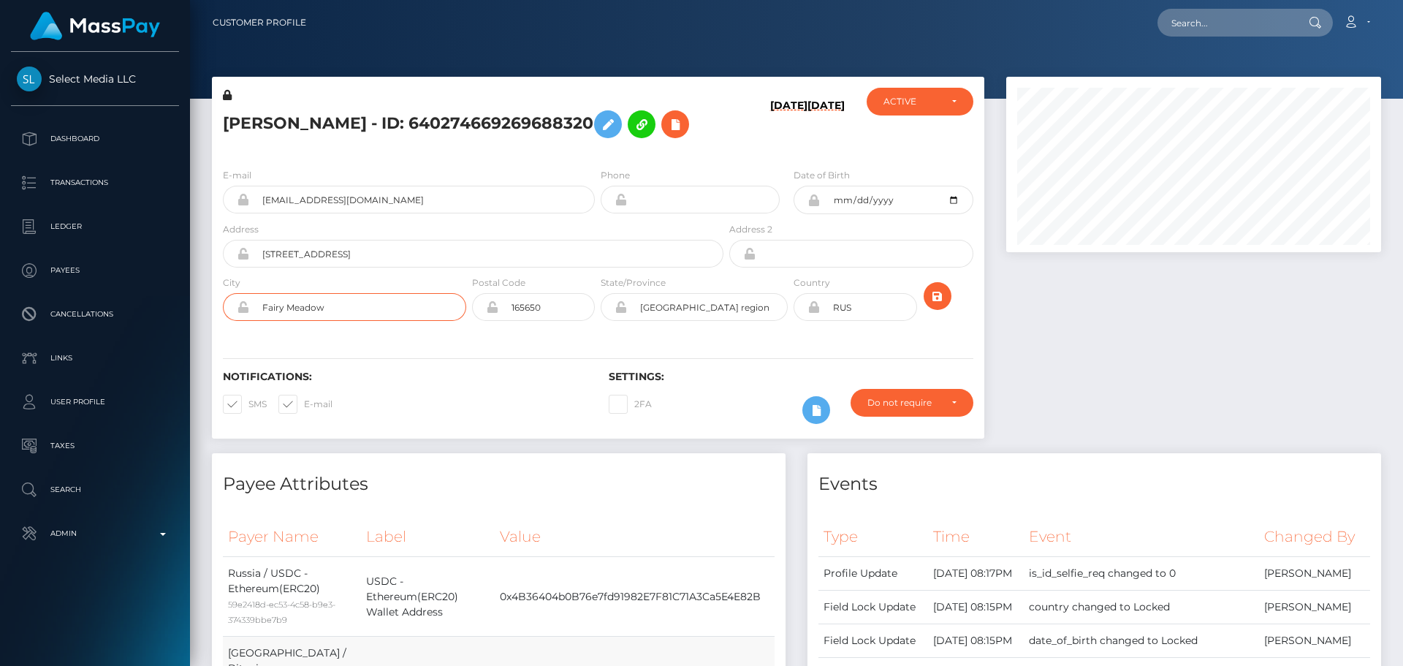
type input "Fairy Meadow"
click at [741, 321] on input "Arkhangelsk region" at bounding box center [707, 307] width 161 height 28
paste input "New South Wales"
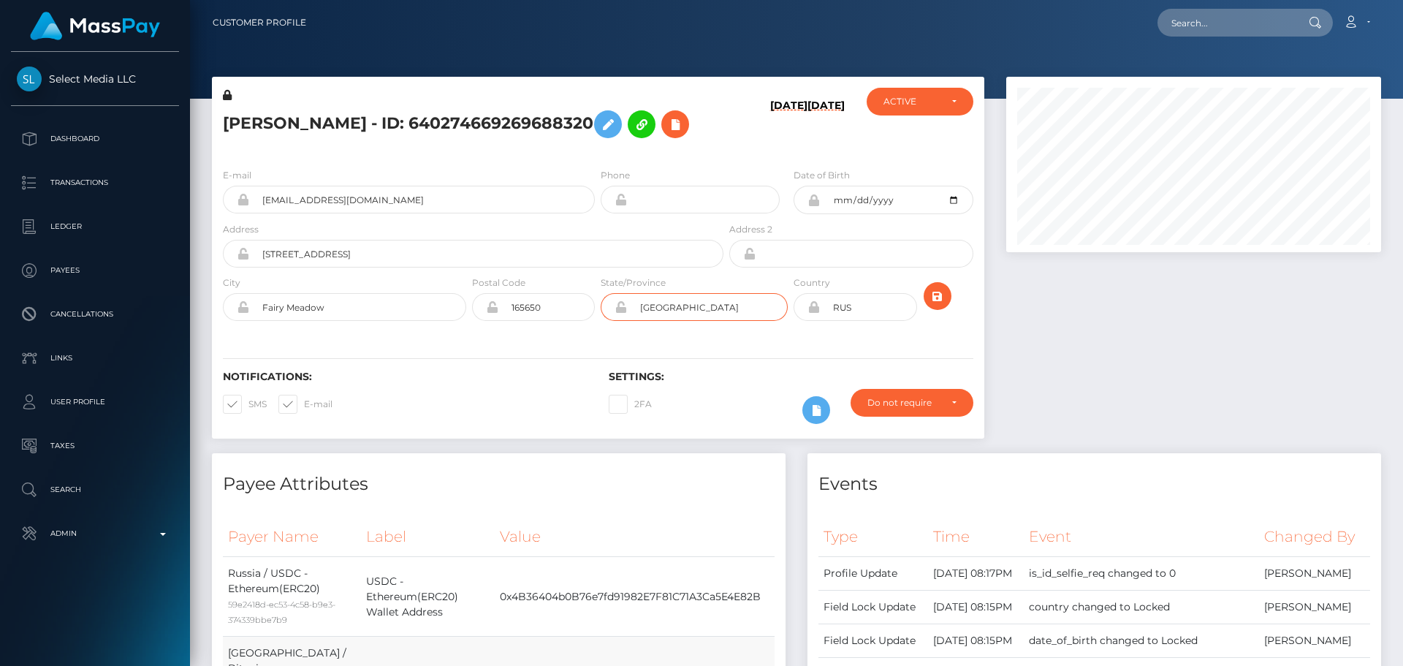
type input "New South Wales"
click at [546, 321] on input "165650" at bounding box center [546, 307] width 96 height 28
paste input "2519"
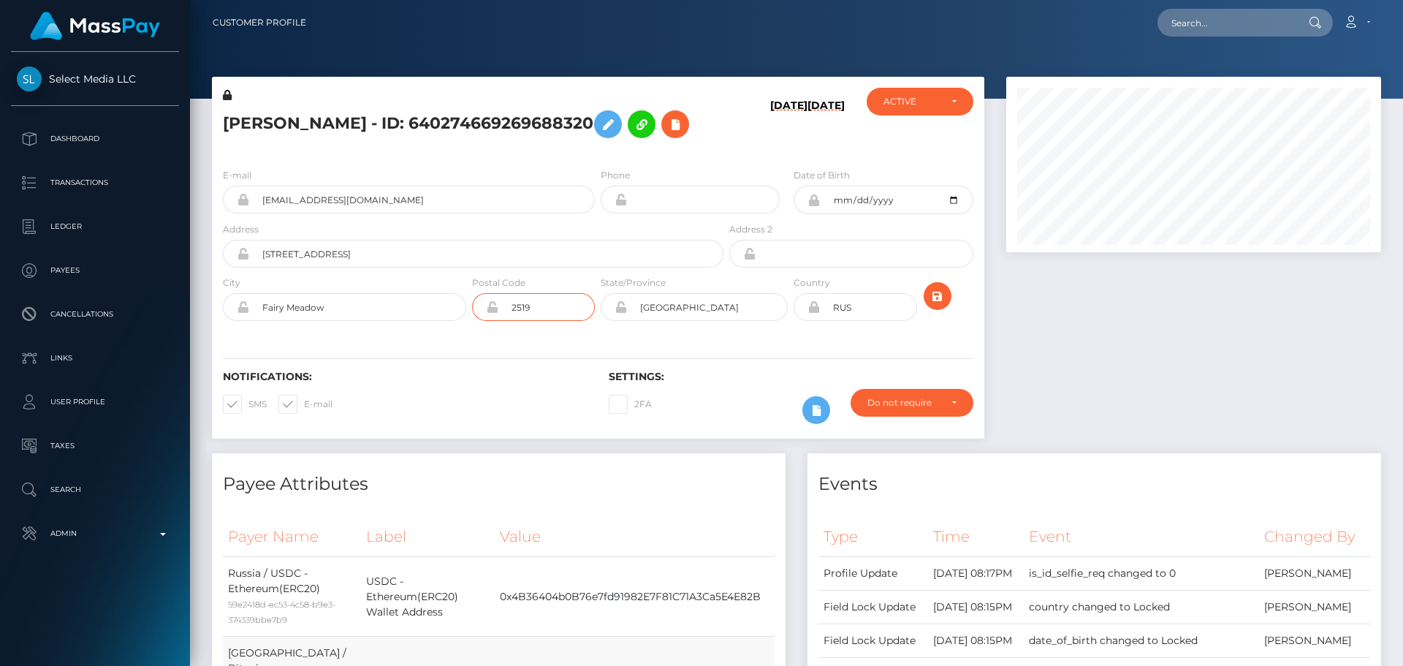
type input "2519"
click at [868, 319] on input "RUS" at bounding box center [868, 307] width 96 height 28
paste input "A"
type input "AUS"
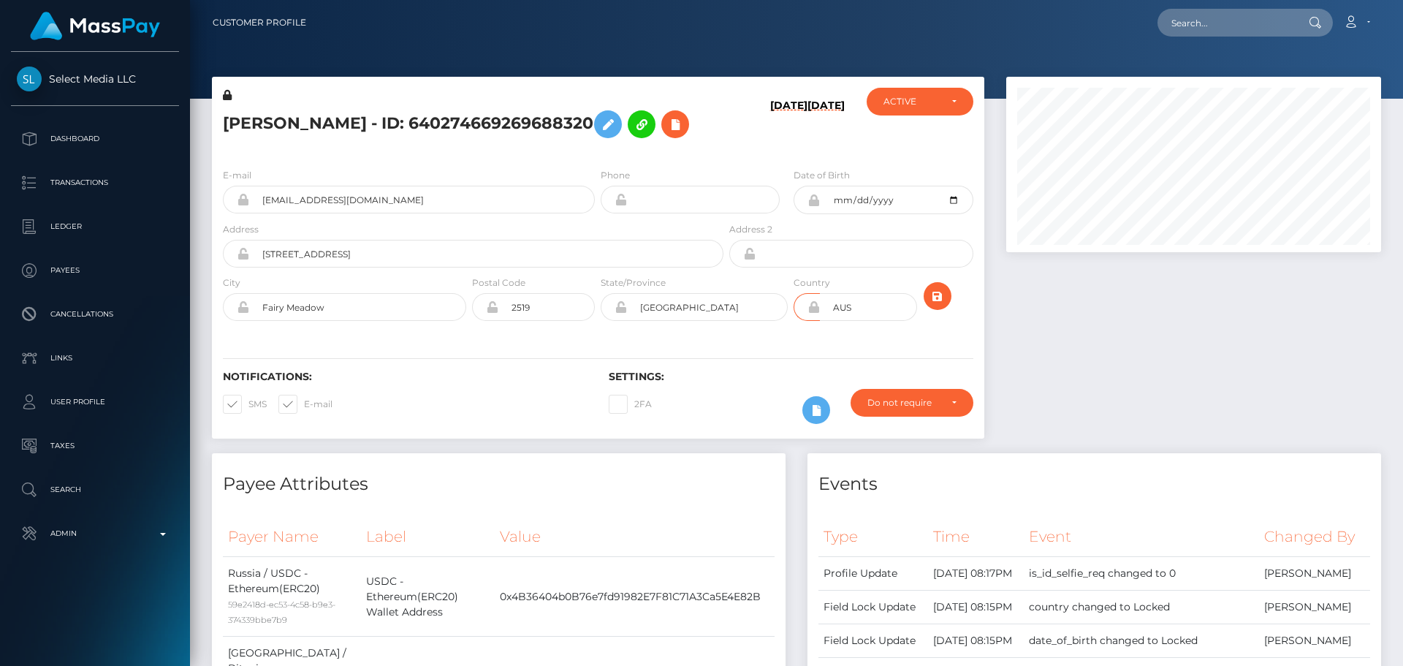
click at [815, 313] on icon at bounding box center [813, 307] width 12 height 12
click at [935, 305] on icon "submit" at bounding box center [938, 296] width 18 height 18
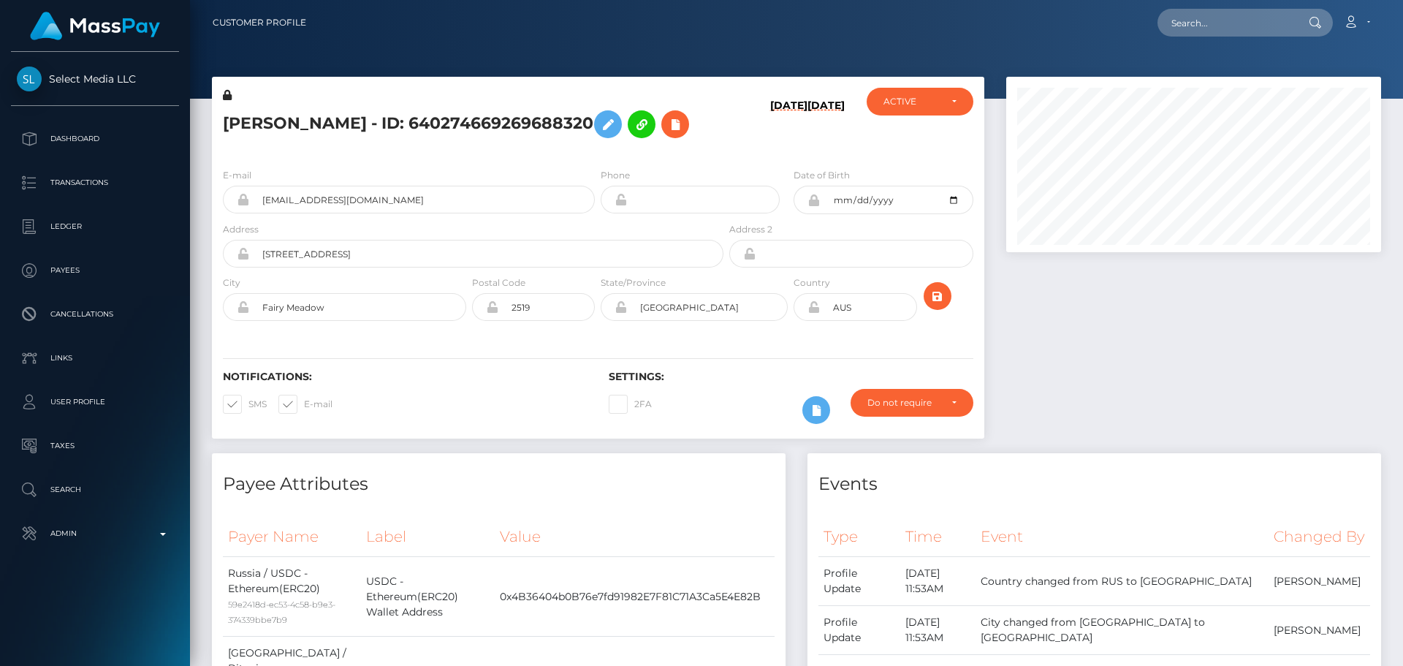
scroll to position [175, 375]
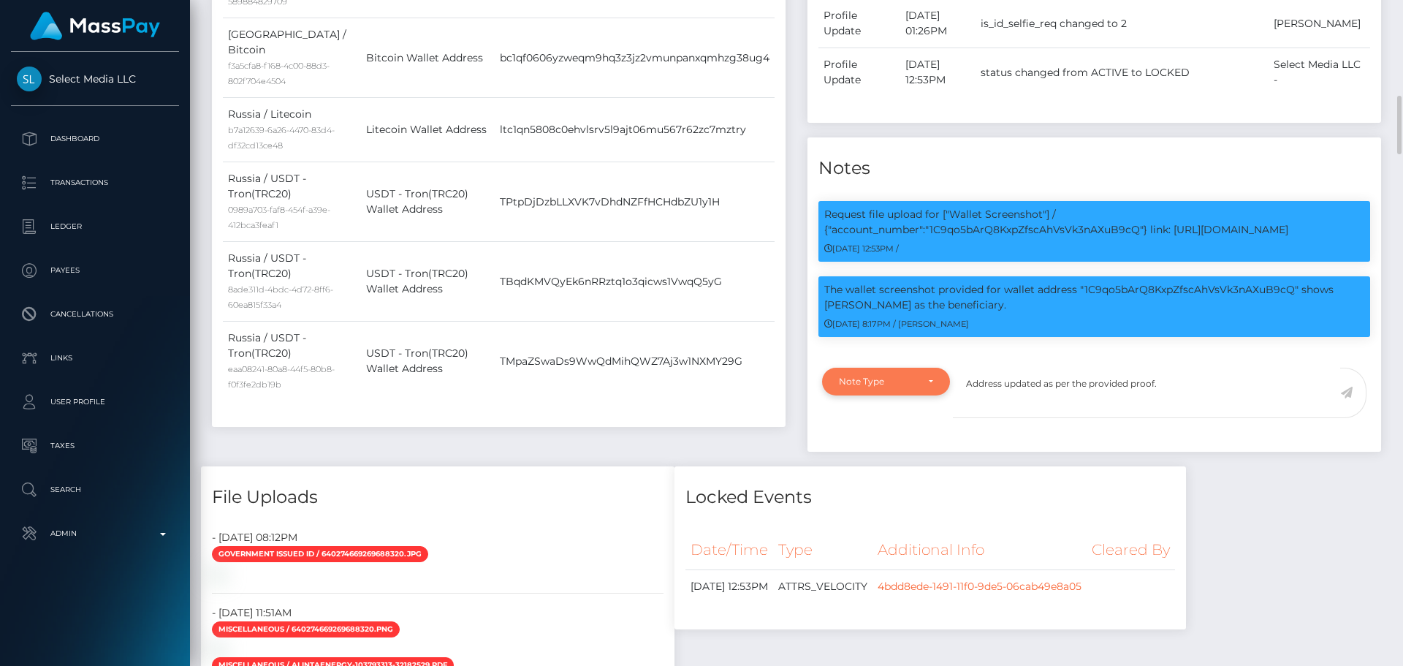
type textarea "Address updated as per the provided proof."
click at [913, 387] on div "Note Type" at bounding box center [877, 381] width 77 height 12
click at [901, 465] on link "Compliance" at bounding box center [886, 451] width 128 height 27
select select "COMPLIANCE"
click at [1173, 418] on textarea "Address updated as per the provided proof." at bounding box center [1146, 392] width 387 height 50
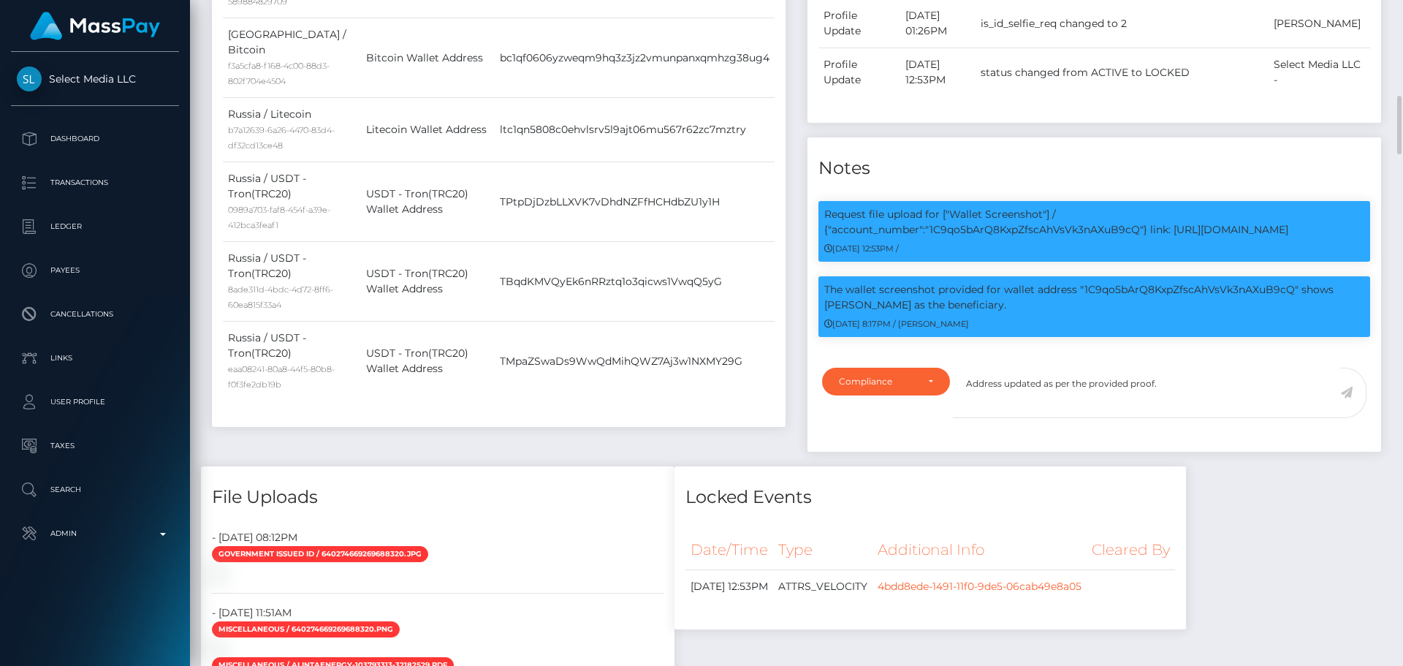
click at [1346, 398] on icon at bounding box center [1346, 392] width 12 height 12
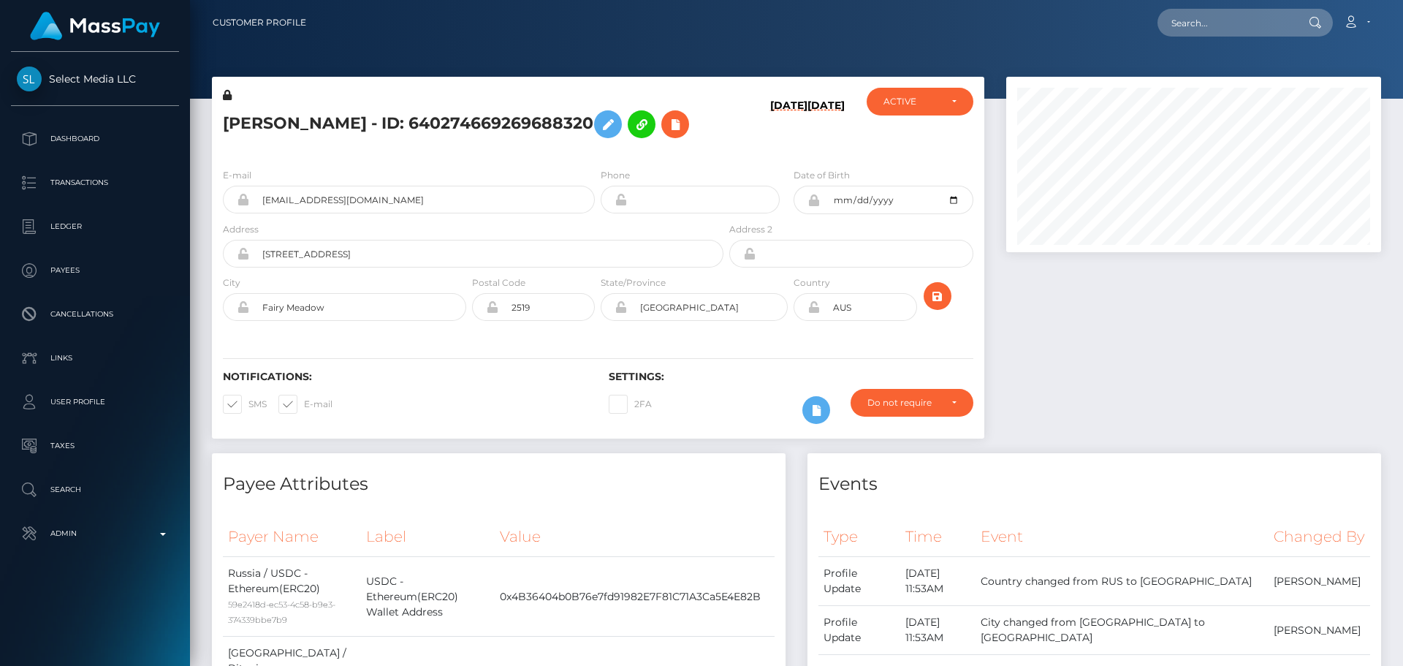
scroll to position [175, 375]
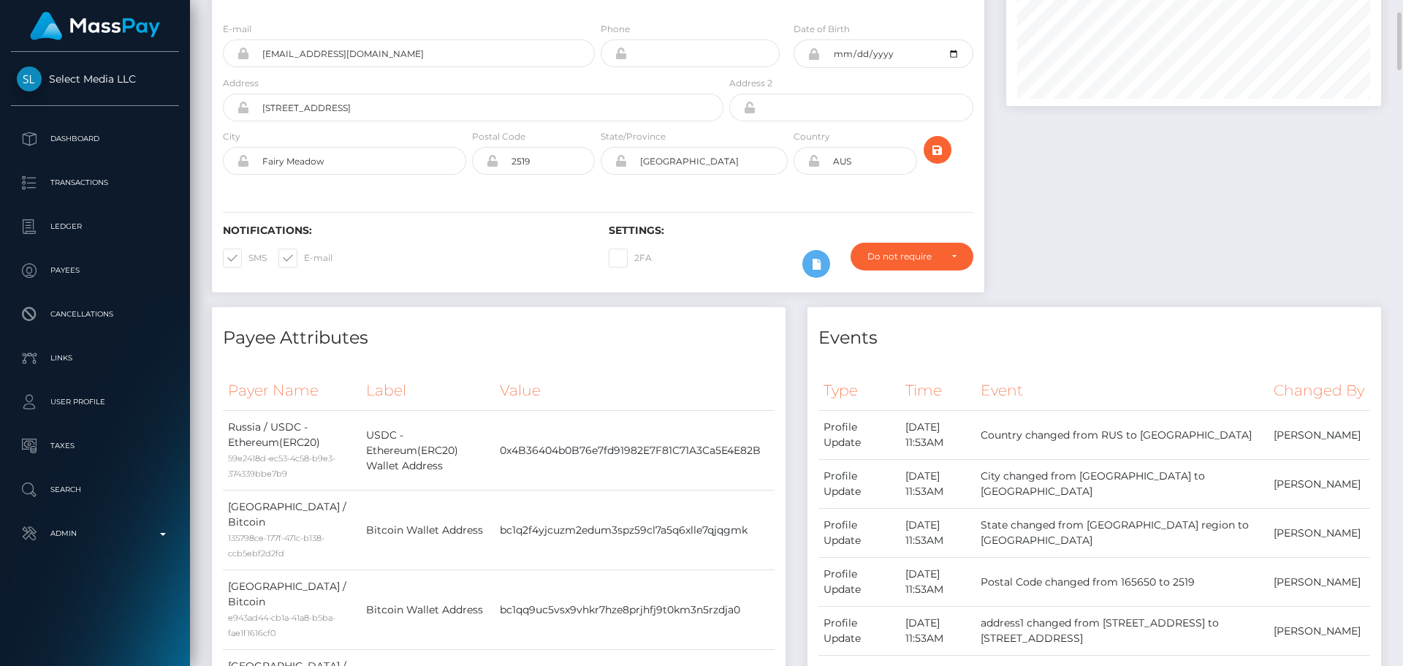
click at [815, 167] on icon at bounding box center [813, 161] width 12 height 12
click at [804, 225] on div "Notifications: SMS E-mail Settings: 2FA" at bounding box center [598, 240] width 772 height 103
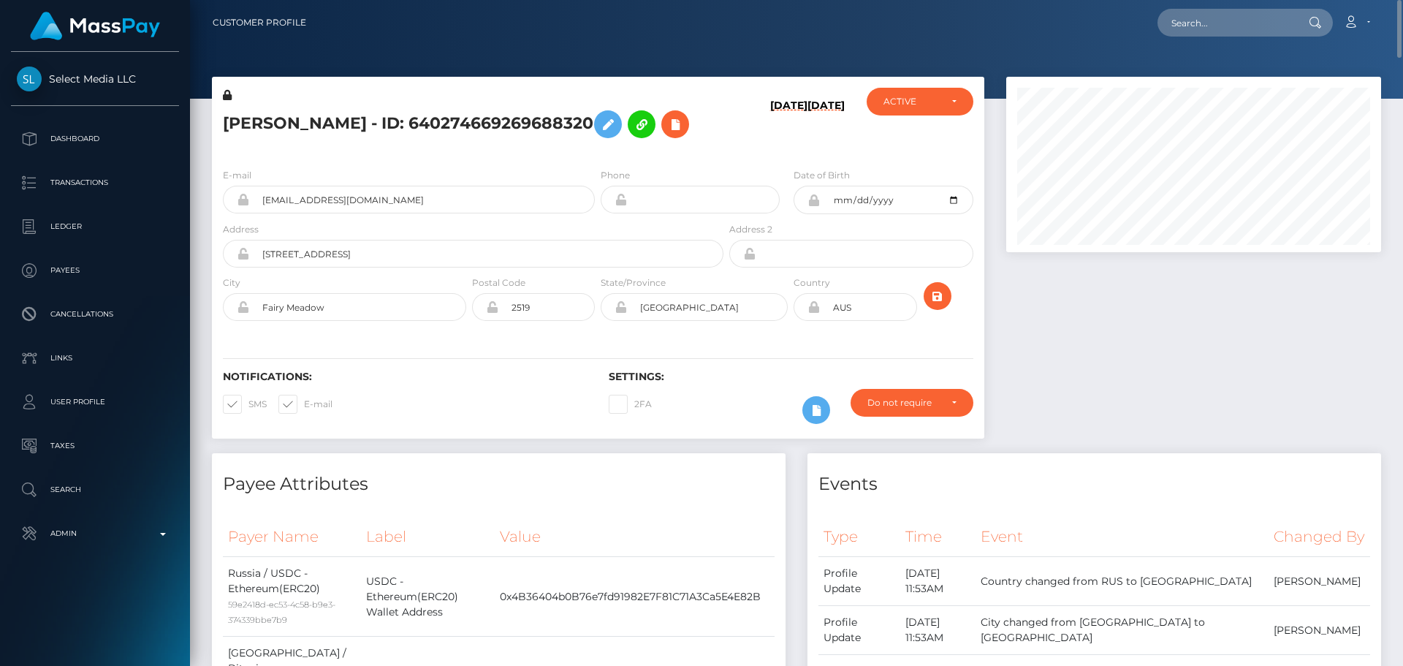
click at [427, 113] on h5 "Alina Yuryevna Ustiuzhaninova - ID: 640274669269688320" at bounding box center [469, 124] width 492 height 42
copy h5 "Alina Yuryevna Ustiuzhaninova - ID: 640274669269688320"
drag, startPoint x: 440, startPoint y: 218, endPoint x: 244, endPoint y: 215, distance: 195.8
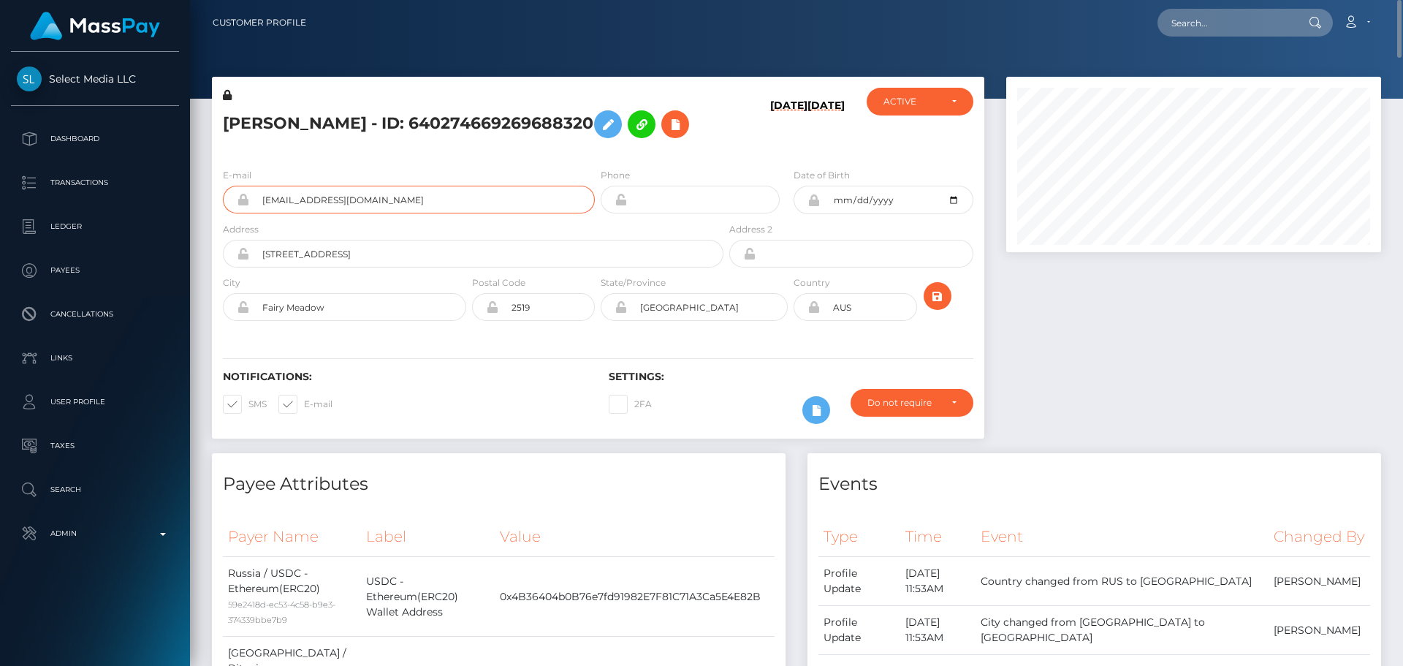
click at [244, 213] on div "vetoshkinaekaterina7@gmail.com" at bounding box center [409, 200] width 372 height 28
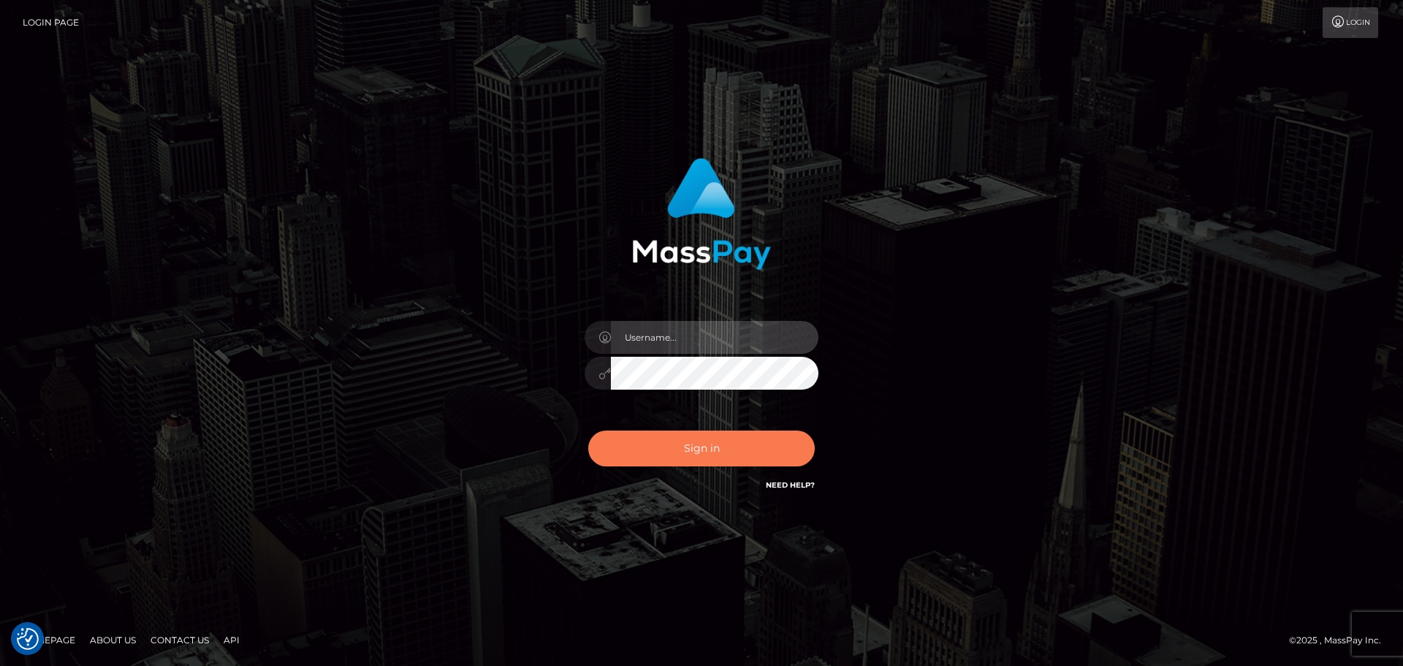
type input "[DOMAIN_NAME]"
click at [717, 438] on button "Sign in" at bounding box center [701, 448] width 226 height 36
type input "[DOMAIN_NAME]"
click at [717, 436] on button "Sign in" at bounding box center [701, 448] width 226 height 36
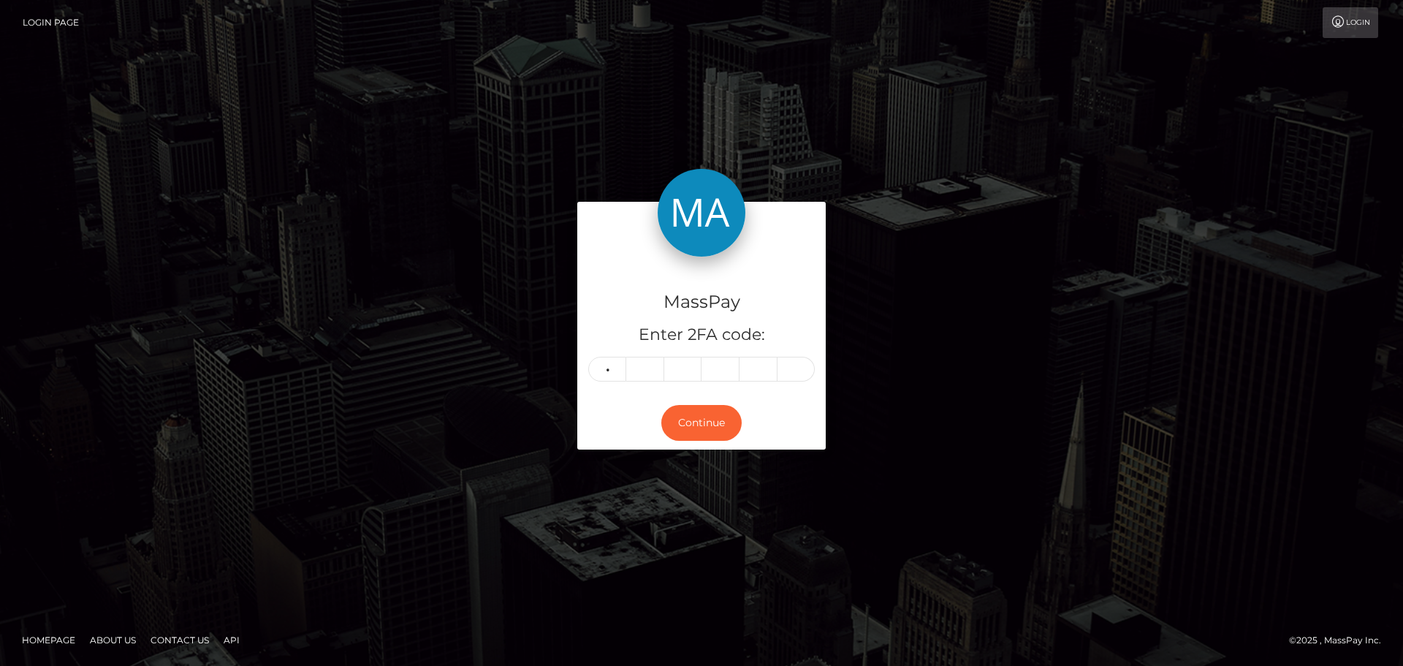
type input "9"
type input "2"
type input "5"
type input "0"
type input "2"
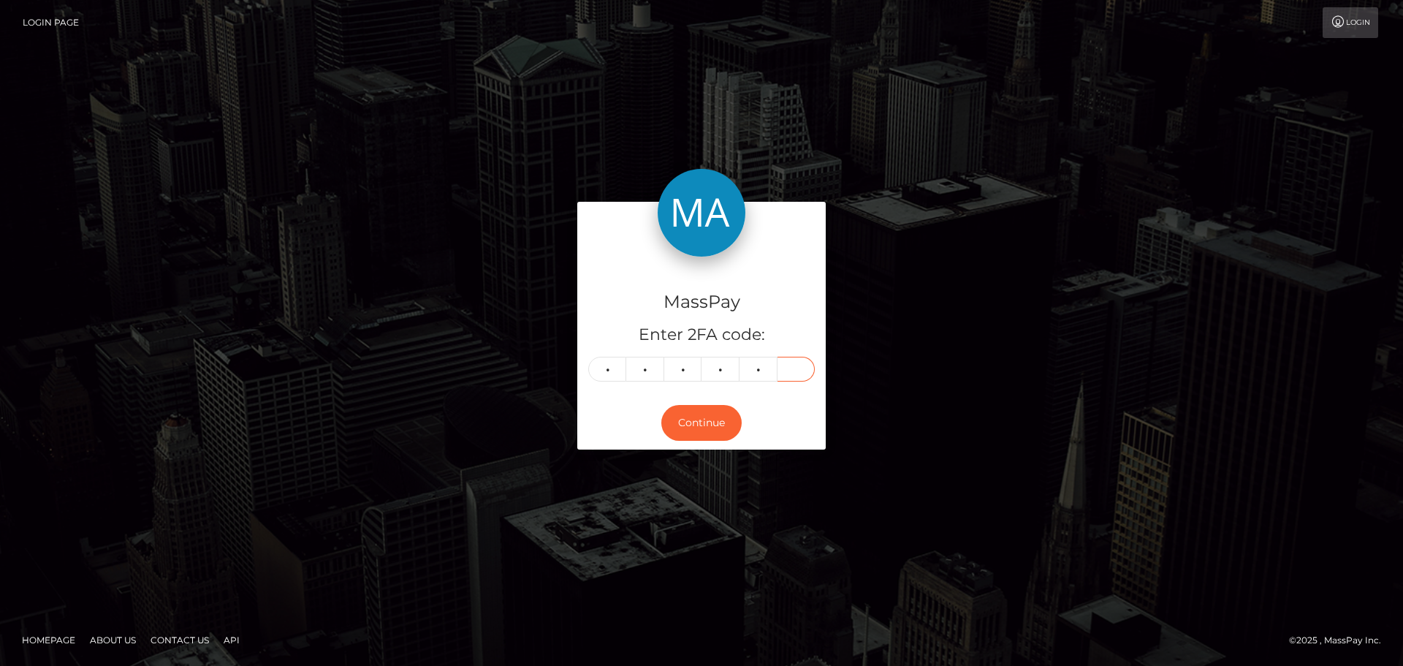
type input "5"
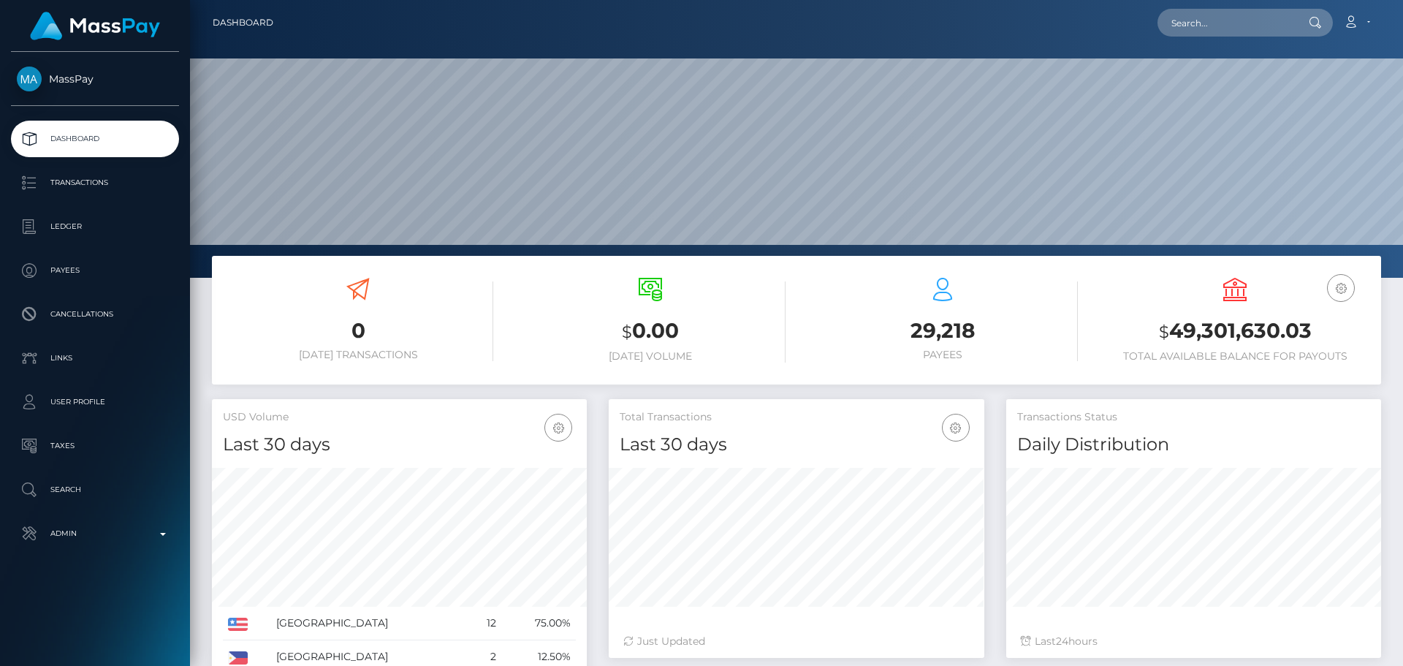
scroll to position [259, 375]
click at [1216, 13] on input "text" at bounding box center [1225, 23] width 137 height 28
paste input "poact_g62TLyHxDwmp"
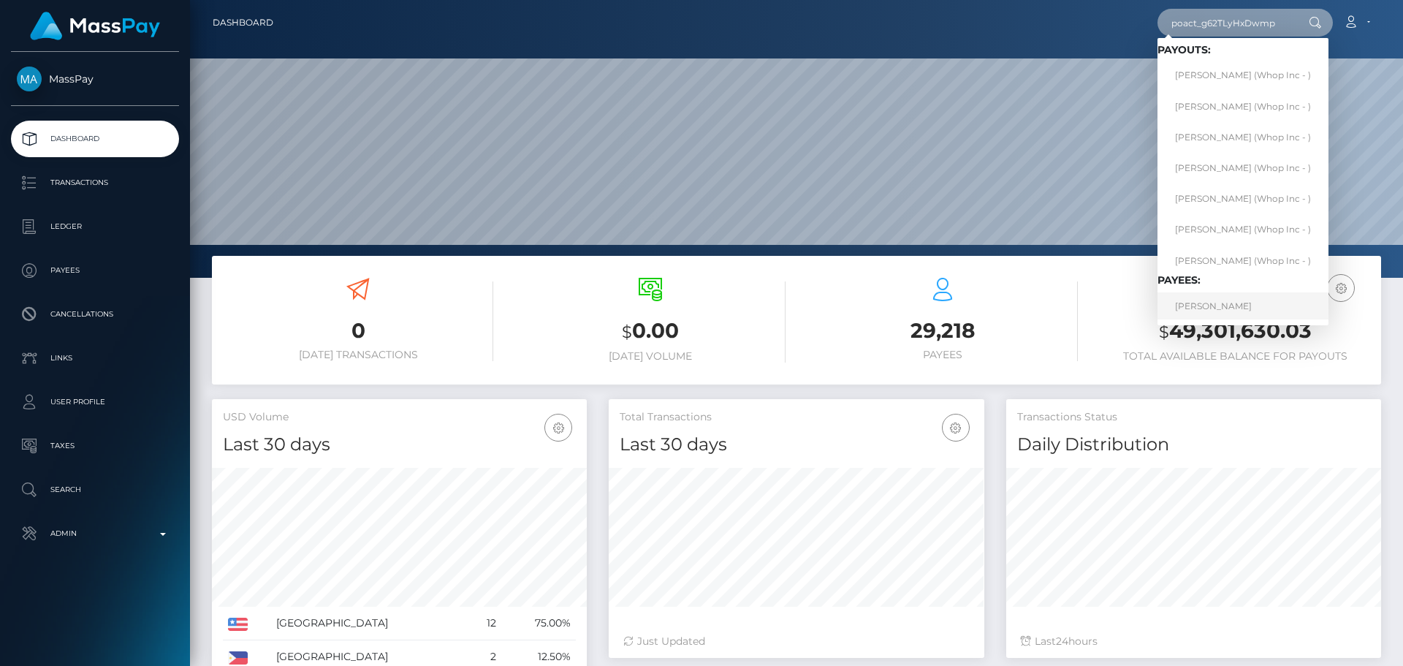
type input "poact_g62TLyHxDwmp"
click at [1211, 315] on link "SUZETE BRITO DIAS" at bounding box center [1242, 305] width 171 height 27
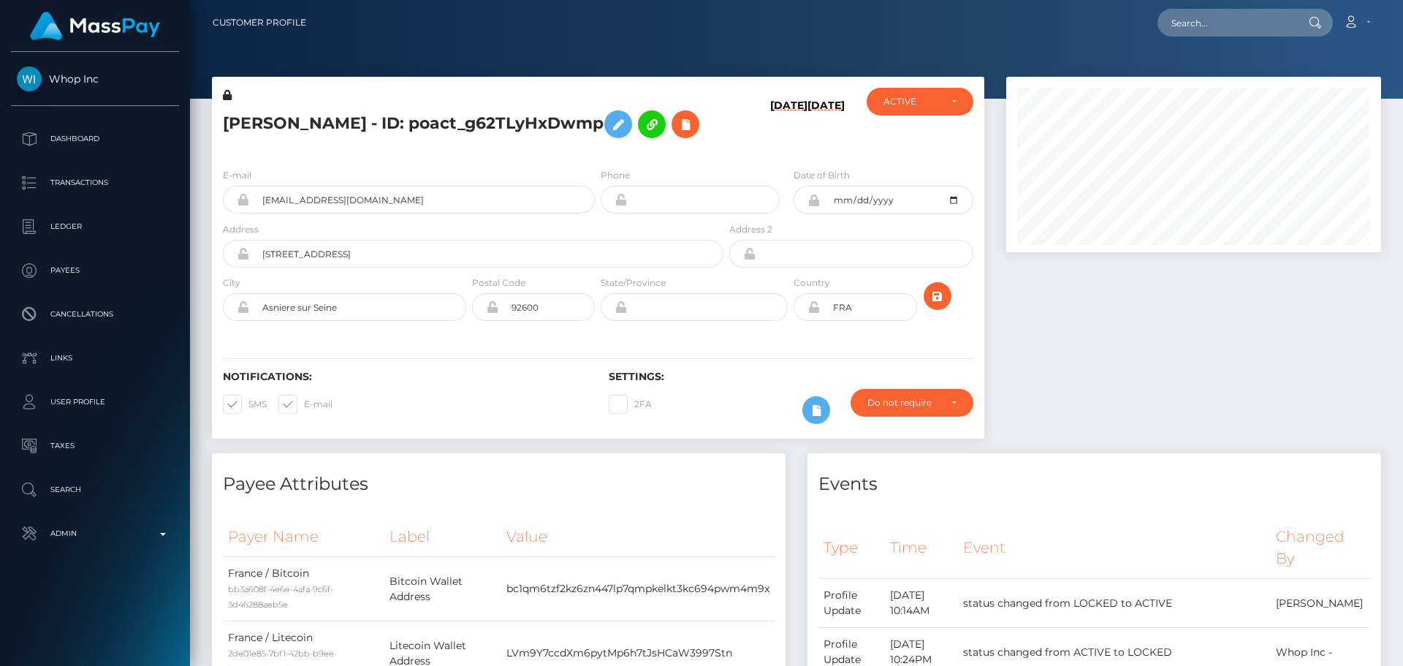
scroll to position [175, 375]
click at [657, 145] on h5 "SUZETE BRITO DIAS - ID: poact_g62TLyHxDwmp" at bounding box center [469, 124] width 492 height 42
click at [650, 145] on h5 "SUZETE BRITO DIAS - ID: poact_g62TLyHxDwmp" at bounding box center [469, 124] width 492 height 42
click at [630, 145] on h5 "SUZETE BRITO DIAS - ID: poact_g62TLyHxDwmp" at bounding box center [469, 124] width 492 height 42
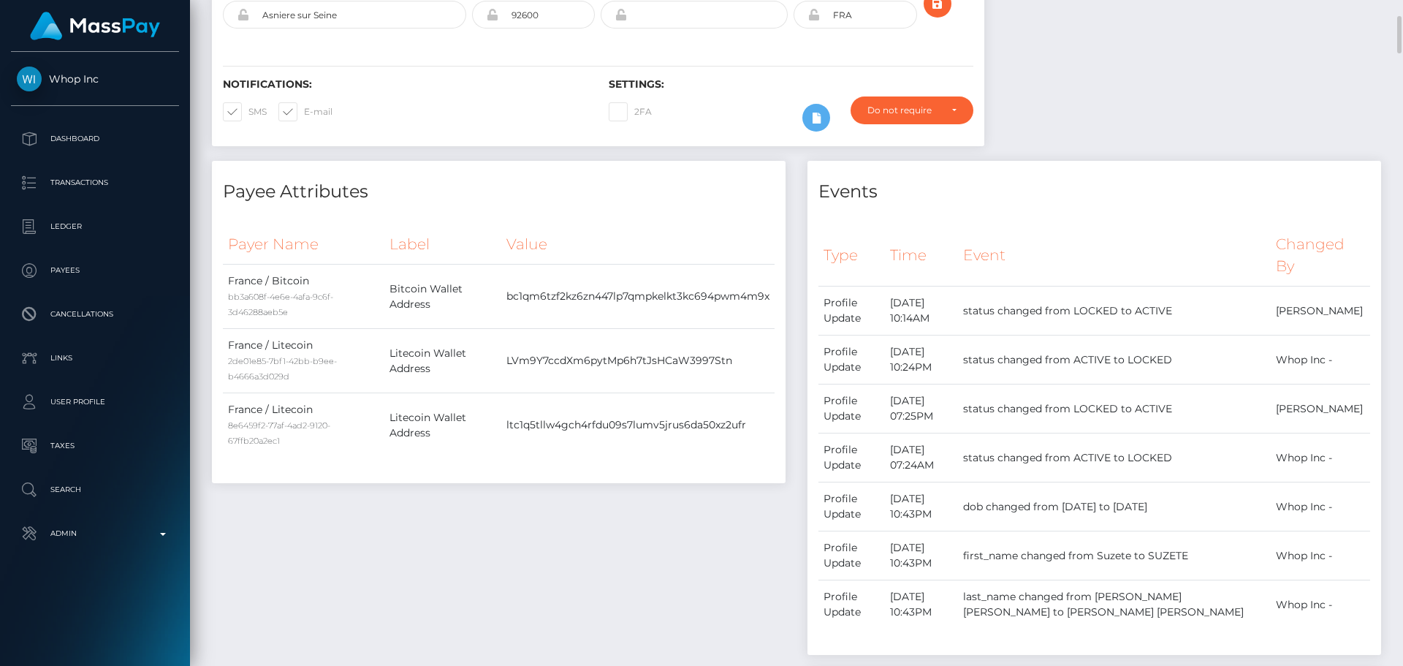
scroll to position [0, 0]
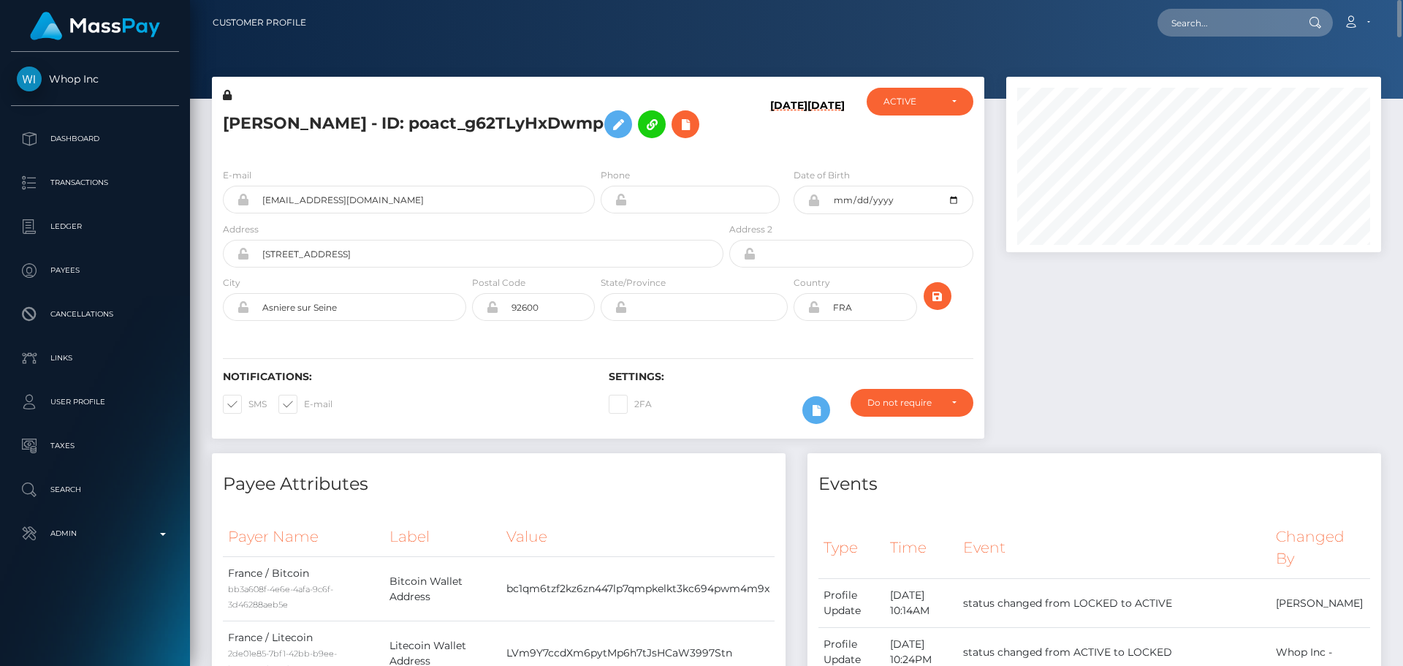
click at [559, 145] on h5 "SUZETE BRITO DIAS - ID: poact_g62TLyHxDwmp" at bounding box center [469, 124] width 492 height 42
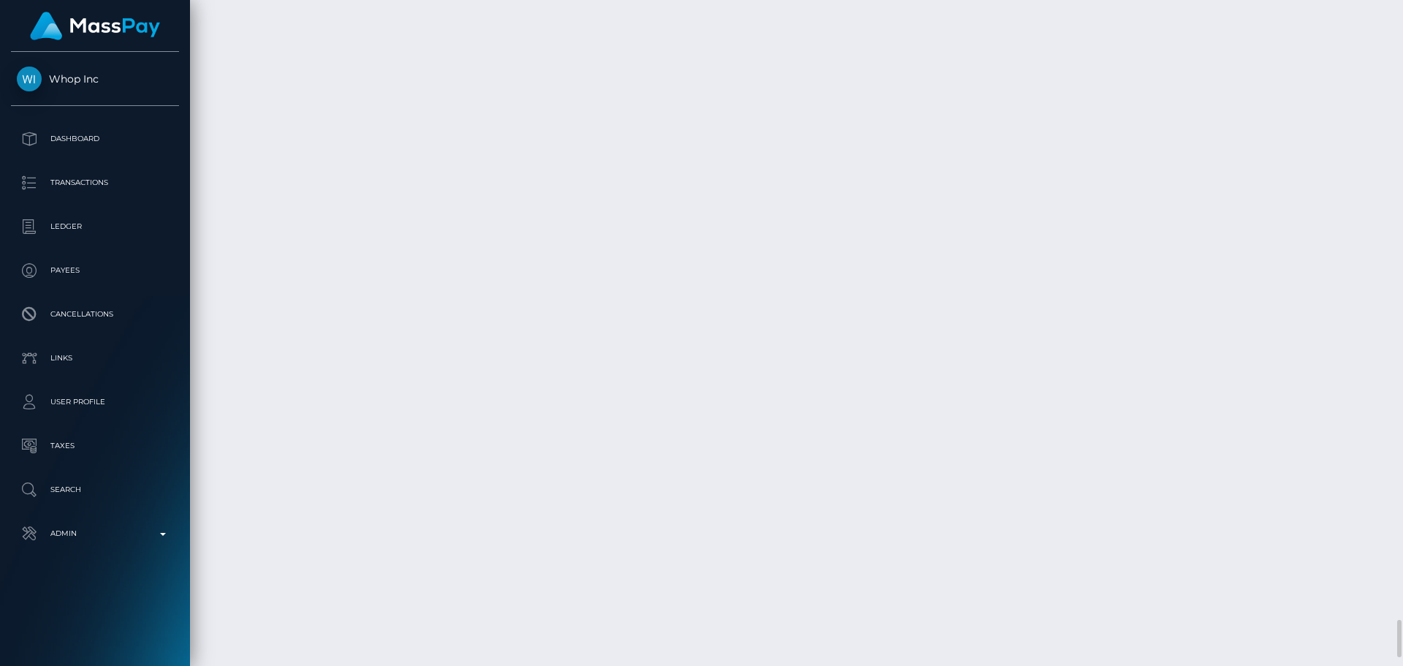
scroll to position [10949, 0]
drag, startPoint x: 237, startPoint y: 481, endPoint x: 316, endPoint y: 486, distance: 79.1
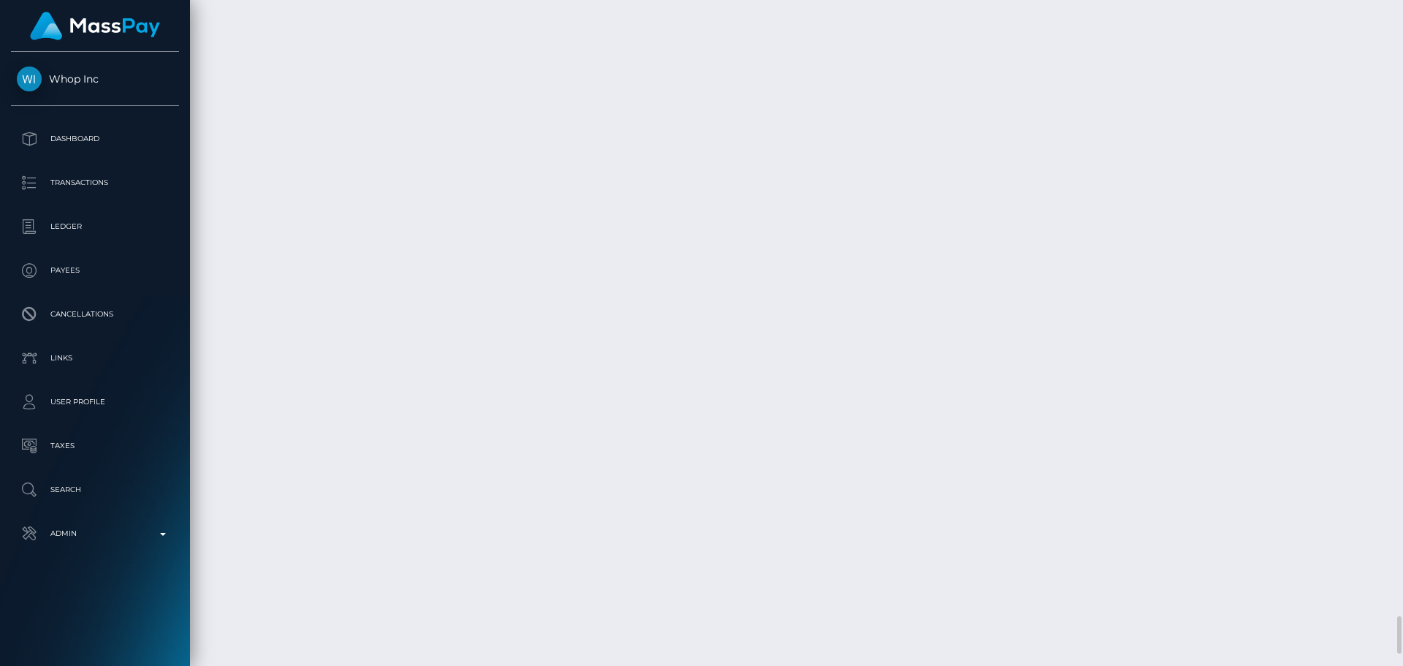
drag, startPoint x: 237, startPoint y: 484, endPoint x: 295, endPoint y: 488, distance: 58.6
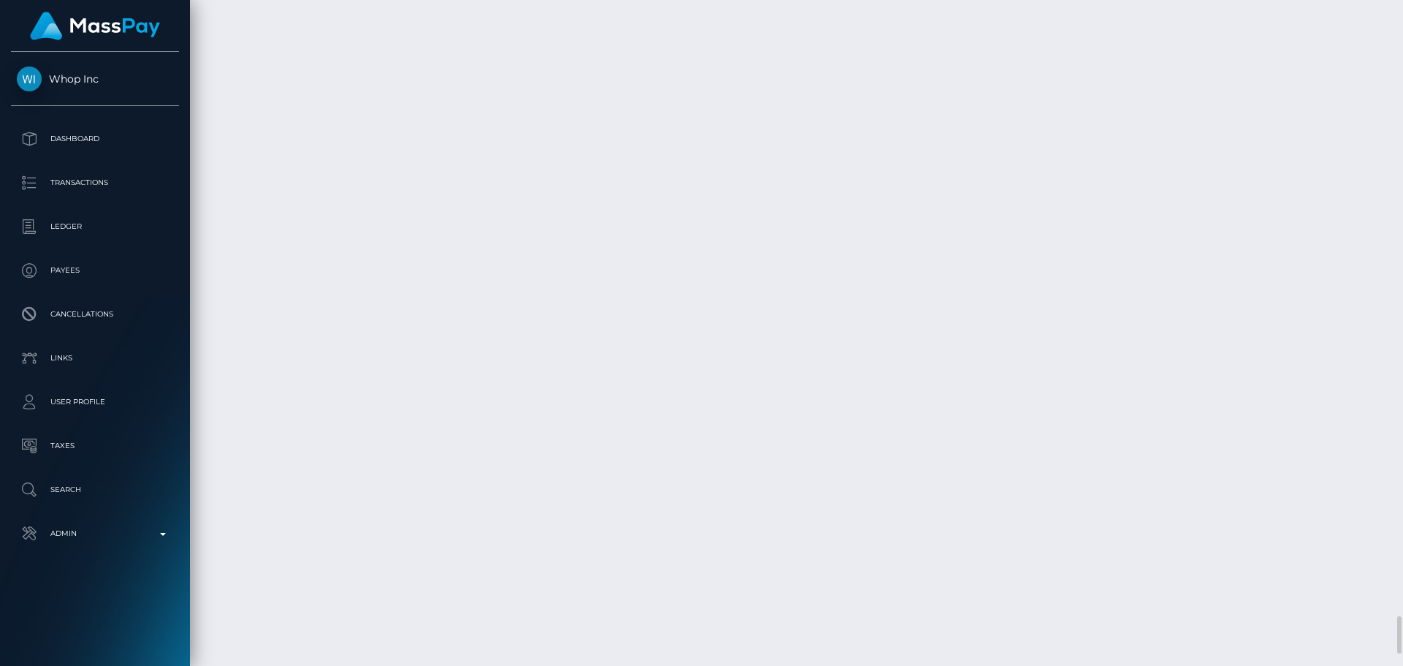
copy td "October 10, 2025"
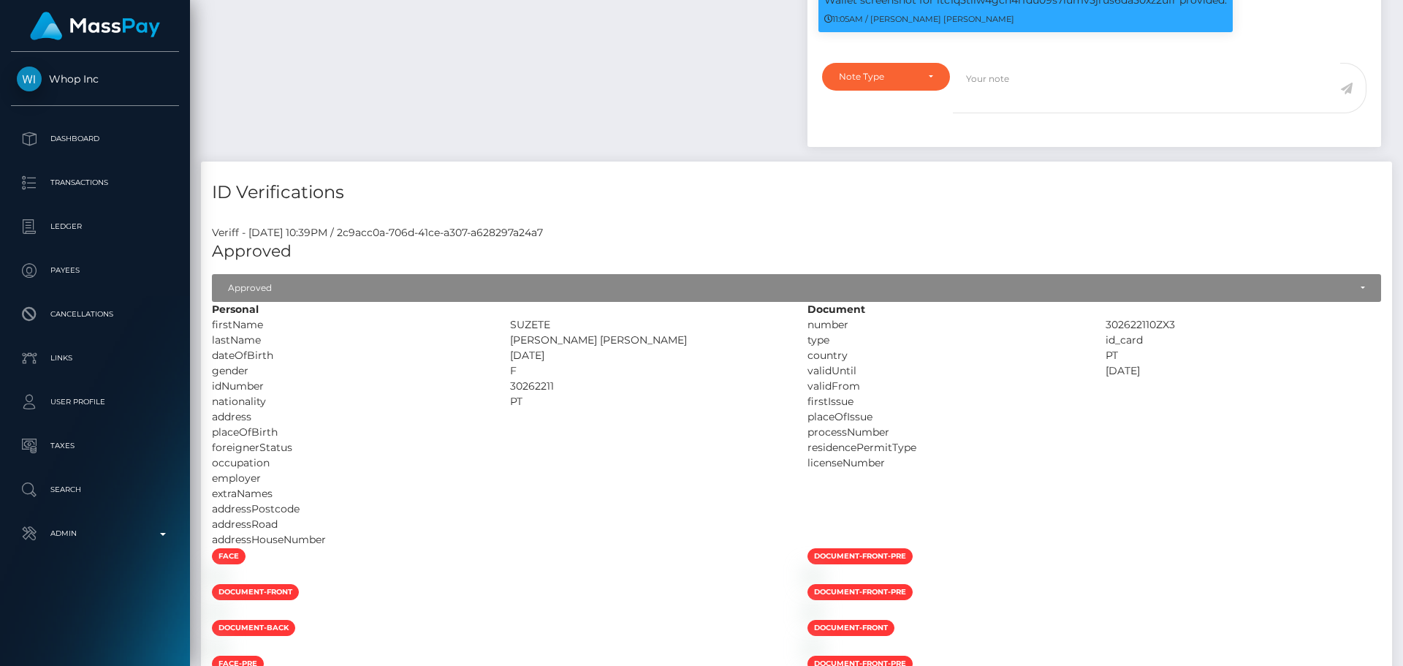
scroll to position [175, 375]
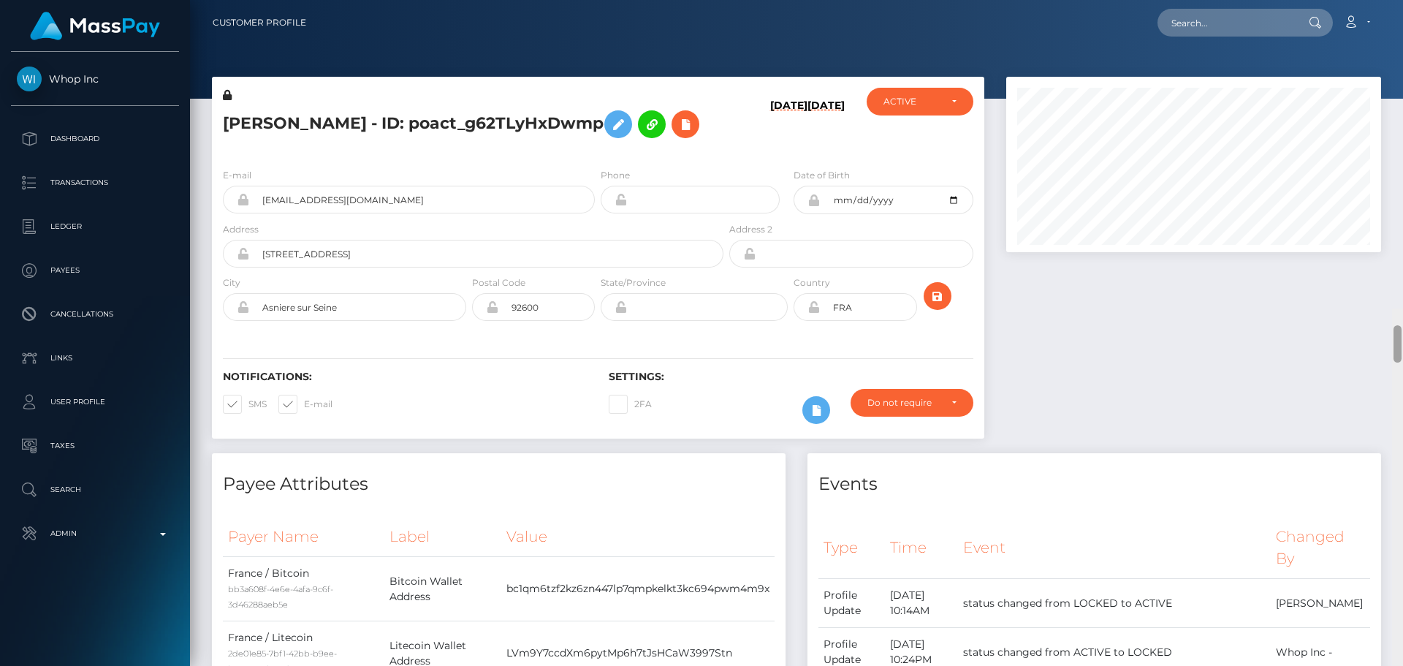
drag, startPoint x: 1398, startPoint y: 539, endPoint x: 1374, endPoint y: -16, distance: 555.7
click at [1374, 0] on html "Whop Inc Dashboard Transactions Ledger Payees Cancellations Links" at bounding box center [701, 333] width 1403 height 666
click at [1232, 27] on input "text" at bounding box center [1225, 23] width 137 height 28
paste input "601027818586910720"
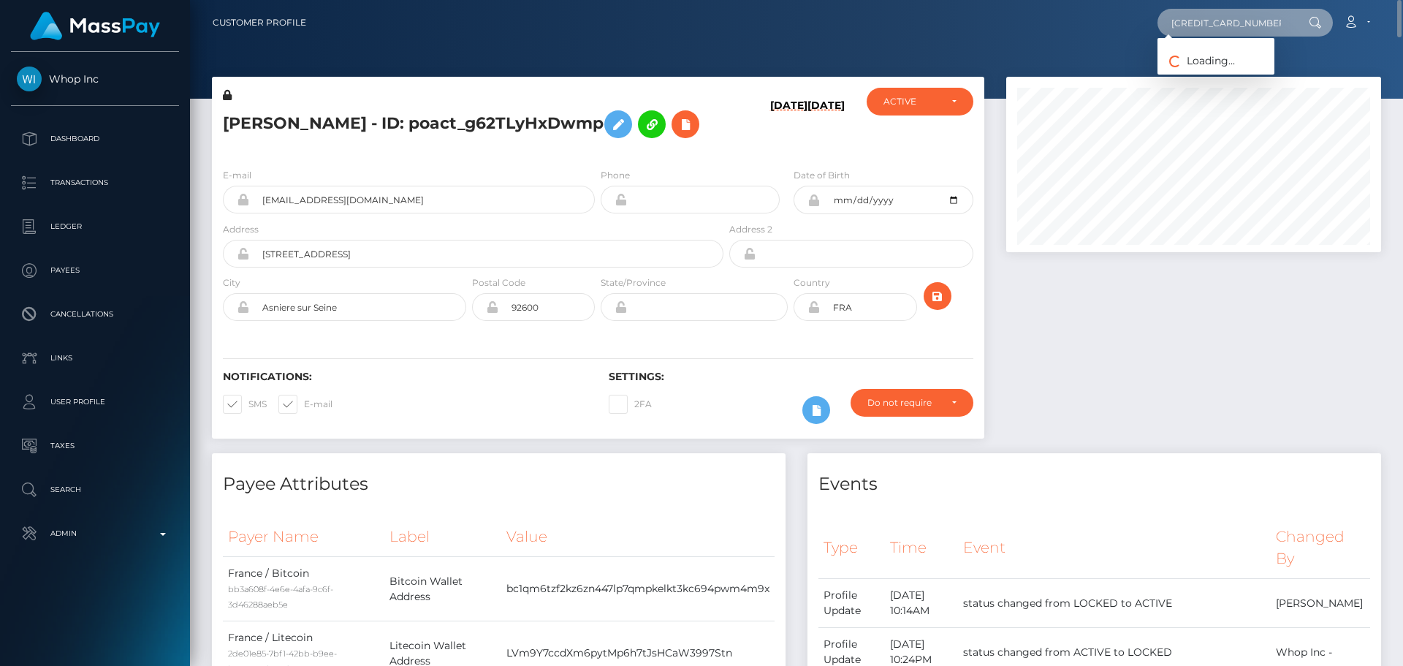
type input "601027818586910720"
click at [814, 313] on icon at bounding box center [813, 307] width 12 height 12
click at [1275, 18] on input "601027818586910720" at bounding box center [1225, 23] width 137 height 28
click at [1275, 19] on input "601027818586910720" at bounding box center [1225, 23] width 137 height 28
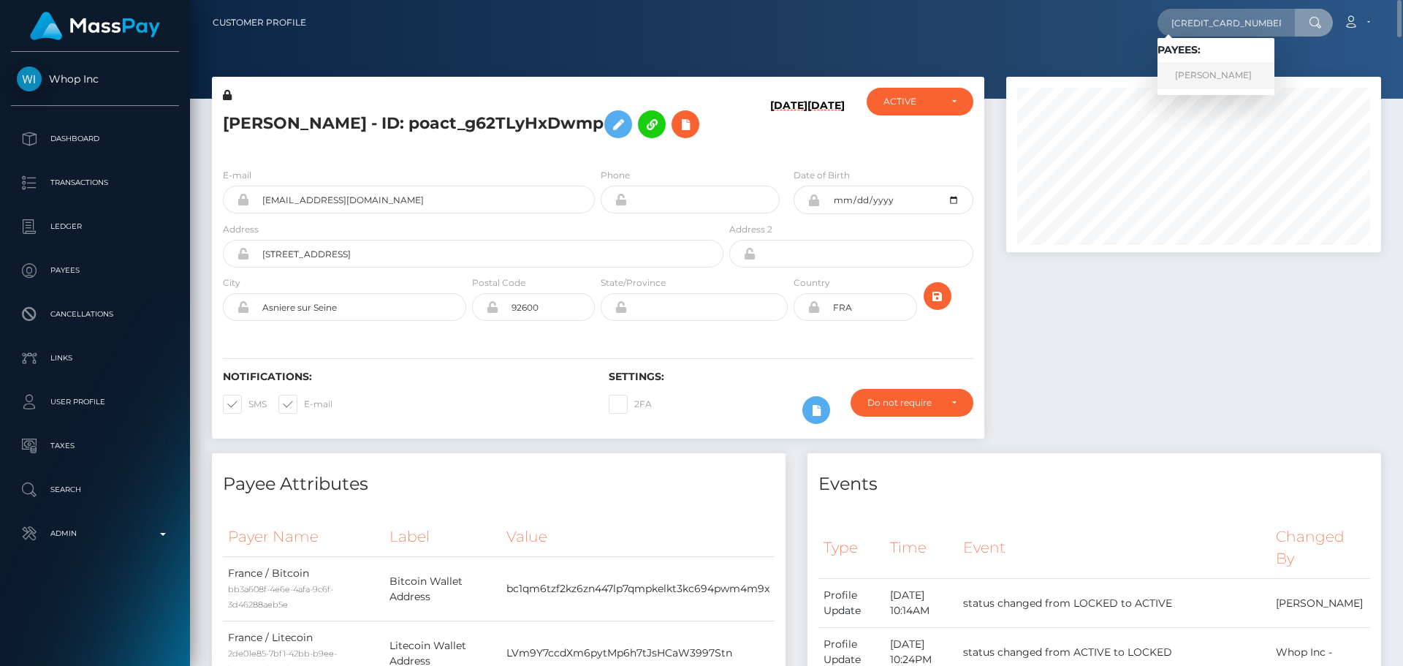
click at [1212, 77] on link "ALEKSANDRA AIA" at bounding box center [1215, 75] width 117 height 27
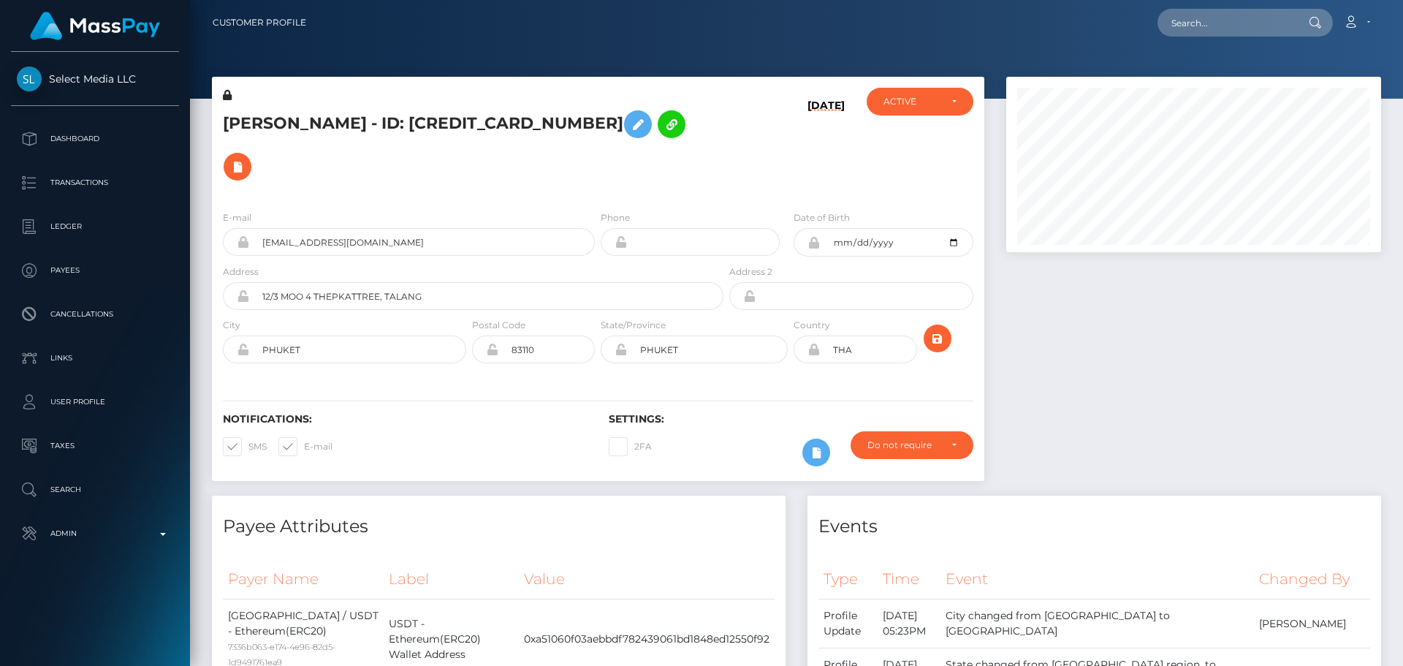
scroll to position [175, 375]
click at [251, 153] on button at bounding box center [238, 167] width 28 height 28
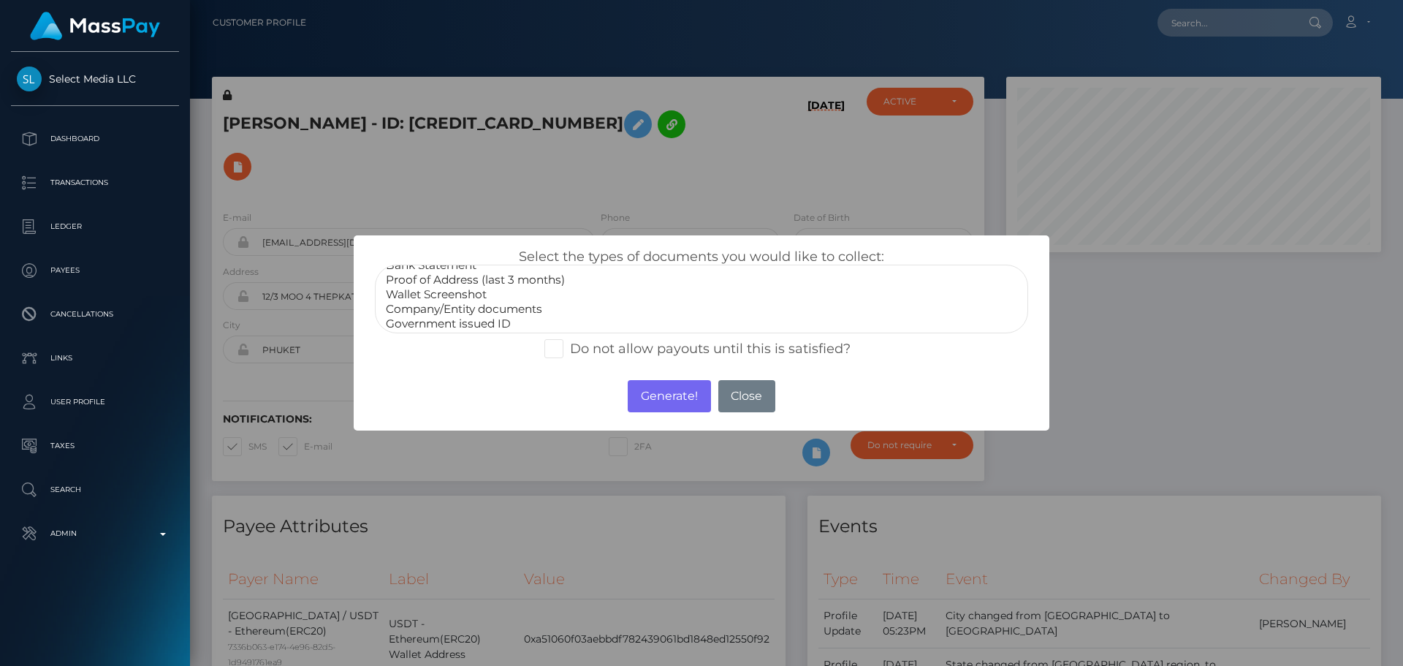
scroll to position [44, 0]
select select "Miscellaneous"
click at [455, 323] on option "Miscellaneous" at bounding box center [701, 320] width 634 height 15
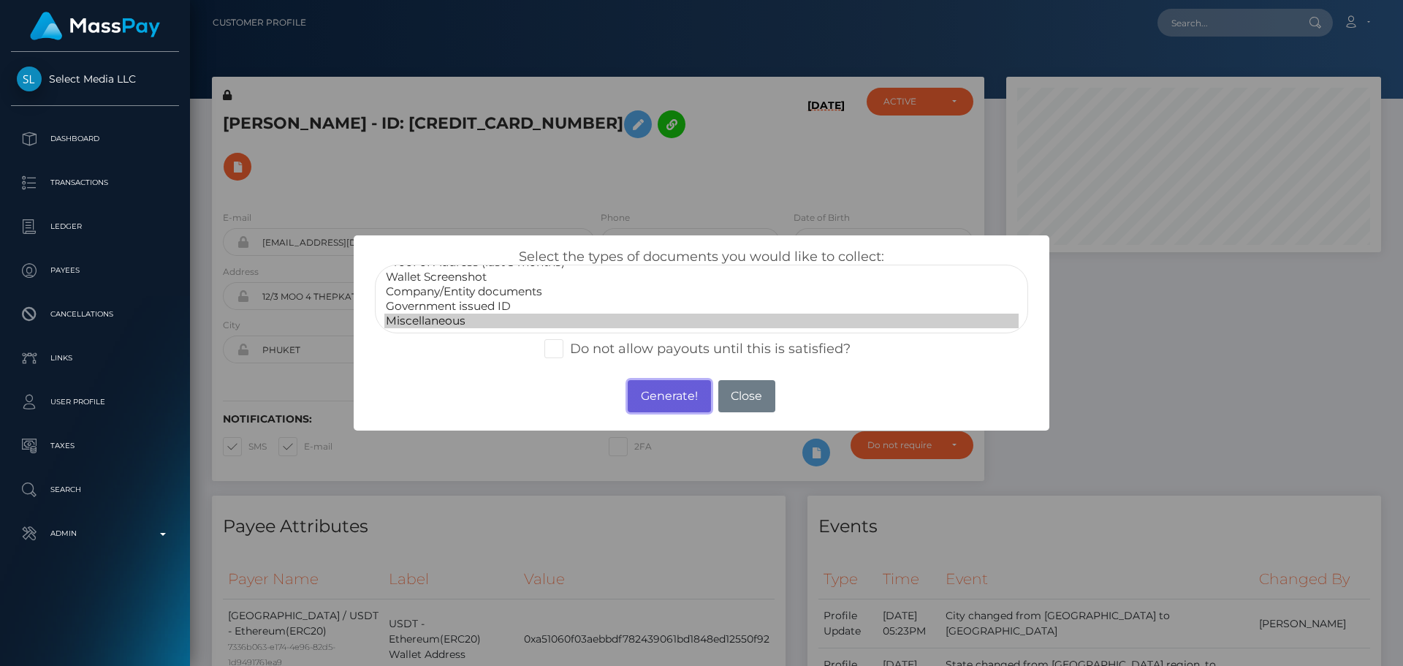
click at [654, 400] on button "Generate!" at bounding box center [669, 396] width 83 height 32
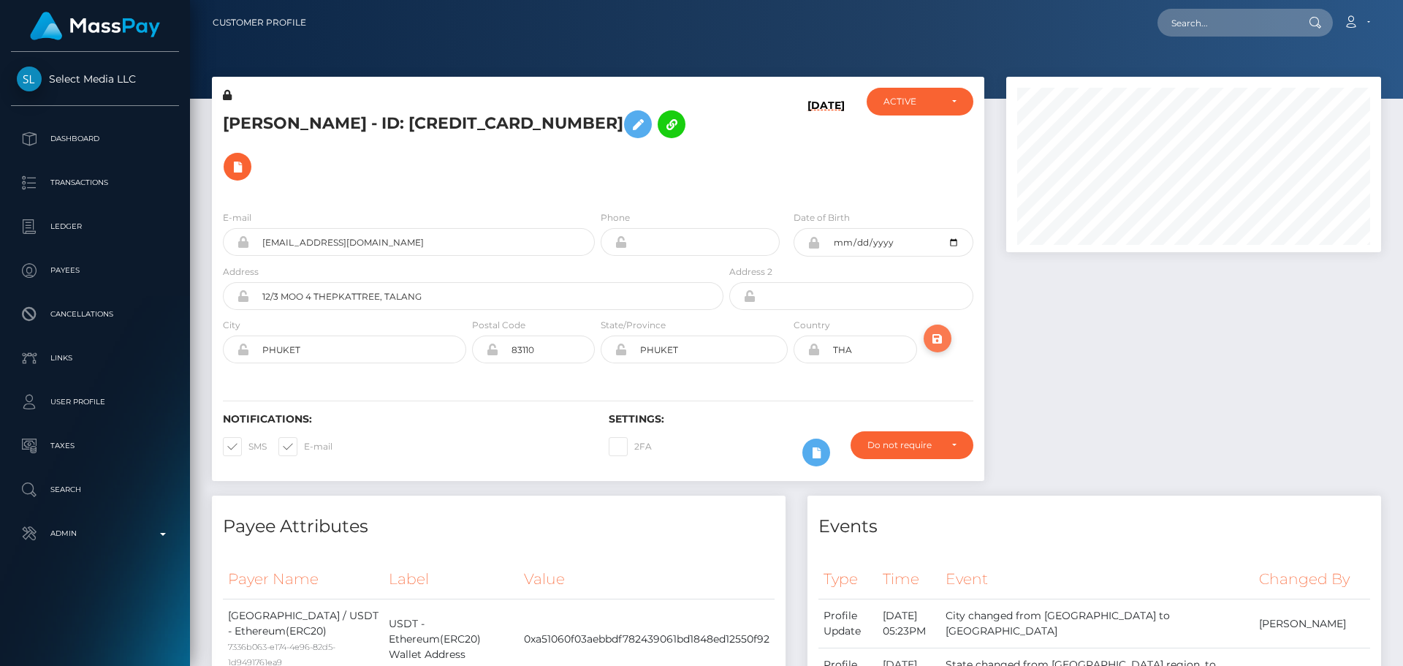
click at [949, 324] on button "submit" at bounding box center [937, 338] width 28 height 28
click at [749, 113] on div "[DATE]" at bounding box center [790, 143] width 129 height 111
click at [734, 110] on div "[DATE]" at bounding box center [790, 143] width 129 height 111
click at [704, 125] on h5 "ALEKSANDRA AIA - ID: 601027818586910720" at bounding box center [469, 145] width 492 height 85
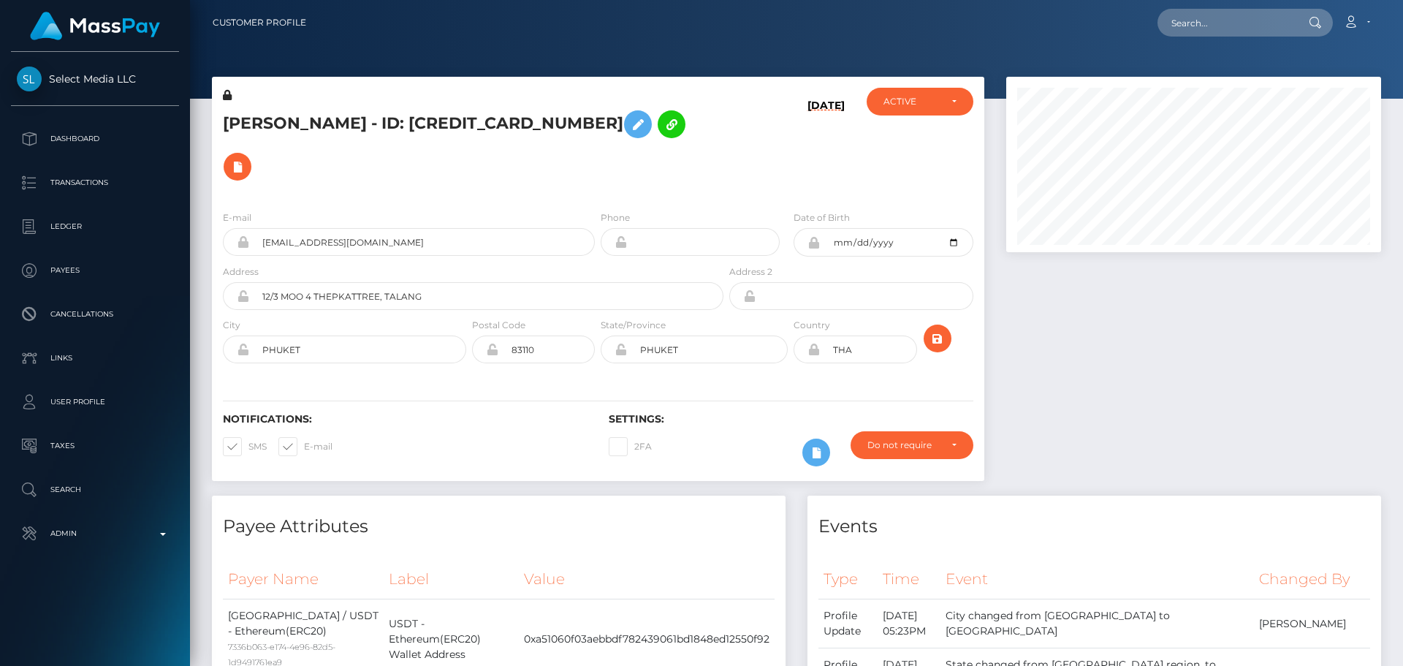
click at [704, 125] on h5 "ALEKSANDRA AIA - ID: 601027818586910720" at bounding box center [469, 145] width 492 height 85
click at [714, 134] on h5 "ALEKSANDRA AIA - ID: 601027818586910720" at bounding box center [469, 145] width 492 height 85
click at [718, 133] on div "ALEKSANDRA AIA - ID: 601027818586910720" at bounding box center [469, 143] width 514 height 111
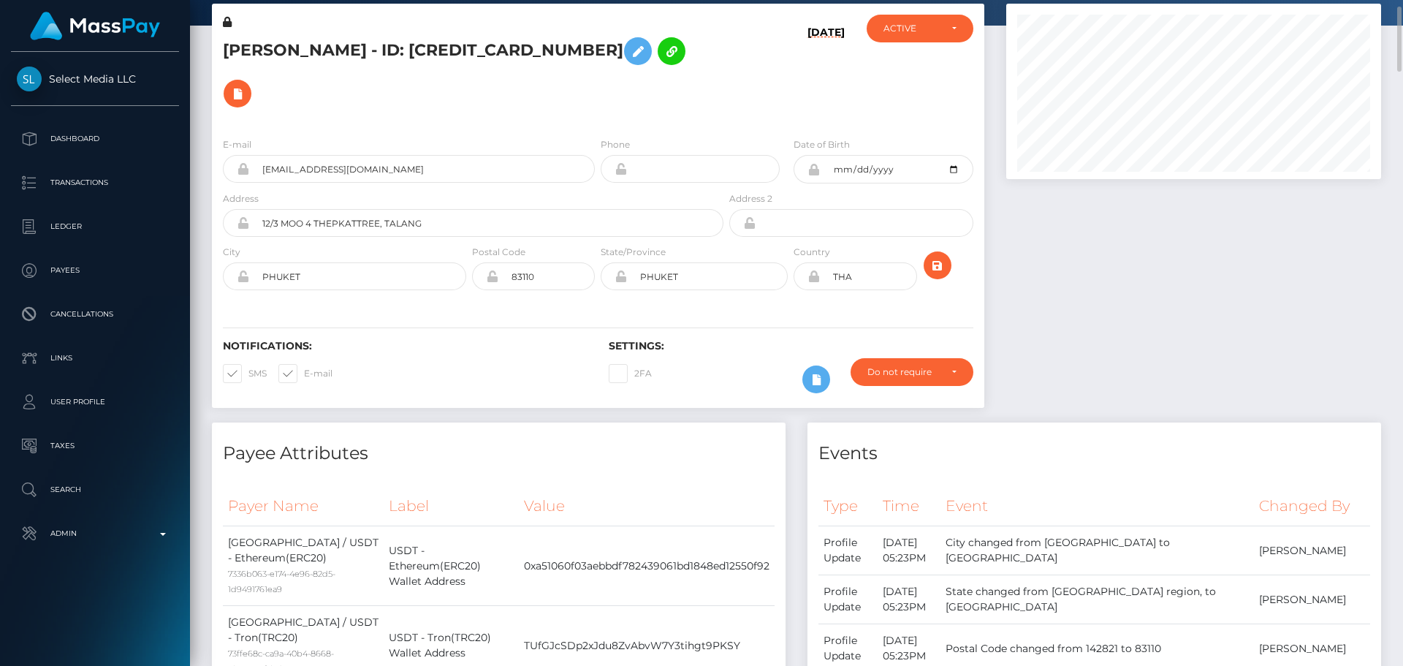
scroll to position [0, 0]
